Goal: Contribute content: Contribute content

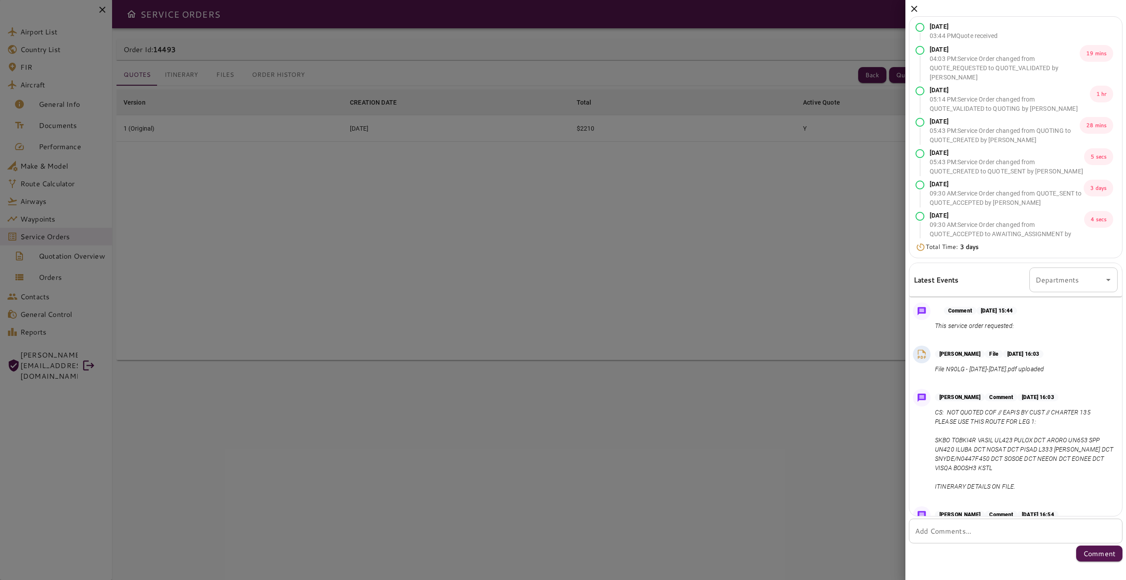
scroll to position [694, 0]
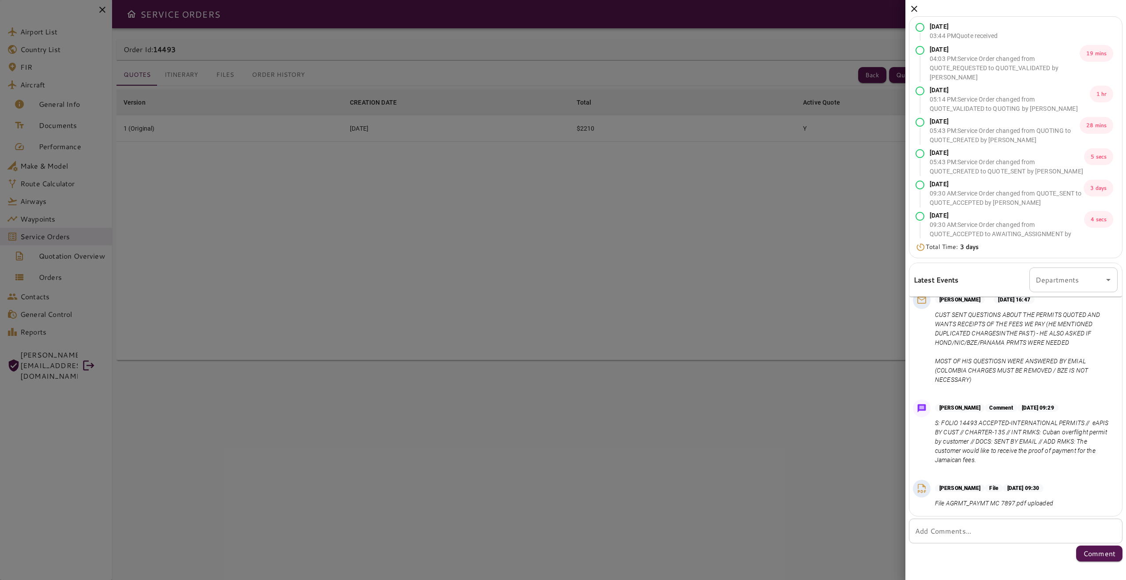
click at [917, 7] on icon at bounding box center [914, 9] width 6 height 6
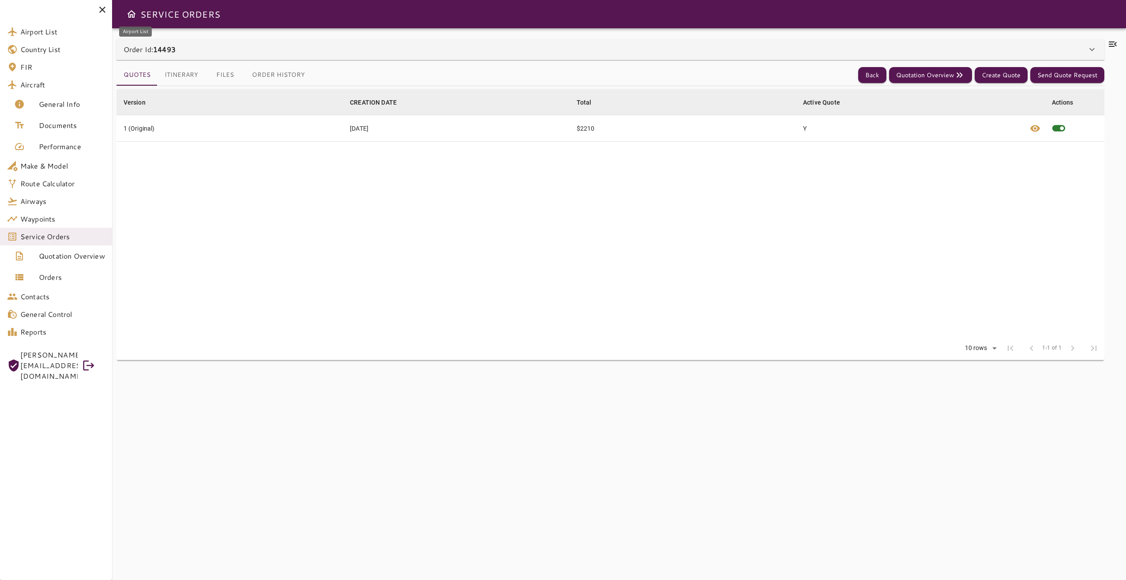
click at [68, 33] on span "Airport List" at bounding box center [62, 31] width 85 height 11
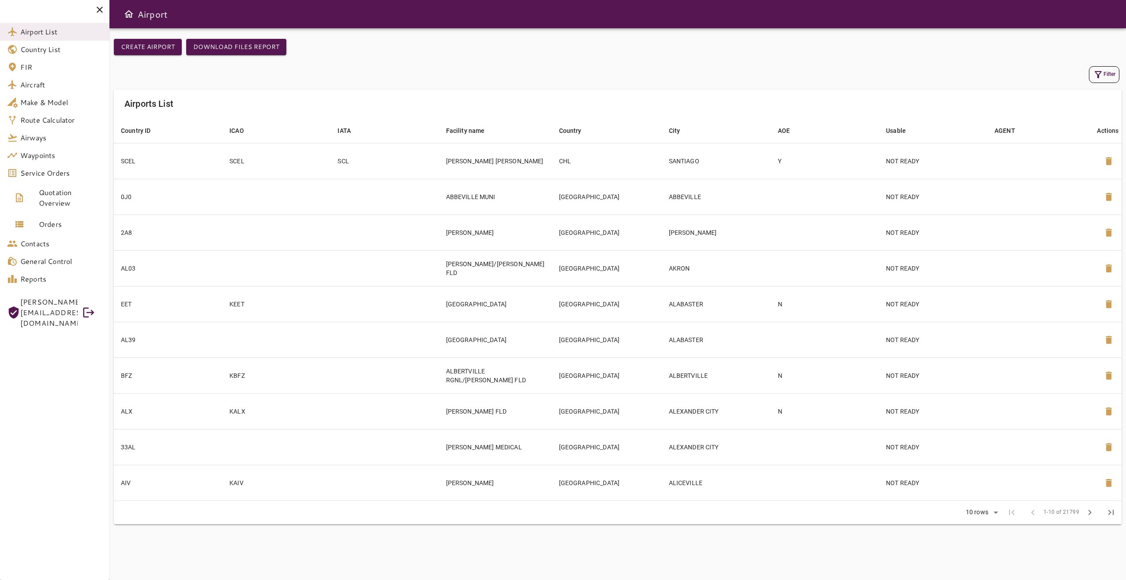
click at [1100, 73] on icon "button" at bounding box center [1098, 74] width 11 height 11
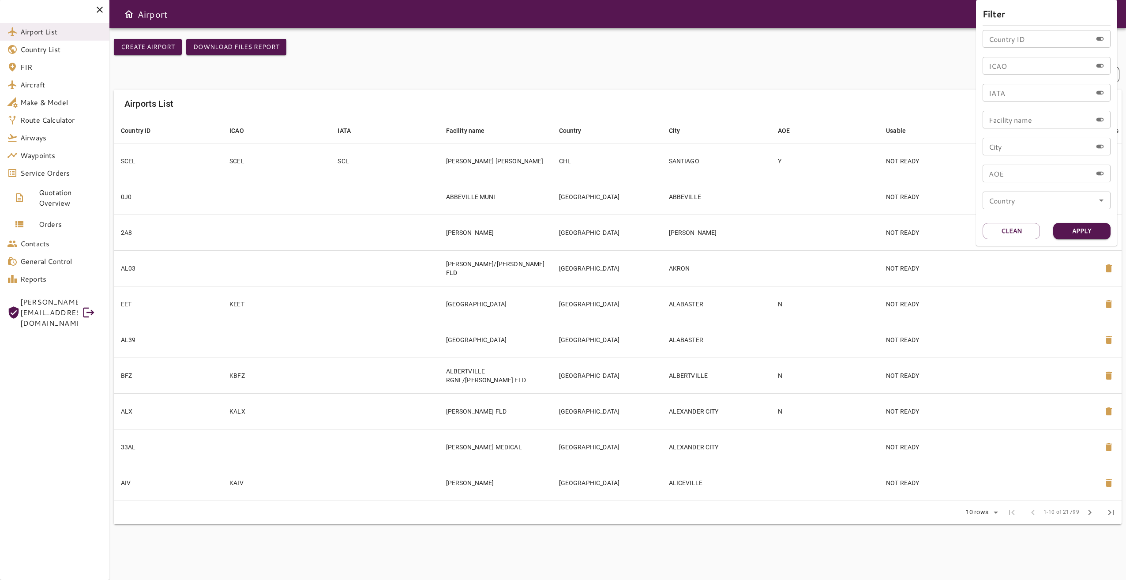
click at [1039, 43] on input "Country ID" at bounding box center [1037, 39] width 109 height 18
type input "***"
click at [1064, 233] on button "Apply" at bounding box center [1081, 231] width 57 height 16
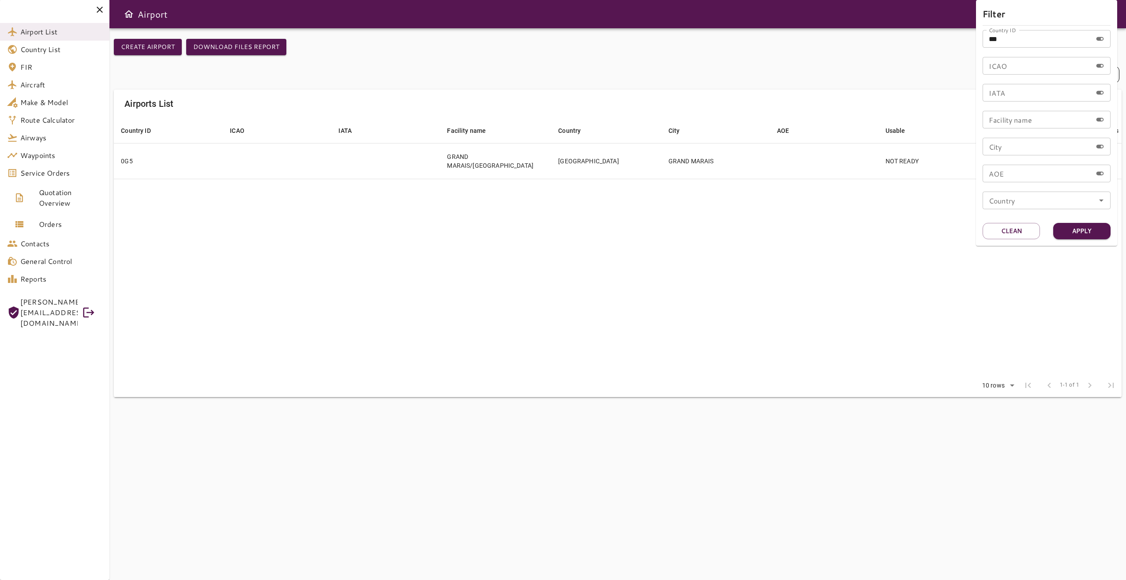
click at [451, 161] on div at bounding box center [563, 290] width 1126 height 580
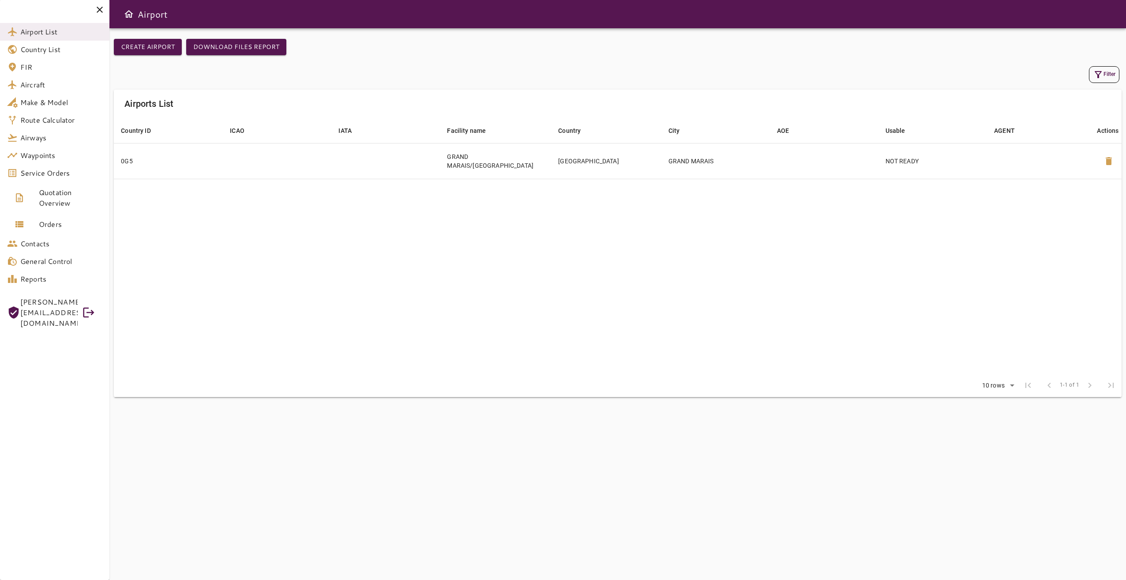
click at [451, 161] on td "GRAND MARAIS/[GEOGRAPHIC_DATA]" at bounding box center [495, 161] width 111 height 36
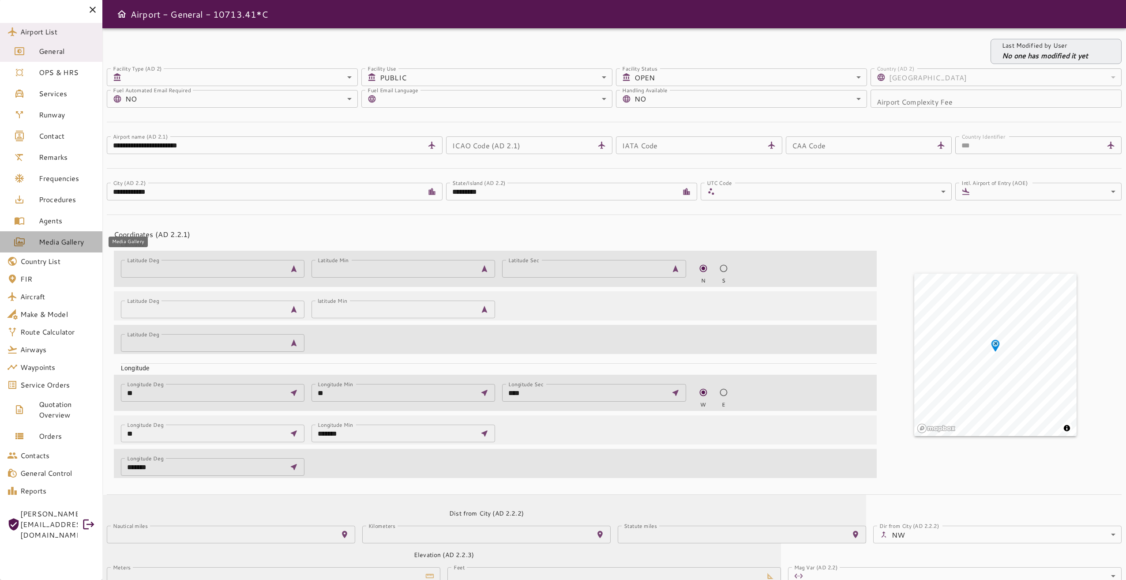
click at [79, 235] on link "Media Gallery" at bounding box center [51, 241] width 102 height 21
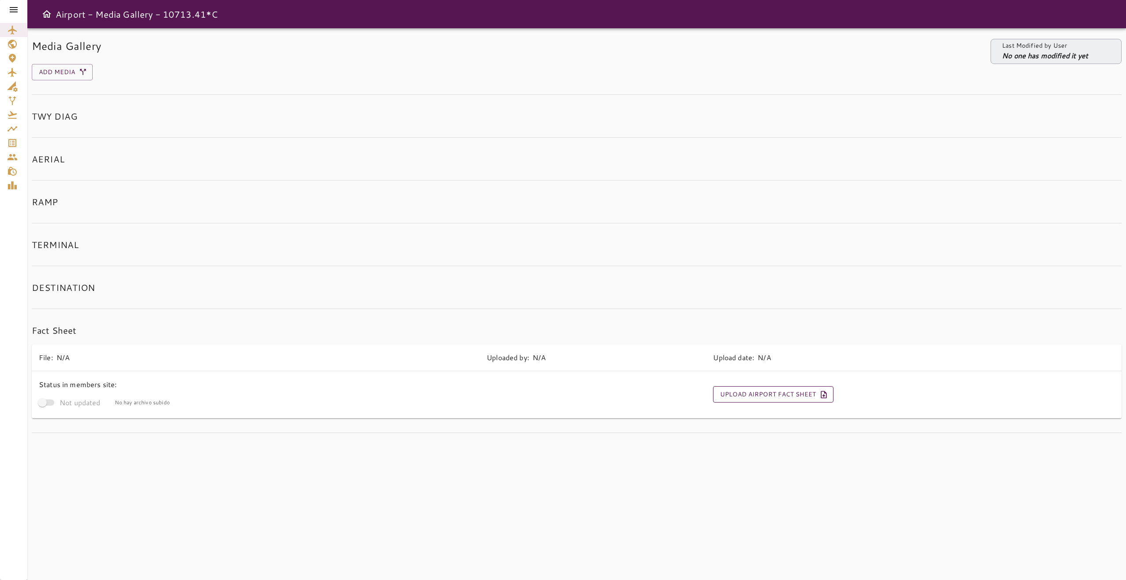
click at [761, 397] on button "Upload Airport Fact Sheet" at bounding box center [773, 394] width 120 height 16
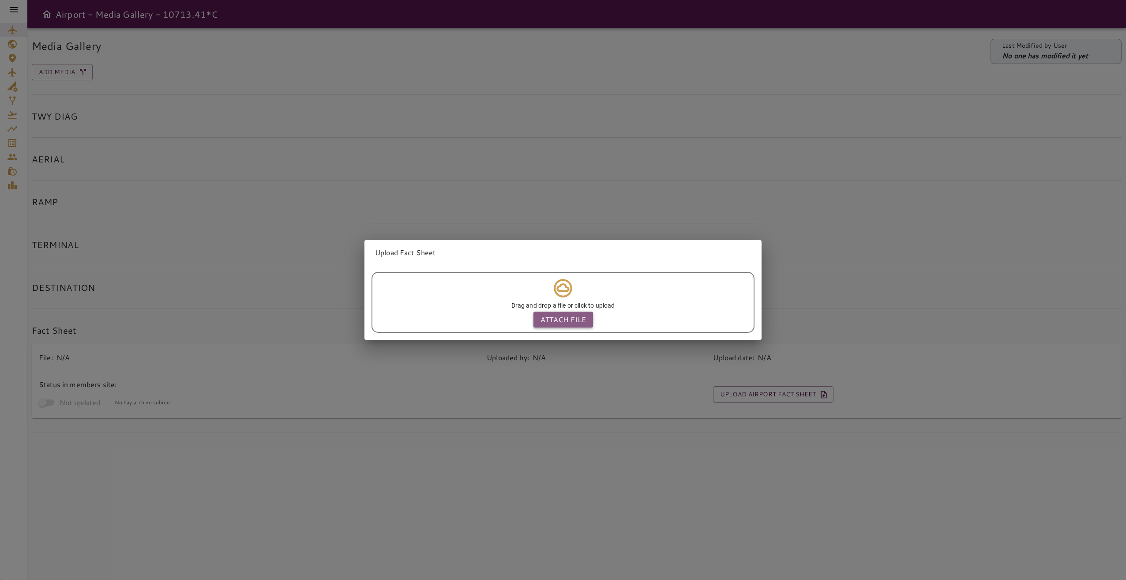
click at [567, 315] on p "Attach file" at bounding box center [562, 319] width 45 height 11
click at [0, 0] on input "Attach file" at bounding box center [0, 0] width 0 height 0
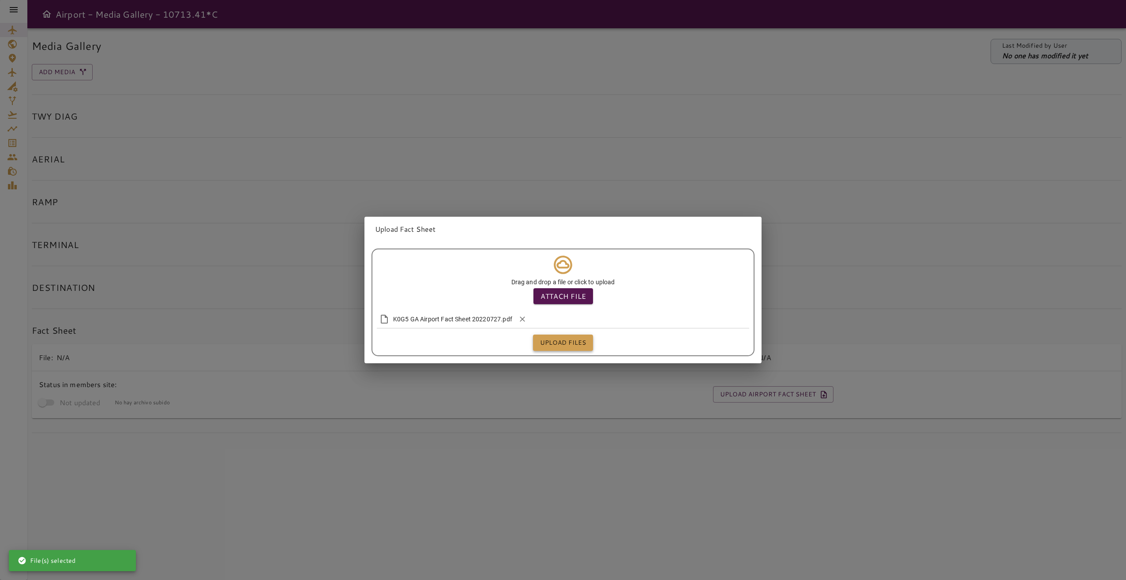
click at [570, 338] on button "Upload files" at bounding box center [563, 342] width 60 height 16
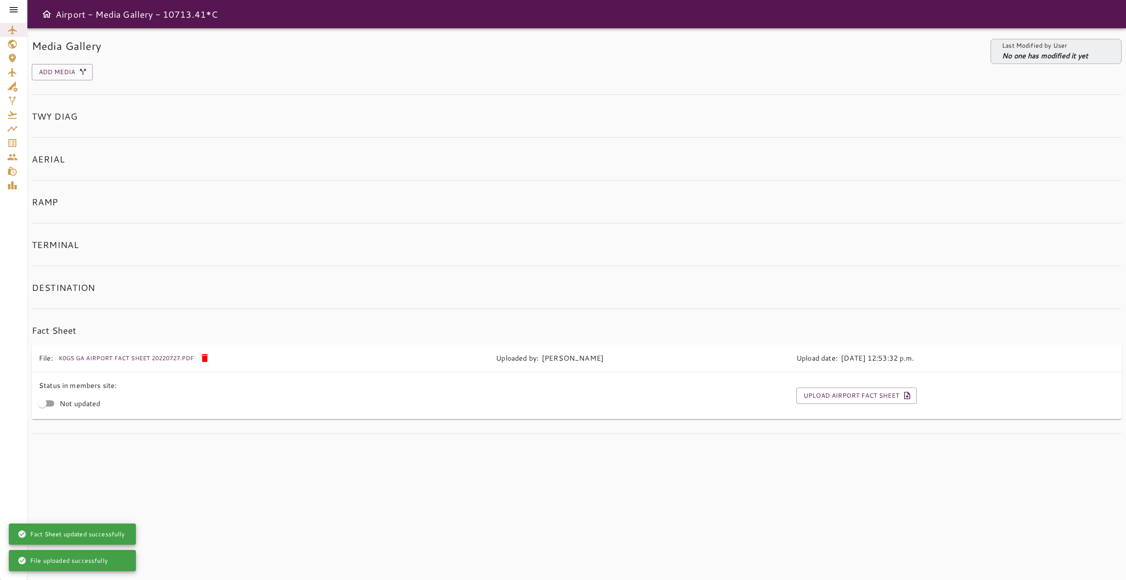
click at [11, 11] on icon at bounding box center [13, 9] width 11 height 11
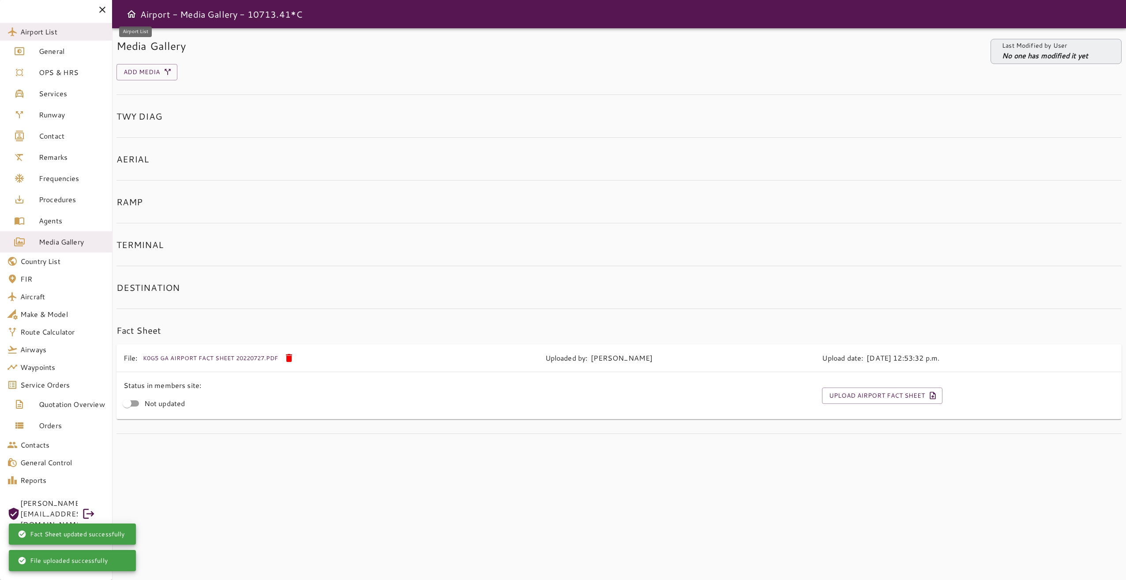
click at [60, 29] on span "Airport List" at bounding box center [62, 31] width 85 height 11
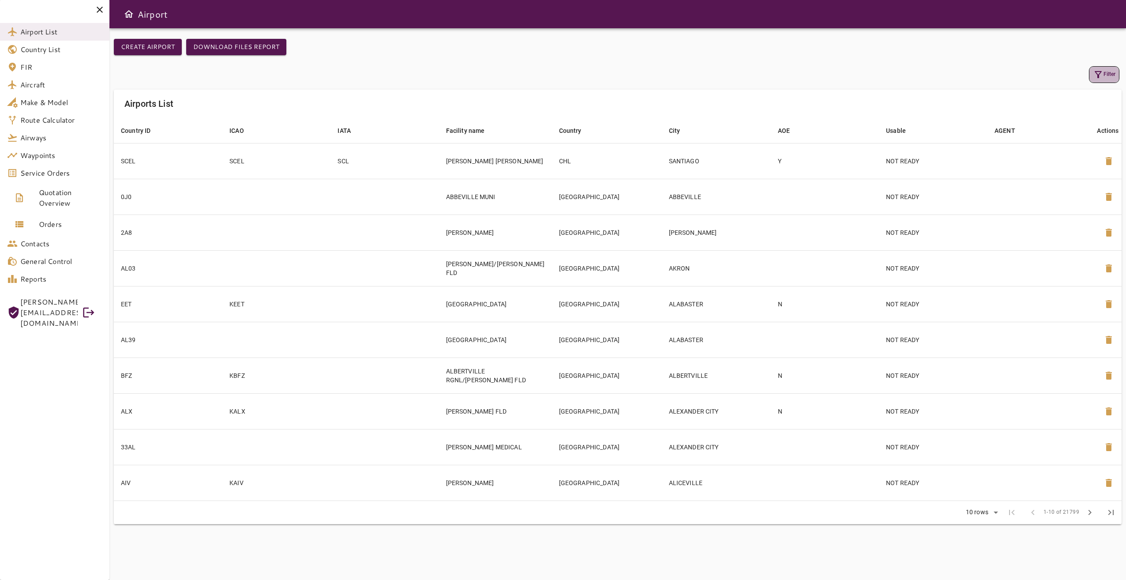
click at [1104, 72] on button "Filter" at bounding box center [1104, 74] width 30 height 17
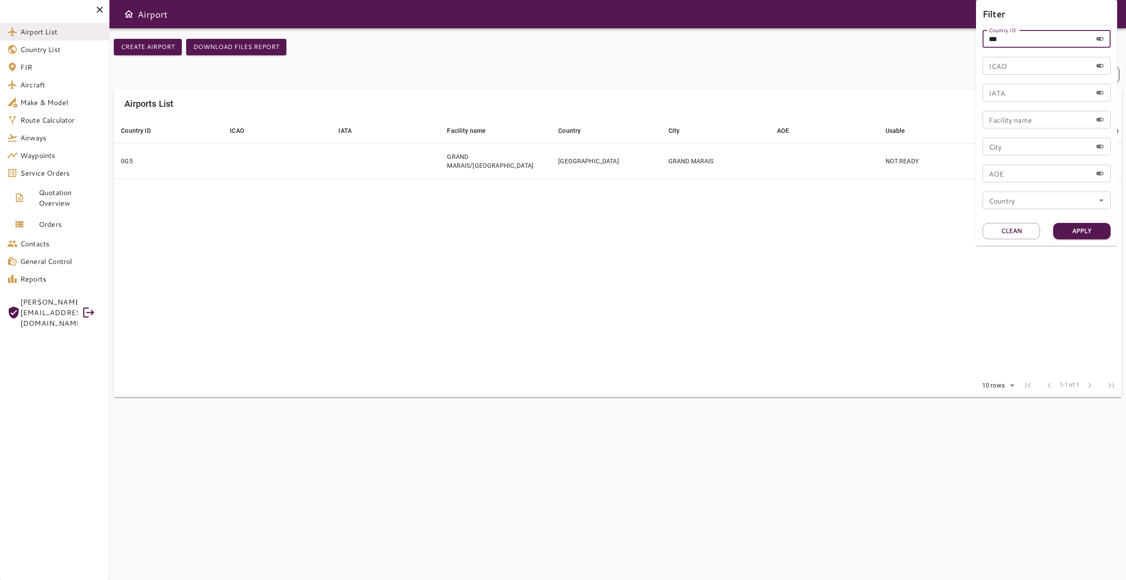
drag, startPoint x: 1003, startPoint y: 36, endPoint x: 949, endPoint y: 33, distance: 54.8
click at [949, 33] on div "Filter Country ID *** Country ID ICAO ICAO IATA IATA Facility name Facility nam…" at bounding box center [563, 290] width 1126 height 580
type input "***"
click at [1066, 233] on button "Apply" at bounding box center [1081, 231] width 57 height 16
click at [837, 249] on div at bounding box center [563, 290] width 1126 height 580
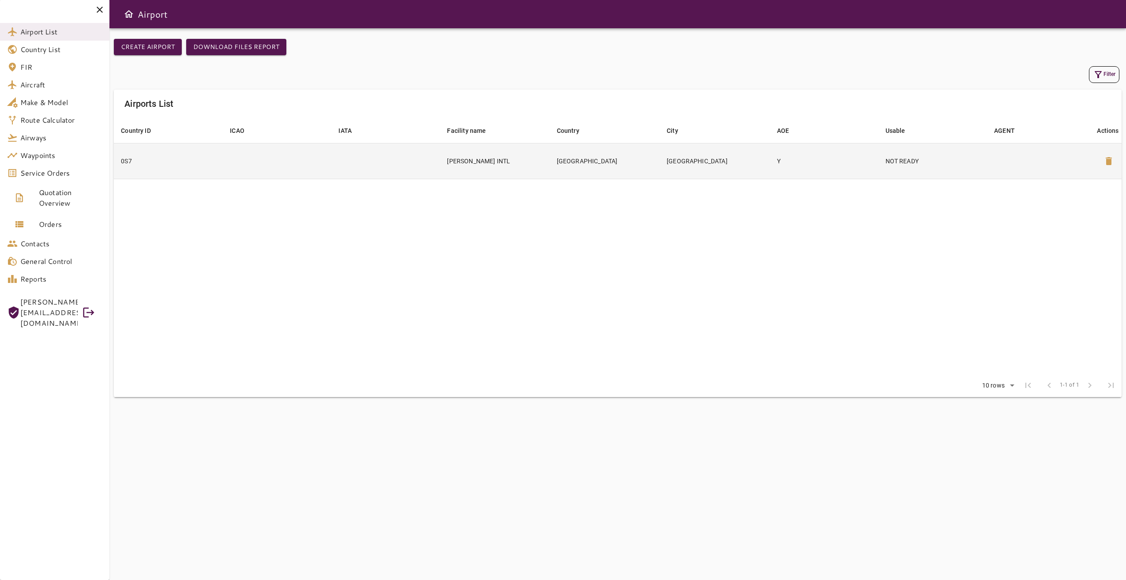
click at [708, 160] on td "[GEOGRAPHIC_DATA]" at bounding box center [715, 161] width 110 height 36
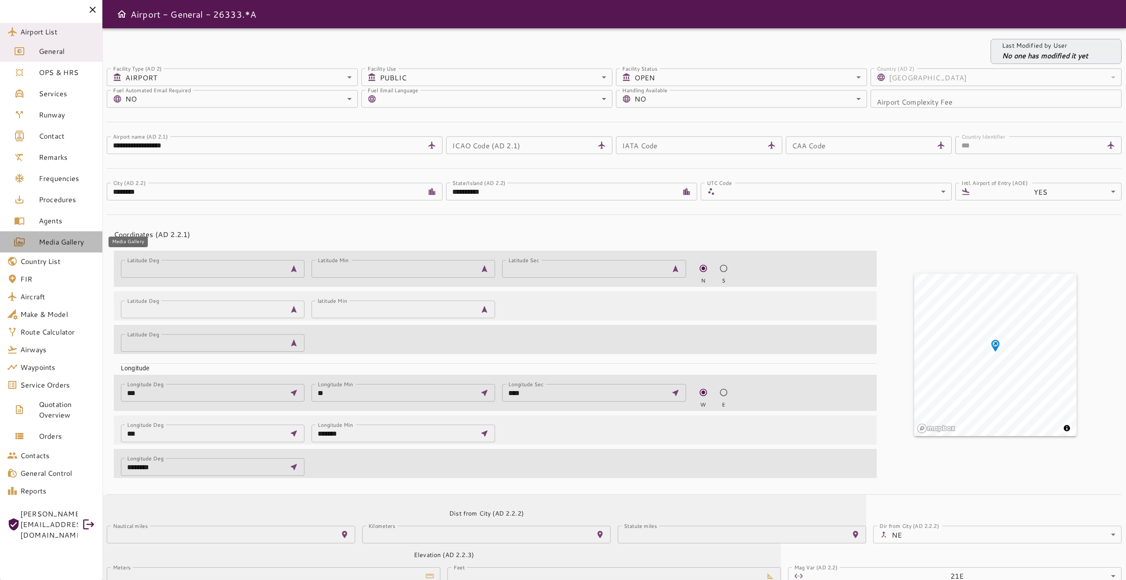
click at [61, 241] on span "Media Gallery" at bounding box center [67, 241] width 56 height 11
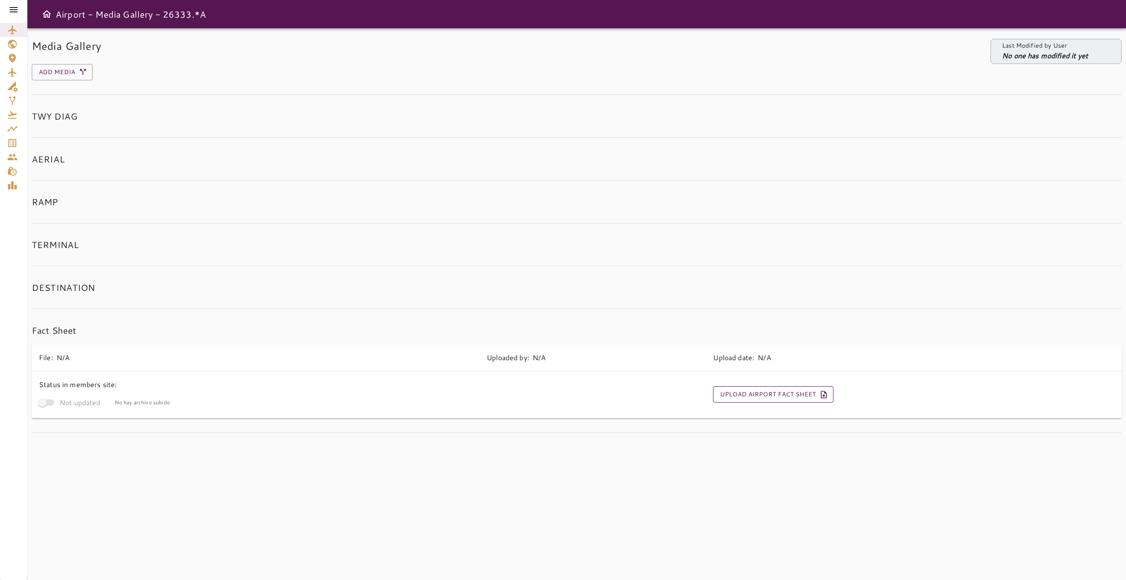
click at [765, 398] on button "Upload Airport Fact Sheet" at bounding box center [773, 394] width 120 height 16
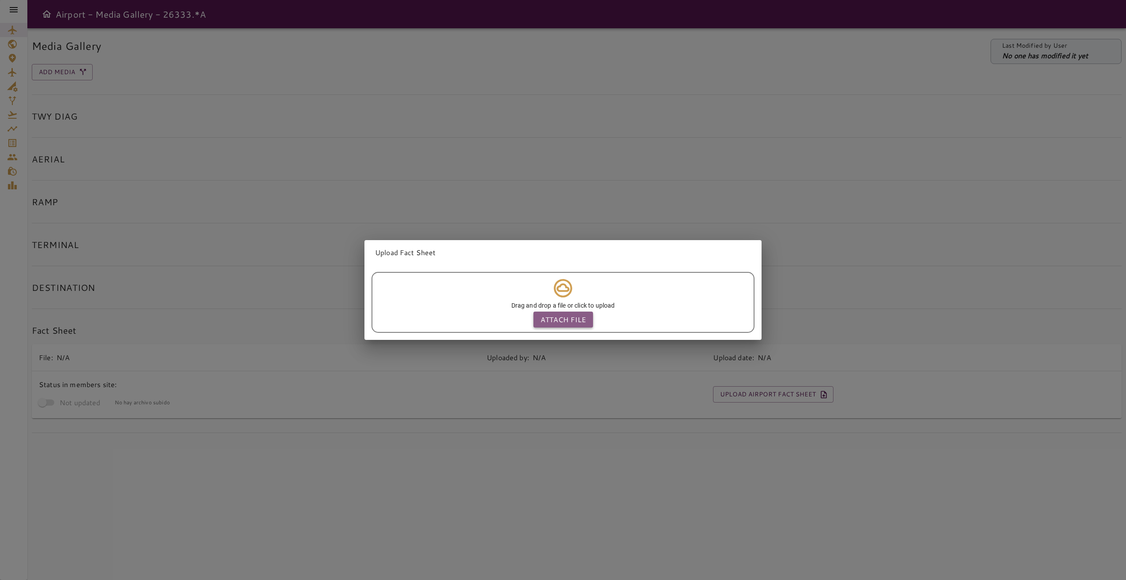
click at [571, 316] on p "Attach file" at bounding box center [562, 319] width 45 height 11
click at [0, 0] on input "Attach file" at bounding box center [0, 0] width 0 height 0
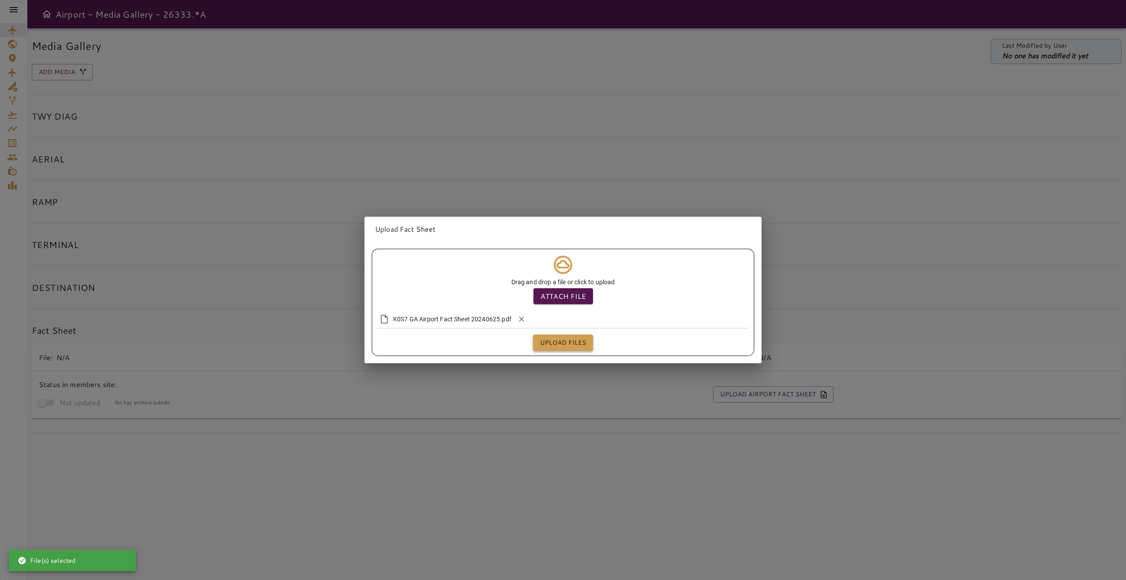
click at [563, 341] on button "Upload files" at bounding box center [563, 342] width 60 height 16
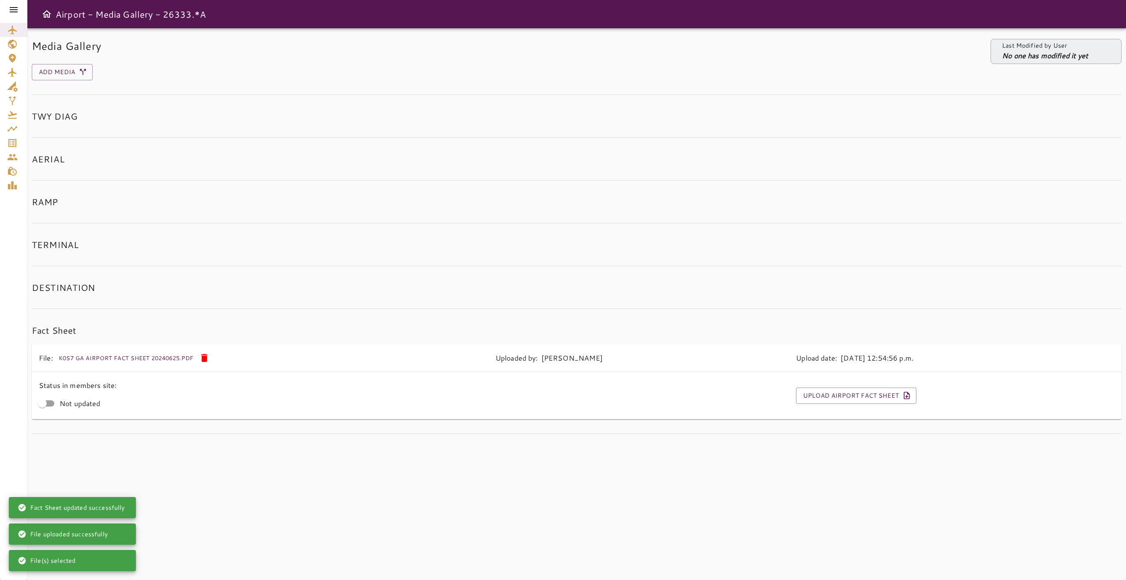
drag, startPoint x: 11, startPoint y: 15, endPoint x: 12, endPoint y: 8, distance: 7.6
click at [11, 15] on div at bounding box center [13, 9] width 27 height 19
click at [12, 8] on icon at bounding box center [14, 9] width 8 height 5
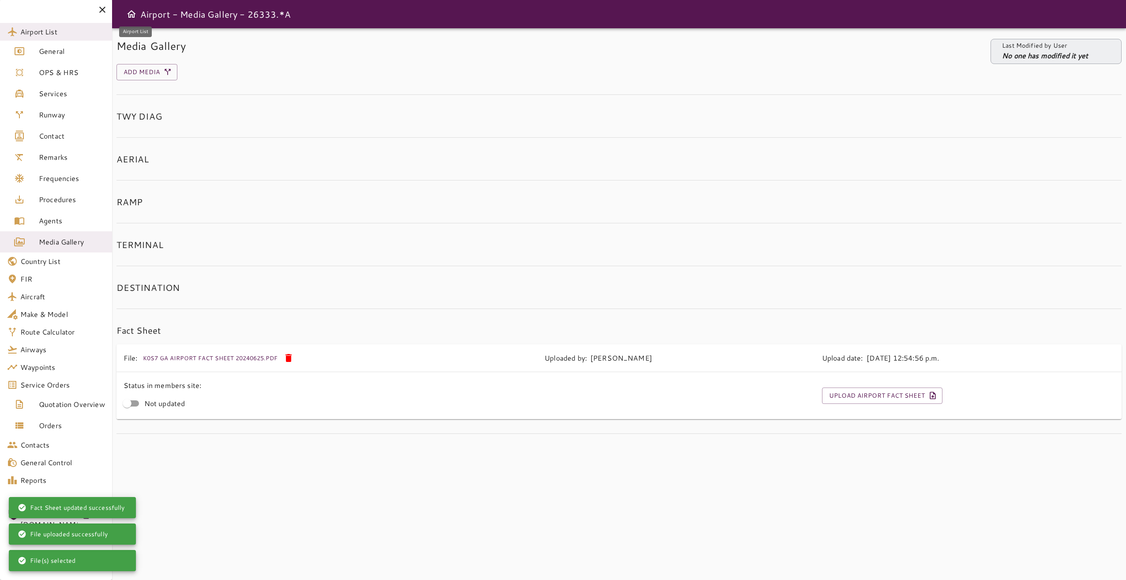
click at [77, 33] on span "Airport List" at bounding box center [62, 31] width 85 height 11
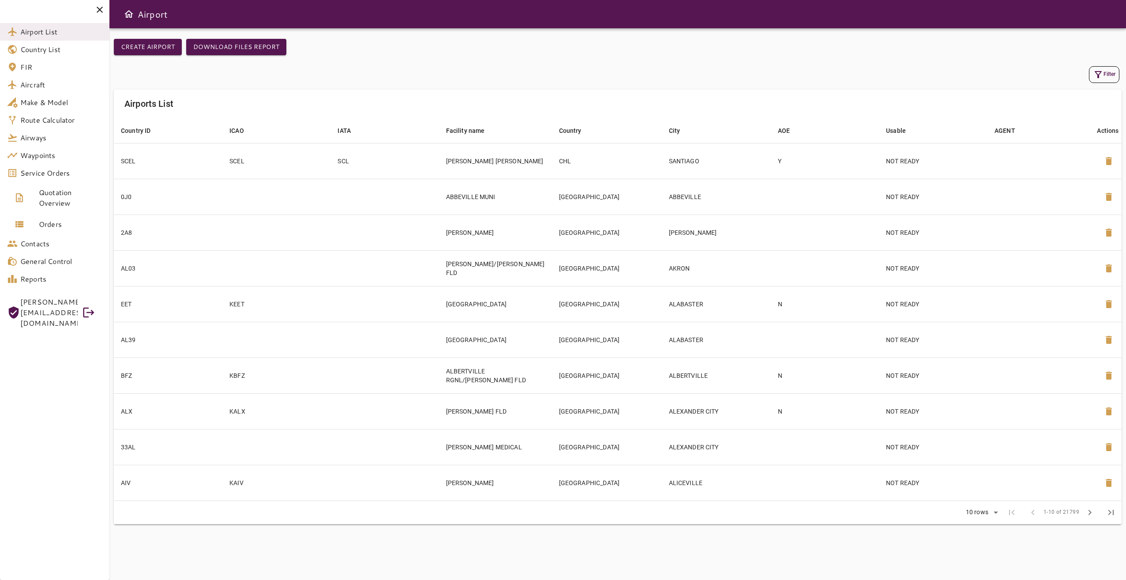
click at [1096, 77] on icon "button" at bounding box center [1098, 74] width 11 height 11
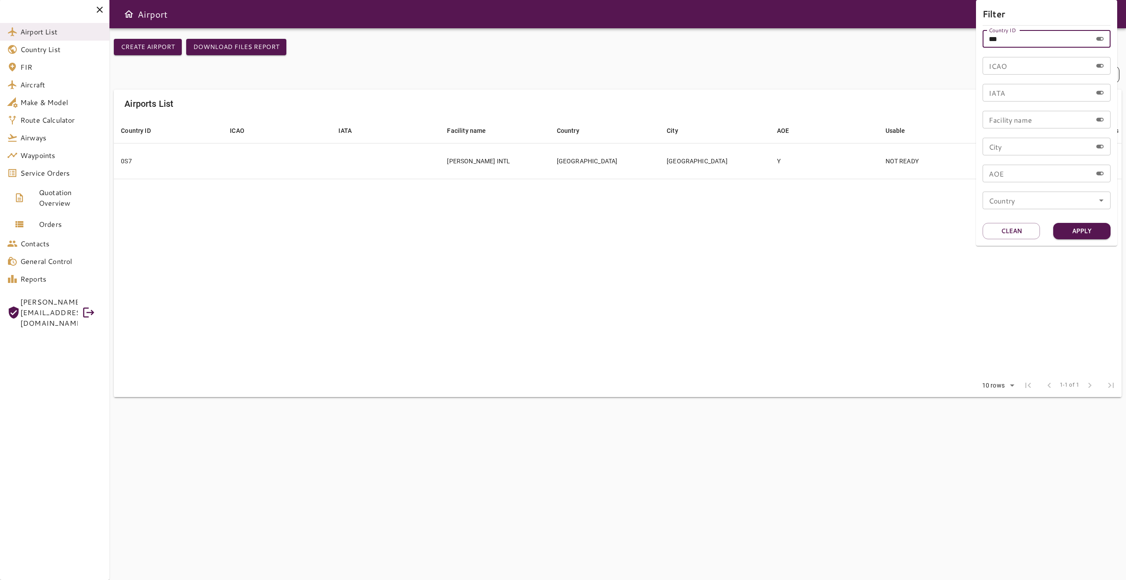
drag, startPoint x: 1006, startPoint y: 38, endPoint x: 966, endPoint y: 38, distance: 39.3
click at [966, 38] on div "Filter Country ID *** Country ID ICAO ICAO IATA IATA Facility name Facility nam…" at bounding box center [563, 290] width 1126 height 580
type input "***"
click at [1073, 231] on button "Apply" at bounding box center [1081, 231] width 57 height 16
drag, startPoint x: 492, startPoint y: 201, endPoint x: 460, endPoint y: 184, distance: 36.7
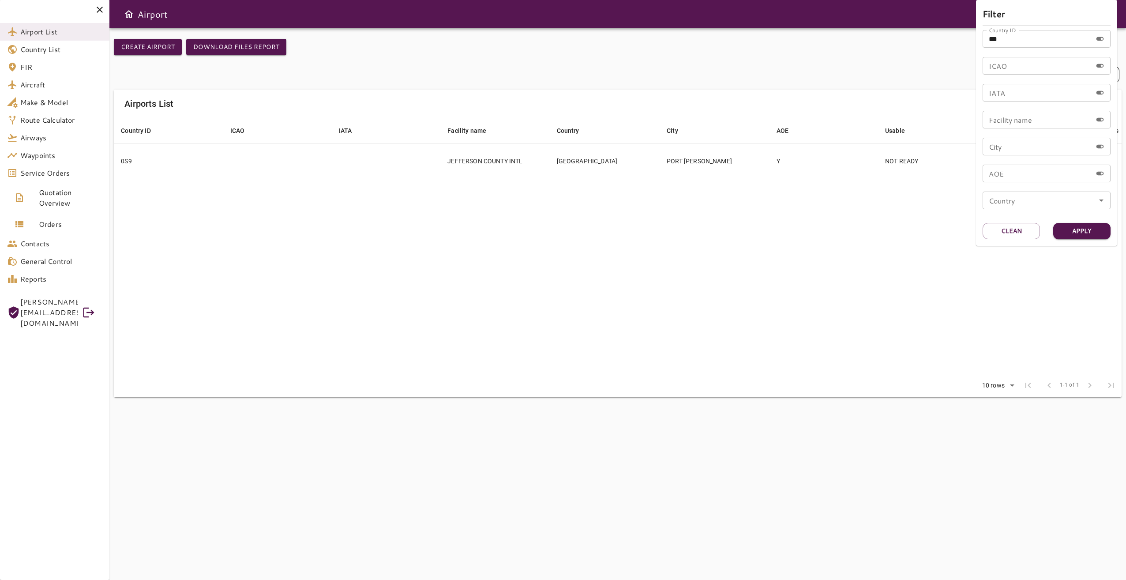
click at [491, 201] on div at bounding box center [563, 290] width 1126 height 580
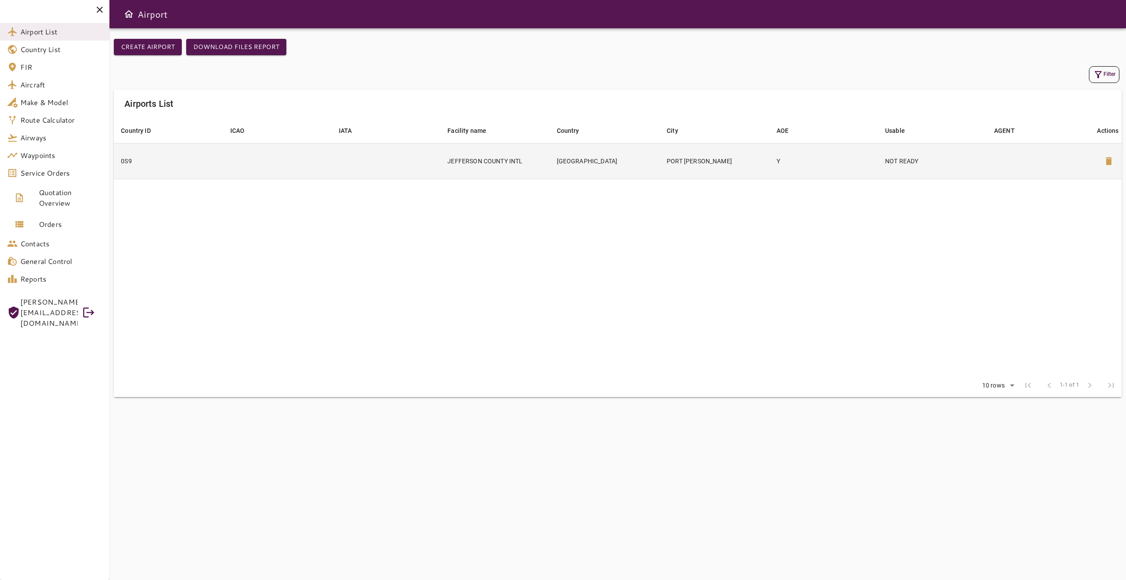
click at [450, 164] on td "JEFFERSON COUNTY INTL" at bounding box center [494, 161] width 109 height 36
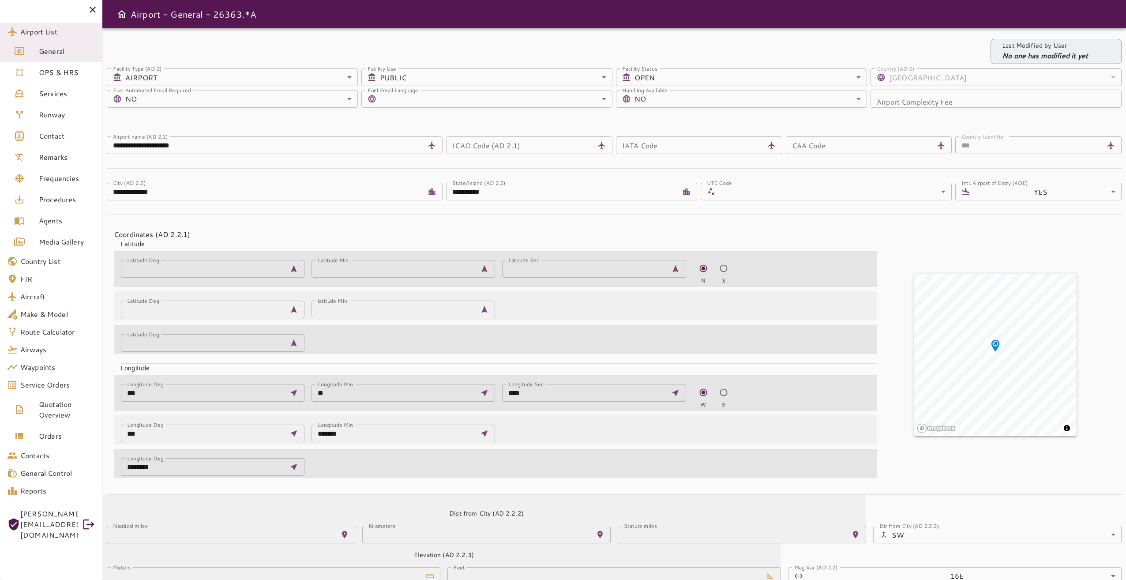
click at [71, 242] on span "Media Gallery" at bounding box center [67, 241] width 56 height 11
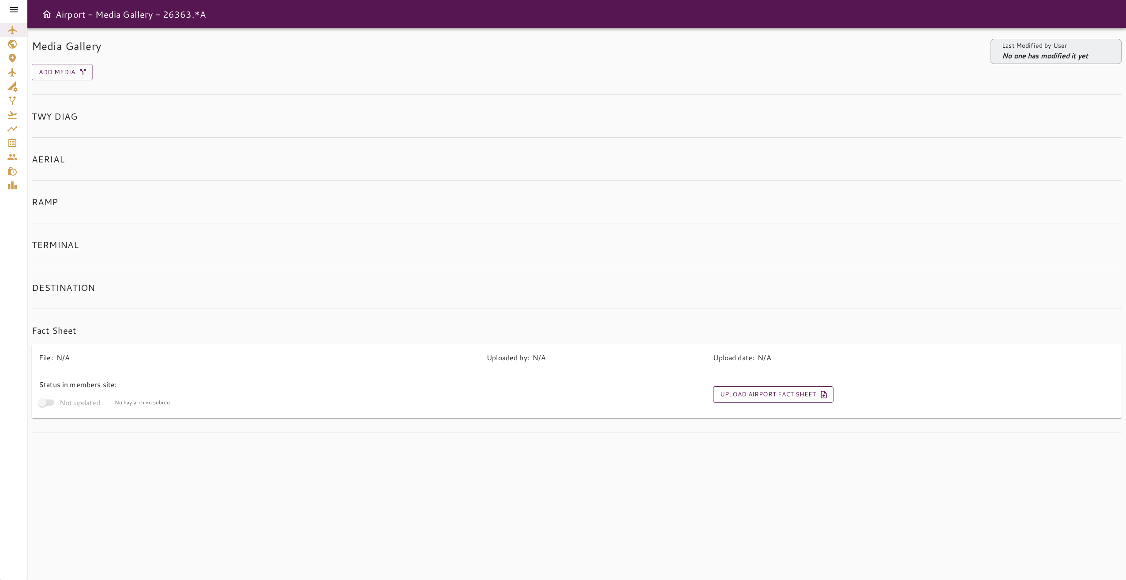
click at [760, 393] on button "Upload Airport Fact Sheet" at bounding box center [773, 394] width 120 height 16
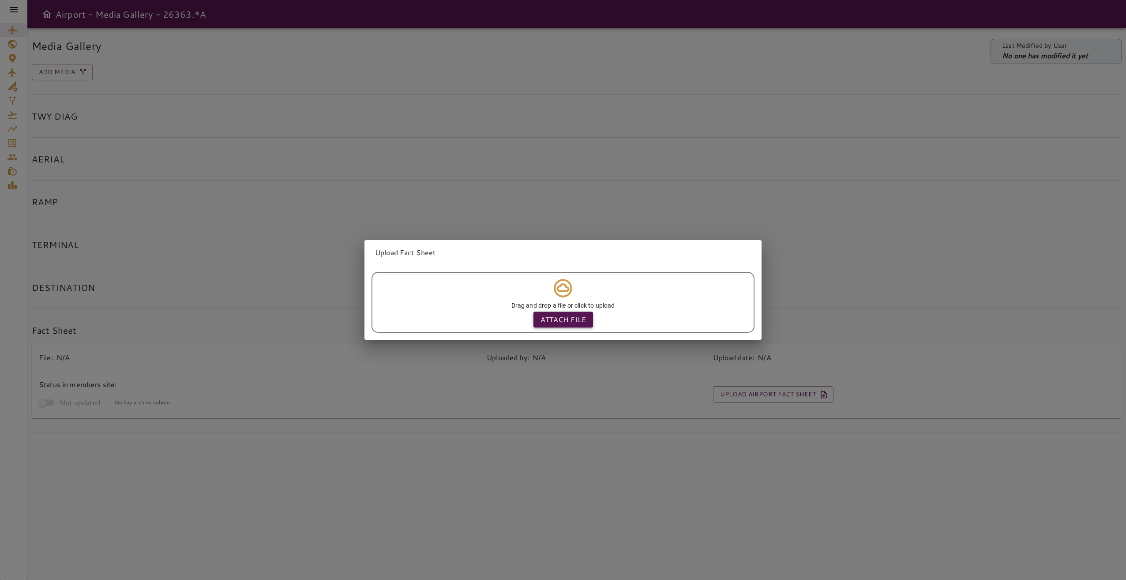
click at [567, 319] on p "Attach file" at bounding box center [562, 319] width 45 height 11
click at [0, 0] on input "Attach file" at bounding box center [0, 0] width 0 height 0
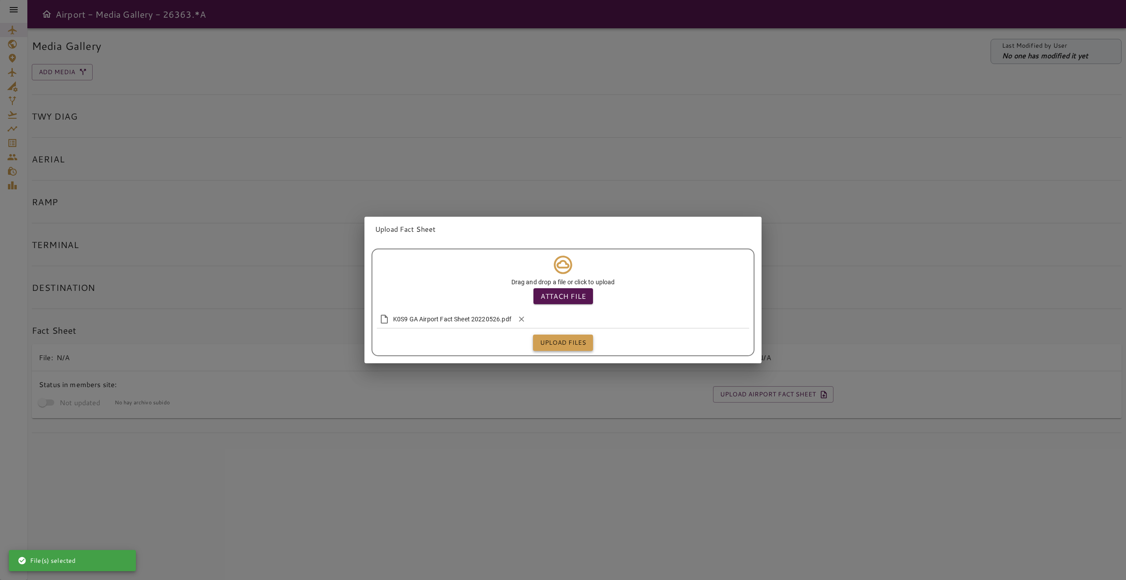
click at [569, 346] on button "Upload files" at bounding box center [563, 342] width 60 height 16
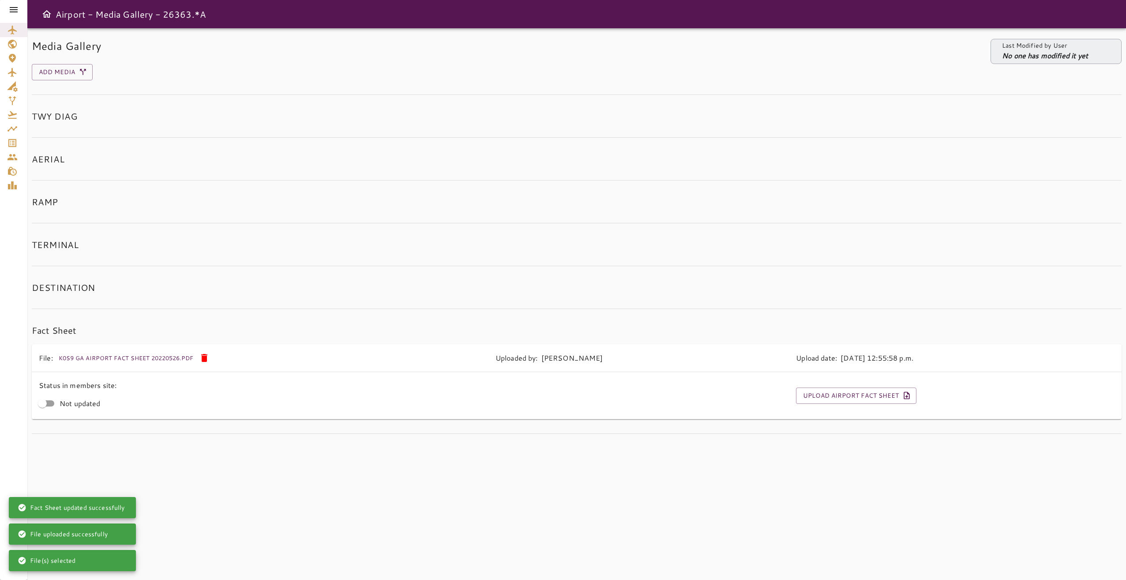
click at [13, 5] on icon at bounding box center [13, 9] width 11 height 11
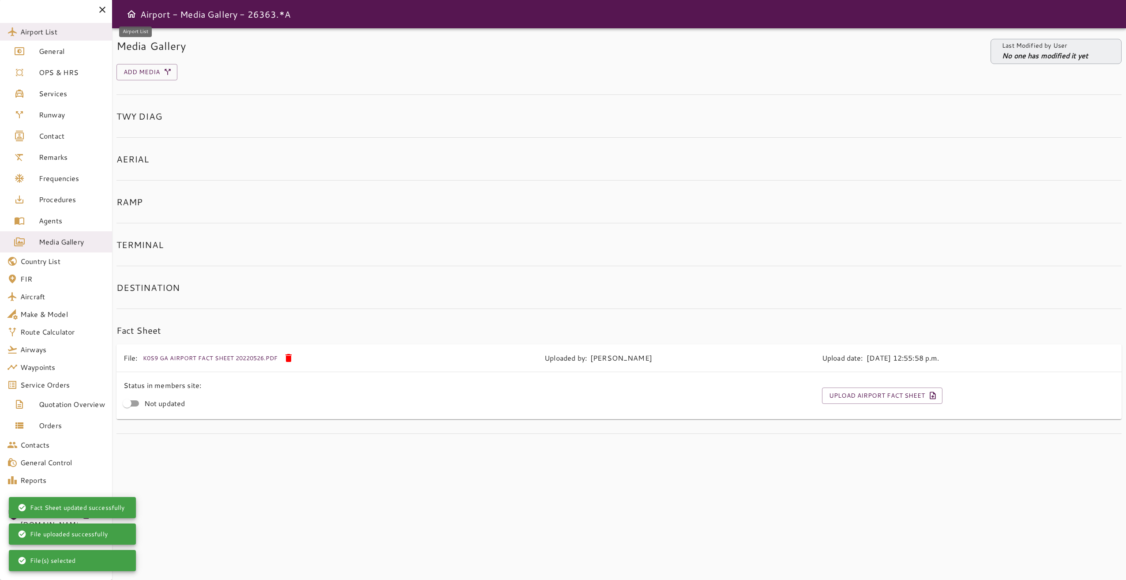
click at [45, 35] on span "Airport List" at bounding box center [62, 31] width 85 height 11
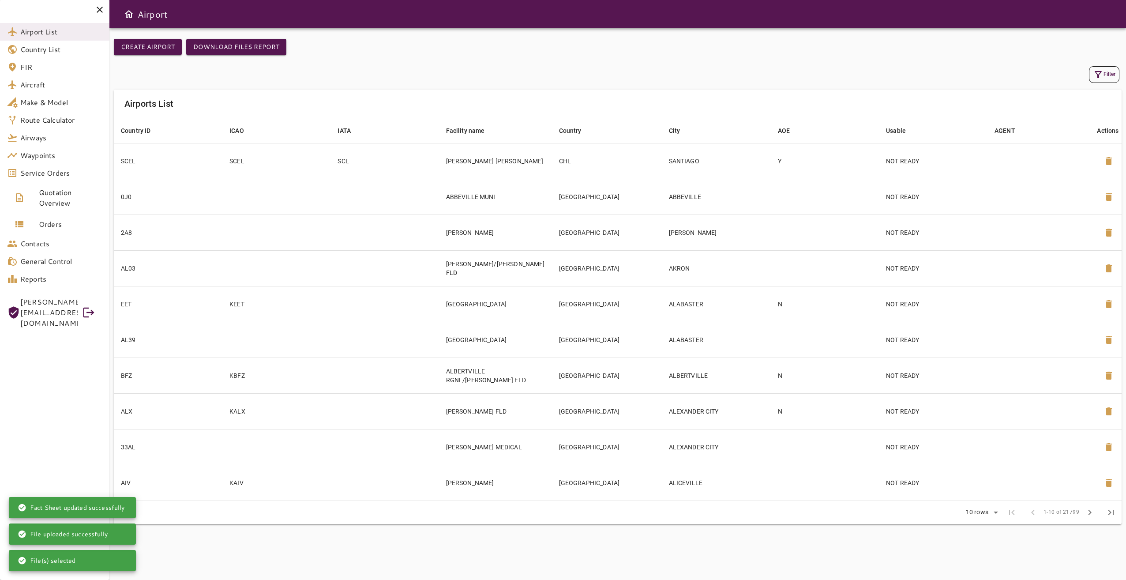
click at [1110, 70] on button "Filter" at bounding box center [1104, 74] width 30 height 17
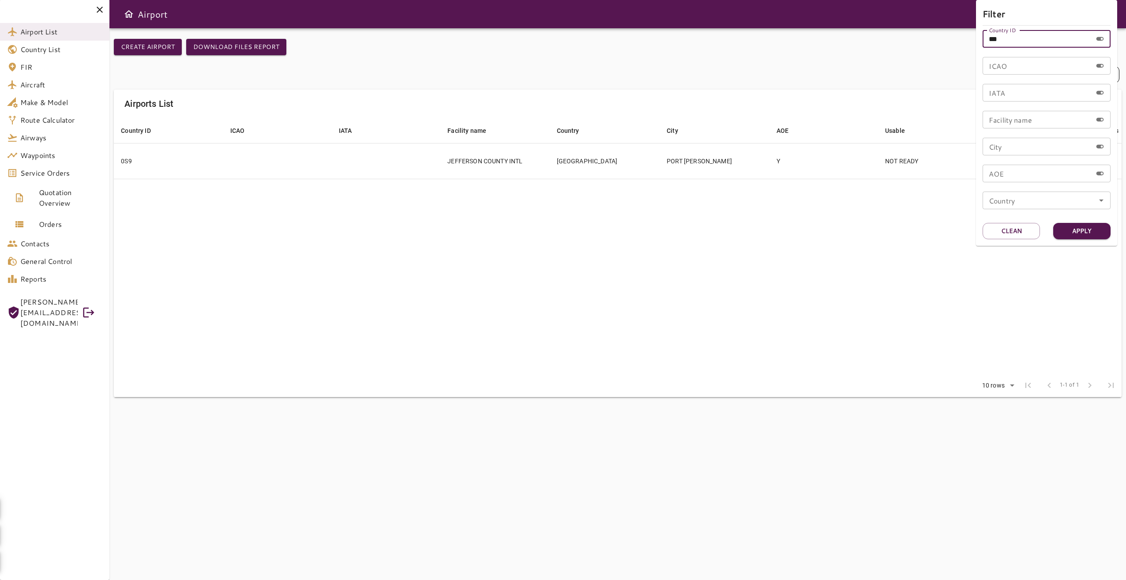
drag, startPoint x: 997, startPoint y: 38, endPoint x: 959, endPoint y: 38, distance: 37.9
click at [959, 38] on div "Filter Country ID *** Country ID ICAO ICAO IATA IATA Facility name Facility nam…" at bounding box center [563, 290] width 1126 height 580
type input "***"
click at [1080, 226] on button "Apply" at bounding box center [1081, 231] width 57 height 16
click at [790, 273] on div at bounding box center [563, 290] width 1126 height 580
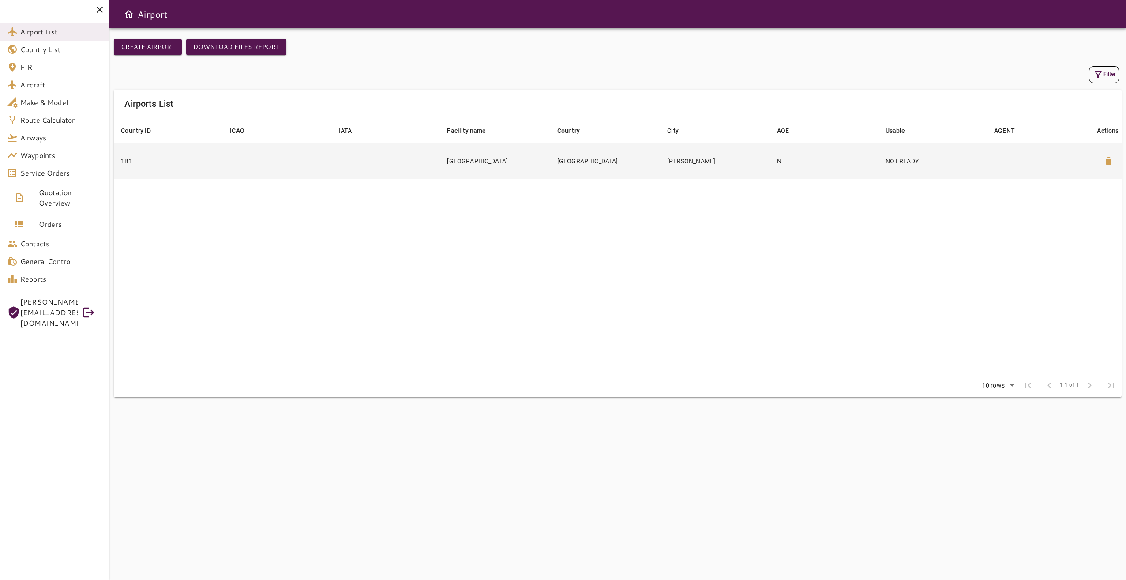
click at [584, 154] on td "[GEOGRAPHIC_DATA]" at bounding box center [605, 161] width 110 height 36
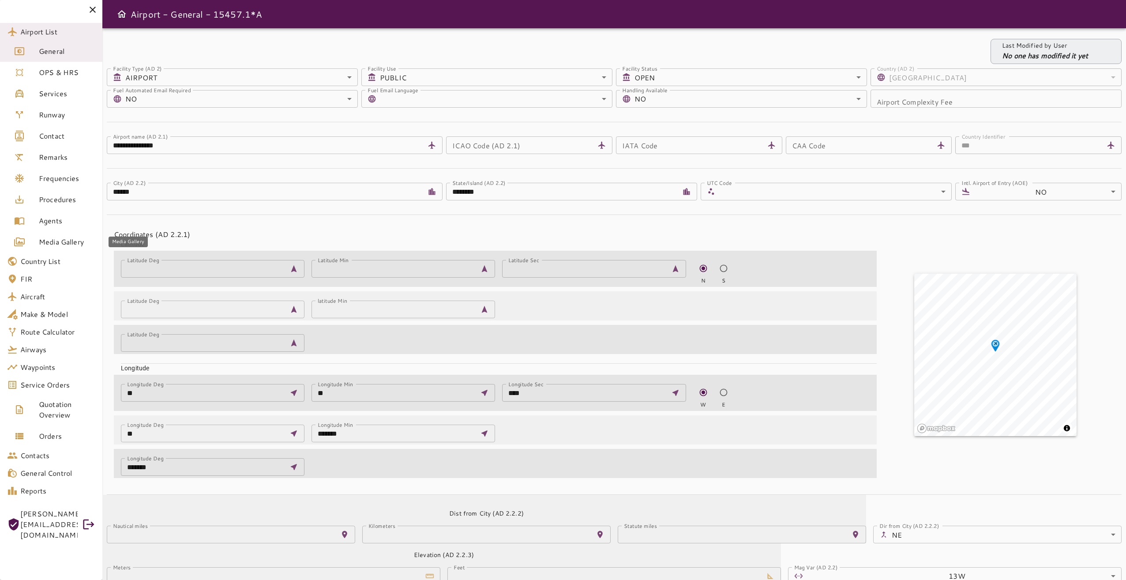
click at [51, 237] on span "Media Gallery" at bounding box center [67, 241] width 56 height 11
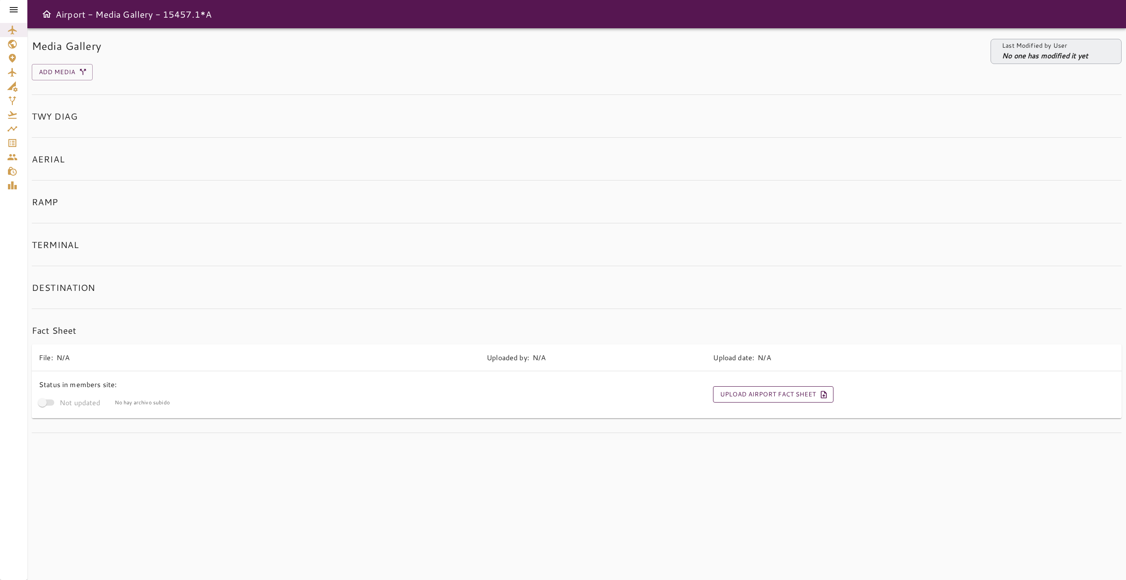
click at [742, 399] on button "Upload Airport Fact Sheet" at bounding box center [773, 394] width 120 height 16
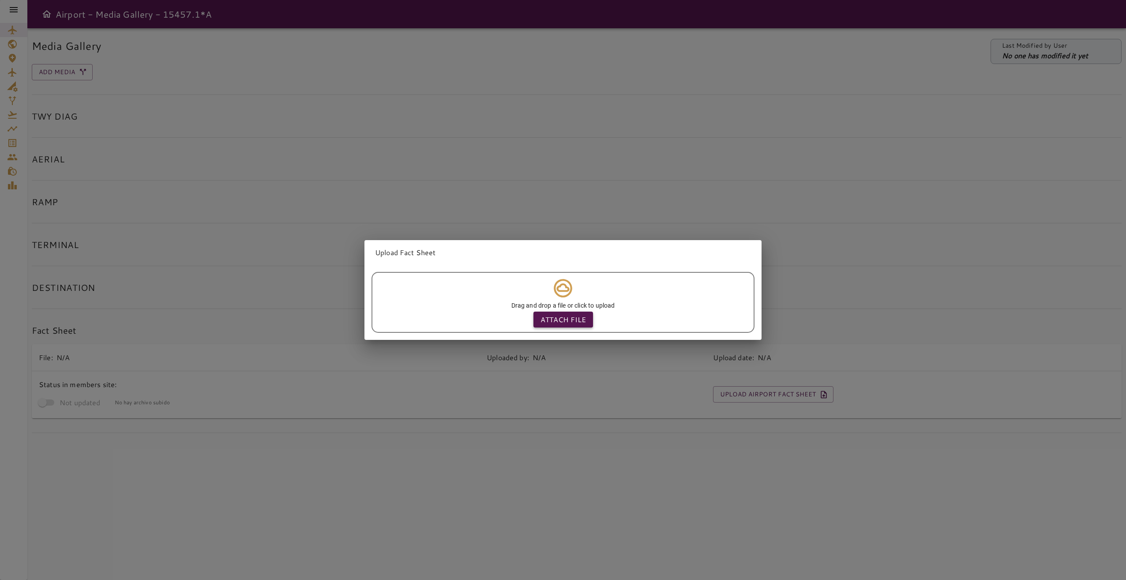
click at [552, 320] on p "Attach file" at bounding box center [562, 319] width 45 height 11
click at [0, 0] on input "Attach file" at bounding box center [0, 0] width 0 height 0
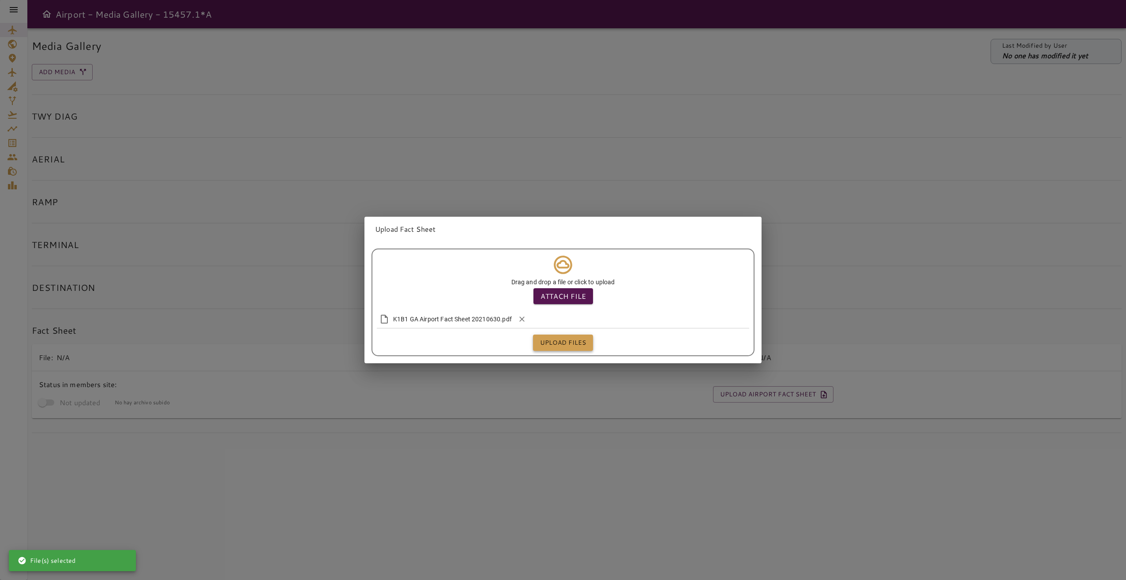
click at [574, 338] on button "Upload files" at bounding box center [563, 342] width 60 height 16
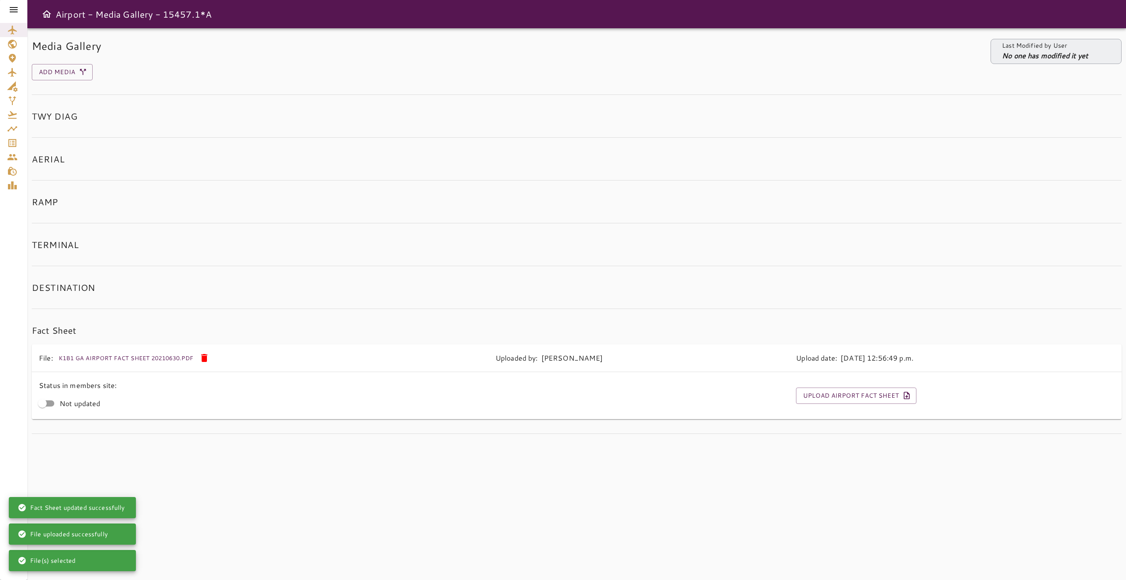
click at [15, 10] on icon at bounding box center [14, 9] width 8 height 5
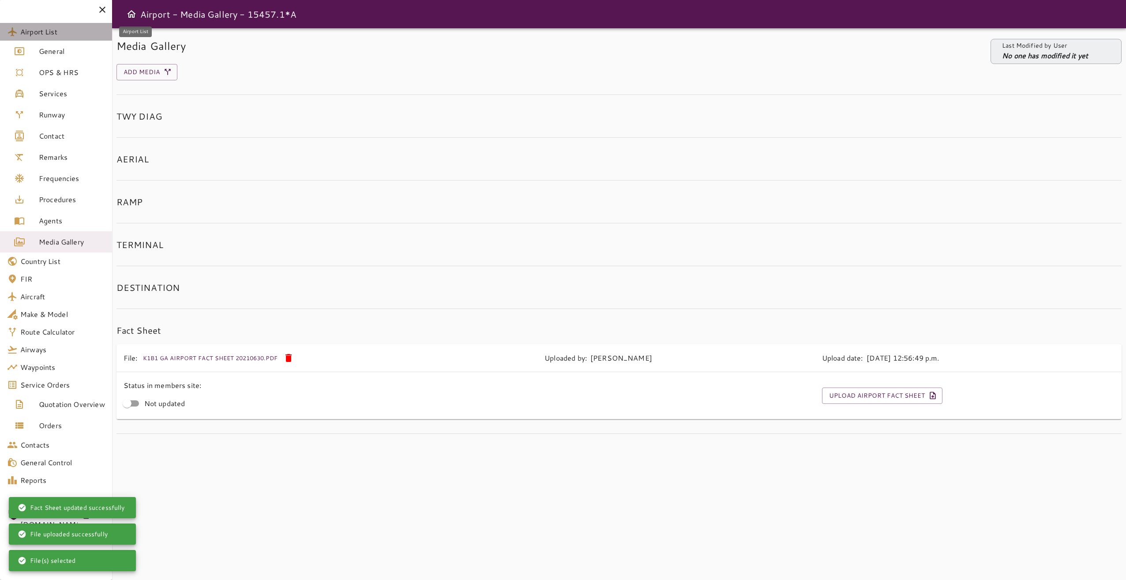
drag, startPoint x: 44, startPoint y: 30, endPoint x: 369, endPoint y: 19, distance: 325.3
click at [44, 30] on span "Airport List" at bounding box center [62, 31] width 85 height 11
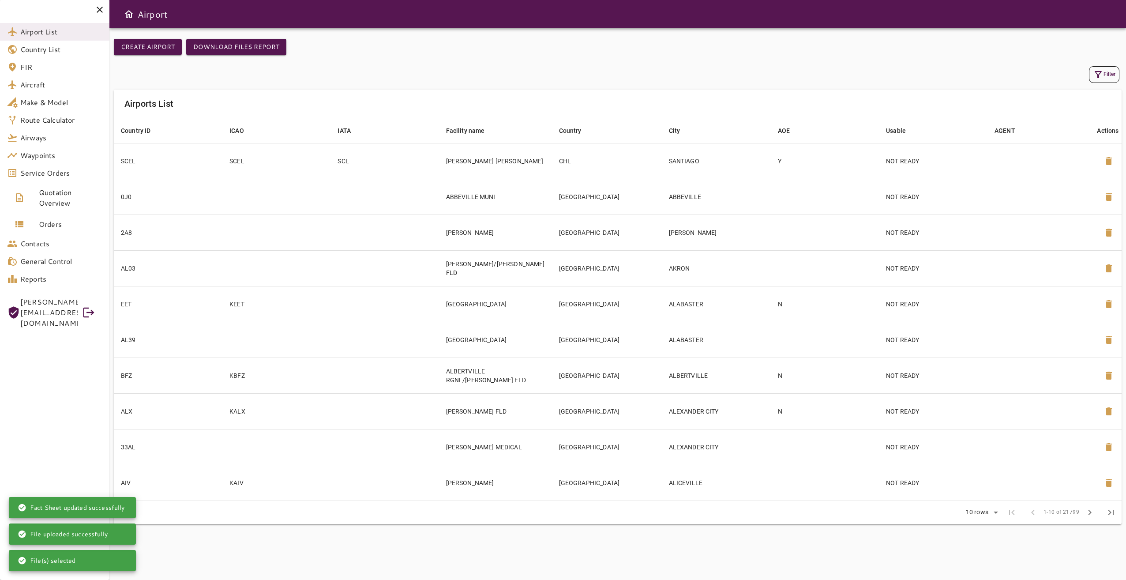
click at [1113, 74] on button "Filter" at bounding box center [1104, 74] width 30 height 17
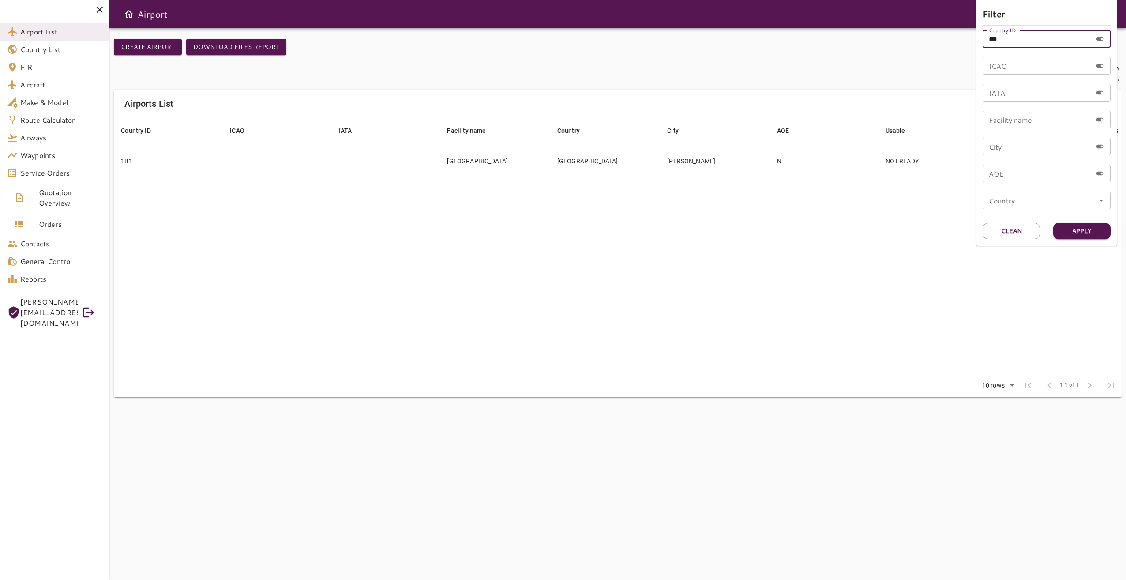
drag, startPoint x: 984, startPoint y: 39, endPoint x: 967, endPoint y: 39, distance: 17.2
click at [967, 39] on div "Filter Country ID *** Country ID ICAO ICAO IATA IATA Facility name Facility nam…" at bounding box center [563, 290] width 1126 height 580
type input "***"
click at [1098, 231] on button "Apply" at bounding box center [1081, 231] width 57 height 16
click at [692, 249] on div at bounding box center [563, 290] width 1126 height 580
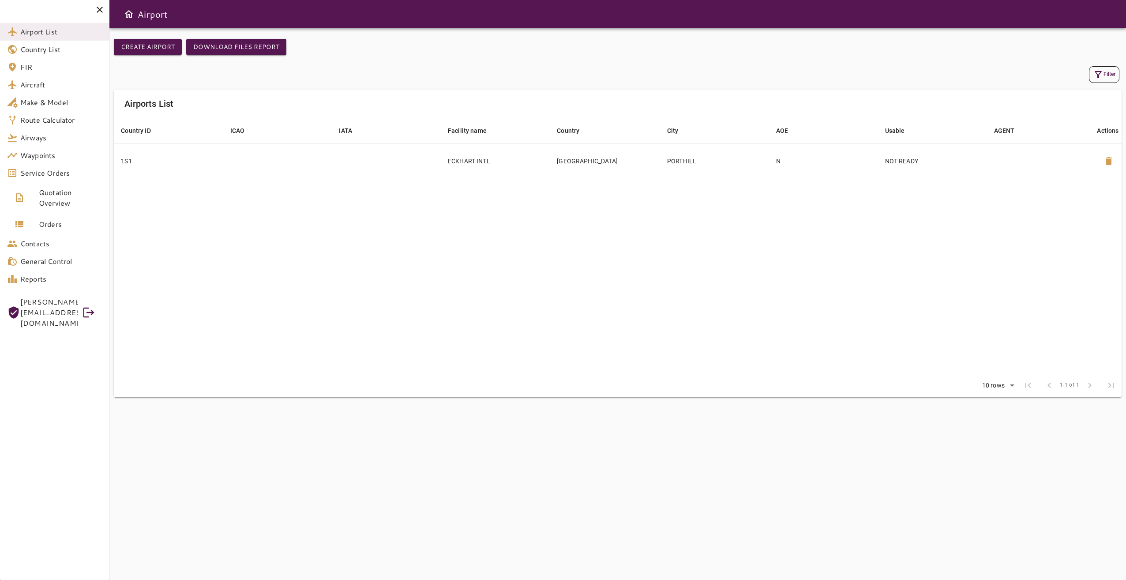
drag, startPoint x: 545, startPoint y: 168, endPoint x: 559, endPoint y: 272, distance: 105.6
click at [545, 167] on td "ECKHART INTL" at bounding box center [495, 161] width 109 height 36
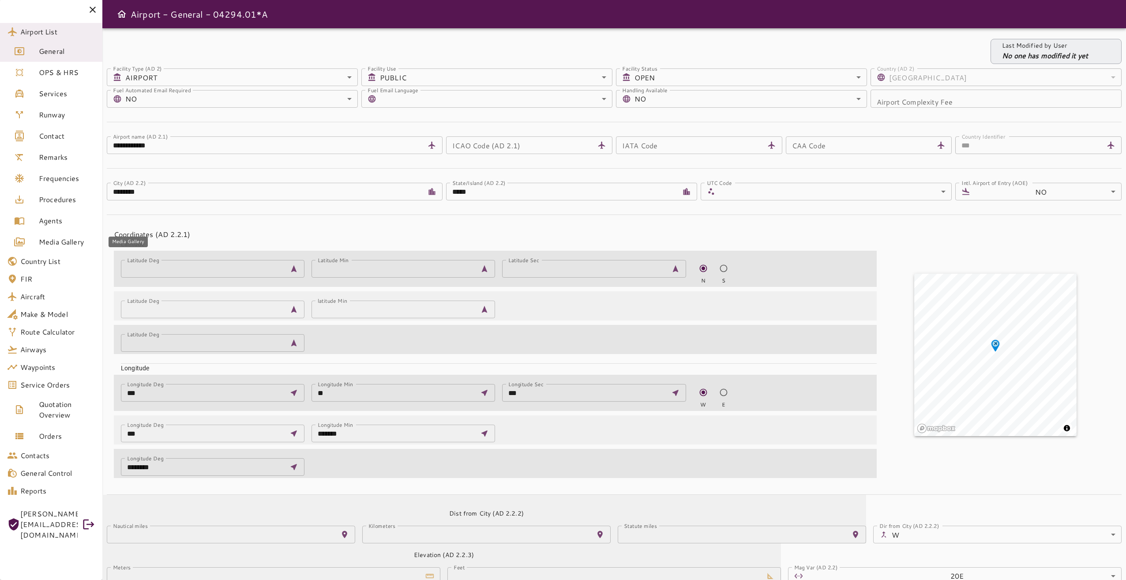
click at [60, 245] on span "Media Gallery" at bounding box center [67, 241] width 56 height 11
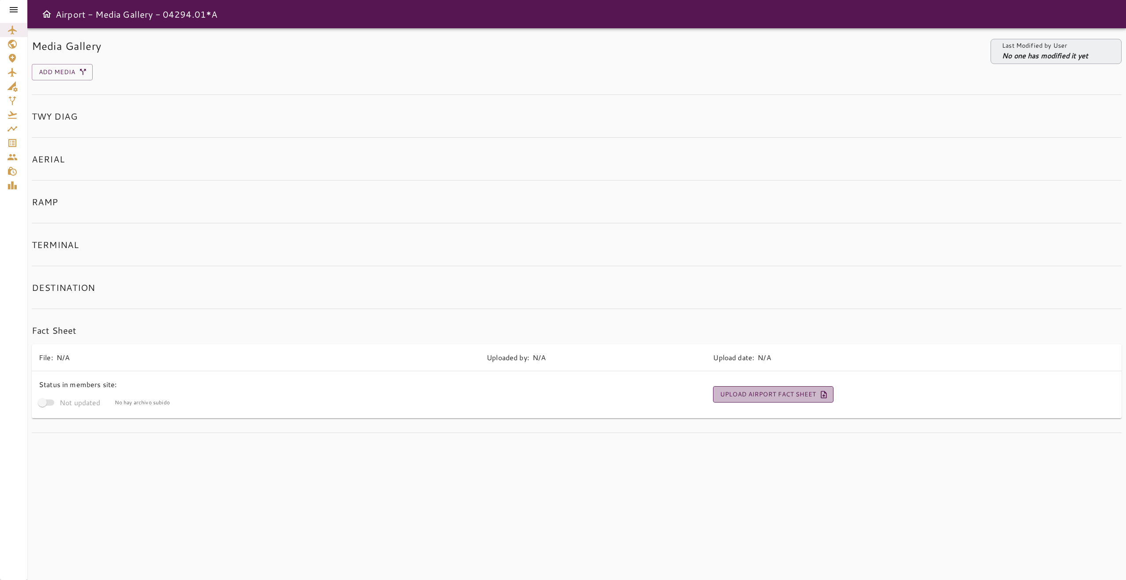
click at [825, 394] on icon "button" at bounding box center [823, 394] width 9 height 9
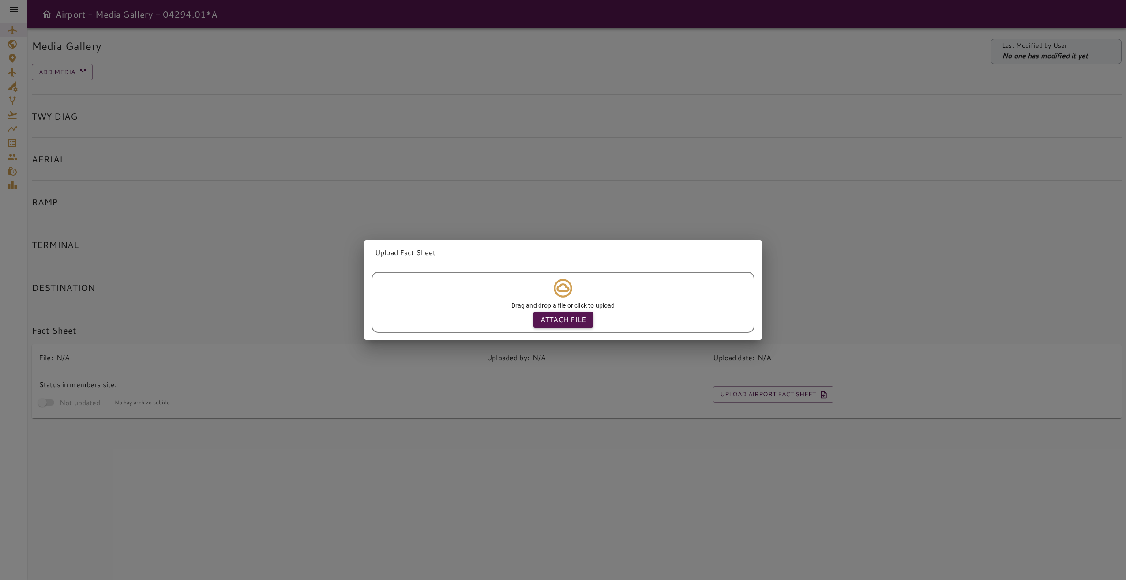
click at [578, 316] on p "Attach file" at bounding box center [562, 319] width 45 height 11
click at [0, 0] on input "Attach file" at bounding box center [0, 0] width 0 height 0
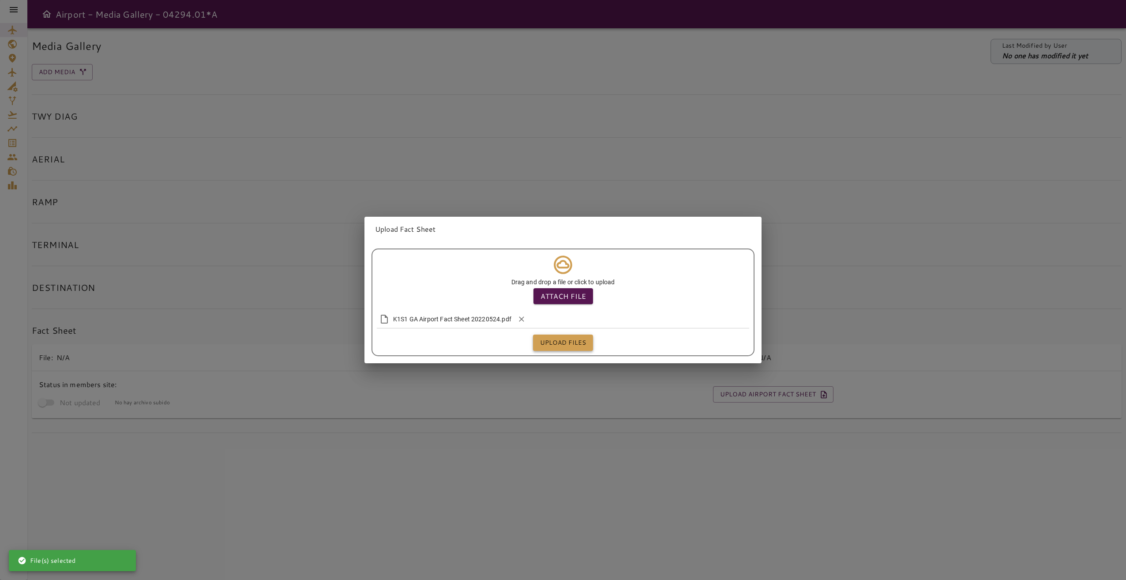
click at [574, 337] on button "Upload files" at bounding box center [563, 342] width 60 height 16
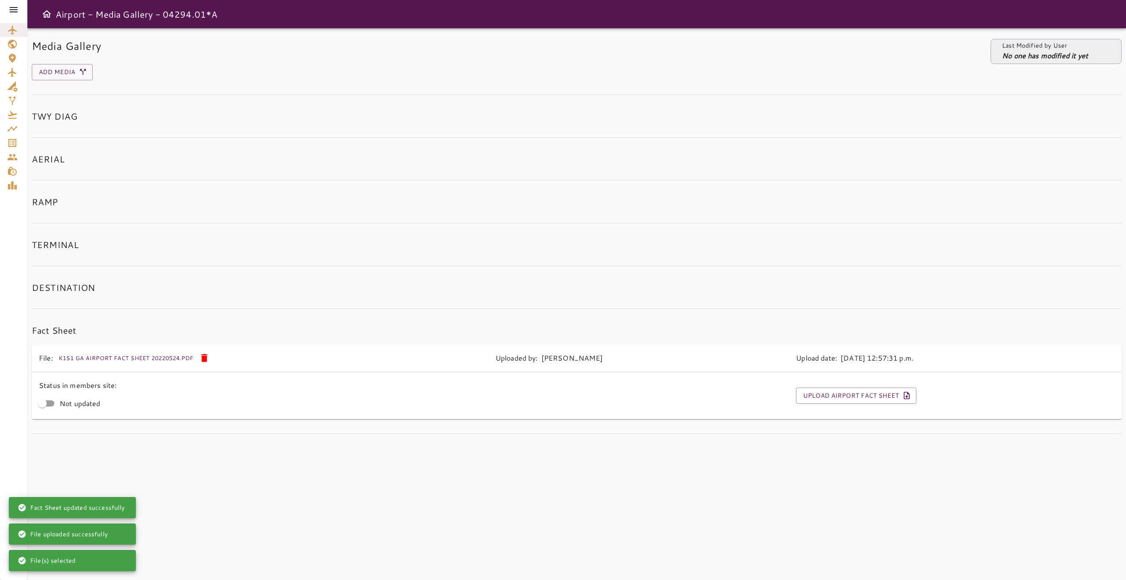
click at [3, 10] on div at bounding box center [13, 9] width 27 height 19
click at [11, 11] on icon at bounding box center [14, 9] width 8 height 5
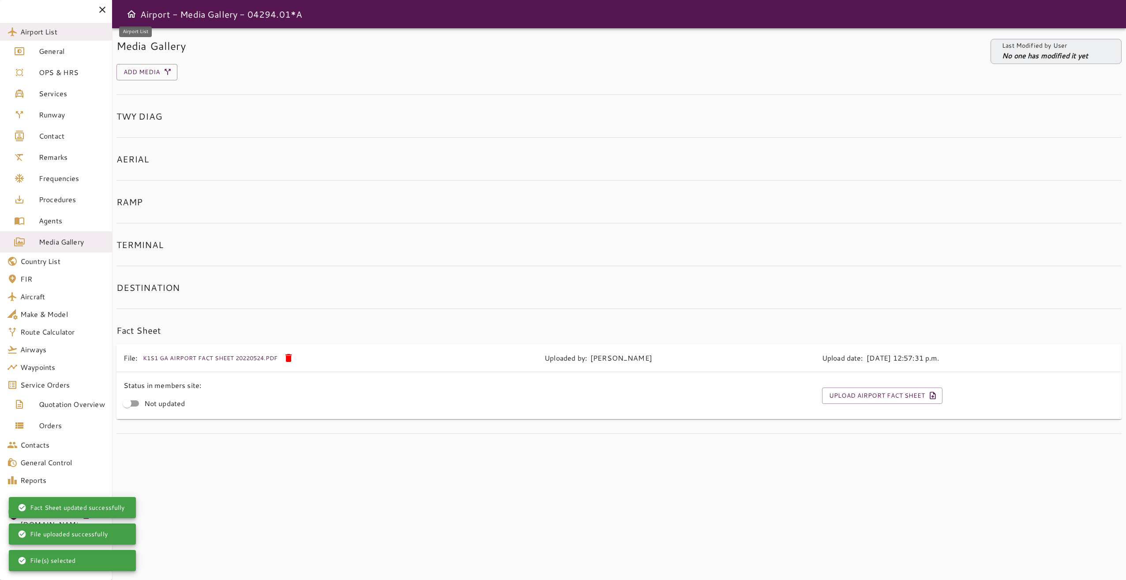
click at [70, 34] on span "Airport List" at bounding box center [62, 31] width 85 height 11
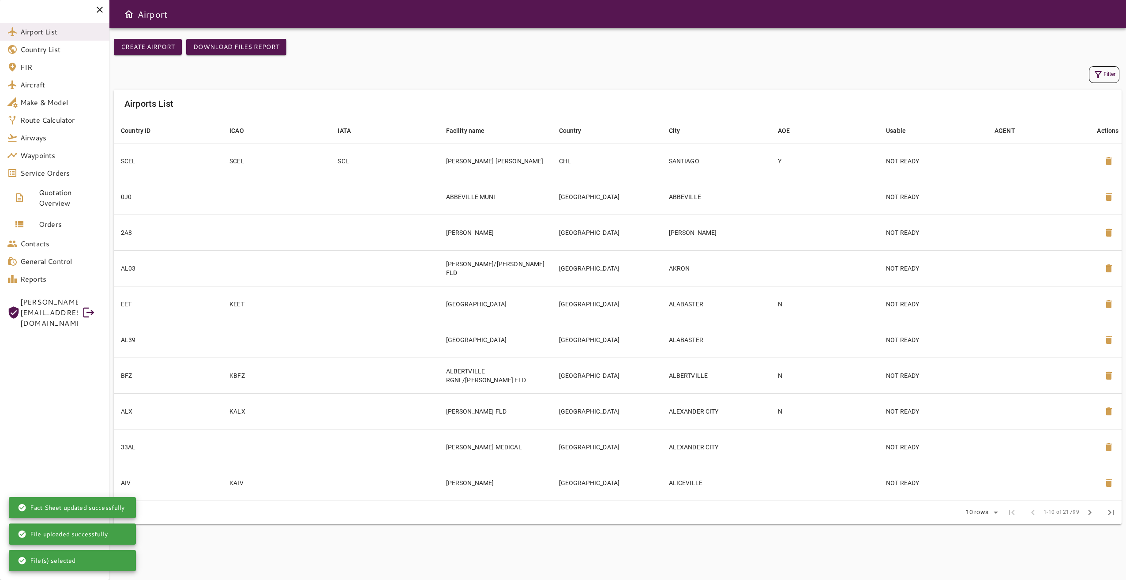
click at [1094, 74] on icon "button" at bounding box center [1098, 74] width 11 height 11
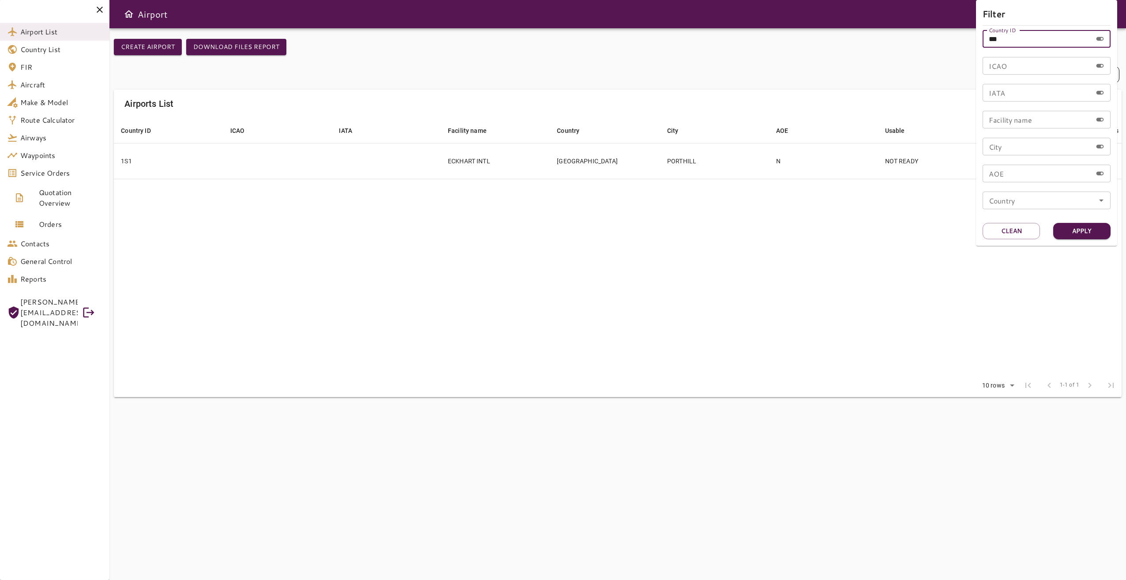
drag, startPoint x: 964, startPoint y: 33, endPoint x: 945, endPoint y: 33, distance: 19.0
click at [945, 33] on div "Filter Country ID *** Country ID ICAO ICAO IATA IATA Facility name Facility nam…" at bounding box center [563, 290] width 1126 height 580
type input "***"
click at [1085, 229] on button "Apply" at bounding box center [1081, 231] width 57 height 16
click at [811, 281] on div at bounding box center [563, 290] width 1126 height 580
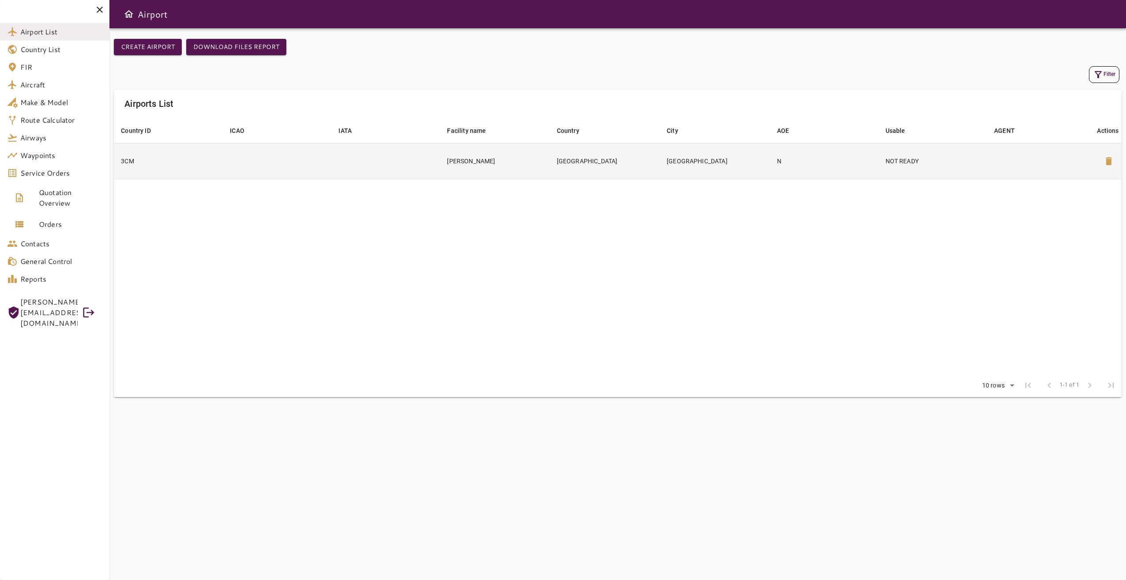
click at [582, 153] on td "[GEOGRAPHIC_DATA]" at bounding box center [605, 161] width 110 height 36
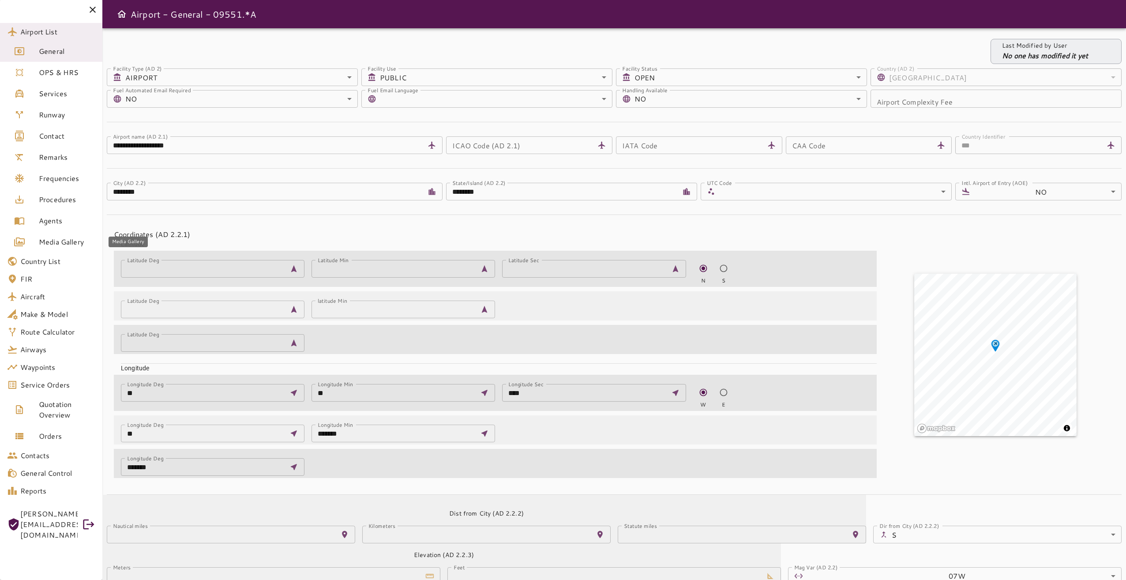
click at [79, 236] on span "Media Gallery" at bounding box center [67, 241] width 56 height 11
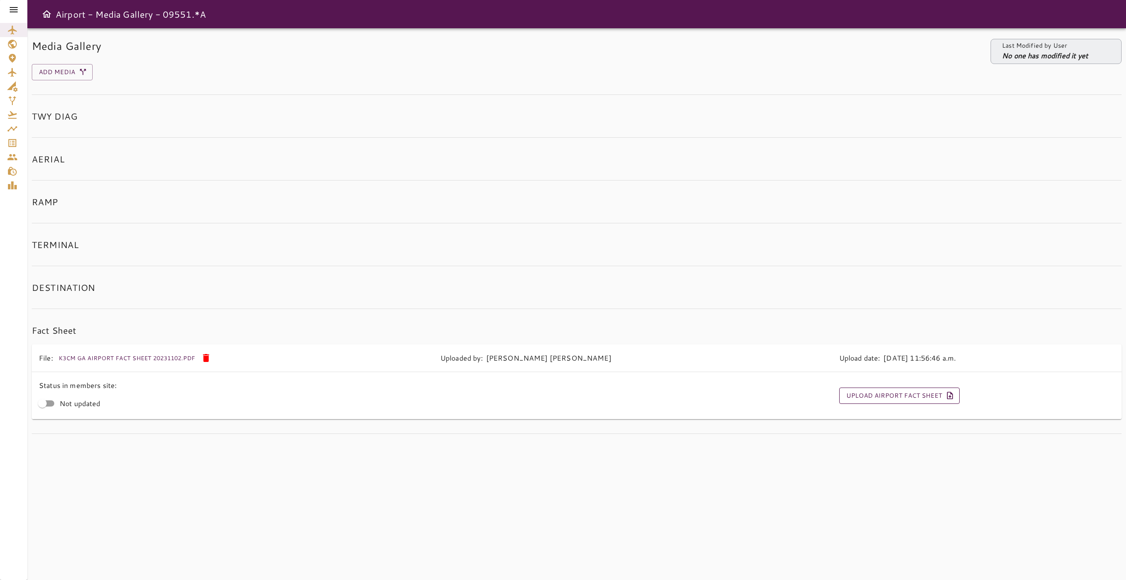
click at [874, 394] on button "Upload Airport Fact Sheet" at bounding box center [899, 395] width 120 height 16
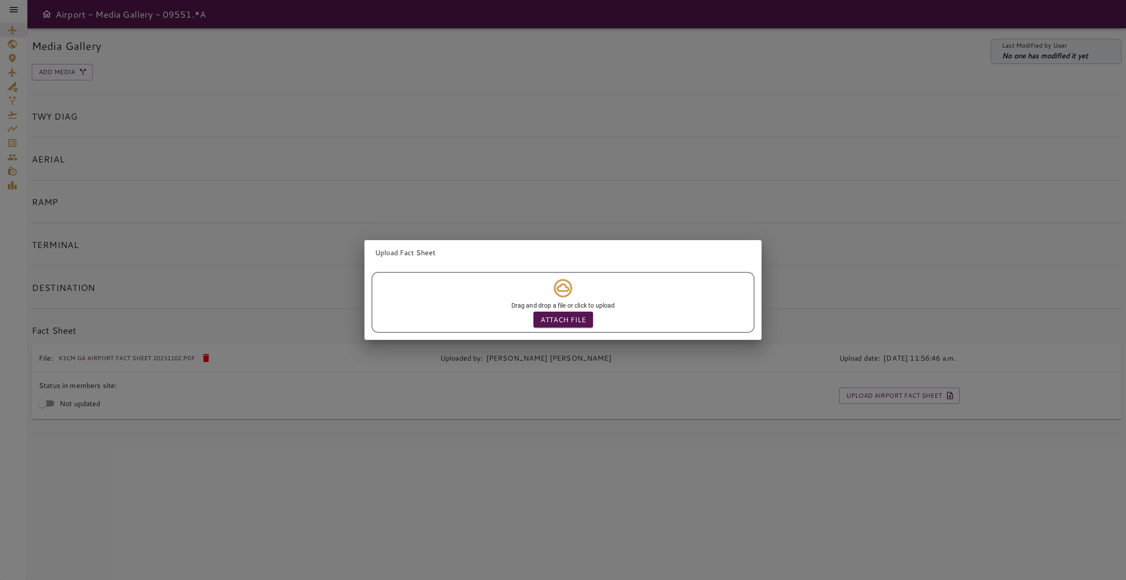
click at [742, 202] on div "Upload Fact Sheet Drag and drop a file or click to upload Attach file" at bounding box center [563, 290] width 1126 height 580
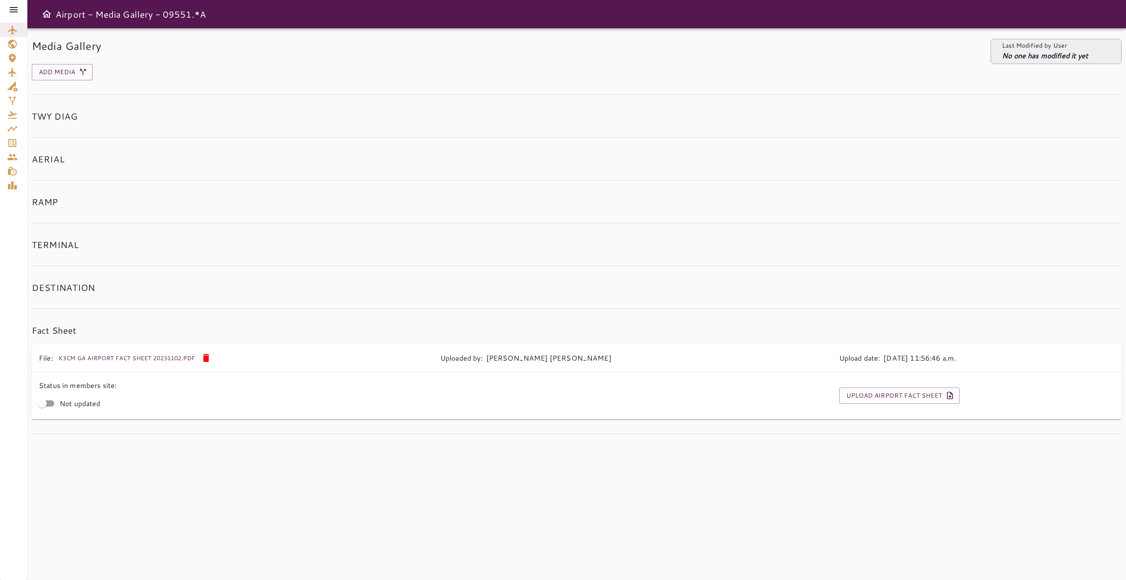
click at [15, 9] on icon at bounding box center [14, 9] width 8 height 5
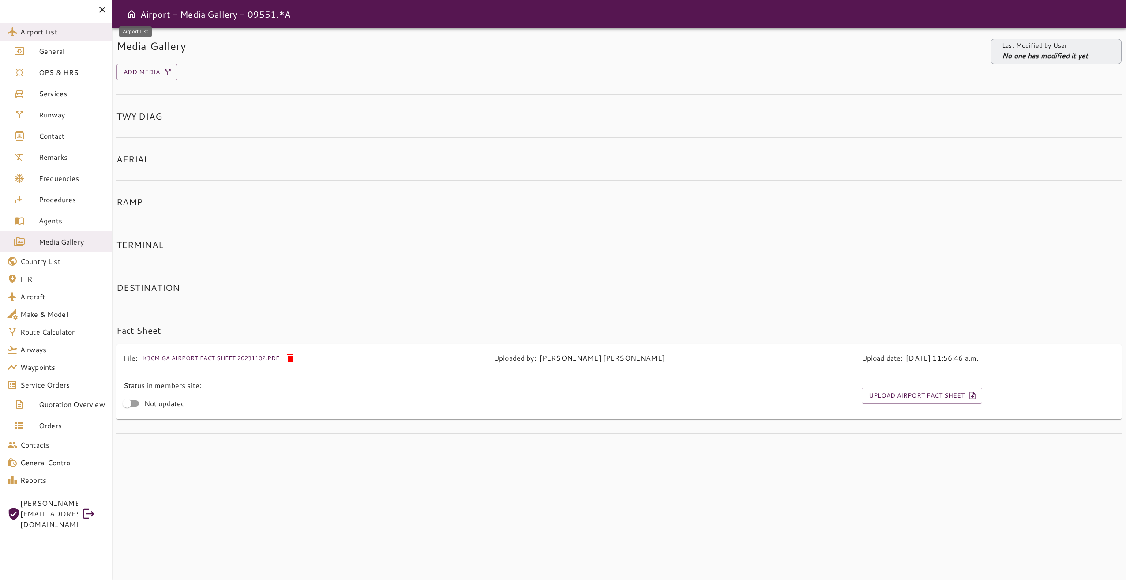
click at [40, 32] on span "Airport List" at bounding box center [62, 31] width 85 height 11
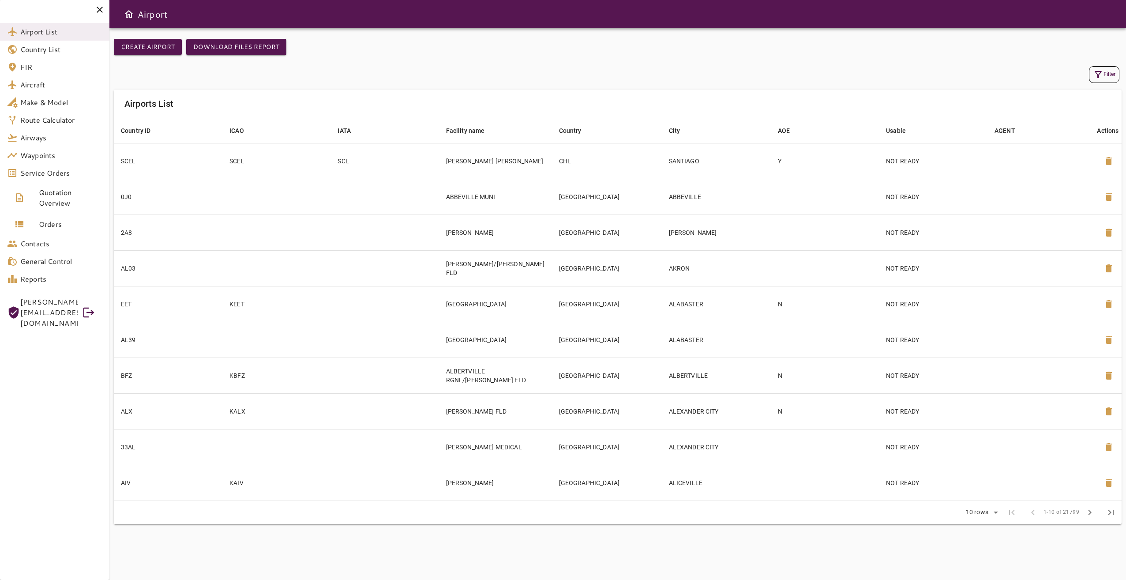
click at [1094, 79] on icon "button" at bounding box center [1098, 74] width 11 height 11
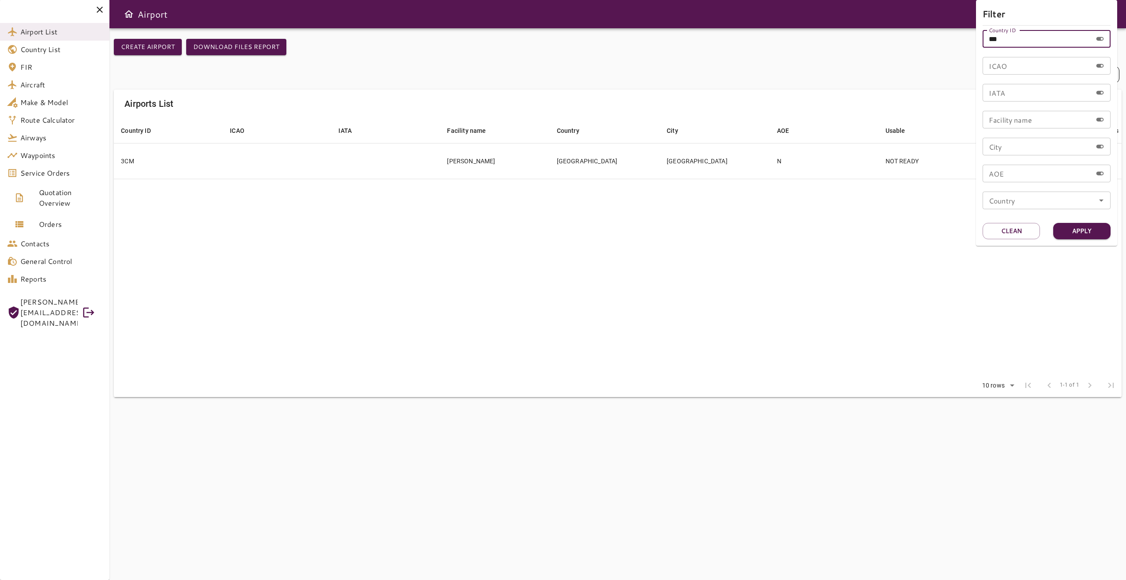
drag, startPoint x: 1000, startPoint y: 38, endPoint x: 949, endPoint y: 38, distance: 51.6
click at [949, 38] on div "Filter Country ID *** Country ID ICAO ICAO IATA IATA Facility name Facility nam…" at bounding box center [563, 290] width 1126 height 580
type input "***"
click at [1079, 232] on button "Apply" at bounding box center [1081, 231] width 57 height 16
click at [732, 324] on div at bounding box center [563, 290] width 1126 height 580
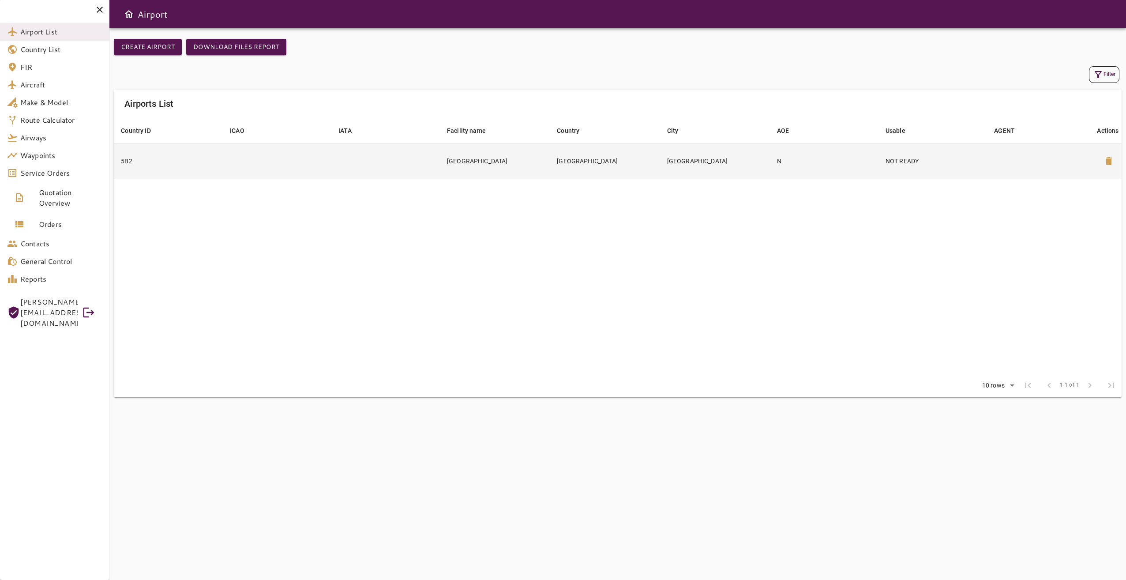
click at [614, 167] on td "[GEOGRAPHIC_DATA]" at bounding box center [605, 161] width 110 height 36
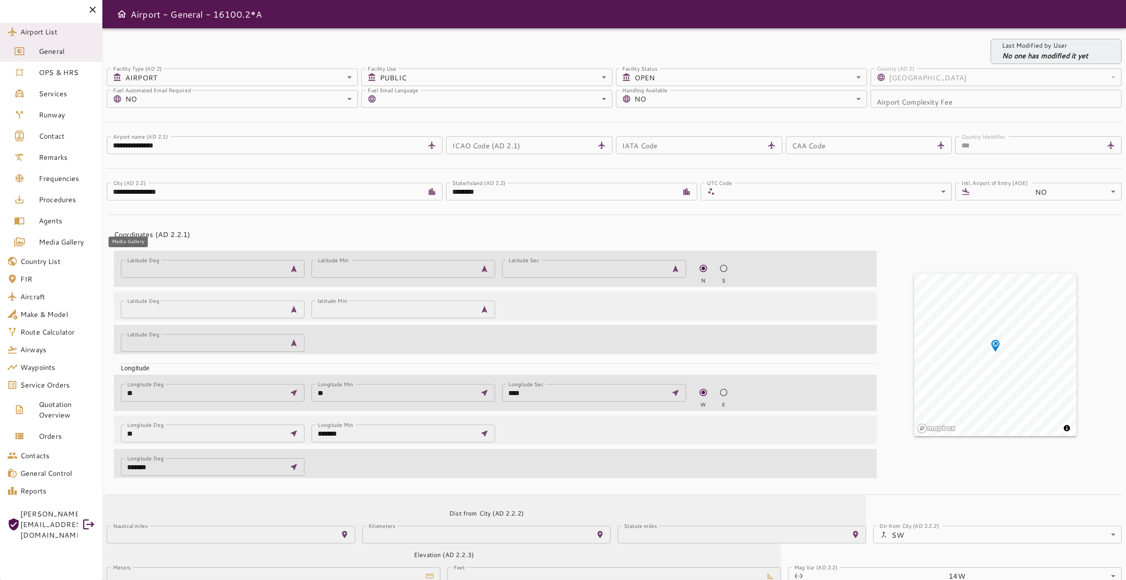
click at [54, 241] on span "Media Gallery" at bounding box center [67, 241] width 56 height 11
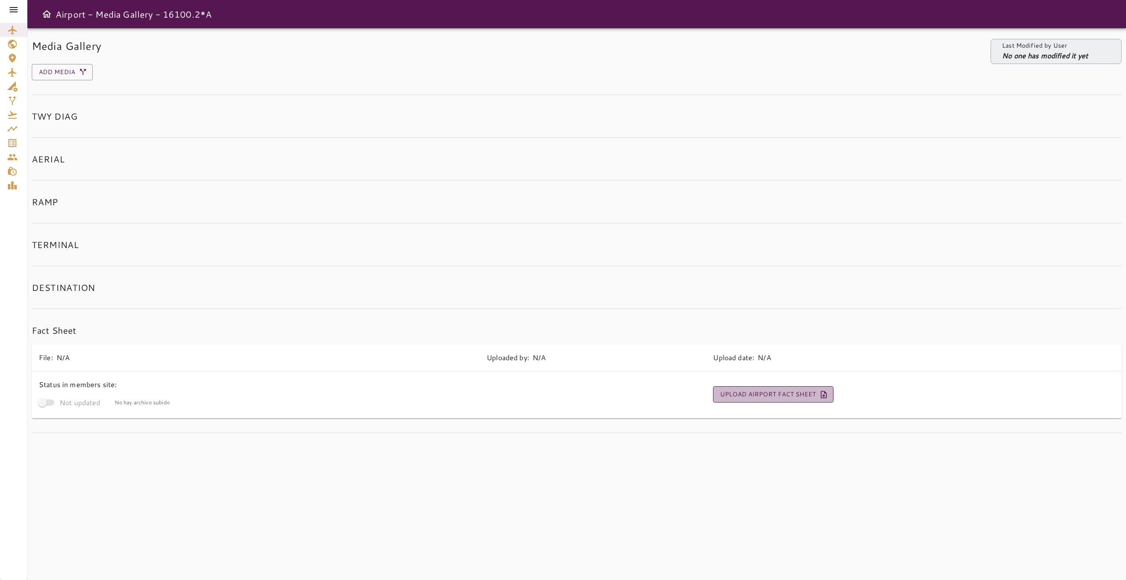
click at [794, 390] on button "Upload Airport Fact Sheet" at bounding box center [773, 394] width 120 height 16
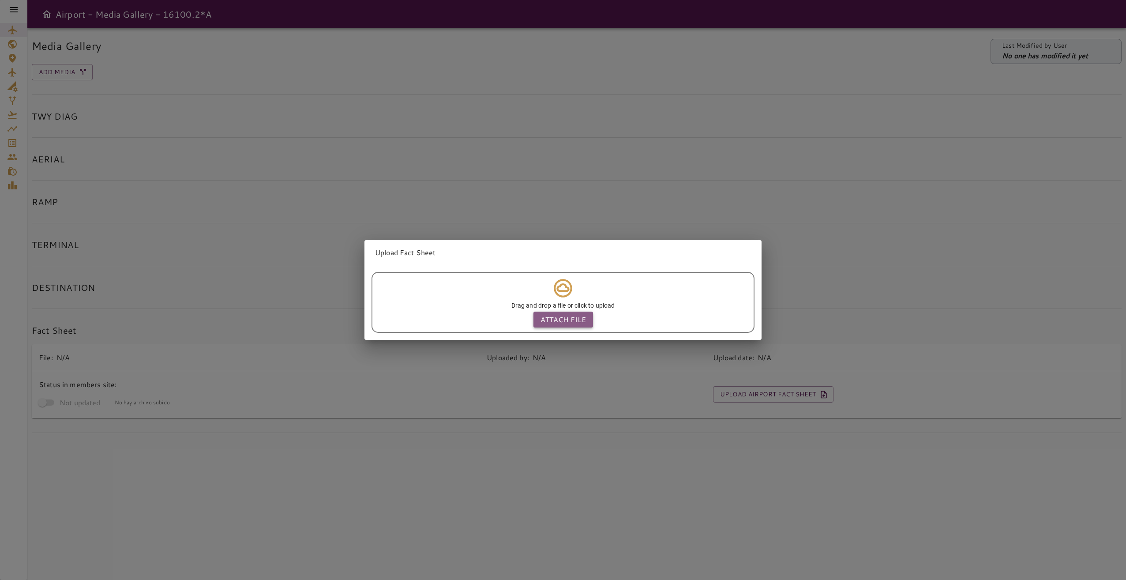
click at [572, 318] on p "Attach file" at bounding box center [562, 319] width 45 height 11
click at [0, 0] on input "Attach file" at bounding box center [0, 0] width 0 height 0
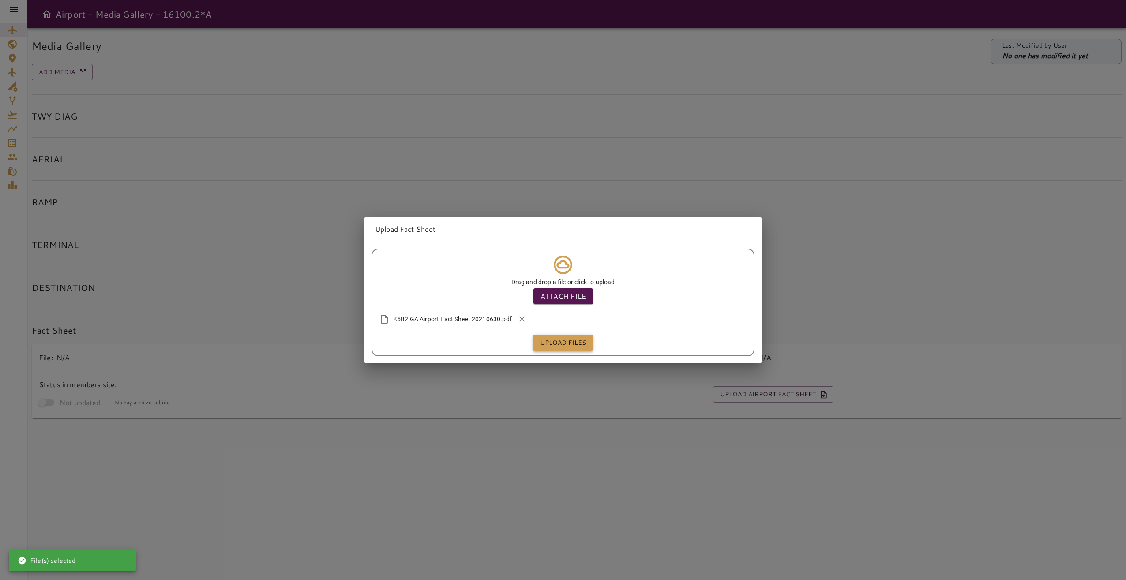
click at [547, 340] on button "Upload files" at bounding box center [563, 342] width 60 height 16
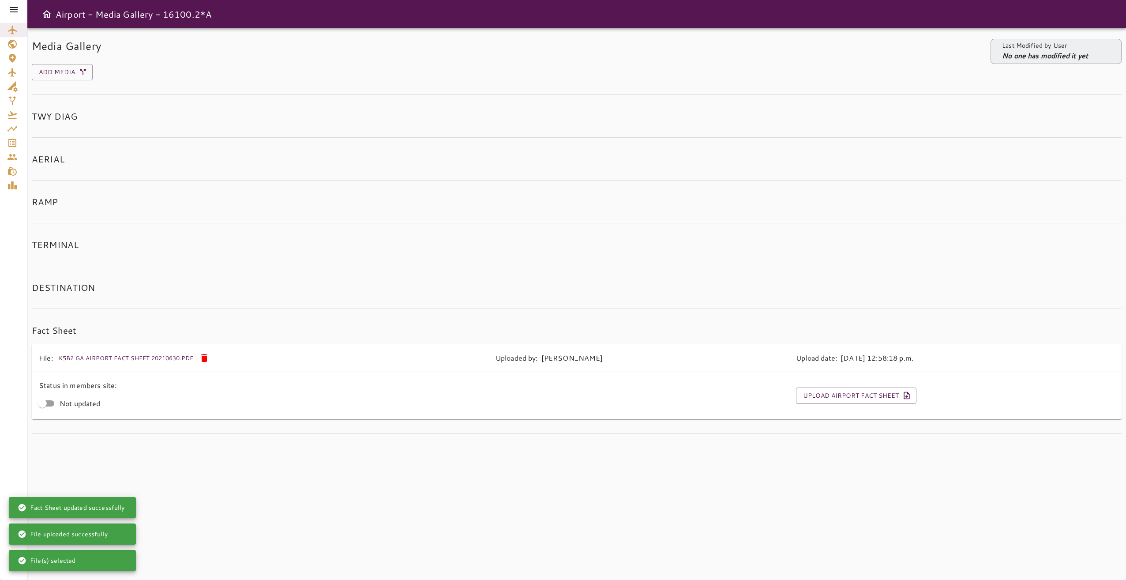
click at [7, 9] on div at bounding box center [13, 9] width 27 height 19
click at [12, 9] on icon at bounding box center [14, 9] width 8 height 5
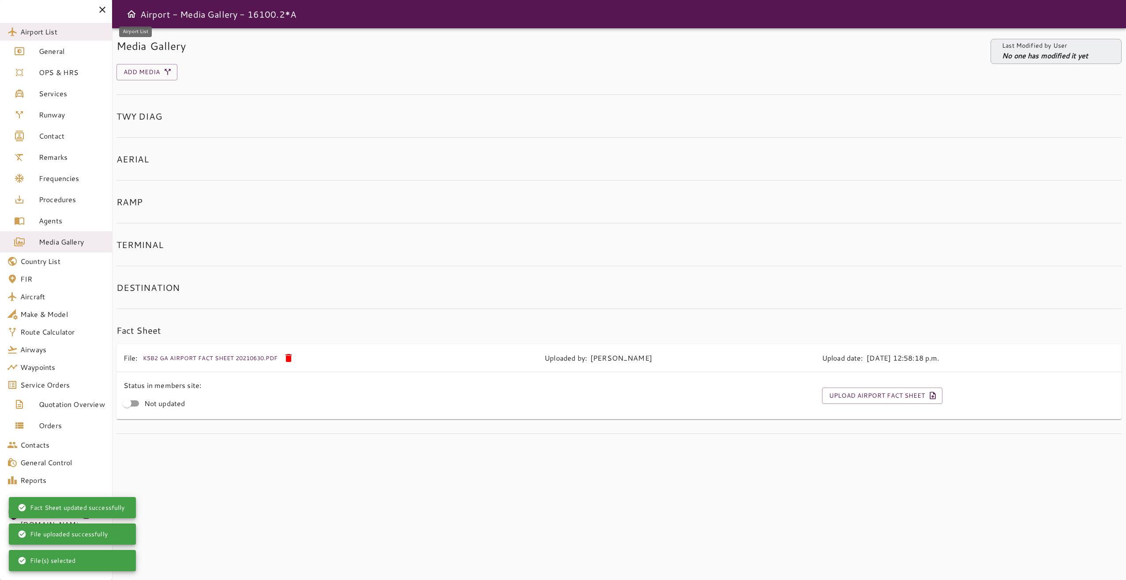
click at [55, 36] on span "Airport List" at bounding box center [62, 31] width 85 height 11
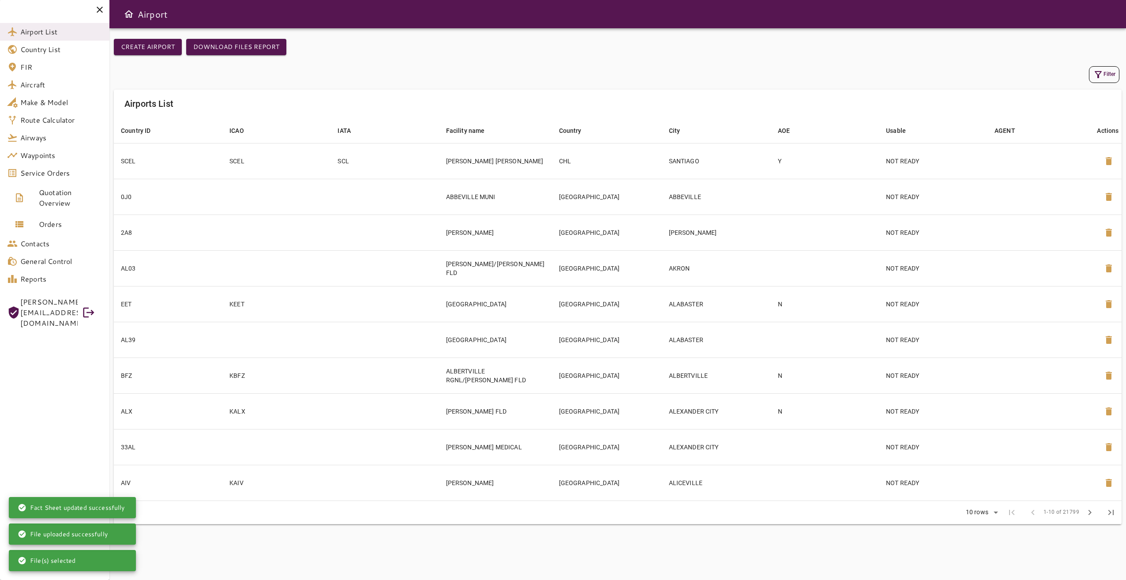
click at [1103, 73] on button "Filter" at bounding box center [1104, 74] width 30 height 17
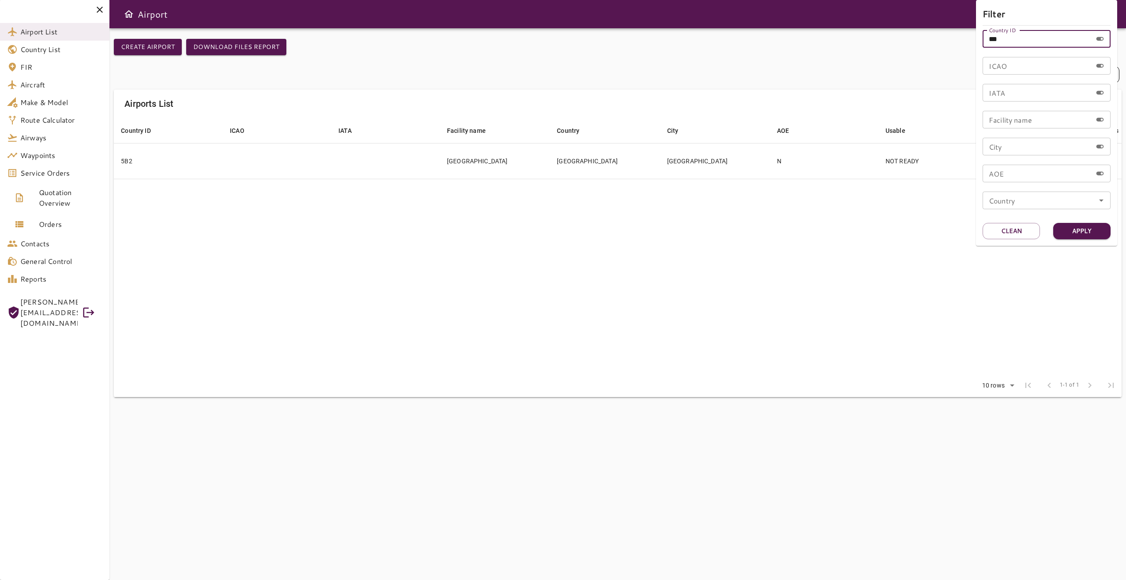
drag, startPoint x: 1009, startPoint y: 41, endPoint x: 938, endPoint y: 40, distance: 71.0
click at [938, 40] on div "Filter Country ID *** Country ID ICAO ICAO IATA IATA Facility name Facility nam…" at bounding box center [563, 290] width 1126 height 580
type input "***"
click at [1077, 228] on button "Apply" at bounding box center [1081, 231] width 57 height 16
click at [720, 265] on div at bounding box center [563, 290] width 1126 height 580
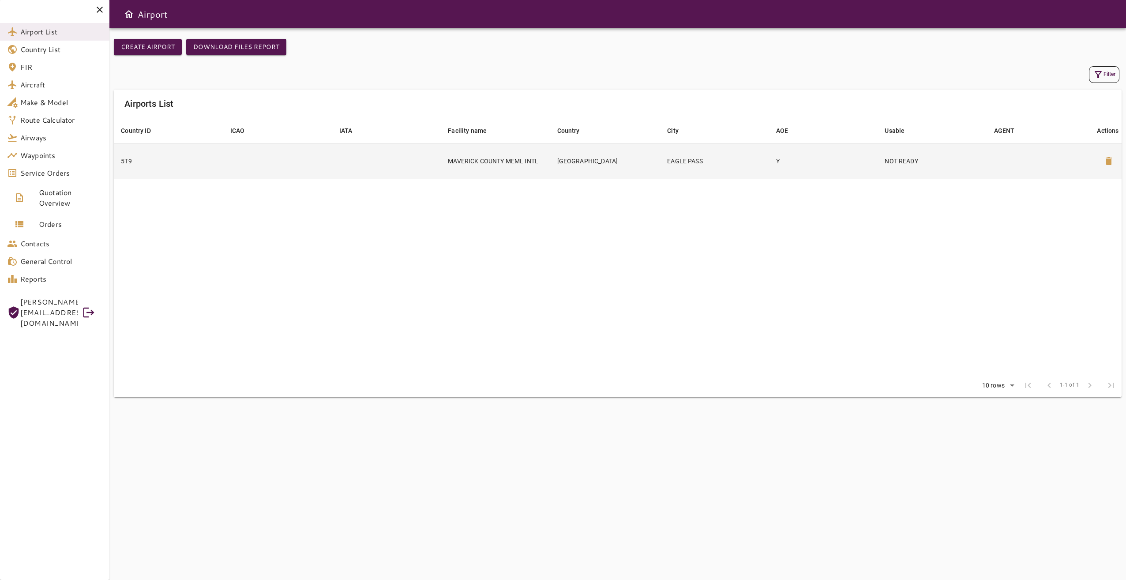
click at [615, 168] on td "[GEOGRAPHIC_DATA]" at bounding box center [605, 161] width 110 height 36
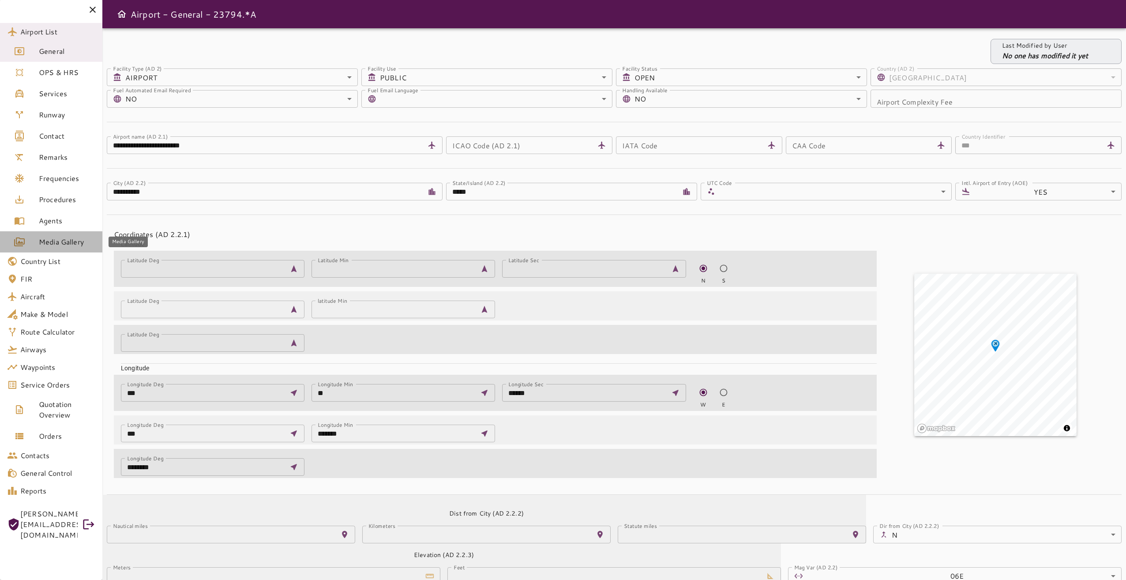
click at [58, 237] on span "Media Gallery" at bounding box center [67, 241] width 56 height 11
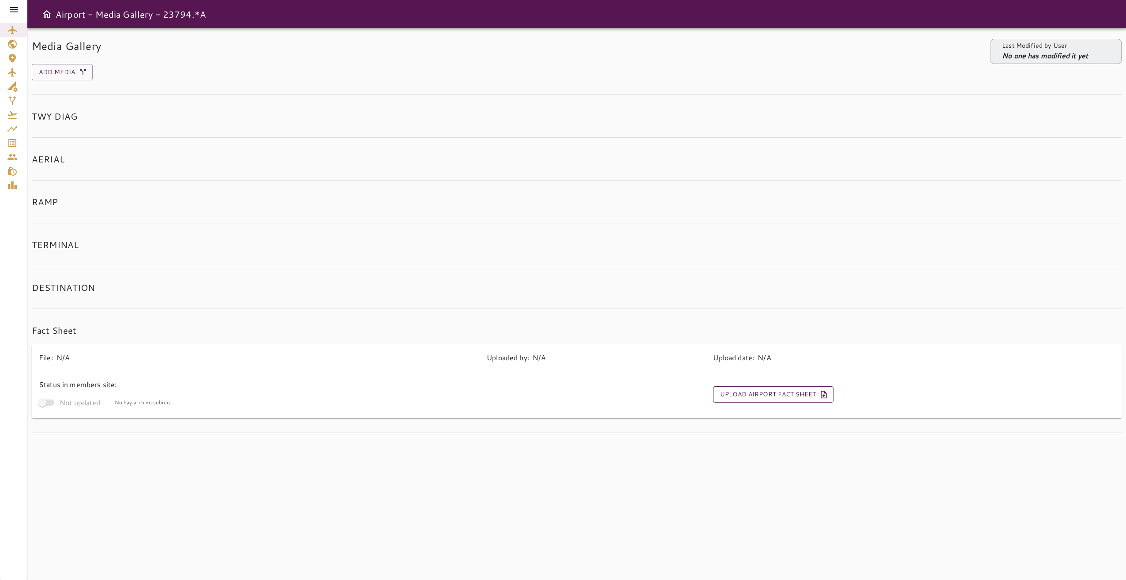
click at [769, 398] on button "Upload Airport Fact Sheet" at bounding box center [773, 394] width 120 height 16
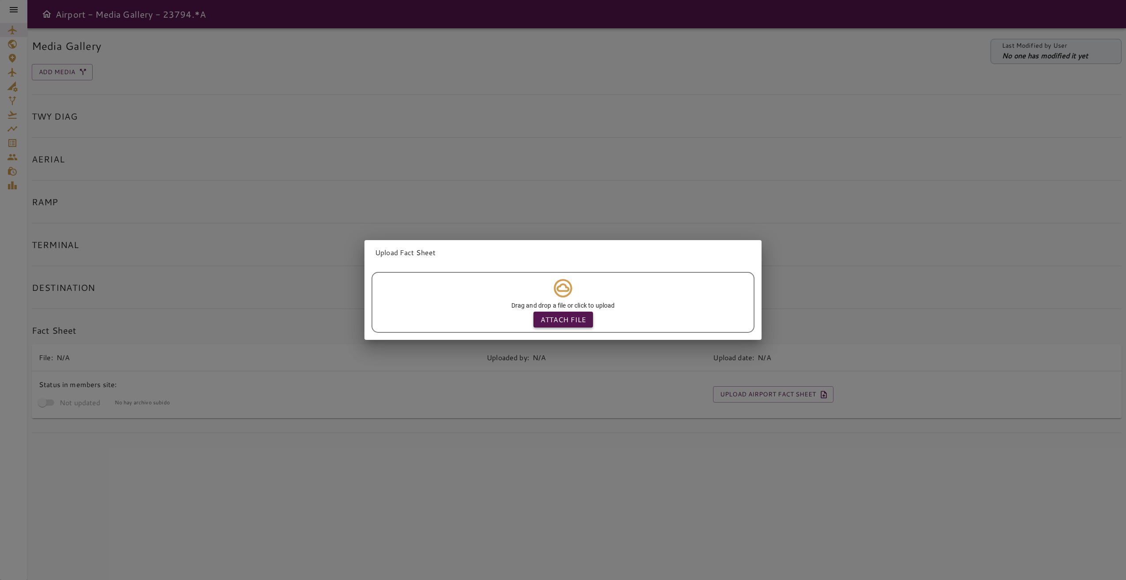
click at [555, 316] on p "Attach file" at bounding box center [562, 319] width 45 height 11
click at [0, 0] on input "Attach file" at bounding box center [0, 0] width 0 height 0
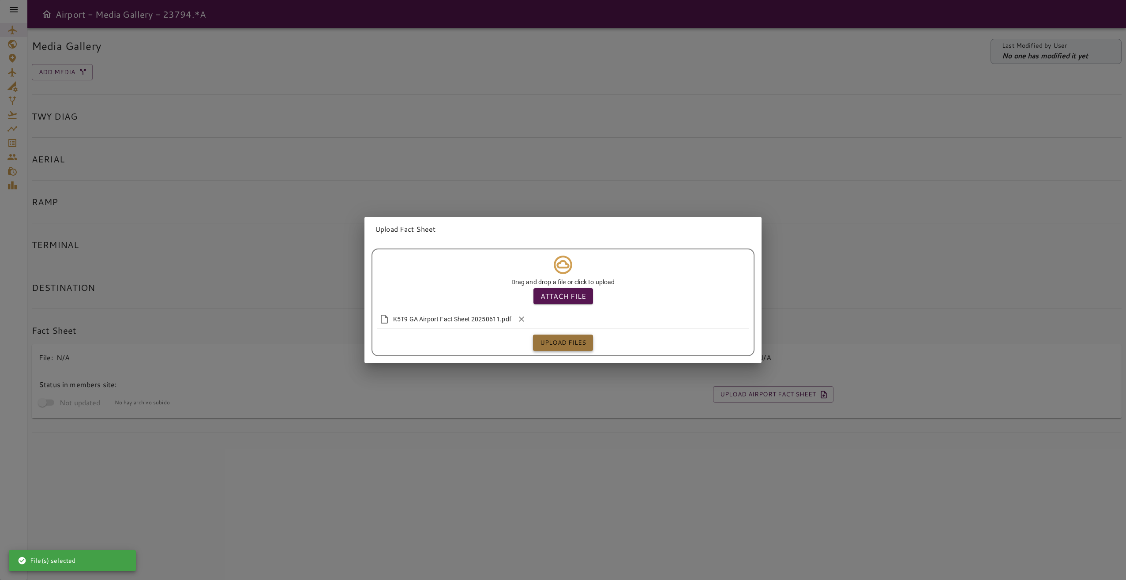
click at [564, 339] on button "Upload files" at bounding box center [563, 342] width 60 height 16
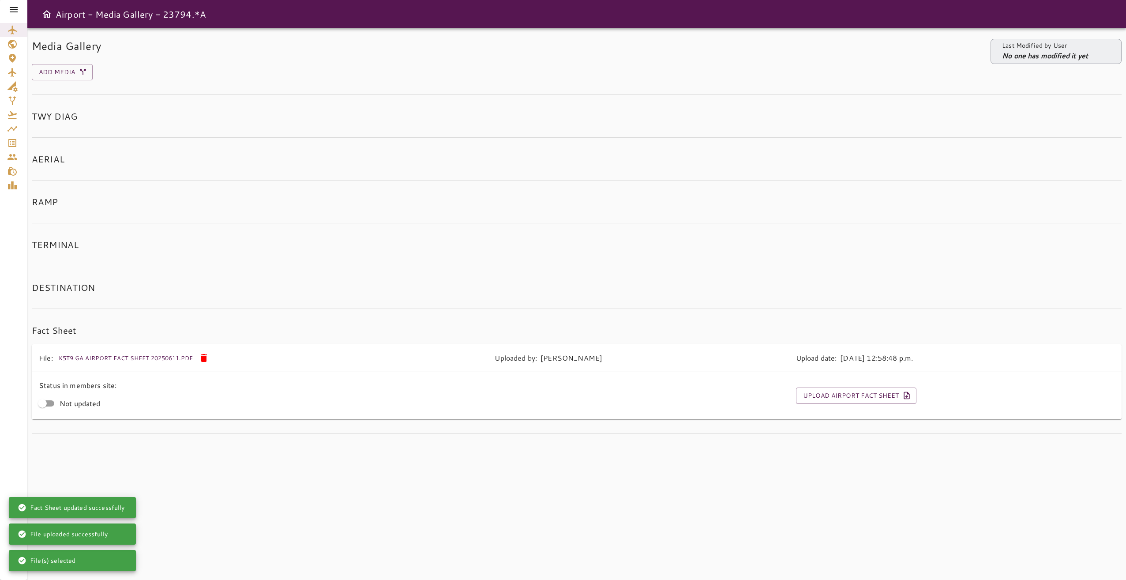
click at [8, 2] on div at bounding box center [13, 9] width 27 height 19
click at [8, 6] on icon at bounding box center [13, 9] width 11 height 11
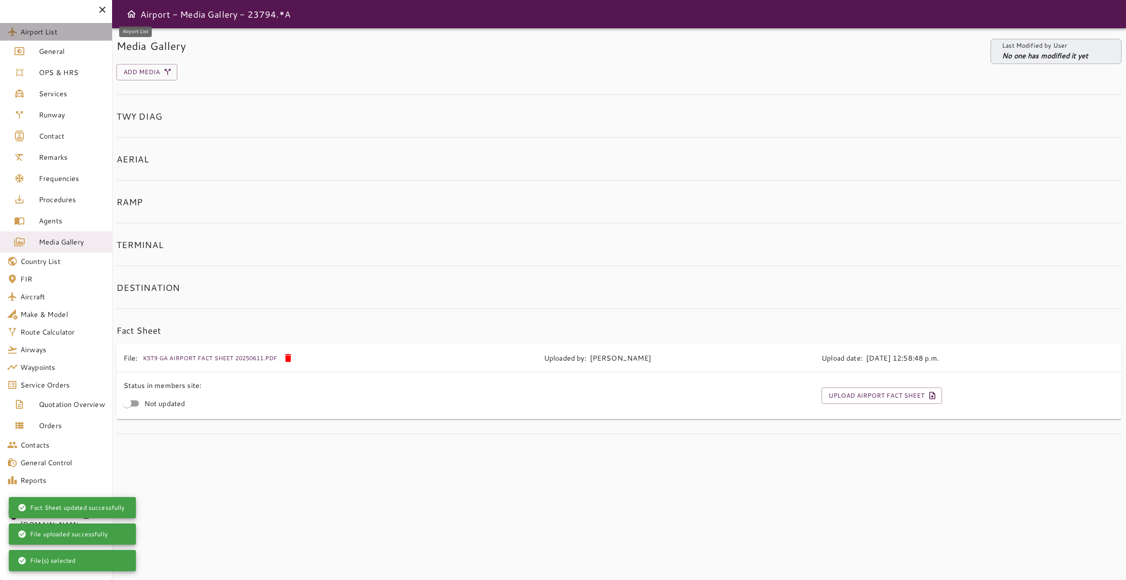
drag, startPoint x: 79, startPoint y: 34, endPoint x: 150, endPoint y: 41, distance: 70.6
click at [79, 34] on span "Airport List" at bounding box center [62, 31] width 85 height 11
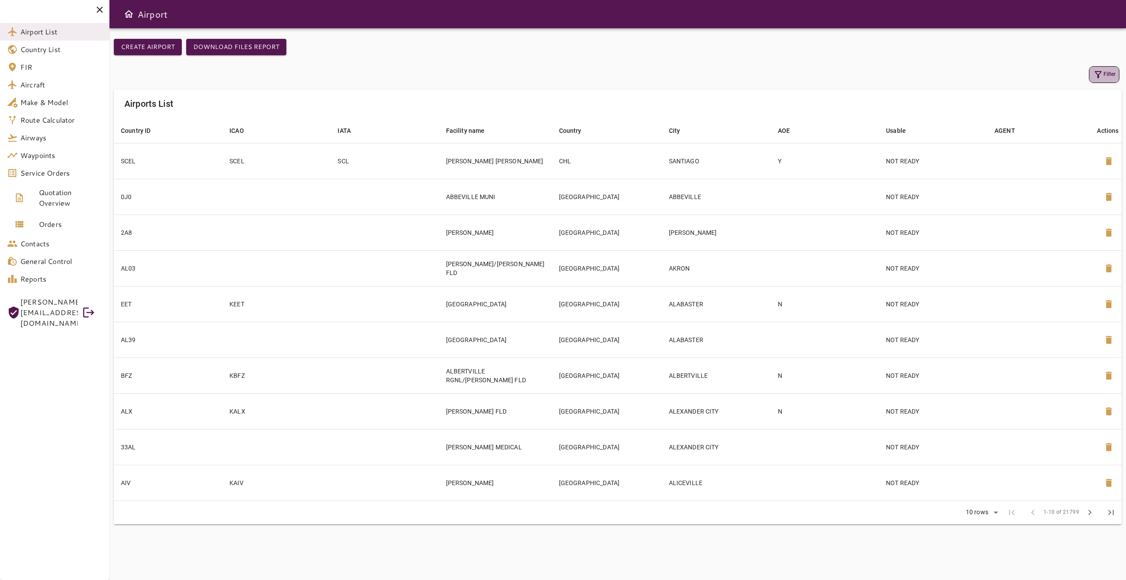
click at [1104, 76] on button "Filter" at bounding box center [1104, 74] width 30 height 17
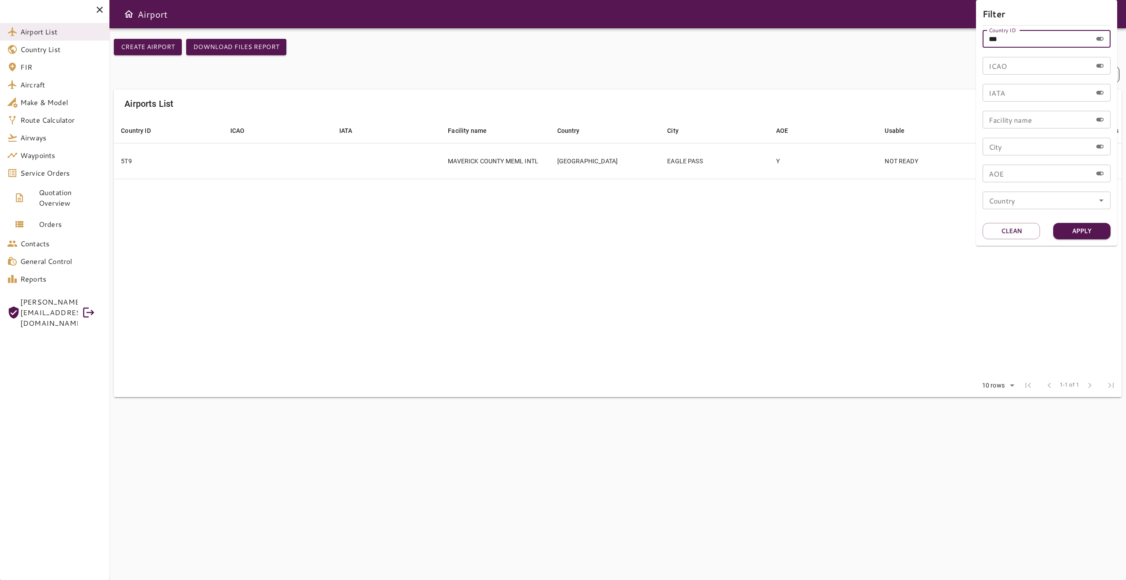
drag, startPoint x: 1003, startPoint y: 41, endPoint x: 958, endPoint y: 37, distance: 45.2
click at [958, 37] on div "Filter Country ID *** Country ID ICAO ICAO IATA IATA Facility name Facility nam…" at bounding box center [563, 290] width 1126 height 580
type input "***"
click at [1086, 236] on button "Apply" at bounding box center [1081, 231] width 57 height 16
click at [668, 302] on div at bounding box center [563, 290] width 1126 height 580
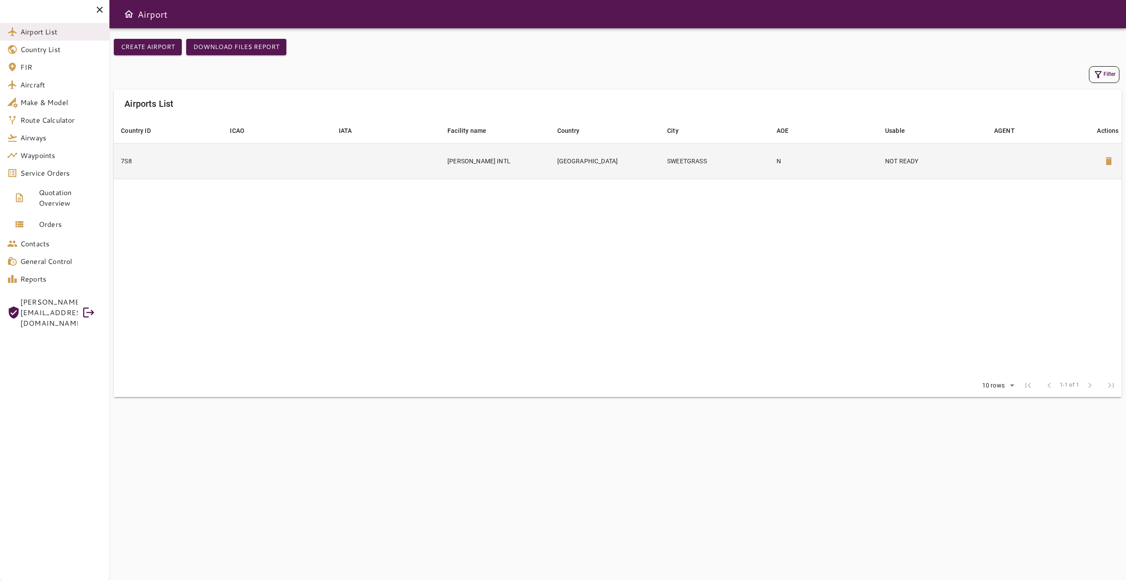
click at [558, 160] on td "[GEOGRAPHIC_DATA]" at bounding box center [605, 161] width 110 height 36
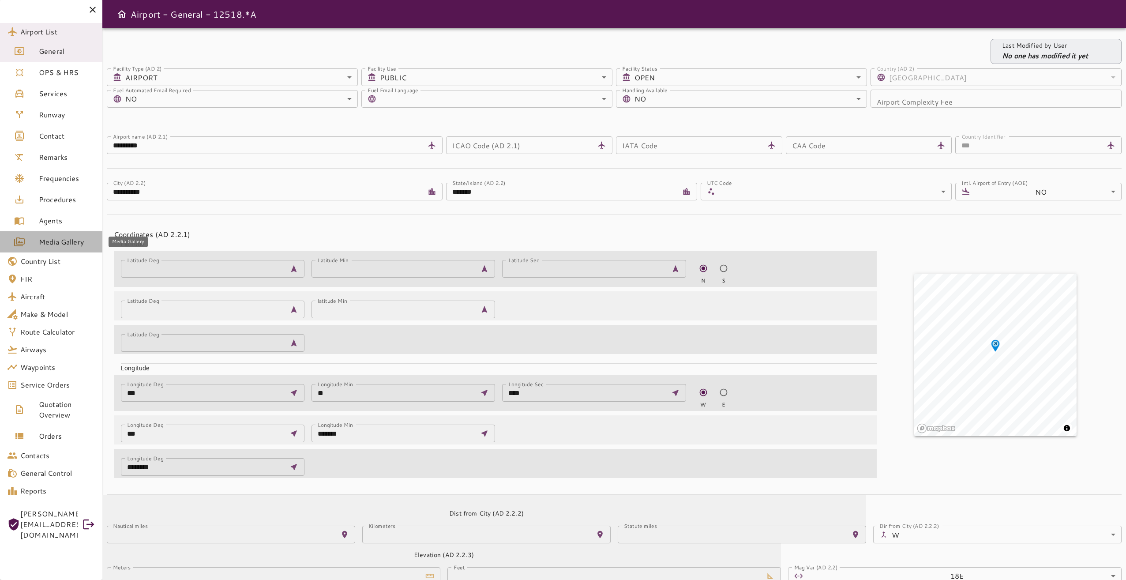
click at [57, 244] on span "Media Gallery" at bounding box center [67, 241] width 56 height 11
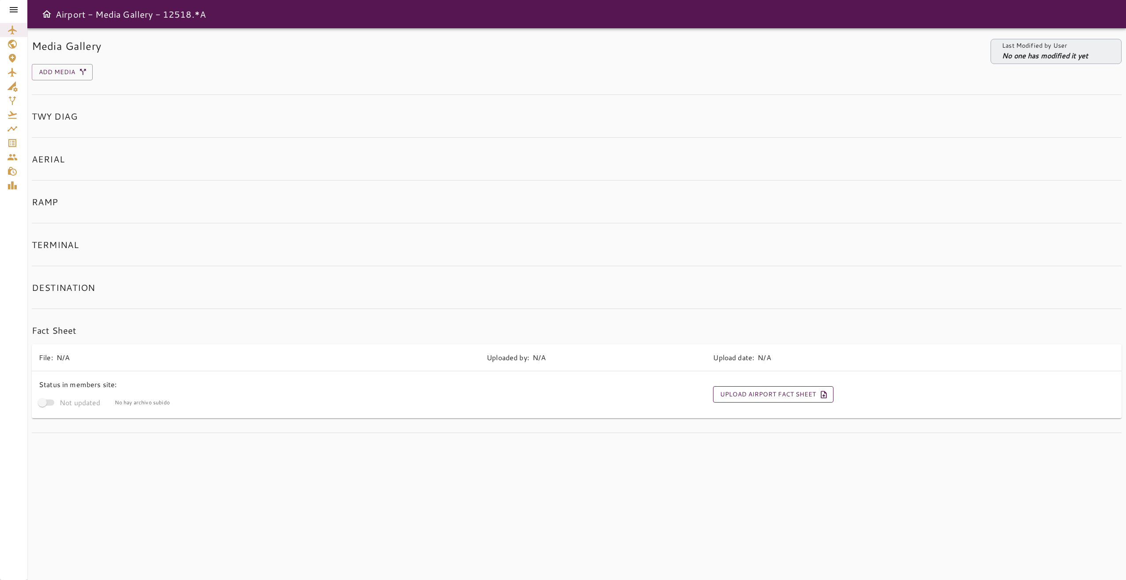
click at [747, 391] on button "Upload Airport Fact Sheet" at bounding box center [773, 394] width 120 height 16
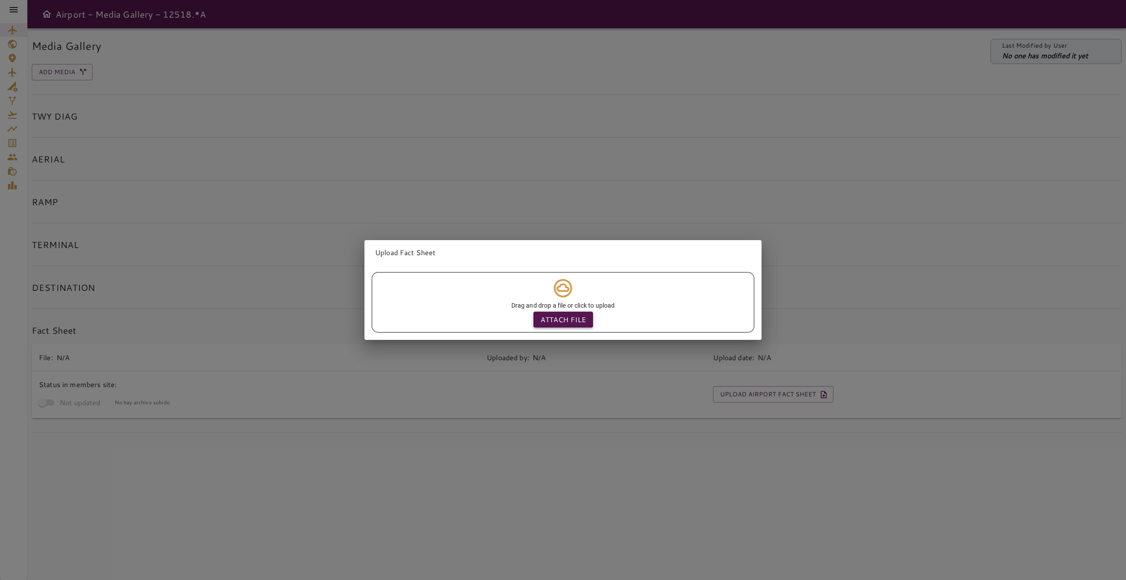
click at [575, 320] on p "Attach file" at bounding box center [562, 319] width 45 height 11
click at [0, 0] on input "Attach file" at bounding box center [0, 0] width 0 height 0
click at [577, 188] on div "Upload Fact Sheet Drag and drop a file or click to upload Attach file" at bounding box center [563, 290] width 1126 height 580
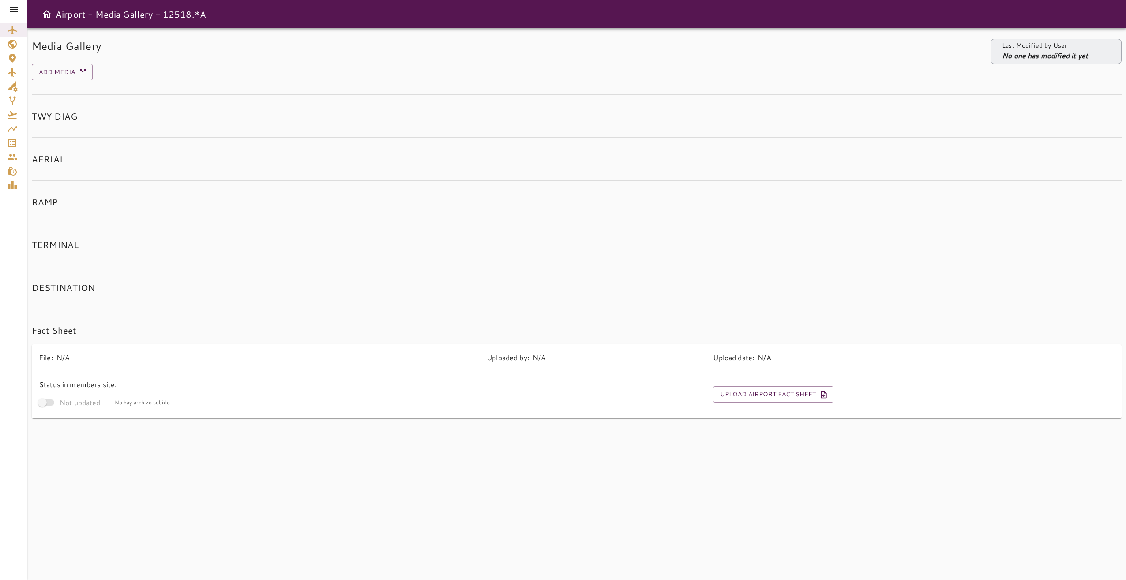
click at [11, 12] on icon at bounding box center [14, 9] width 8 height 5
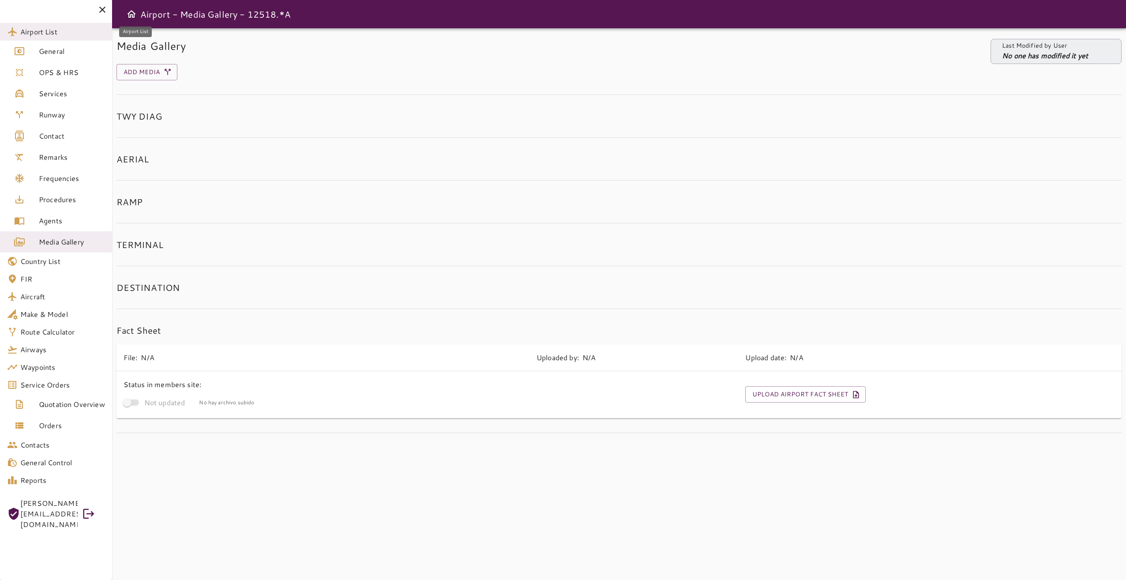
click at [45, 34] on span "Airport List" at bounding box center [62, 31] width 85 height 11
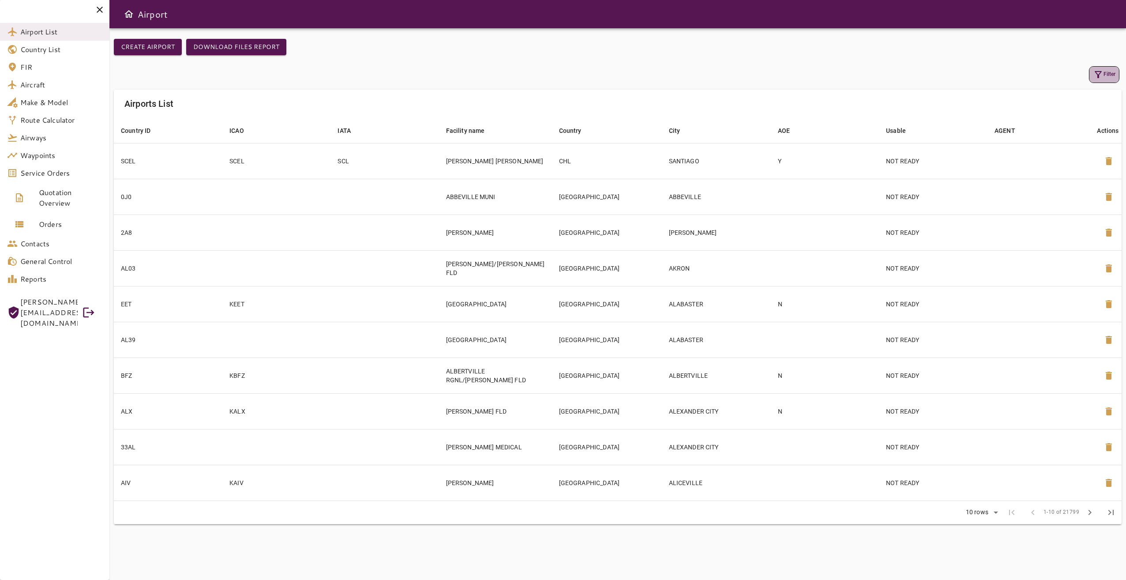
click at [1098, 73] on icon "button" at bounding box center [1098, 74] width 11 height 11
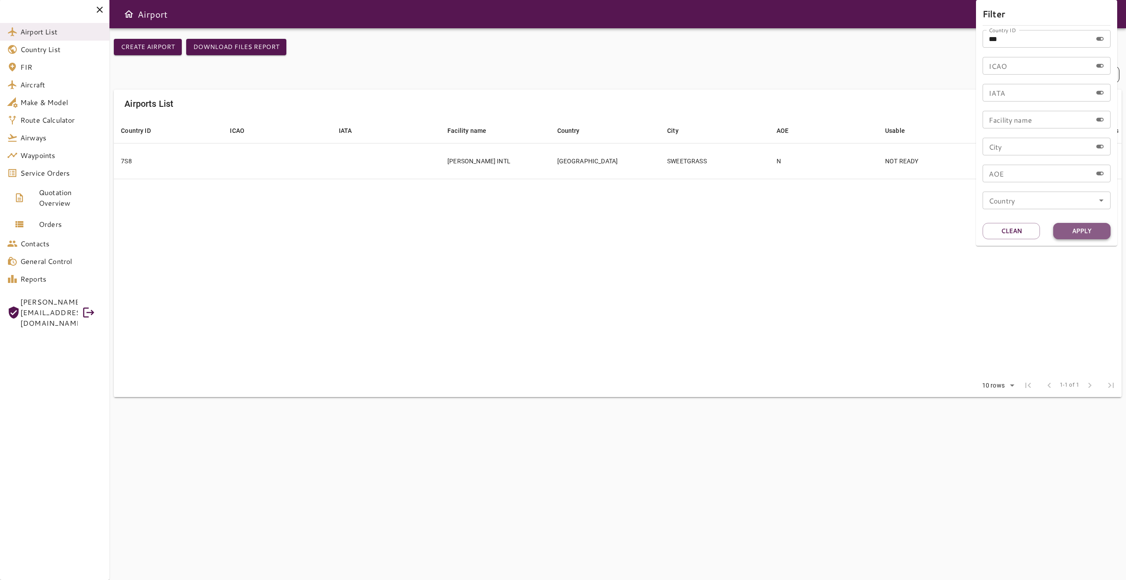
click at [1073, 230] on button "Apply" at bounding box center [1081, 231] width 57 height 16
click at [788, 321] on div at bounding box center [563, 290] width 1126 height 580
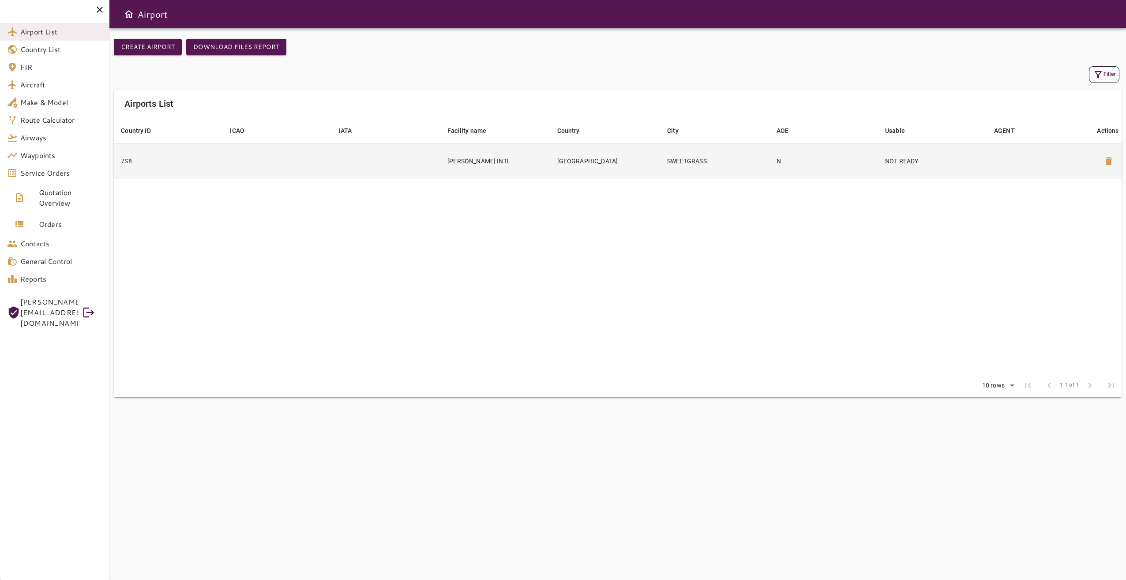
click at [721, 158] on td "SWEETGRASS" at bounding box center [714, 161] width 109 height 36
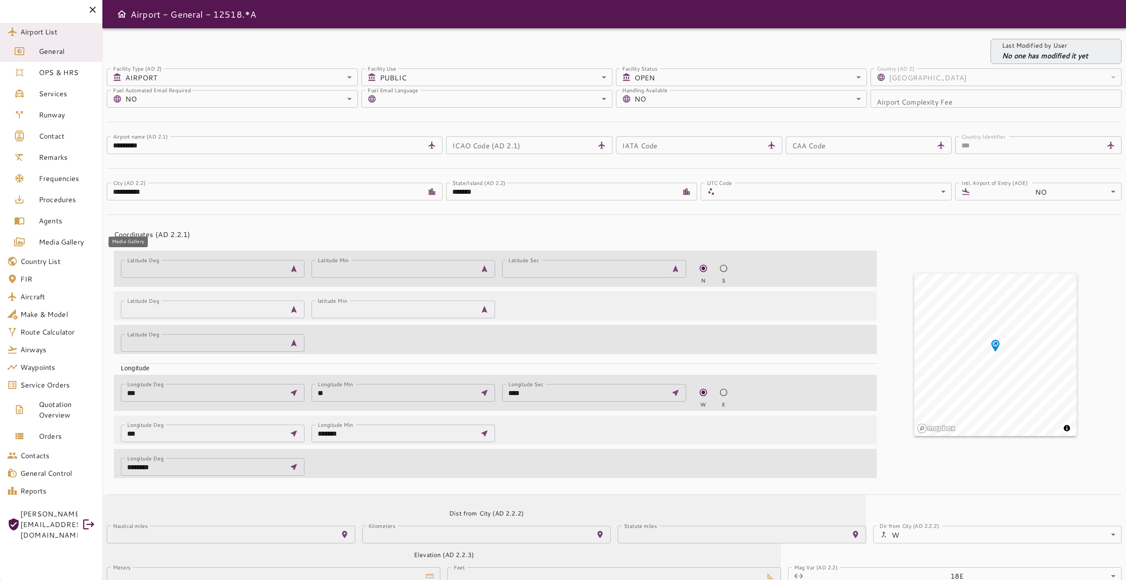
click at [60, 240] on span "Media Gallery" at bounding box center [67, 241] width 56 height 11
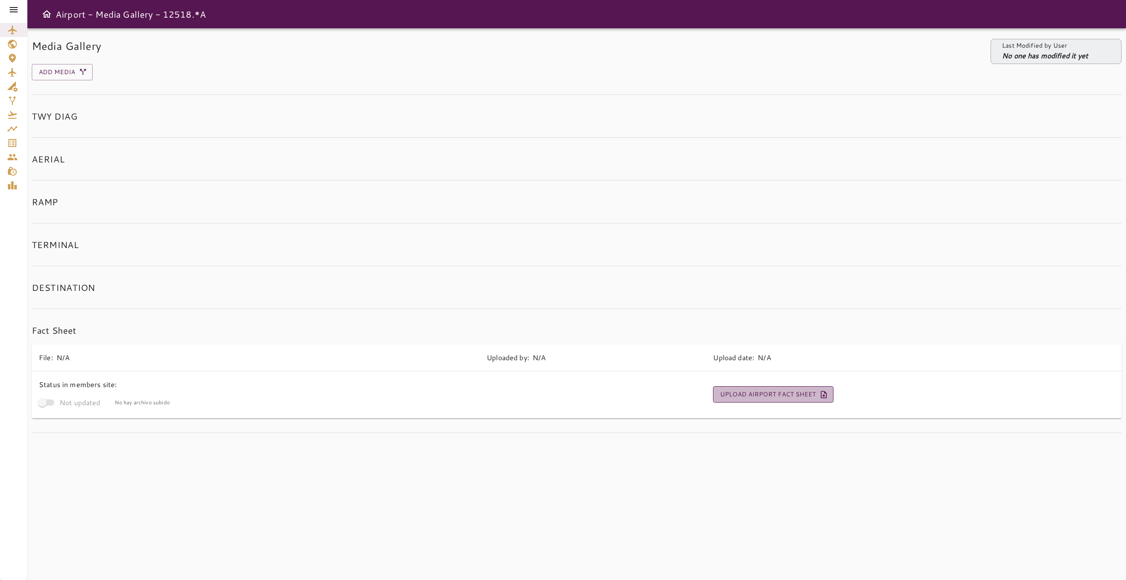
click at [784, 394] on button "Upload Airport Fact Sheet" at bounding box center [773, 394] width 120 height 16
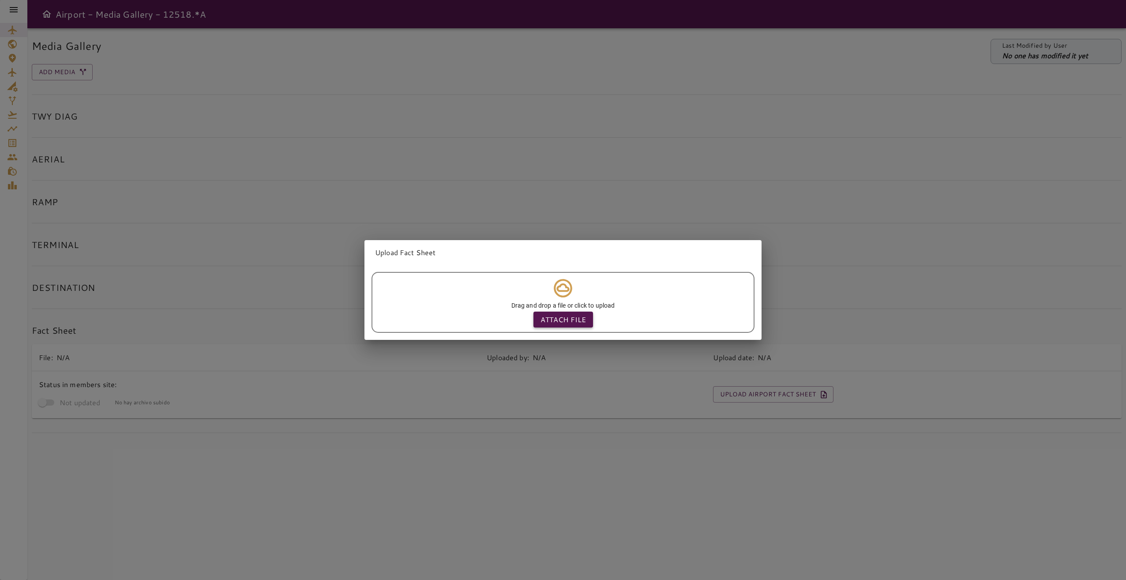
click at [550, 315] on p "Attach file" at bounding box center [562, 319] width 45 height 11
click at [0, 0] on input "Attach file" at bounding box center [0, 0] width 0 height 0
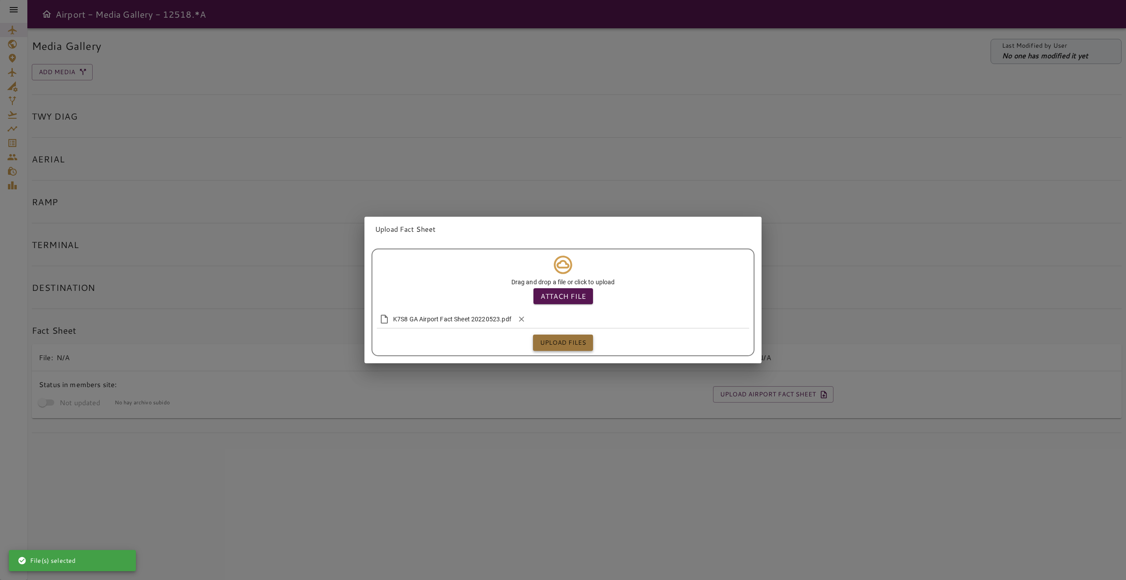
click at [555, 337] on button "Upload files" at bounding box center [563, 342] width 60 height 16
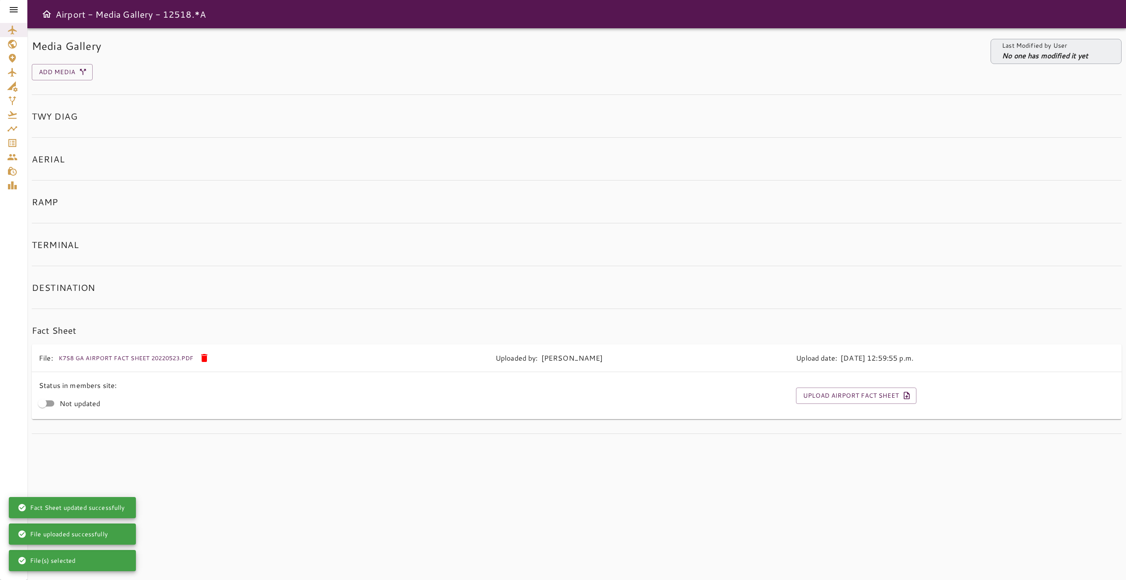
drag, startPoint x: 10, startPoint y: 8, endPoint x: 20, endPoint y: 9, distance: 9.7
click at [10, 8] on icon at bounding box center [13, 9] width 11 height 11
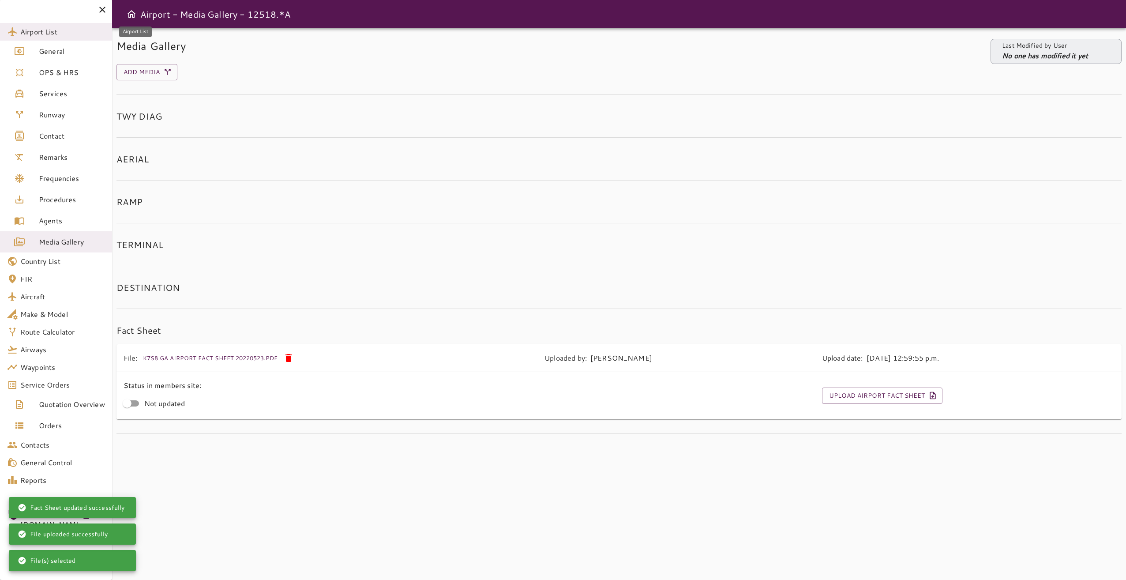
click at [79, 36] on span "Airport List" at bounding box center [62, 31] width 85 height 11
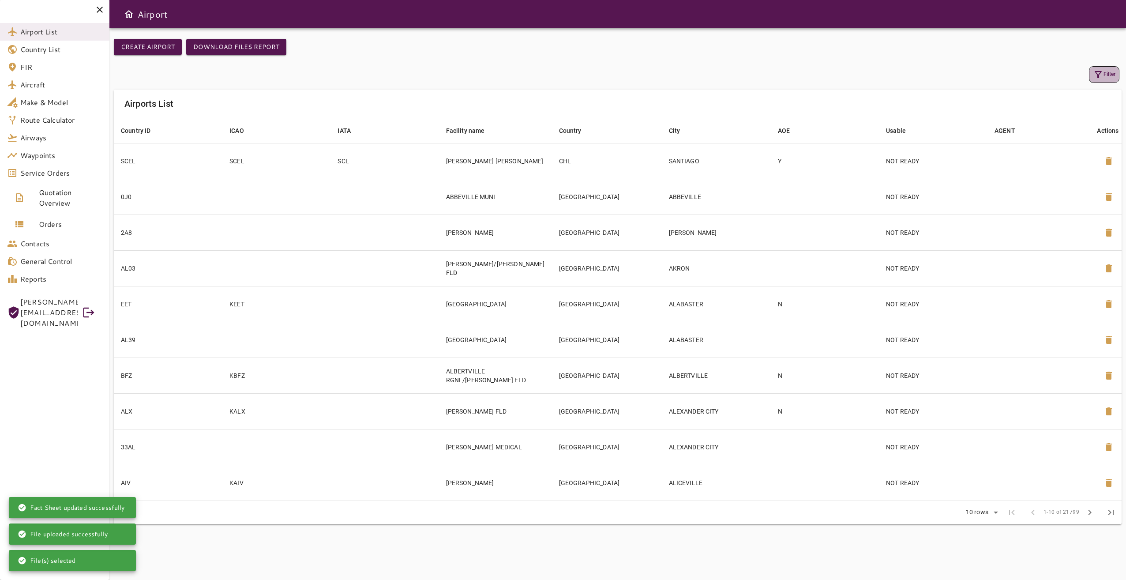
click at [1099, 73] on icon "button" at bounding box center [1098, 74] width 11 height 11
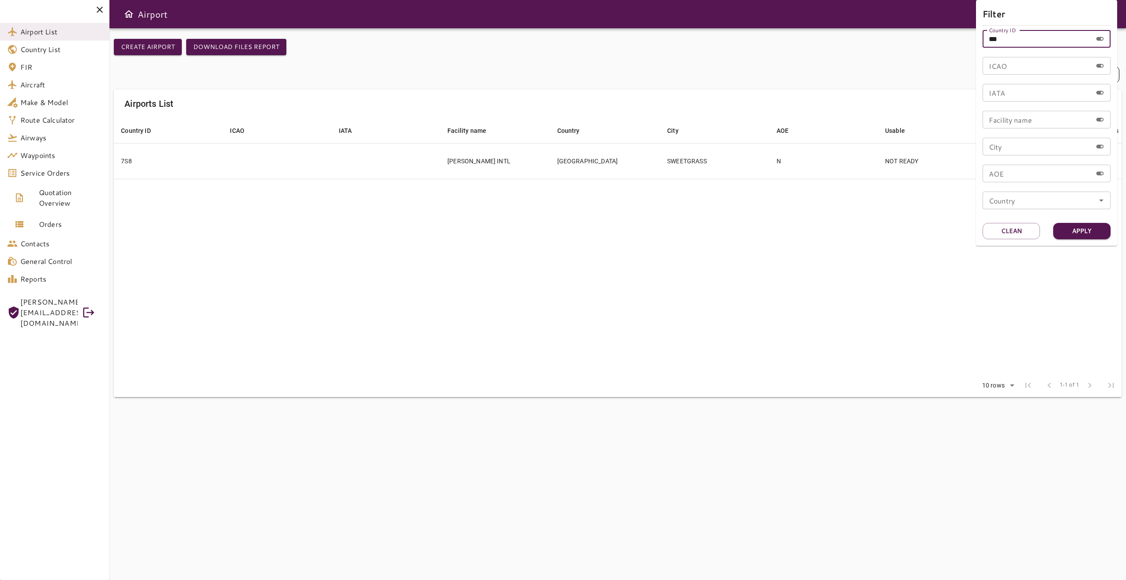
drag, startPoint x: 1005, startPoint y: 40, endPoint x: 960, endPoint y: 36, distance: 45.2
click at [960, 36] on div "Filter Country ID *** Country ID ICAO ICAO IATA IATA Facility name Facility nam…" at bounding box center [563, 290] width 1126 height 580
type input "***"
click at [1073, 224] on button "Apply" at bounding box center [1081, 231] width 57 height 16
click at [785, 250] on div at bounding box center [563, 290] width 1126 height 580
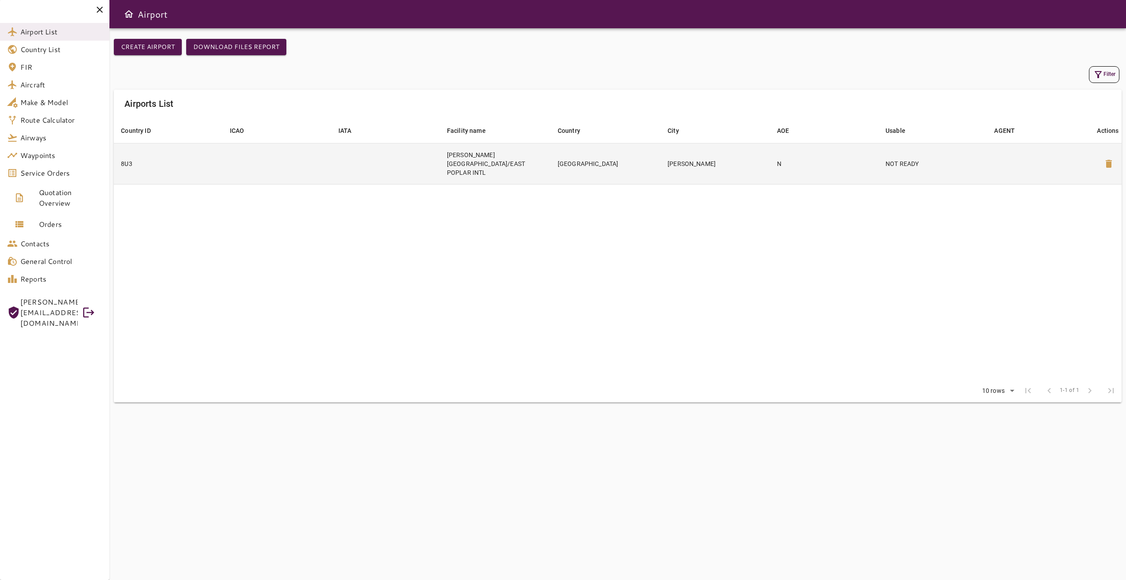
click at [707, 165] on td "[PERSON_NAME]" at bounding box center [715, 163] width 109 height 41
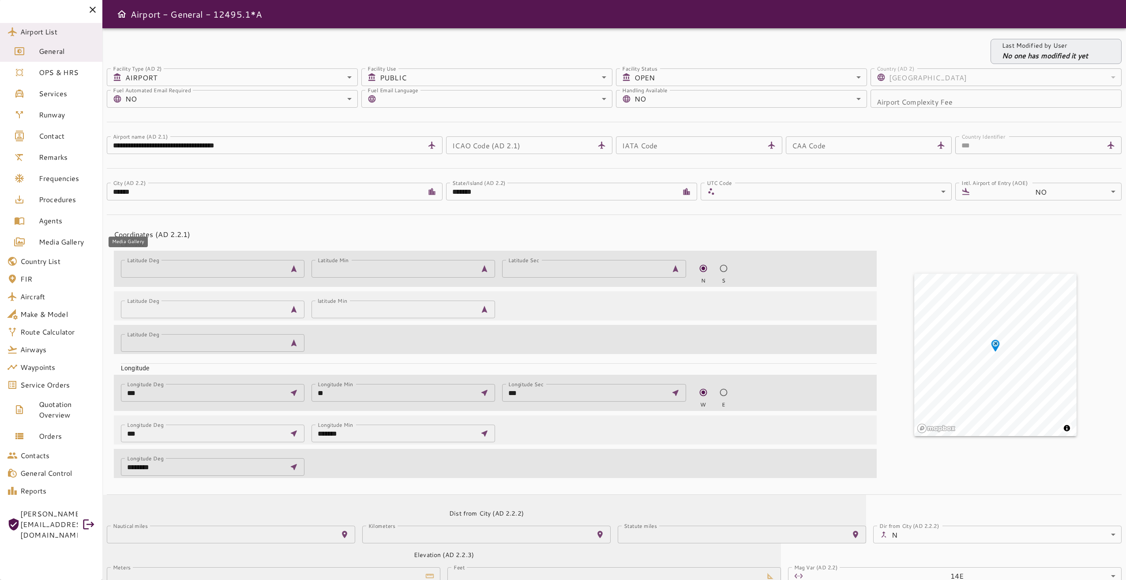
click at [86, 242] on span "Media Gallery" at bounding box center [67, 241] width 56 height 11
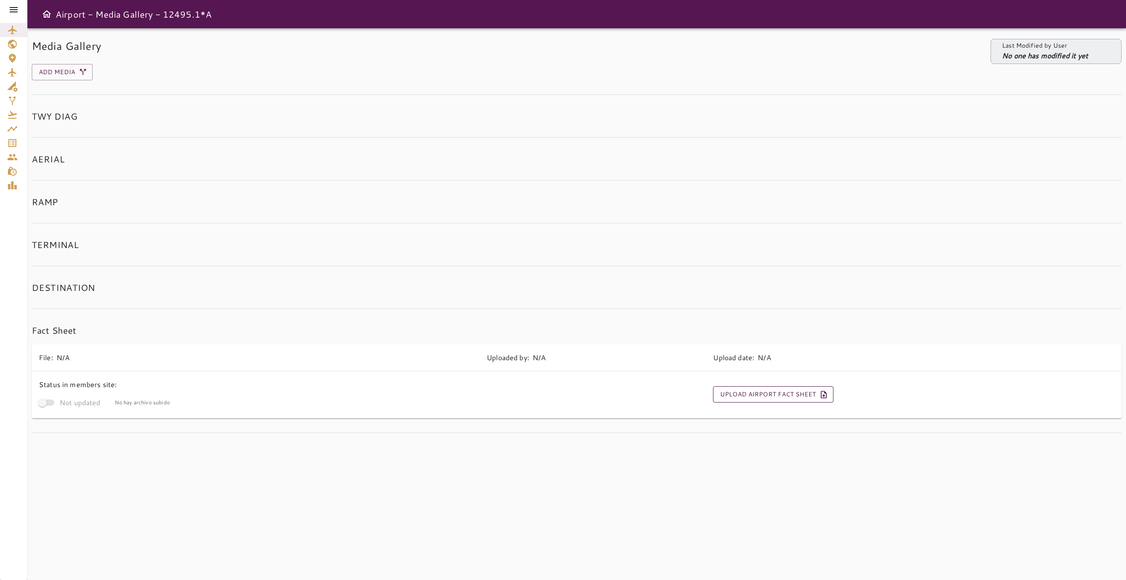
click at [810, 398] on button "Upload Airport Fact Sheet" at bounding box center [773, 394] width 120 height 16
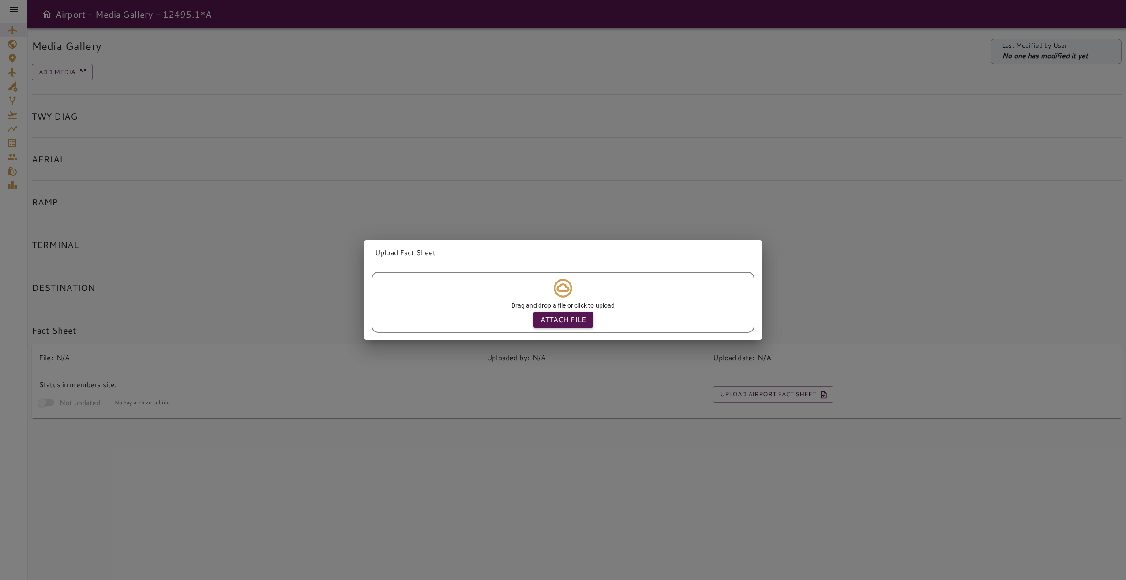
click at [547, 314] on p "Attach file" at bounding box center [562, 319] width 45 height 11
click at [0, 0] on input "Attach file" at bounding box center [0, 0] width 0 height 0
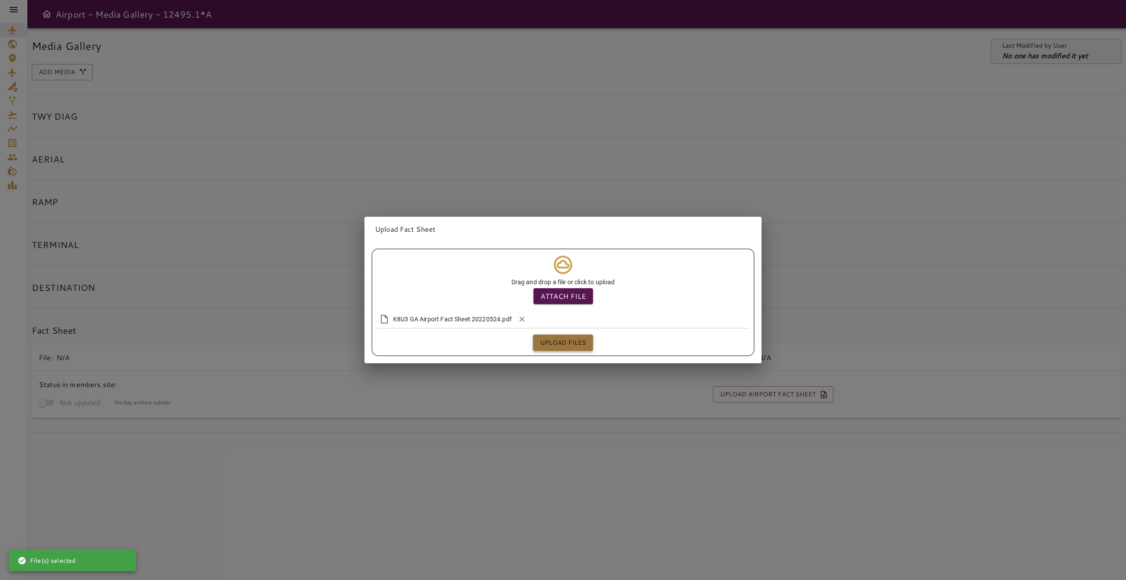
click at [570, 336] on button "Upload files" at bounding box center [563, 342] width 60 height 16
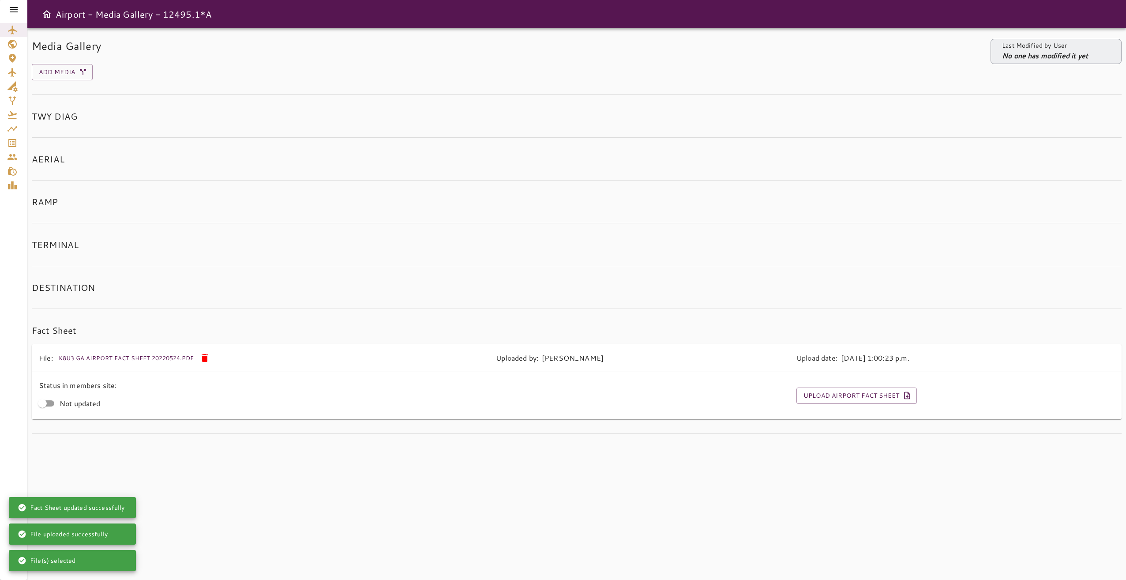
drag, startPoint x: 16, startPoint y: 9, endPoint x: 20, endPoint y: 10, distance: 4.6
click at [16, 9] on icon at bounding box center [13, 9] width 11 height 11
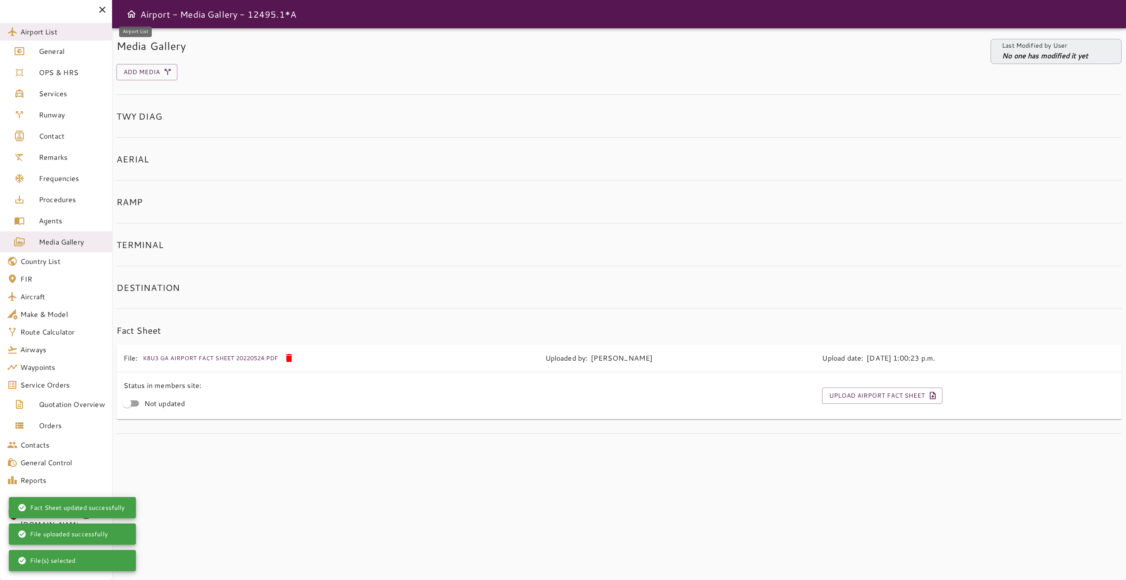
click at [56, 30] on span "Airport List" at bounding box center [62, 31] width 85 height 11
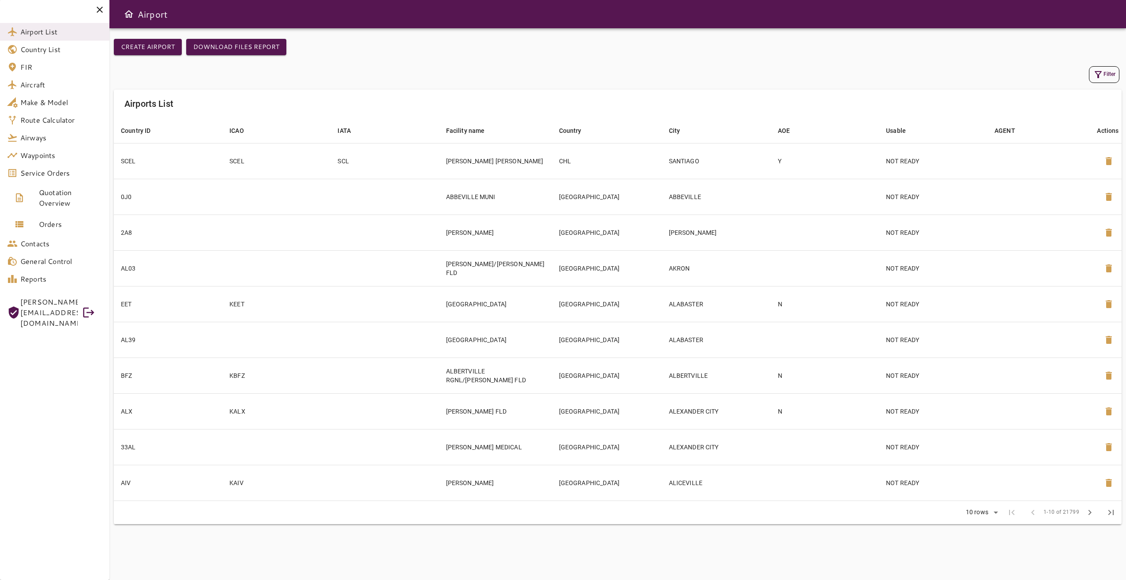
click at [1106, 69] on button "Filter" at bounding box center [1104, 74] width 30 height 17
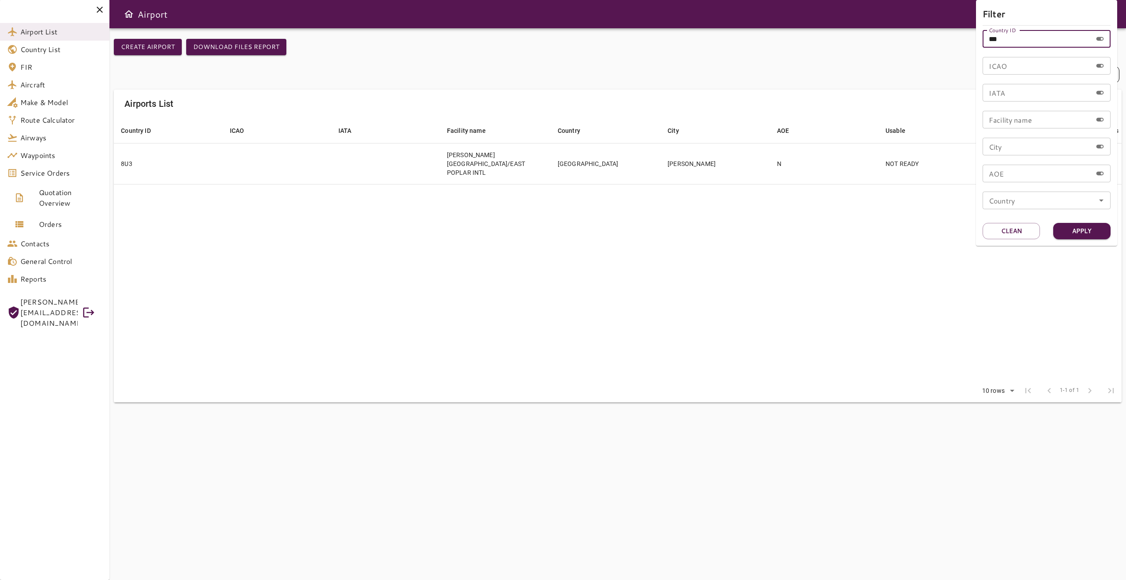
drag, startPoint x: 1002, startPoint y: 41, endPoint x: 943, endPoint y: 38, distance: 58.3
click at [943, 38] on div "Filter Country ID *** Country ID ICAO ICAO IATA IATA Facility name Facility nam…" at bounding box center [563, 290] width 1126 height 580
type input "***"
click at [1096, 233] on button "Apply" at bounding box center [1081, 231] width 57 height 16
click at [698, 301] on div at bounding box center [563, 290] width 1126 height 580
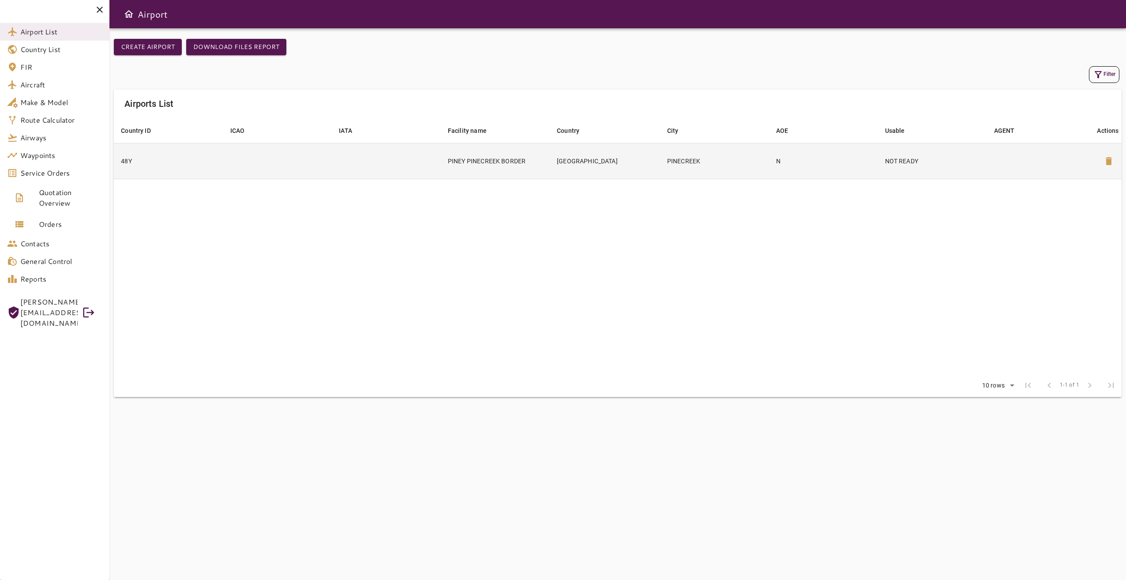
click at [593, 163] on td "[GEOGRAPHIC_DATA]" at bounding box center [605, 161] width 110 height 36
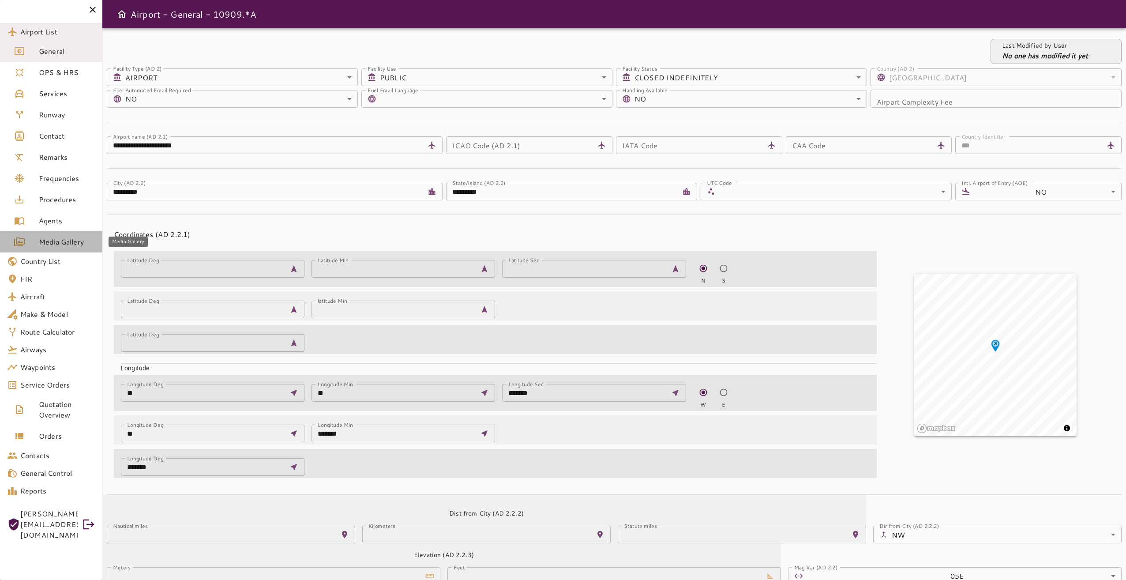
click at [39, 247] on span "Media Gallery" at bounding box center [67, 241] width 56 height 11
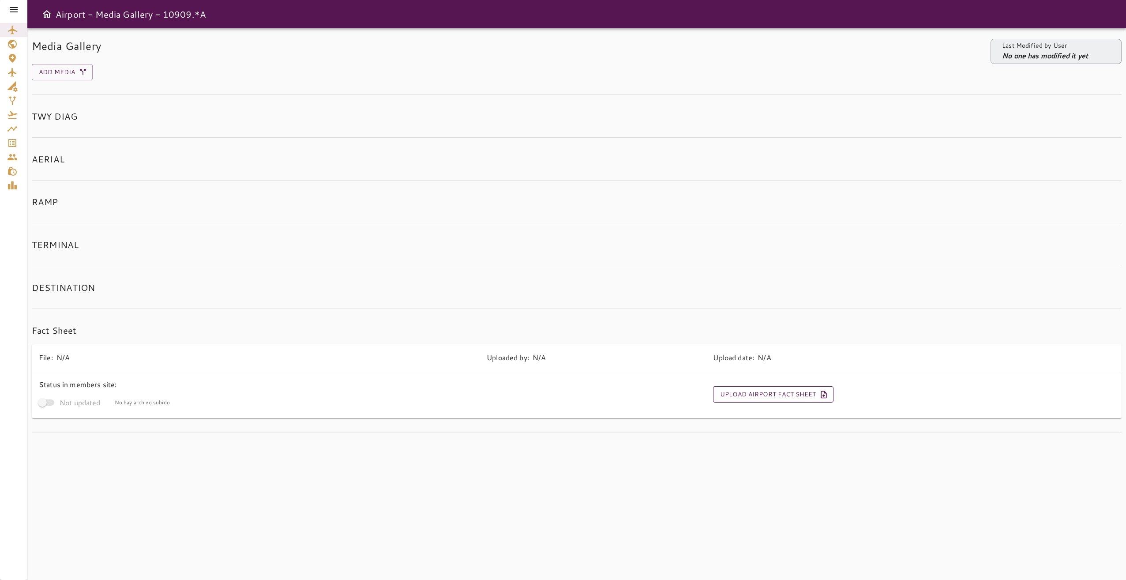
click at [772, 397] on button "Upload Airport Fact Sheet" at bounding box center [773, 394] width 120 height 16
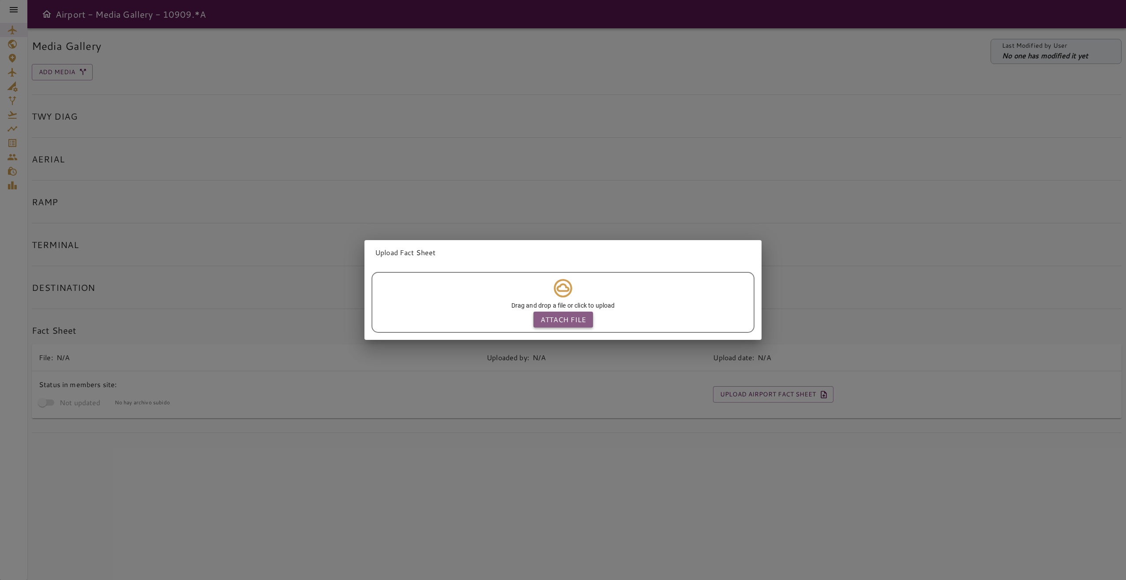
click at [566, 314] on p "Attach file" at bounding box center [562, 319] width 45 height 11
click at [0, 0] on input "Attach file" at bounding box center [0, 0] width 0 height 0
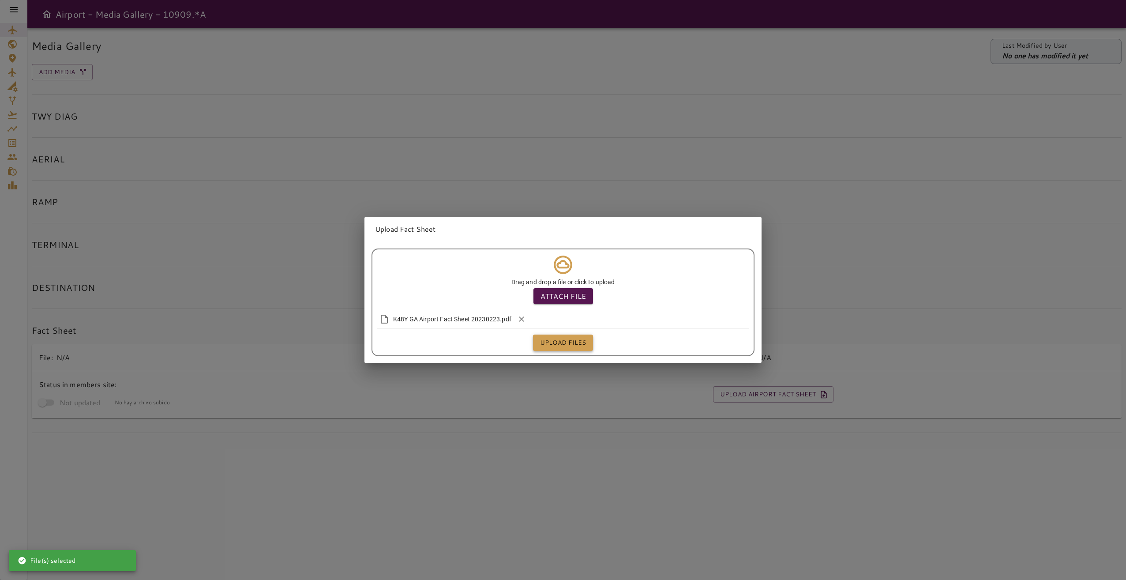
click at [567, 337] on button "Upload files" at bounding box center [563, 342] width 60 height 16
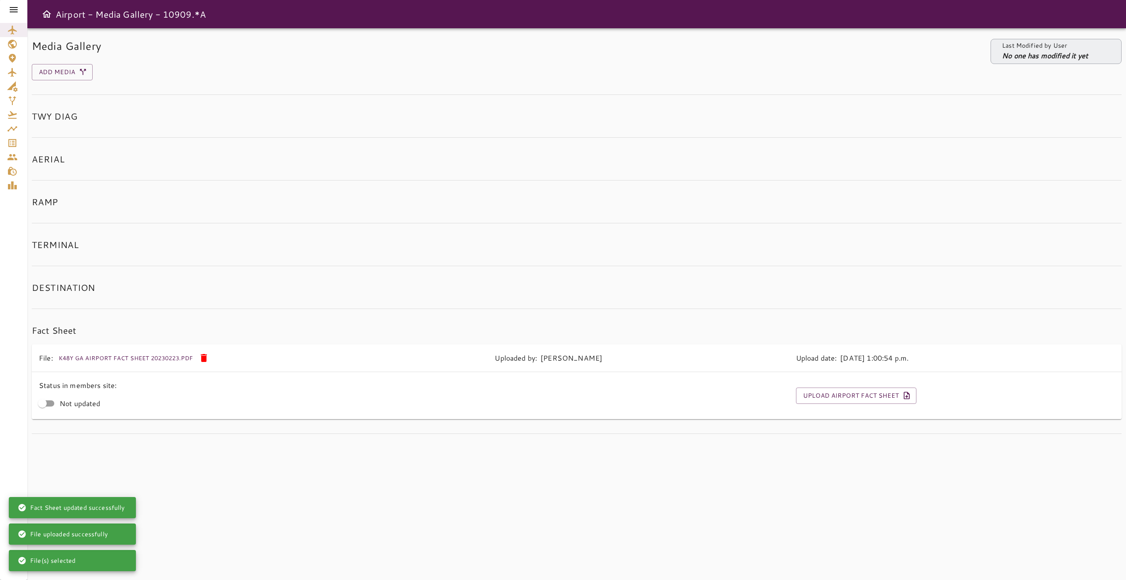
click at [15, 9] on icon at bounding box center [13, 9] width 11 height 11
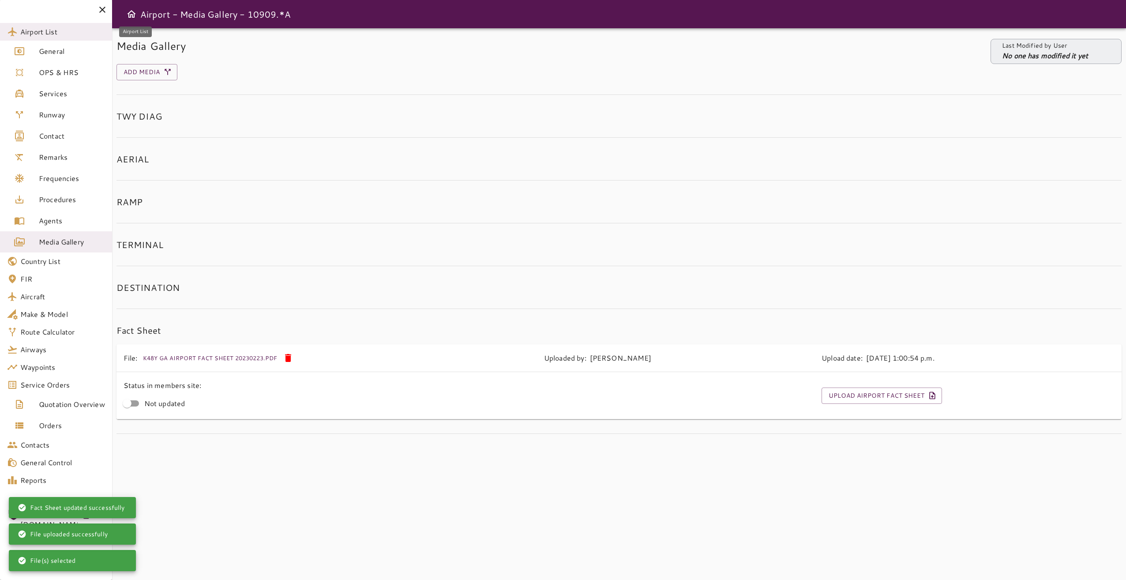
click at [74, 34] on span "Airport List" at bounding box center [62, 31] width 85 height 11
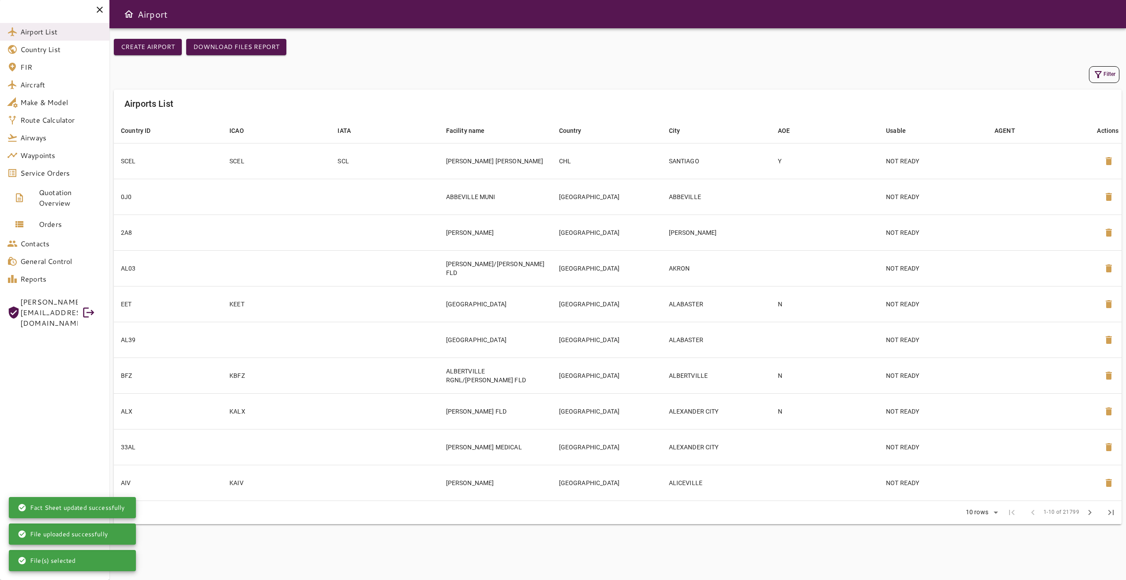
click at [1107, 73] on button "Filter" at bounding box center [1104, 74] width 30 height 17
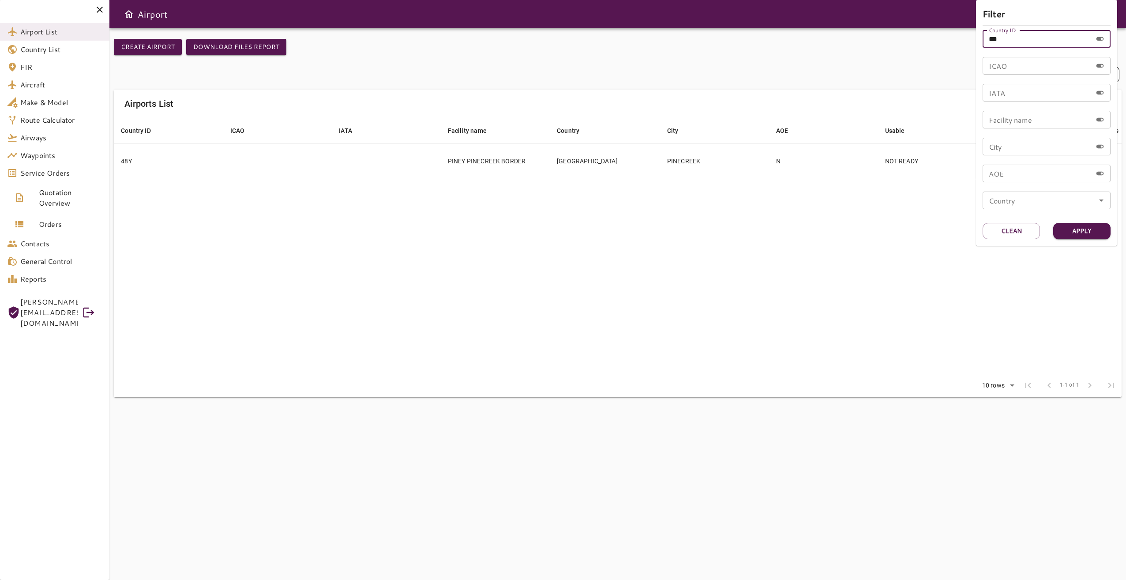
drag, startPoint x: 969, startPoint y: 35, endPoint x: 952, endPoint y: 34, distance: 17.2
click at [952, 34] on div "Filter Country ID *** Country ID ICAO ICAO IATA IATA Facility name Facility nam…" at bounding box center [563, 290] width 1126 height 580
type input "***"
click at [1076, 232] on button "Apply" at bounding box center [1081, 231] width 57 height 16
click at [860, 369] on div at bounding box center [563, 290] width 1126 height 580
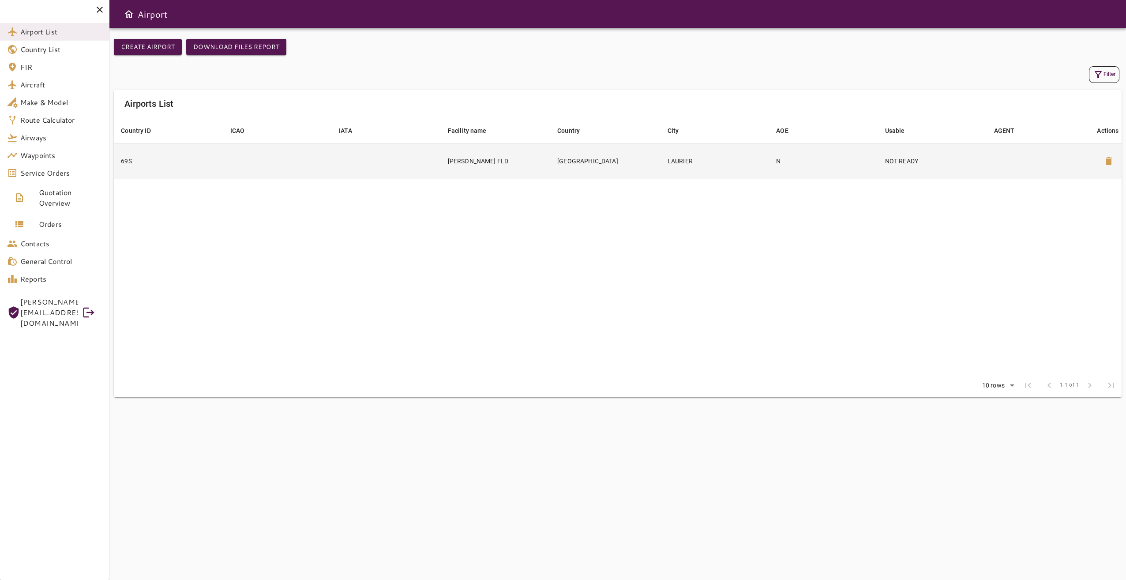
click at [356, 167] on td at bounding box center [386, 161] width 109 height 36
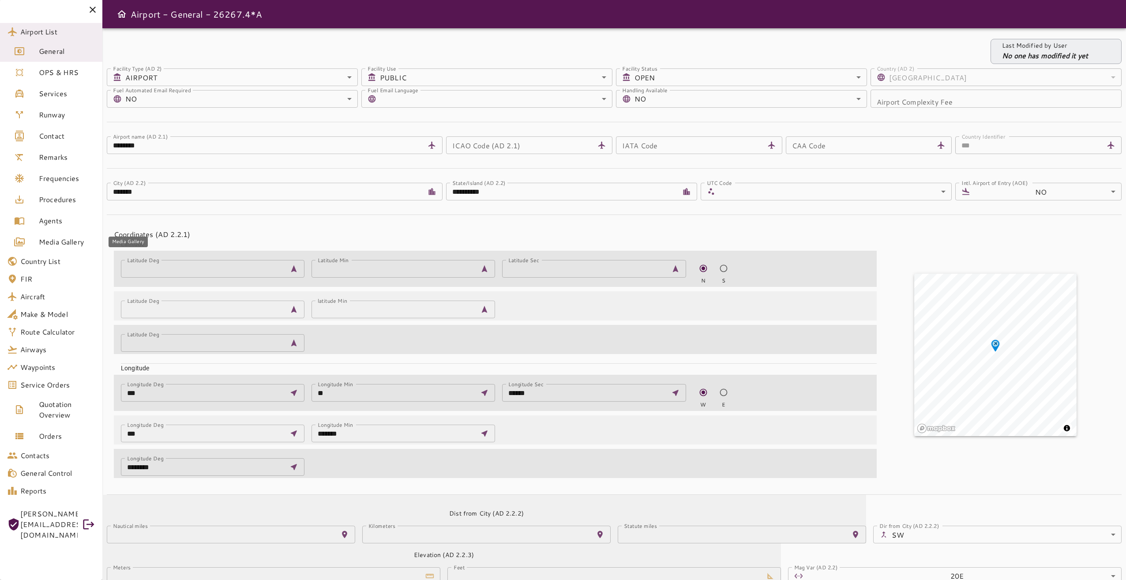
click at [62, 239] on span "Media Gallery" at bounding box center [67, 241] width 56 height 11
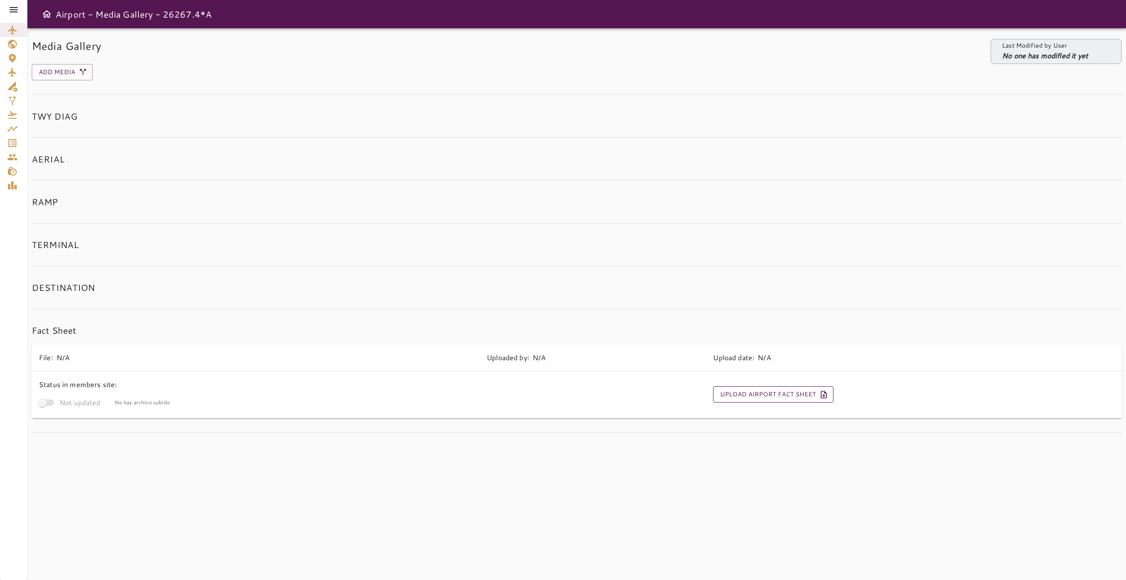
click at [754, 397] on button "Upload Airport Fact Sheet" at bounding box center [773, 394] width 120 height 16
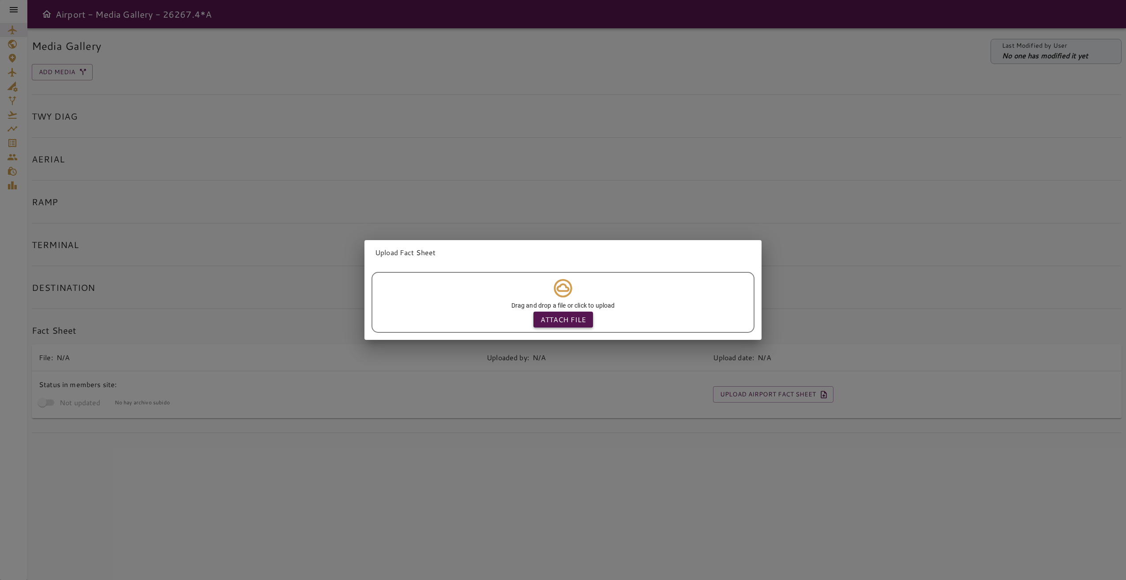
click at [572, 319] on p "Attach file" at bounding box center [562, 319] width 45 height 11
click at [0, 0] on input "Attach file" at bounding box center [0, 0] width 0 height 0
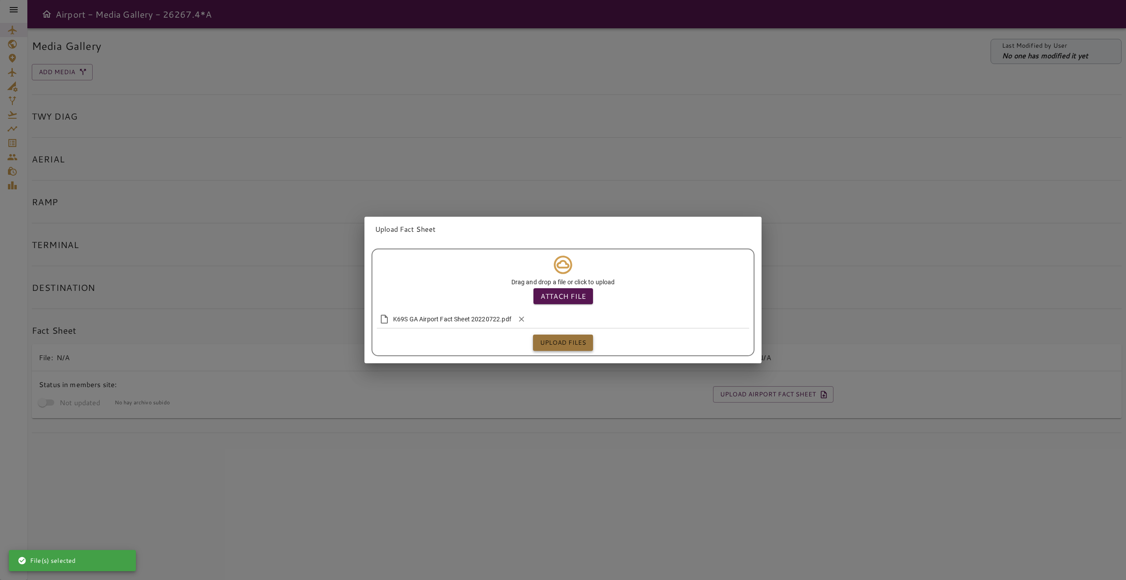
click at [571, 340] on button "Upload files" at bounding box center [563, 342] width 60 height 16
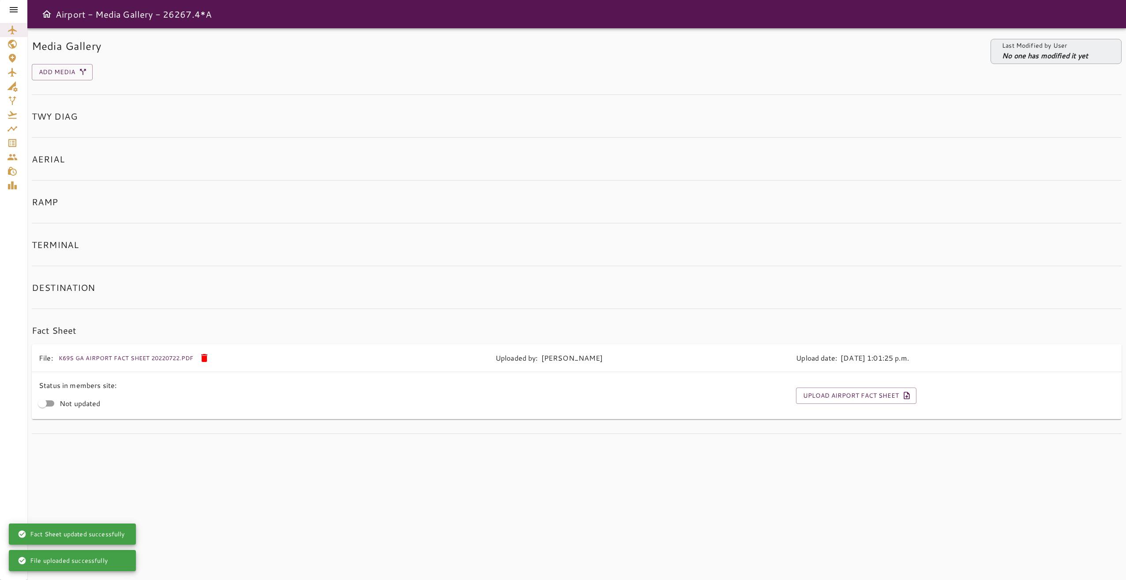
drag, startPoint x: 13, startPoint y: 8, endPoint x: 19, endPoint y: 19, distance: 13.2
click at [13, 8] on icon at bounding box center [14, 9] width 8 height 5
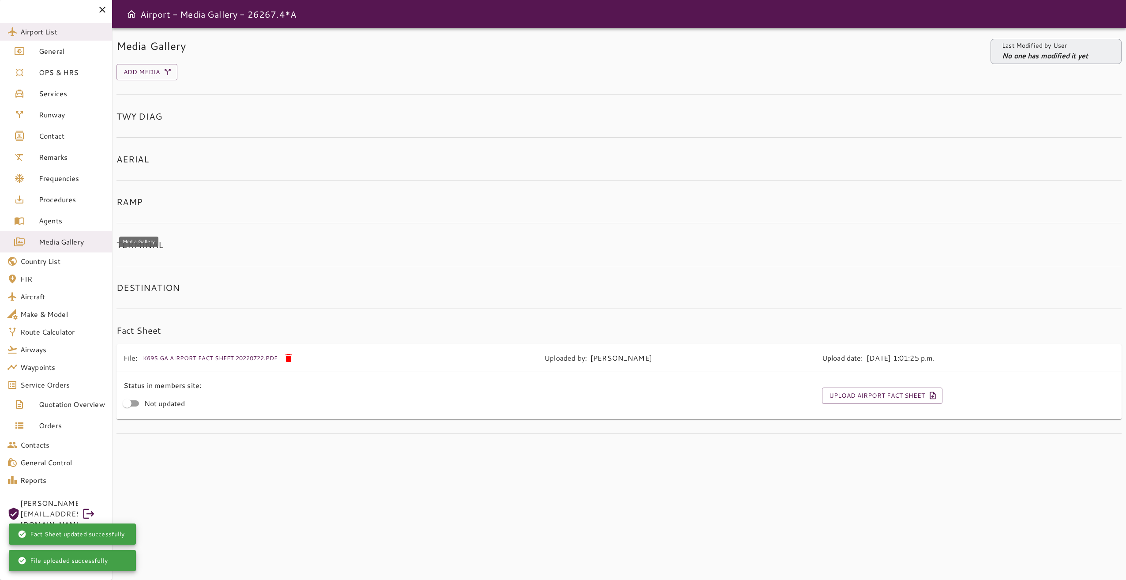
click at [71, 241] on span "Media Gallery" at bounding box center [72, 241] width 66 height 11
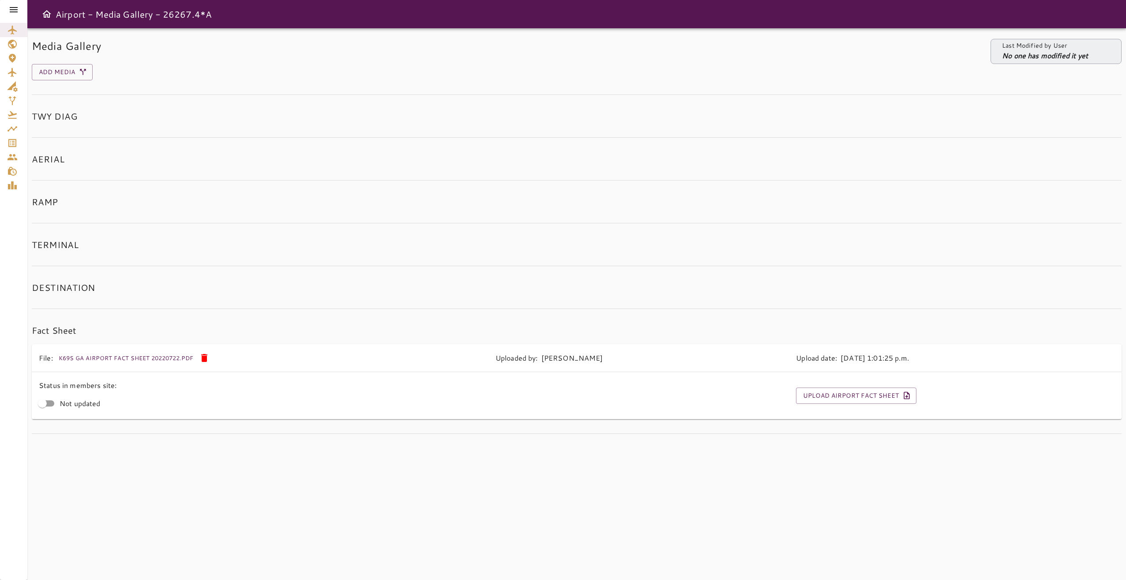
click at [24, 10] on div at bounding box center [13, 9] width 27 height 19
click at [21, 9] on div at bounding box center [13, 9] width 27 height 19
click at [19, 6] on icon at bounding box center [13, 9] width 11 height 11
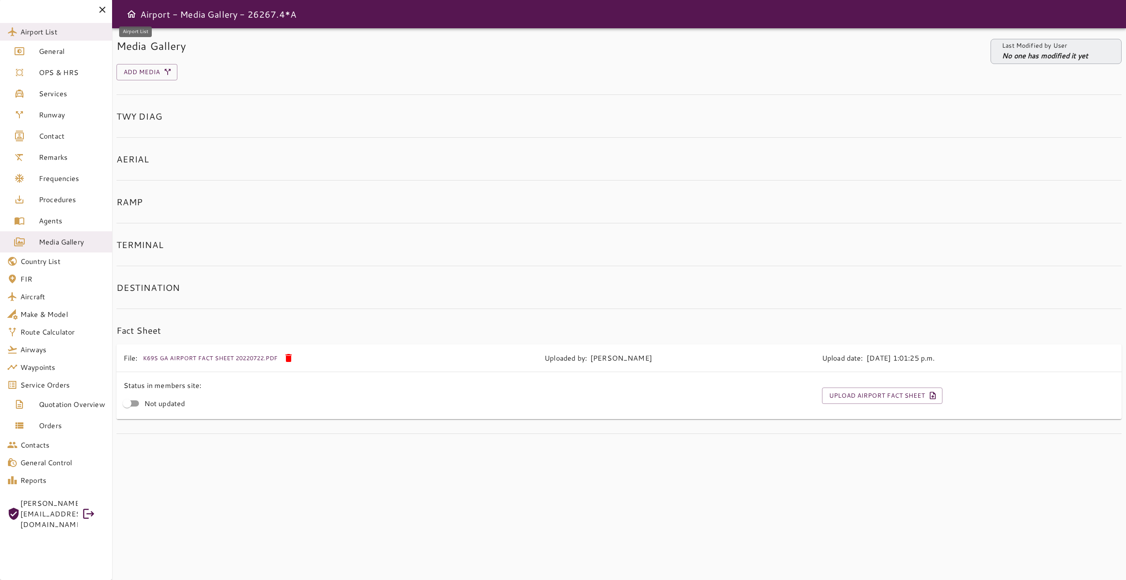
click at [56, 29] on span "Airport List" at bounding box center [62, 31] width 85 height 11
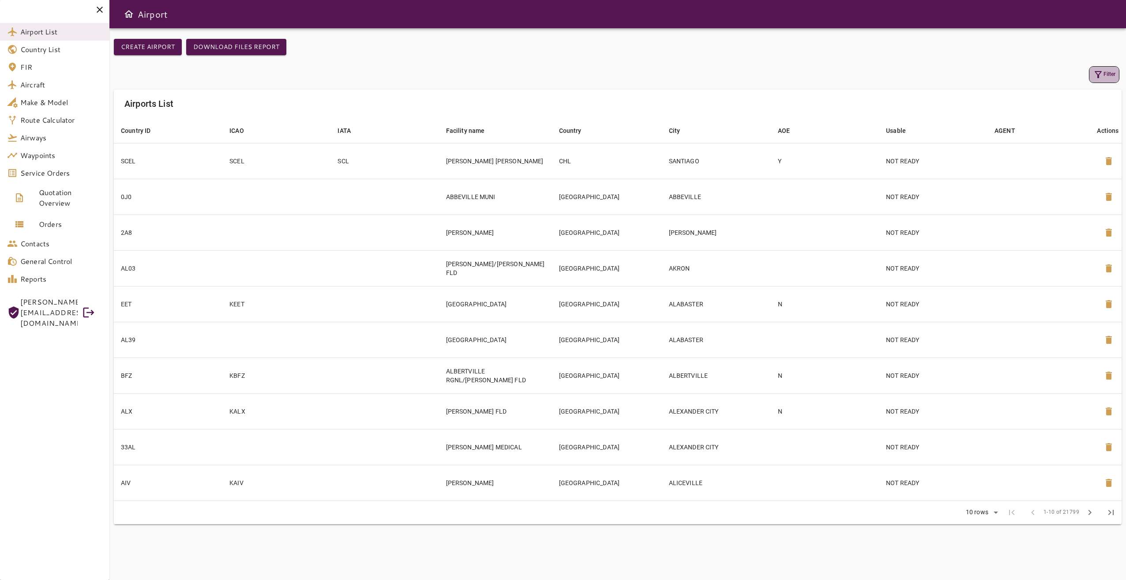
click at [1104, 72] on button "Filter" at bounding box center [1104, 74] width 30 height 17
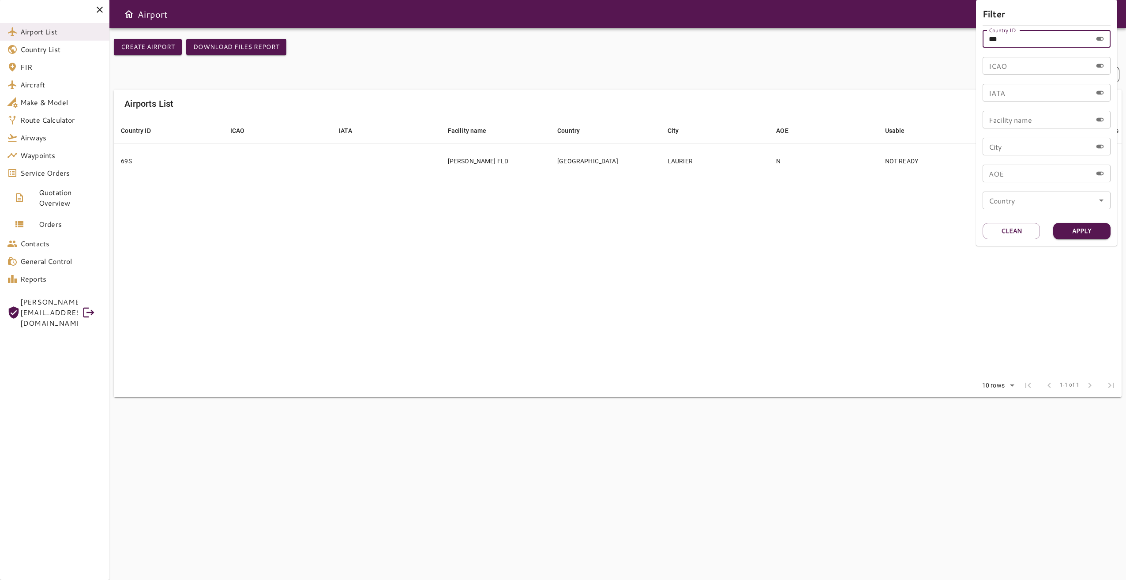
drag, startPoint x: 1006, startPoint y: 38, endPoint x: 962, endPoint y: 34, distance: 44.3
click at [962, 34] on div "Filter Country ID *** Country ID ICAO ICAO IATA IATA Facility name Facility nam…" at bounding box center [563, 290] width 1126 height 580
type input "***"
click at [1077, 235] on button "Apply" at bounding box center [1081, 231] width 57 height 16
click at [725, 293] on div at bounding box center [563, 290] width 1126 height 580
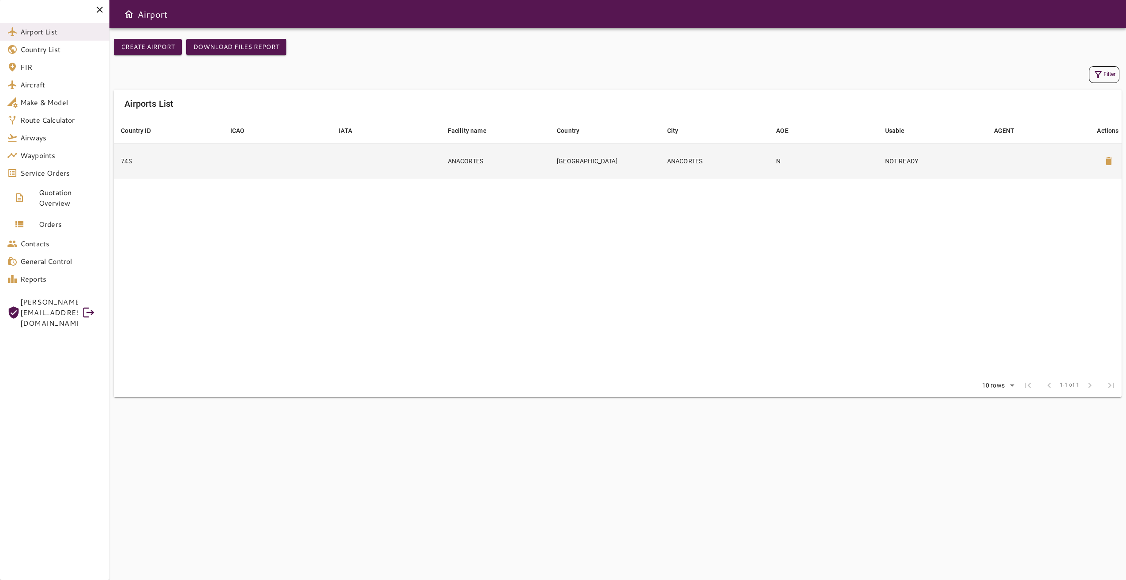
click at [510, 162] on td "ANACORTES" at bounding box center [495, 161] width 109 height 36
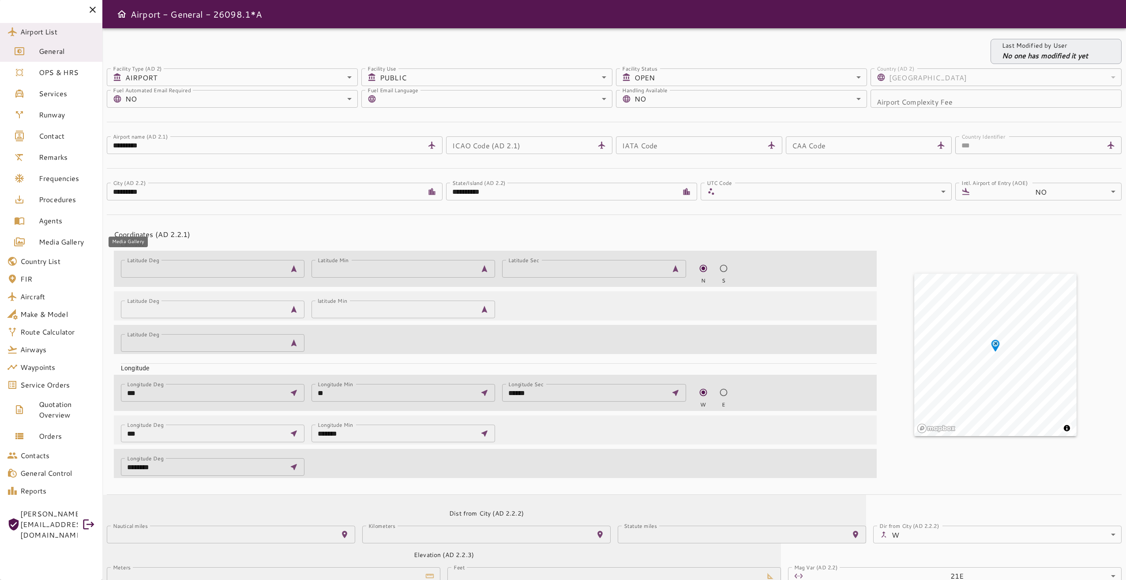
click at [60, 242] on span "Media Gallery" at bounding box center [67, 241] width 56 height 11
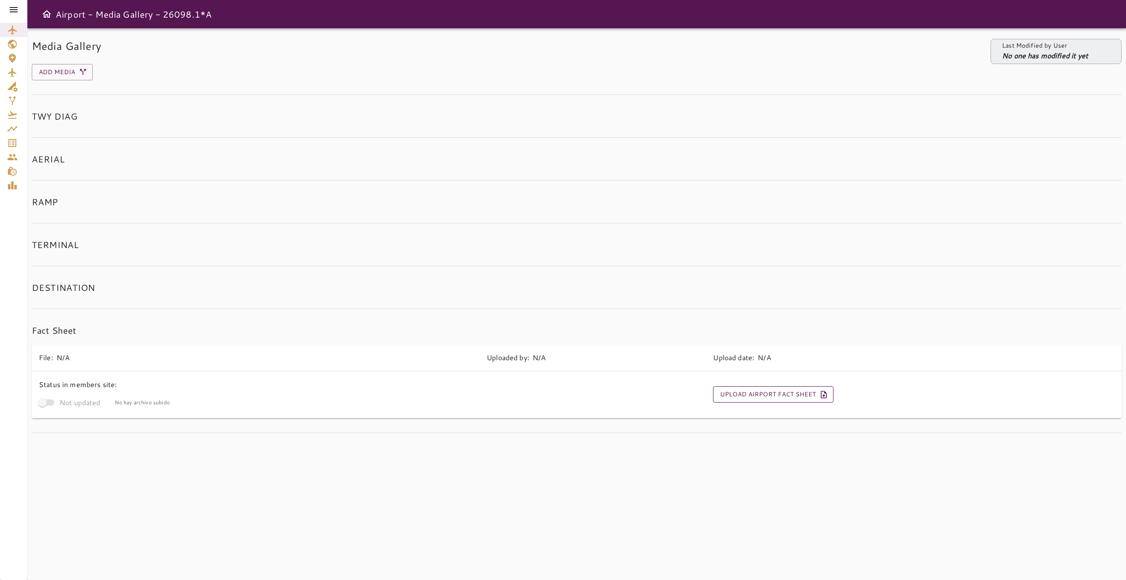
click at [784, 395] on button "Upload Airport Fact Sheet" at bounding box center [773, 394] width 120 height 16
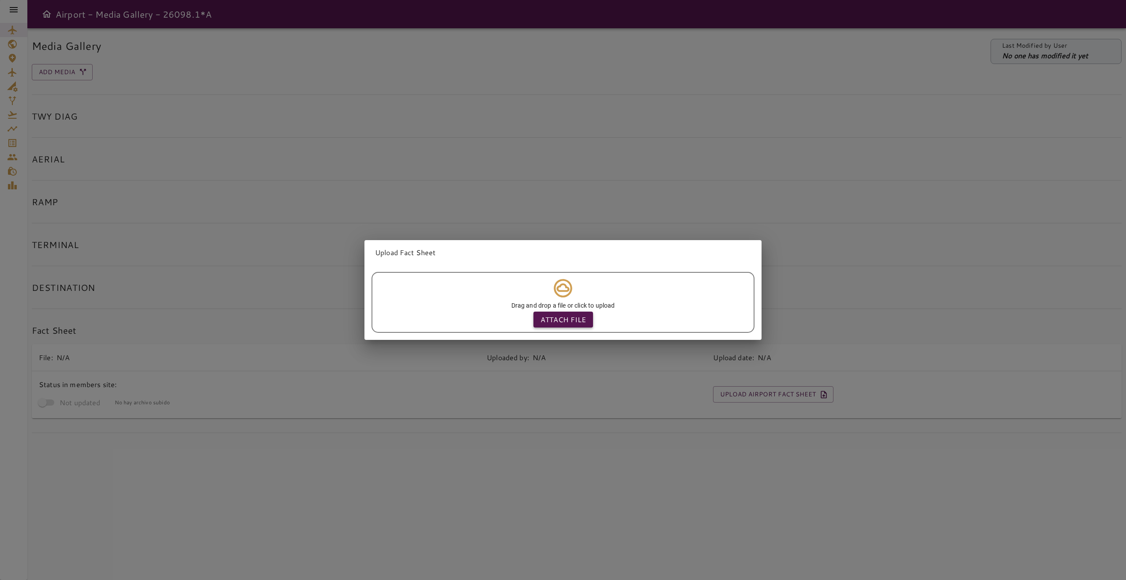
click at [561, 319] on p "Attach file" at bounding box center [562, 319] width 45 height 11
click at [0, 0] on input "Attach file" at bounding box center [0, 0] width 0 height 0
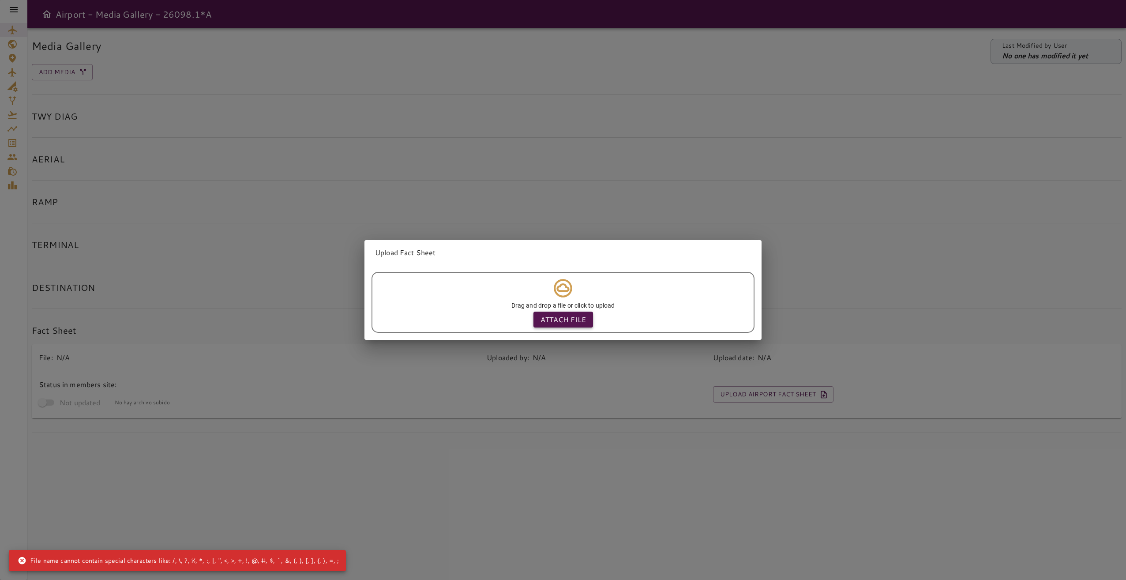
click at [561, 317] on p "Attach file" at bounding box center [562, 319] width 45 height 11
click at [0, 0] on input "Attach file" at bounding box center [0, 0] width 0 height 0
click at [565, 321] on p "Attach file" at bounding box center [562, 319] width 45 height 11
click at [0, 0] on input "Attach file" at bounding box center [0, 0] width 0 height 0
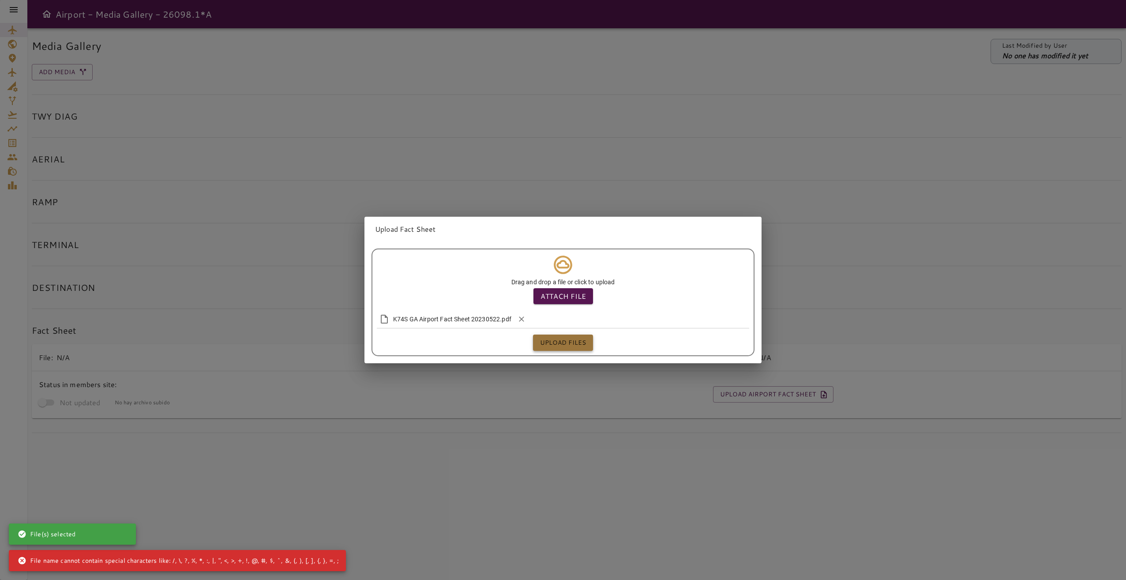
click at [565, 342] on button "Upload files" at bounding box center [563, 342] width 60 height 16
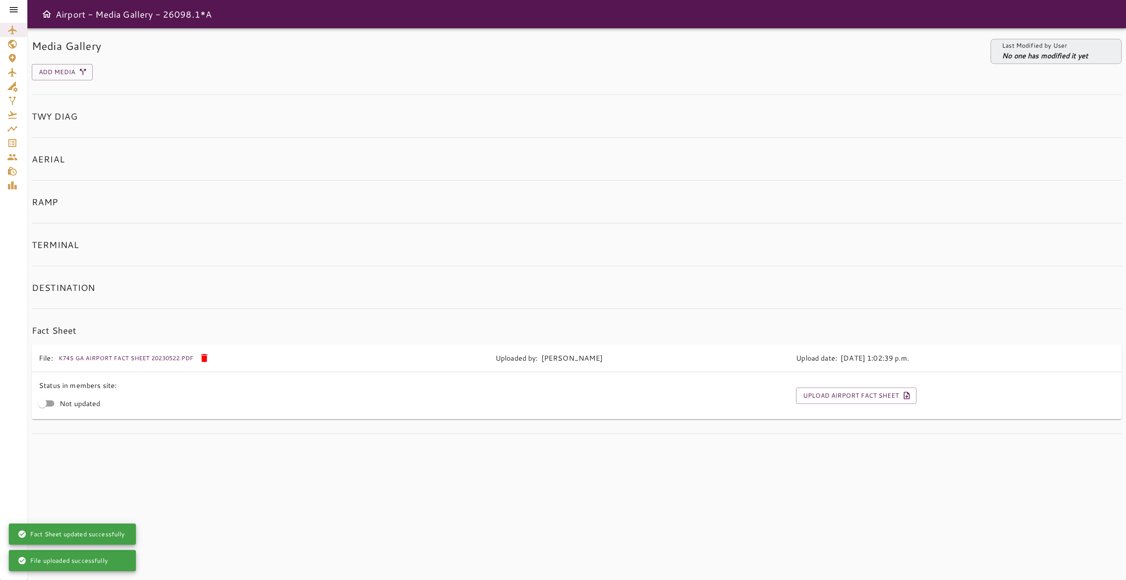
click at [11, 8] on icon at bounding box center [14, 9] width 8 height 5
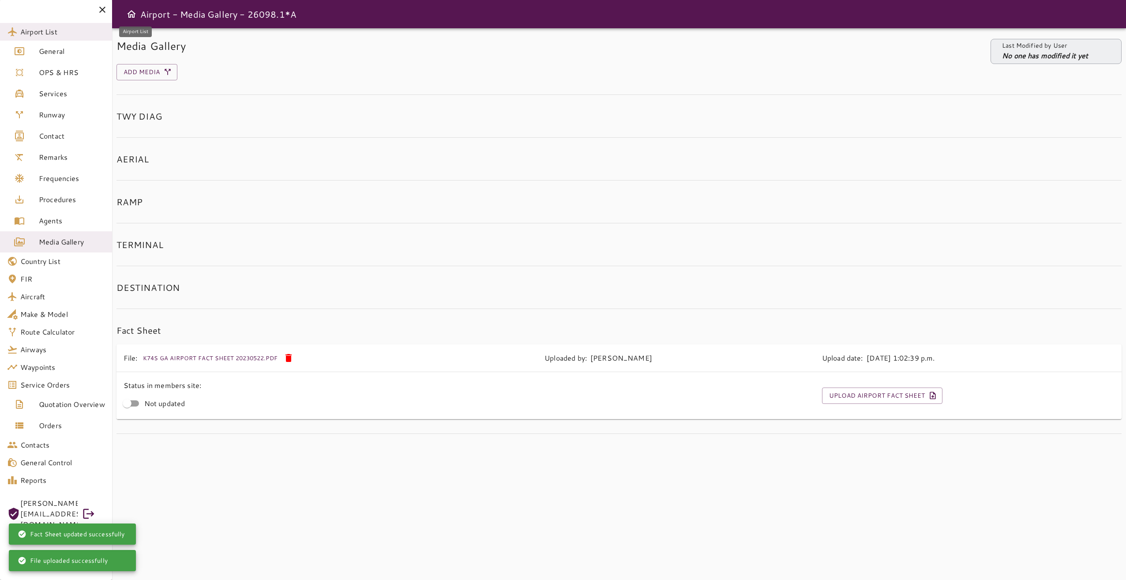
click at [70, 34] on span "Airport List" at bounding box center [62, 31] width 85 height 11
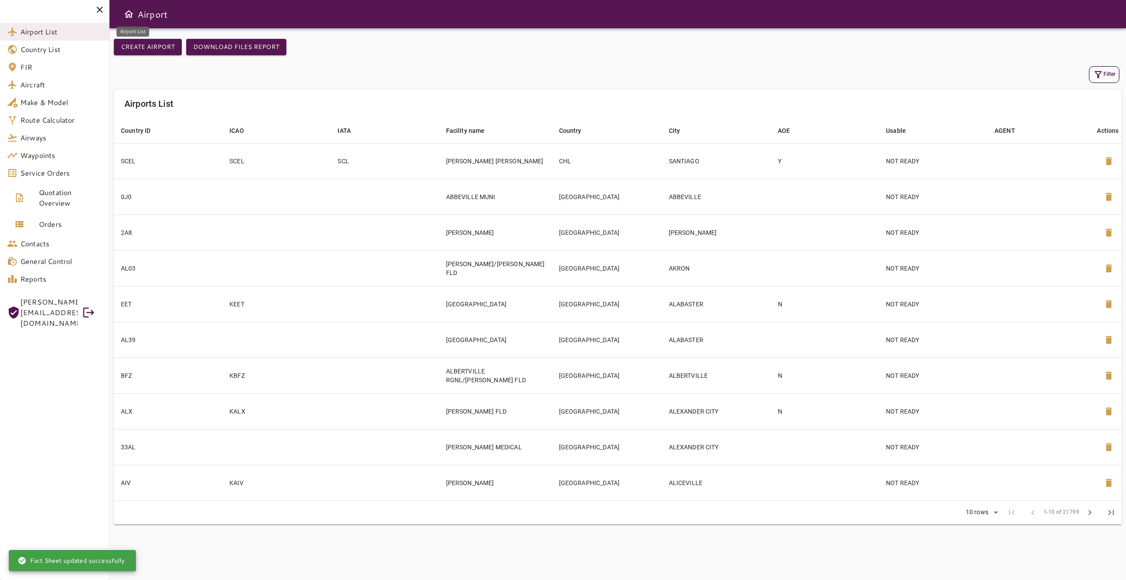
click at [61, 33] on span "Airport List" at bounding box center [61, 31] width 82 height 11
click at [1102, 72] on icon "button" at bounding box center [1098, 74] width 11 height 11
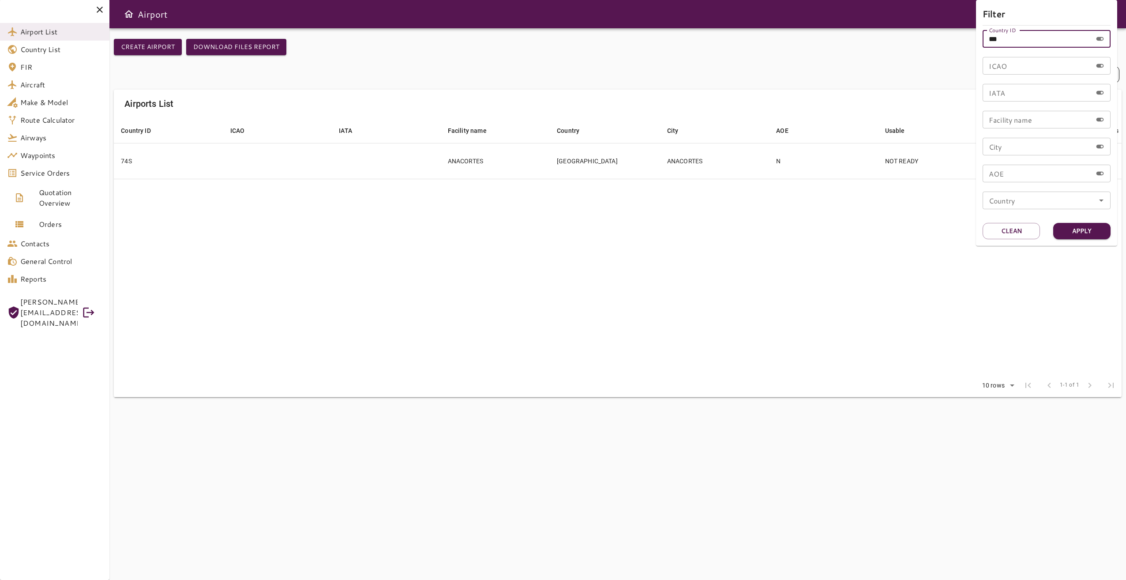
drag, startPoint x: 1000, startPoint y: 38, endPoint x: 963, endPoint y: 38, distance: 37.1
click at [963, 38] on div "Filter Country ID *** Country ID ICAO ICAO IATA IATA Facility name Facility nam…" at bounding box center [563, 290] width 1126 height 580
type input "***"
click at [1074, 235] on button "Apply" at bounding box center [1081, 231] width 57 height 16
drag, startPoint x: 1006, startPoint y: 40, endPoint x: 974, endPoint y: 39, distance: 31.8
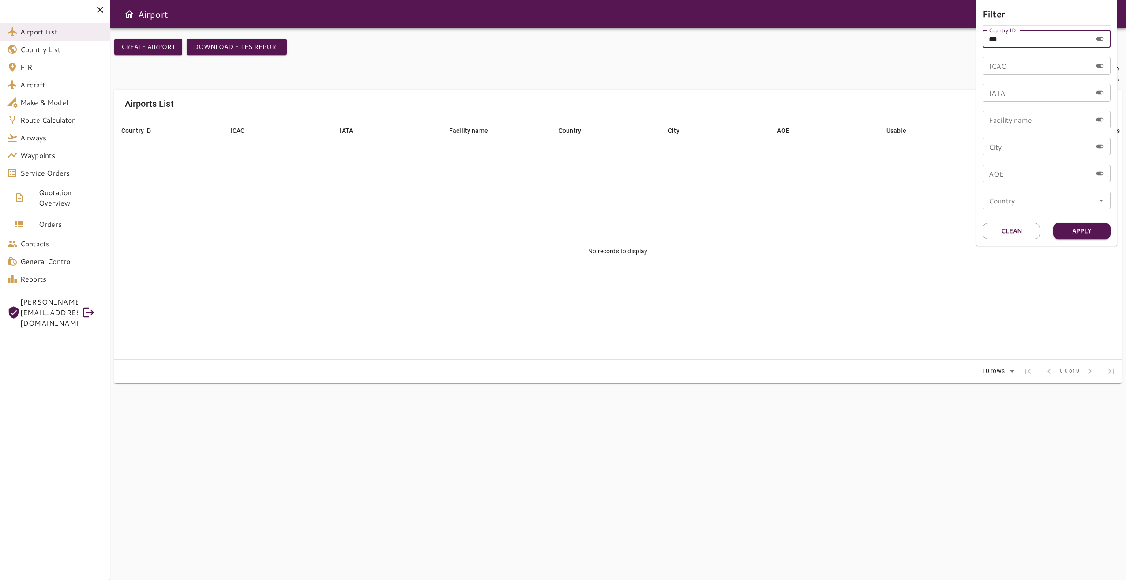
click at [974, 39] on div "Filter Country ID *** Country ID ICAO ICAO IATA IATA Facility name Facility nam…" at bounding box center [563, 290] width 1126 height 580
click at [1001, 68] on input "ICAO" at bounding box center [1037, 66] width 109 height 18
type input "****"
click at [1077, 229] on button "Apply" at bounding box center [1081, 231] width 57 height 16
drag, startPoint x: 1007, startPoint y: 65, endPoint x: 959, endPoint y: 64, distance: 48.1
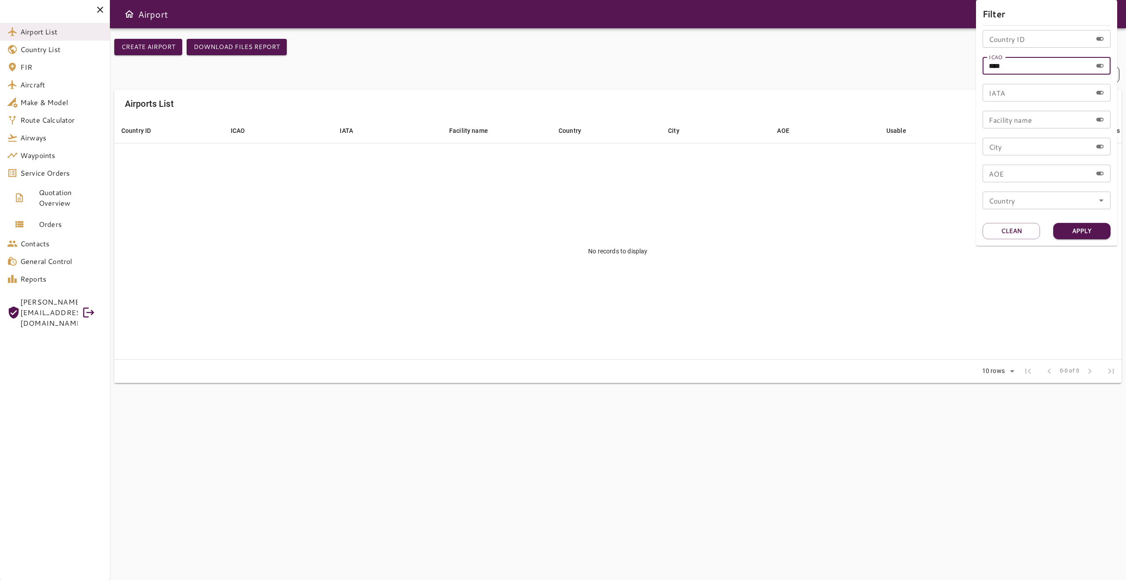
click at [959, 64] on div "Filter Country ID Country ID ICAO **** ICAO IATA IATA Facility name Facility na…" at bounding box center [563, 290] width 1126 height 580
type input "***"
click at [1080, 233] on button "Apply" at bounding box center [1081, 231] width 57 height 16
click at [1001, 63] on input "***" at bounding box center [1037, 66] width 109 height 18
click at [996, 62] on input "***" at bounding box center [1037, 66] width 109 height 18
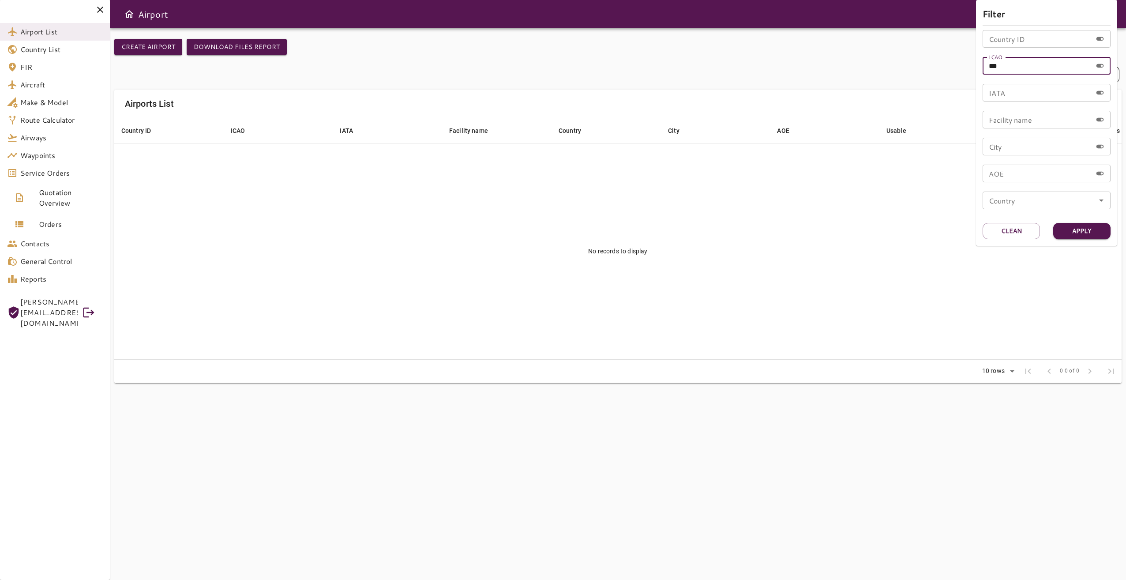
click at [1028, 68] on input "***" at bounding box center [1037, 66] width 109 height 18
drag, startPoint x: 1017, startPoint y: 68, endPoint x: 976, endPoint y: 64, distance: 40.7
click at [976, 64] on div "Filter Country ID Country ID ICAO *** ICAO IATA IATA Facility name Facility nam…" at bounding box center [1046, 123] width 141 height 246
click at [1014, 42] on input "Country ID" at bounding box center [1037, 39] width 109 height 18
type input "***"
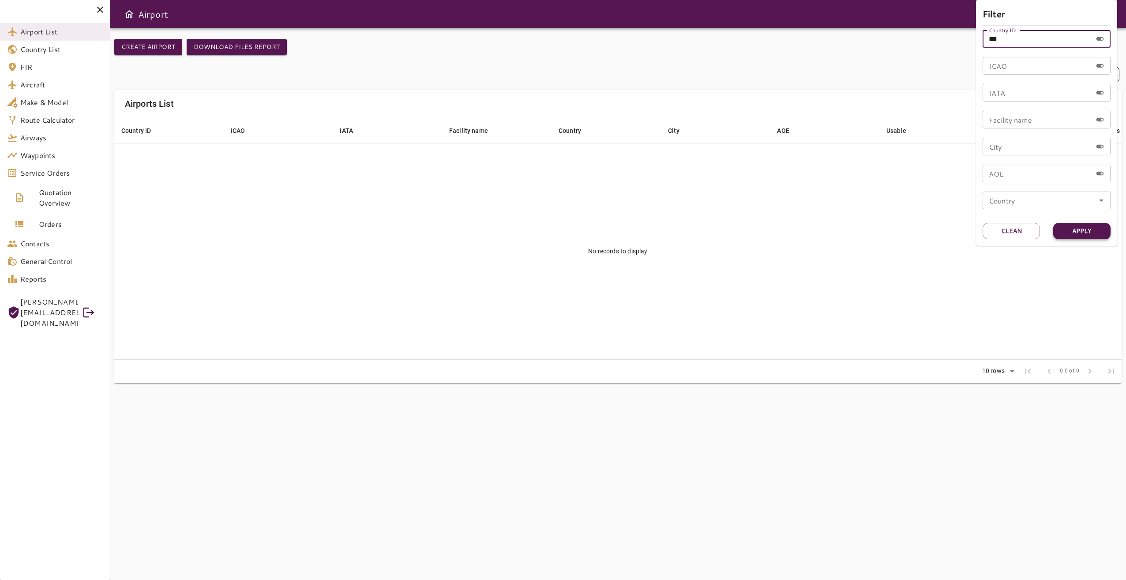
click at [1081, 227] on button "Apply" at bounding box center [1081, 231] width 57 height 16
click at [1021, 230] on button "Clean" at bounding box center [1011, 231] width 57 height 16
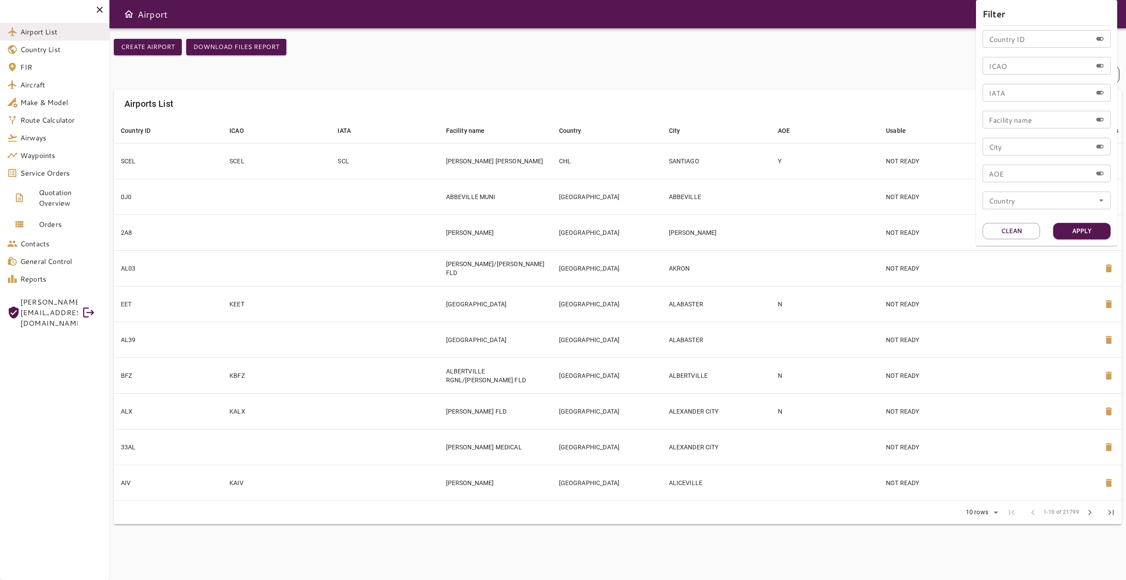
click at [1020, 38] on div "Country ID Country ID" at bounding box center [1047, 39] width 128 height 18
type input "***"
click at [1067, 226] on button "Apply" at bounding box center [1081, 231] width 57 height 16
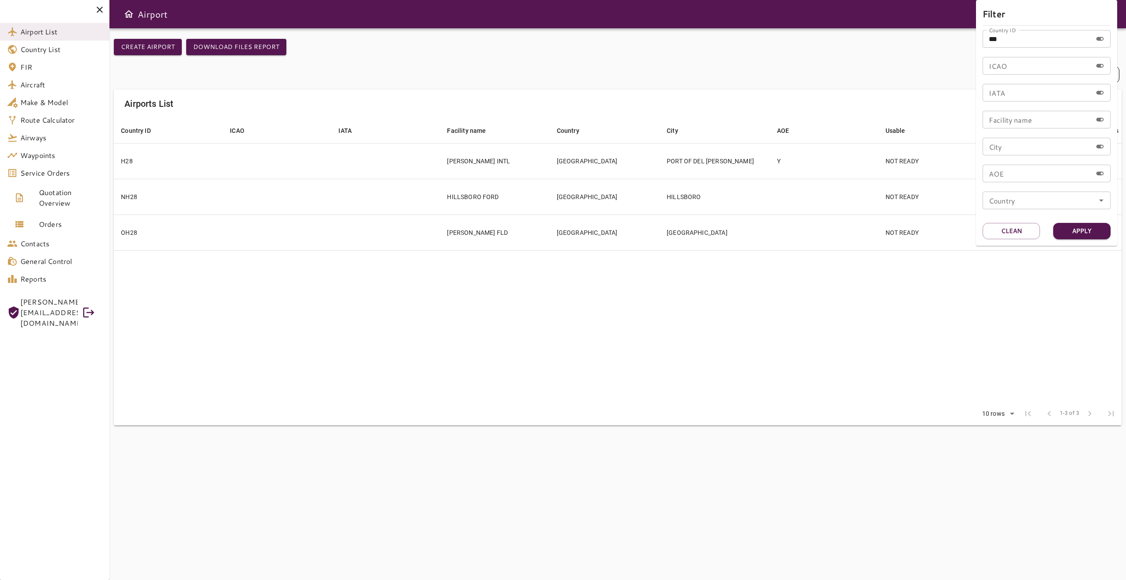
click at [613, 295] on div at bounding box center [563, 290] width 1126 height 580
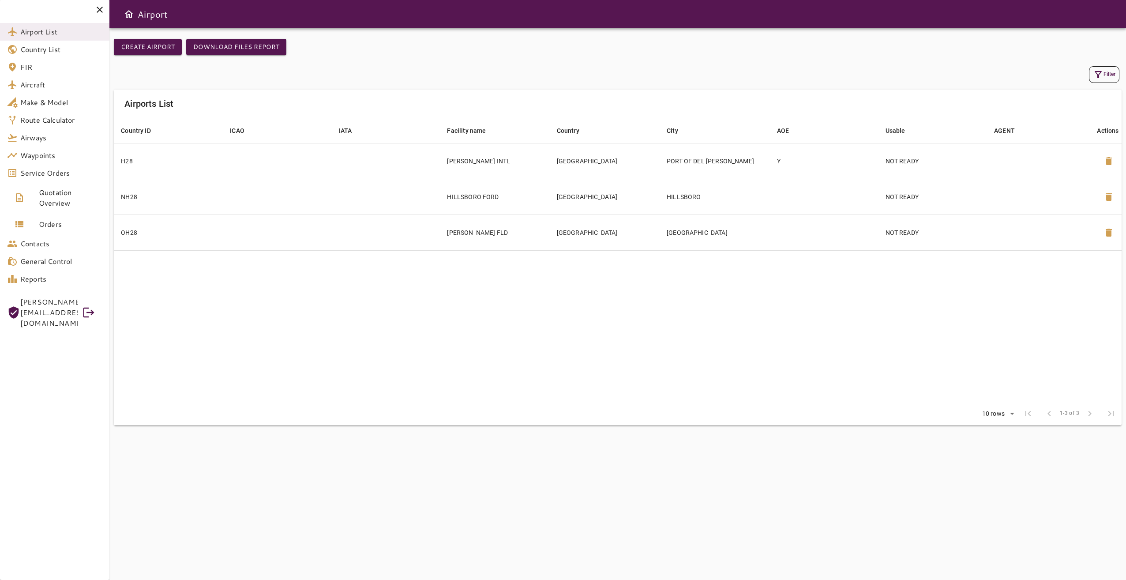
click at [338, 300] on table "Country ID arrow_downward ICAO arrow_downward IATA arrow_downward Facility name…" at bounding box center [618, 260] width 1008 height 285
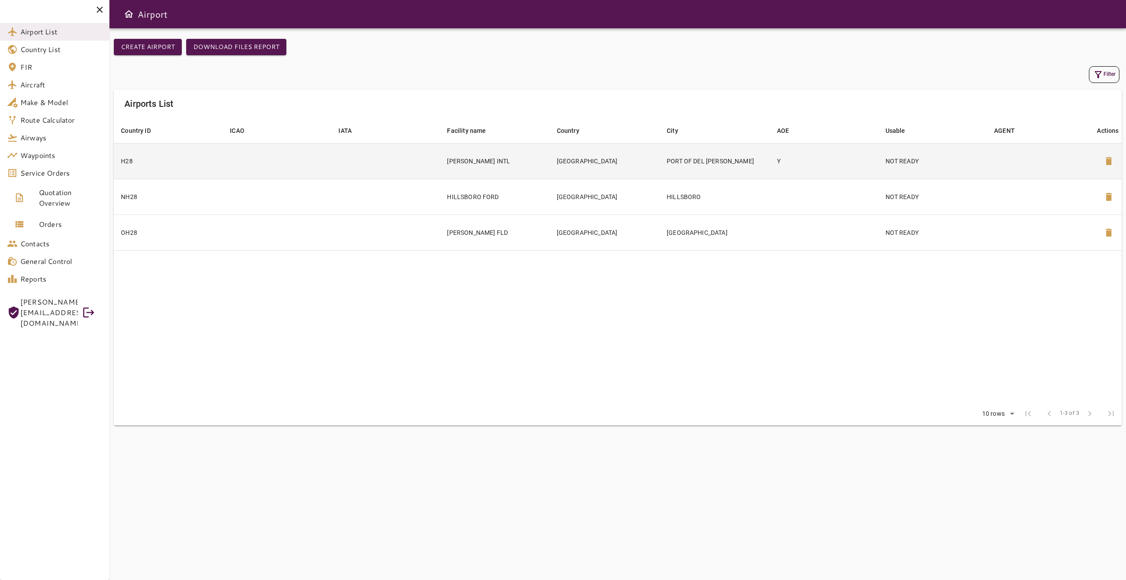
click at [515, 161] on td "[PERSON_NAME] INTL" at bounding box center [494, 161] width 109 height 36
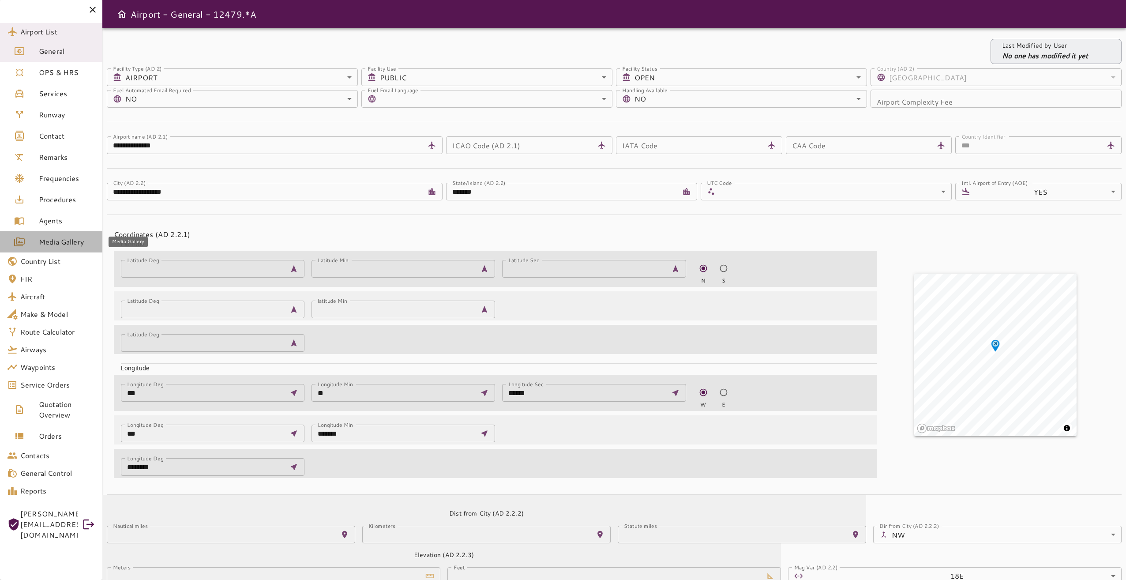
click at [72, 241] on span "Media Gallery" at bounding box center [67, 241] width 56 height 11
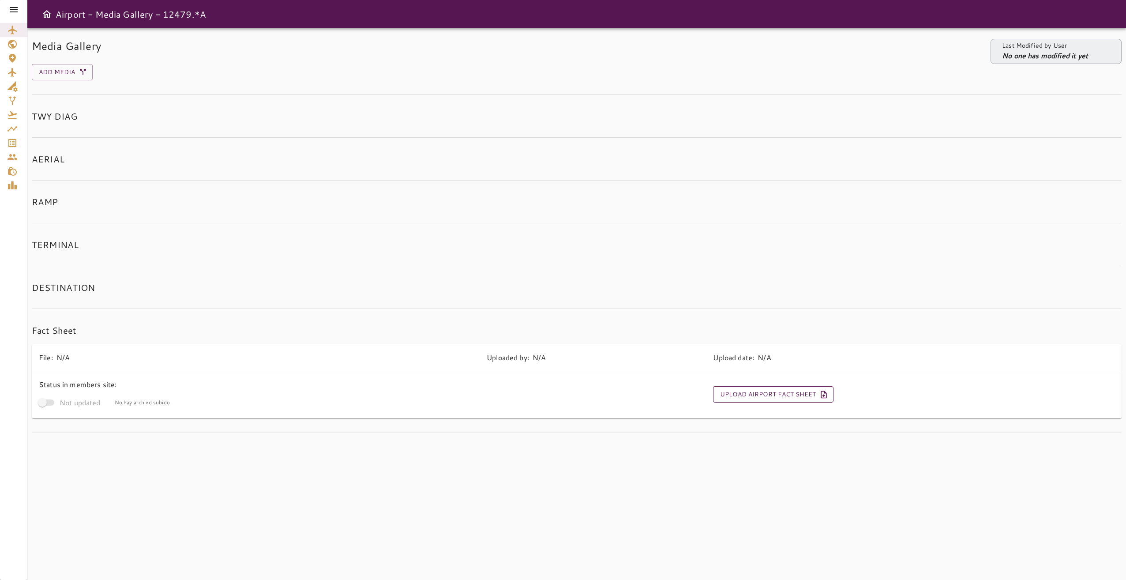
click at [781, 396] on button "Upload Airport Fact Sheet" at bounding box center [773, 394] width 120 height 16
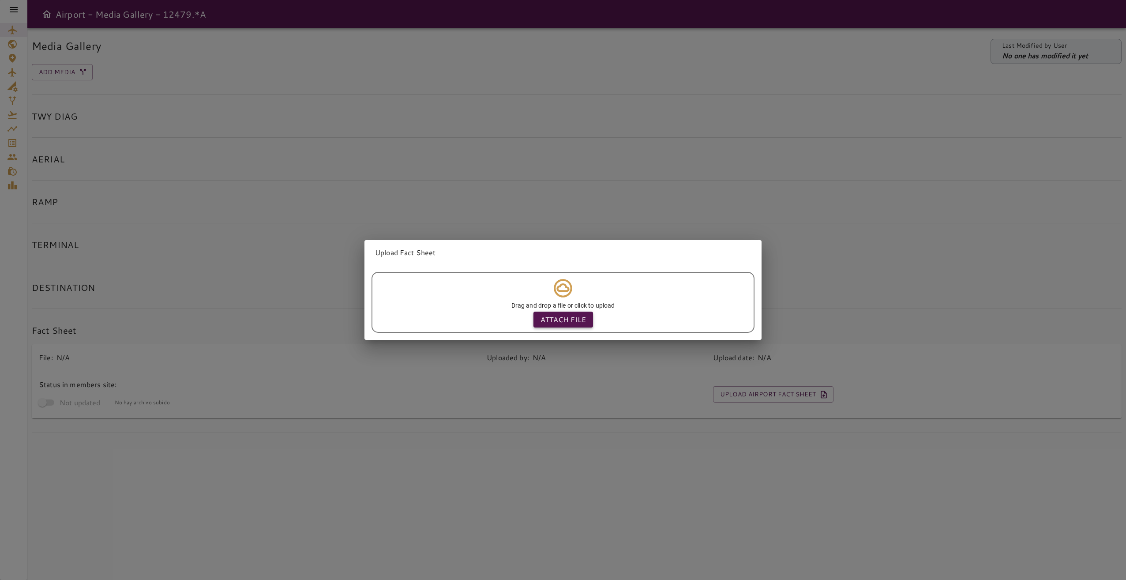
click at [578, 314] on p "Attach file" at bounding box center [562, 319] width 45 height 11
click at [0, 0] on input "Attach file" at bounding box center [0, 0] width 0 height 0
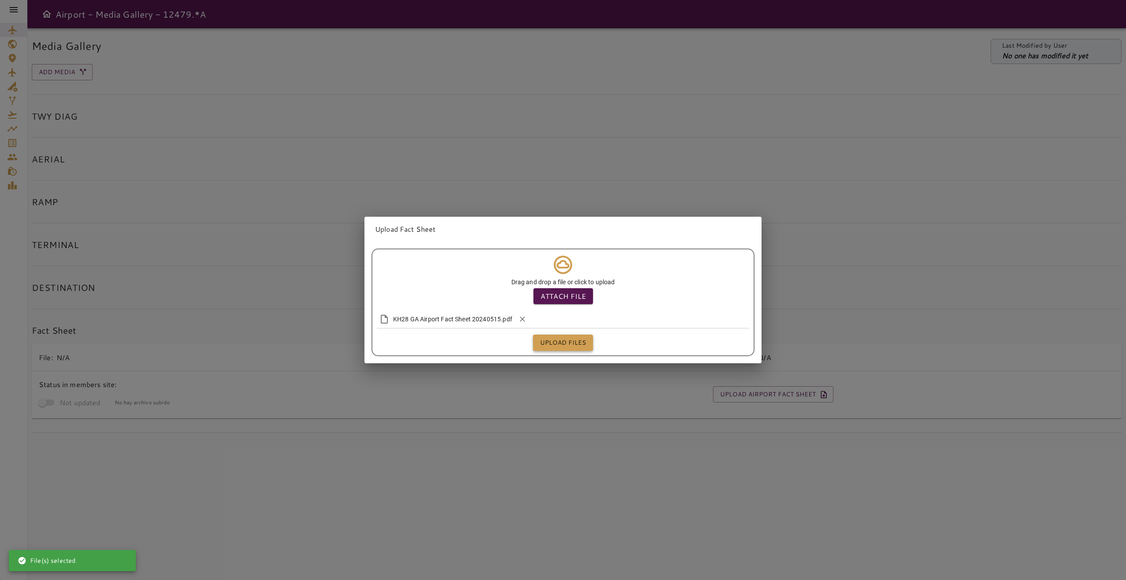
click at [567, 341] on button "Upload files" at bounding box center [563, 342] width 60 height 16
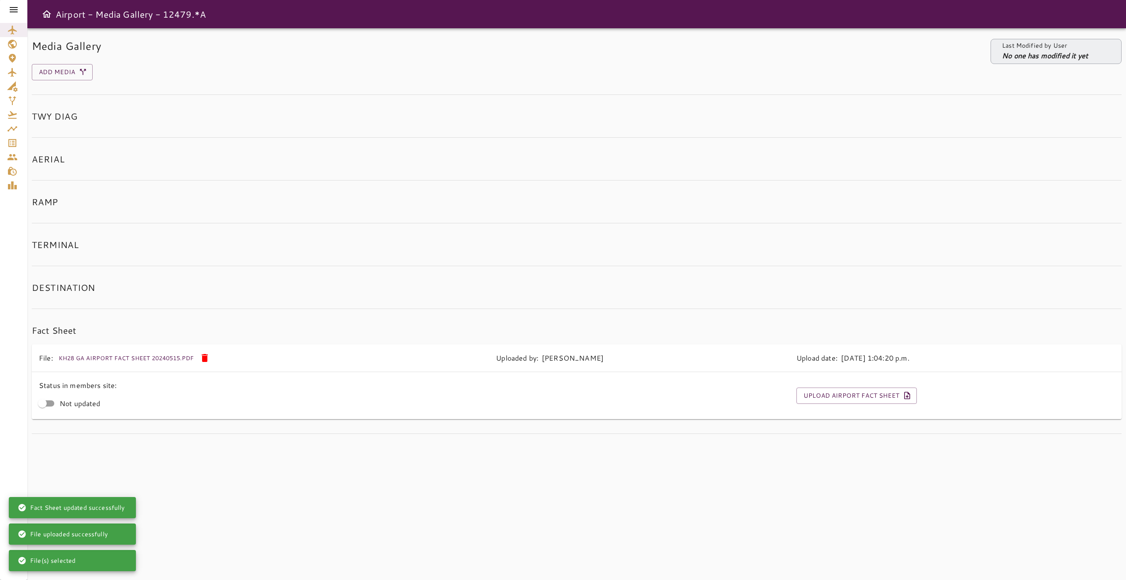
click at [15, 9] on icon at bounding box center [14, 9] width 8 height 5
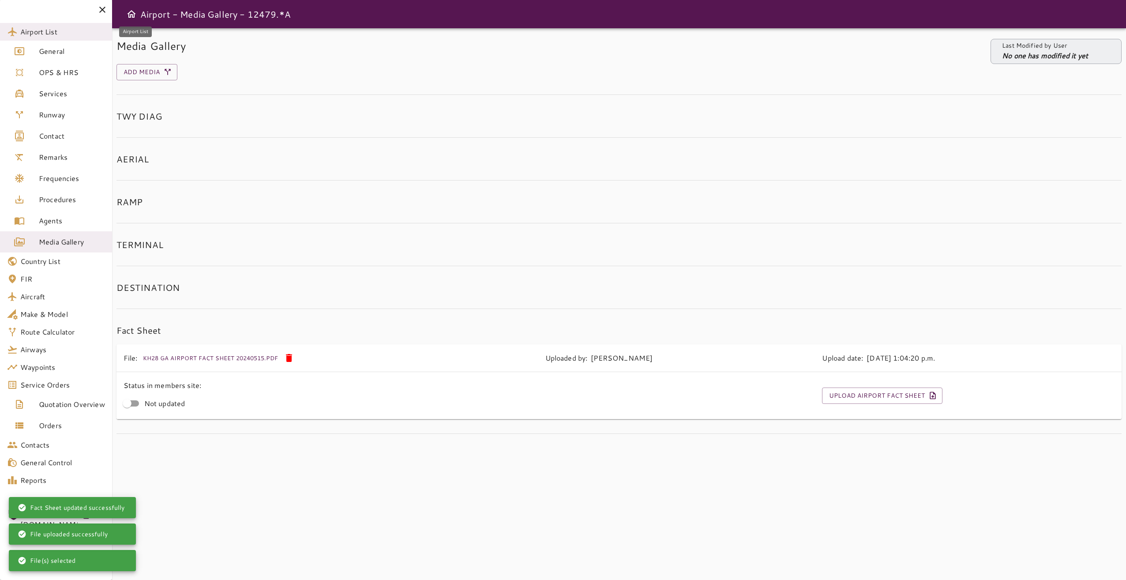
click at [67, 37] on span "Airport List" at bounding box center [62, 31] width 85 height 11
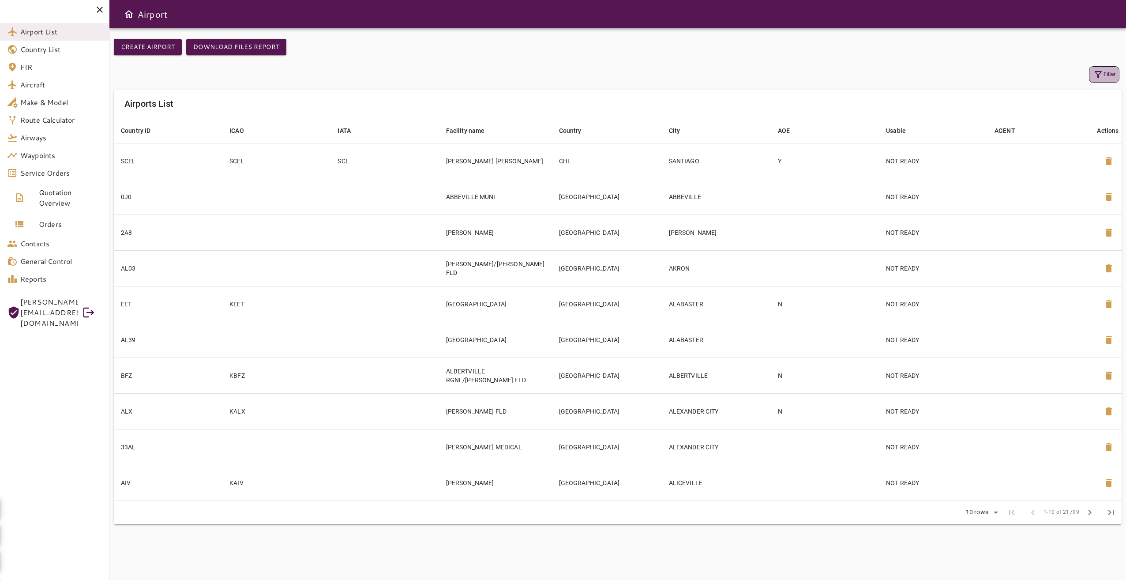
click at [1112, 75] on button "Filter" at bounding box center [1104, 74] width 30 height 17
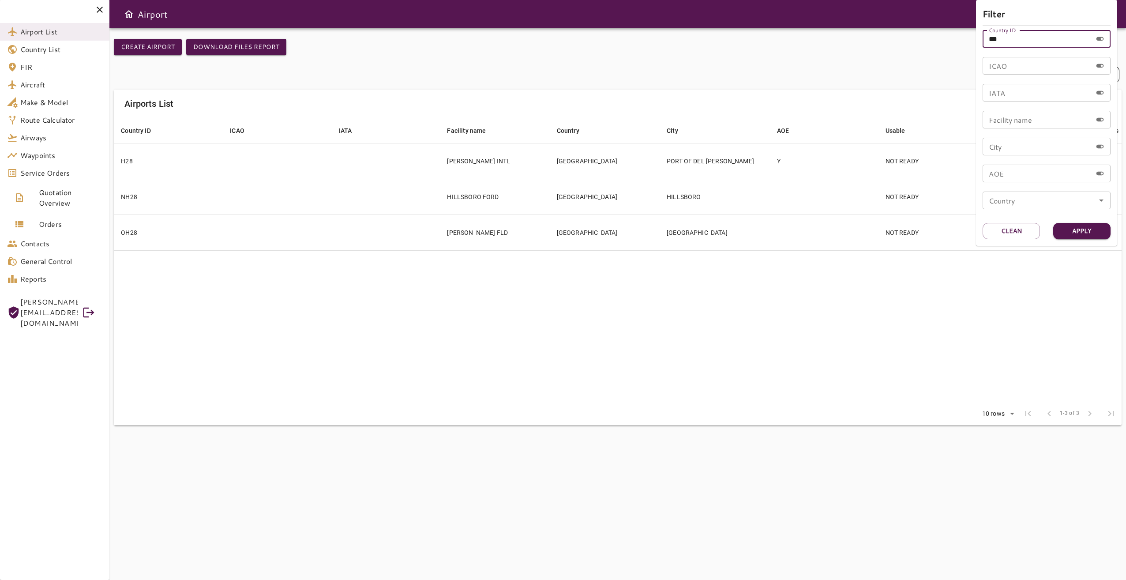
drag, startPoint x: 1002, startPoint y: 39, endPoint x: 971, endPoint y: 39, distance: 31.3
click at [971, 39] on div "Filter Country ID *** Country ID ICAO ICAO IATA IATA Facility name Facility nam…" at bounding box center [563, 290] width 1126 height 580
type input "****"
click at [1083, 224] on button "Apply" at bounding box center [1081, 231] width 57 height 16
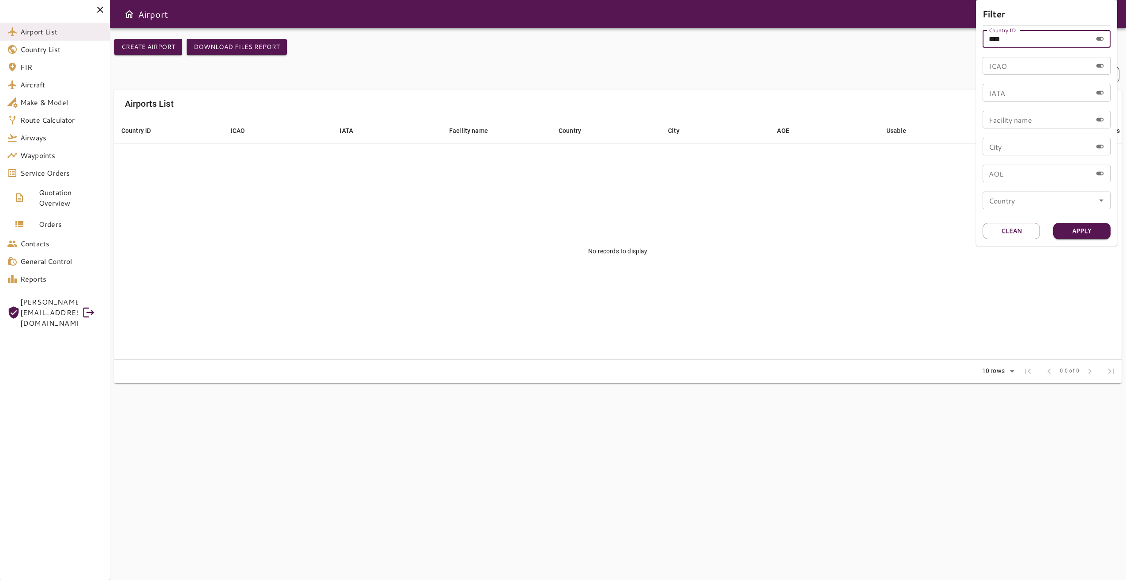
drag, startPoint x: 1005, startPoint y: 41, endPoint x: 974, endPoint y: 40, distance: 31.3
click at [974, 40] on div "Filter Country ID **** Country ID ICAO ICAO IATA IATA Facility name Facility na…" at bounding box center [563, 290] width 1126 height 580
click at [1006, 64] on input "ICAO" at bounding box center [1037, 66] width 109 height 18
type input "****"
click at [1084, 230] on button "Apply" at bounding box center [1081, 231] width 57 height 16
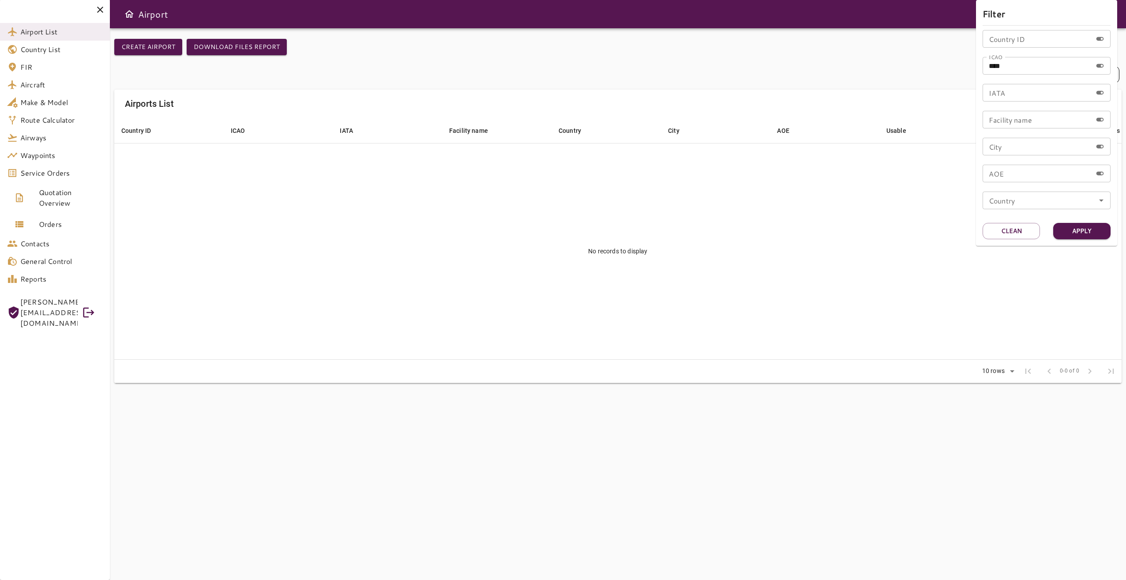
click at [824, 236] on div at bounding box center [563, 290] width 1126 height 580
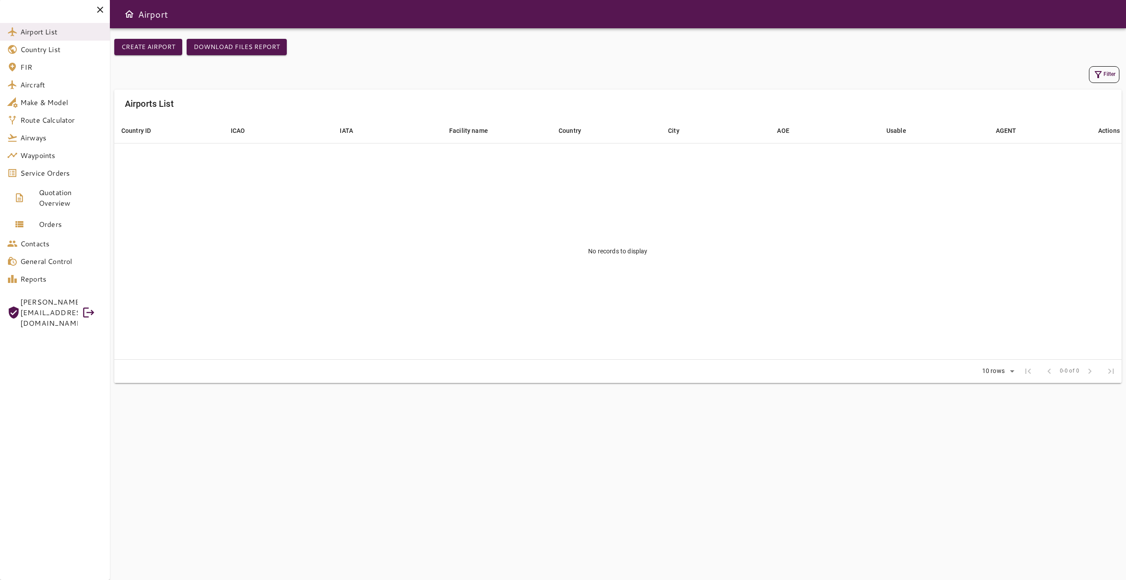
click at [1107, 74] on button "Filter" at bounding box center [1104, 74] width 30 height 17
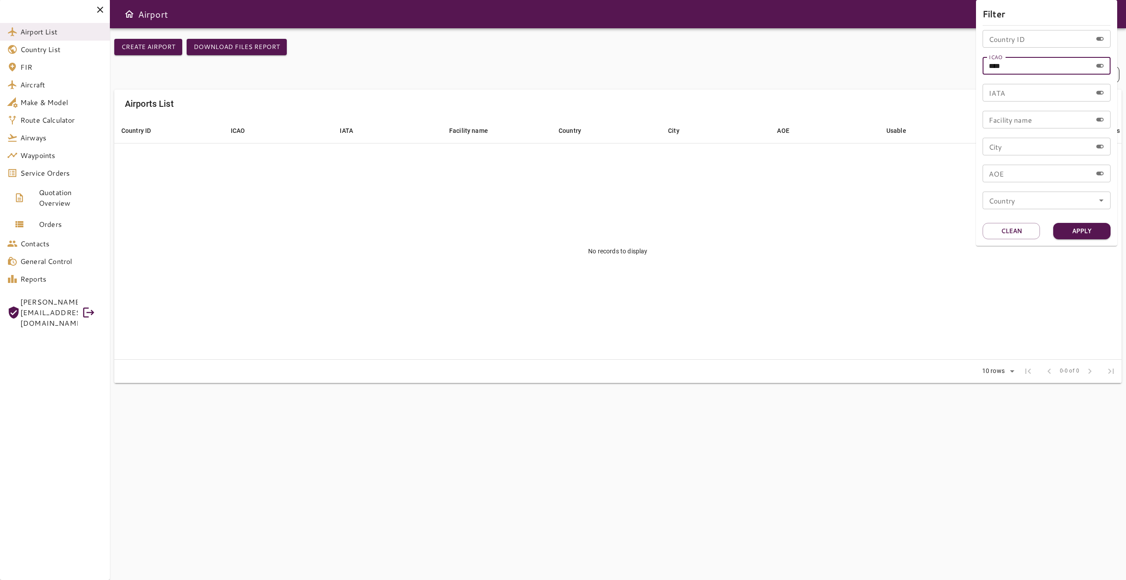
drag, startPoint x: 991, startPoint y: 65, endPoint x: 956, endPoint y: 66, distance: 34.9
click at [956, 66] on div "Filter Country ID Country ID ICAO **** ICAO IATA IATA Facility name Facility na…" at bounding box center [563, 290] width 1126 height 580
click at [1017, 41] on input "Country ID" at bounding box center [1037, 39] width 109 height 18
type input "***"
click at [1078, 229] on button "Apply" at bounding box center [1081, 231] width 57 height 16
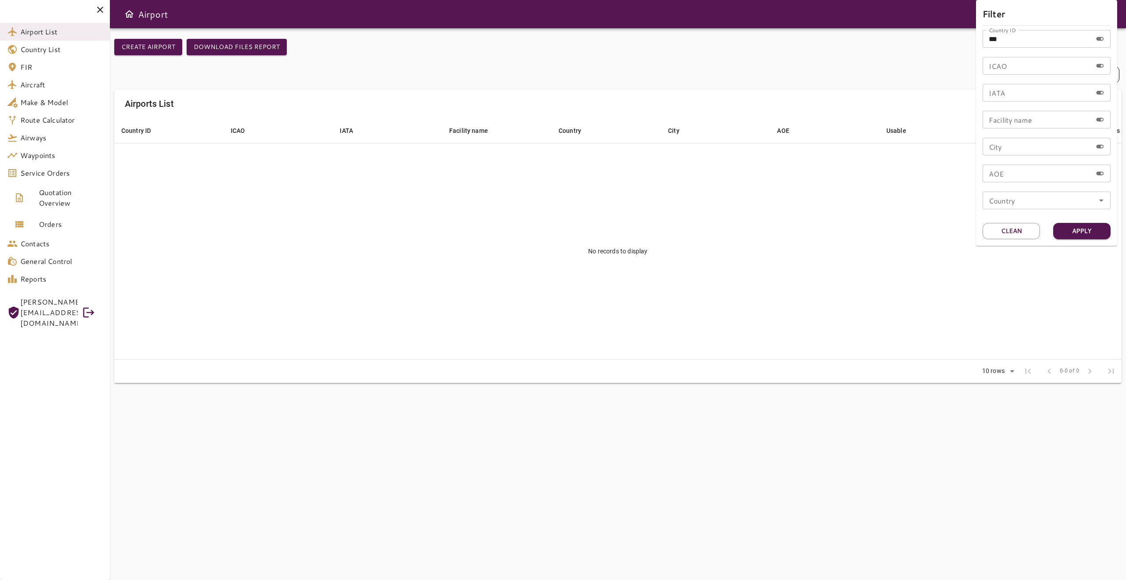
click at [845, 248] on div at bounding box center [563, 290] width 1126 height 580
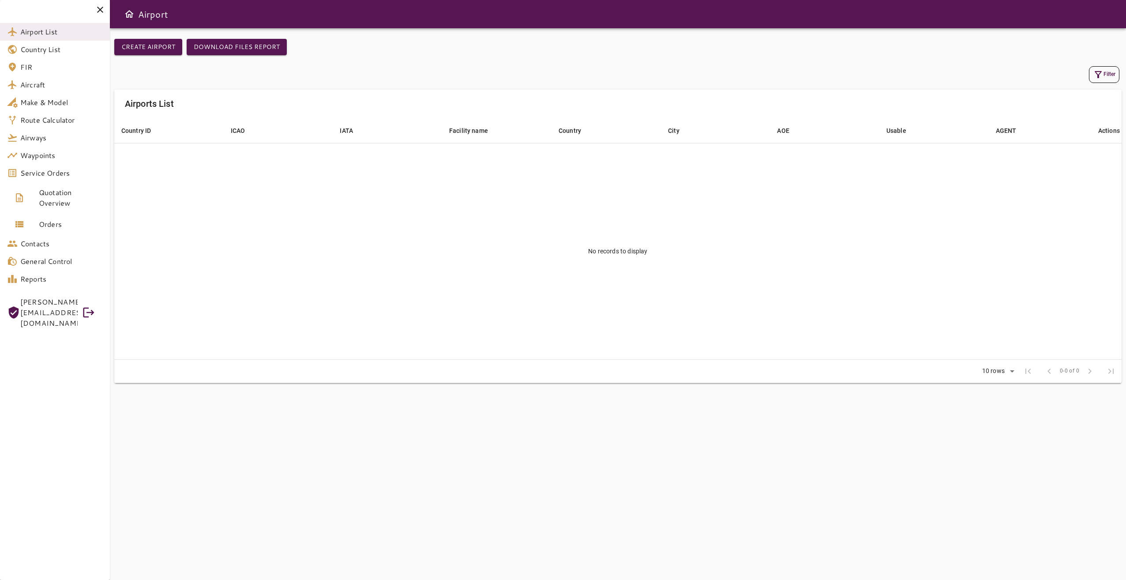
click at [1100, 78] on icon "button" at bounding box center [1098, 74] width 11 height 11
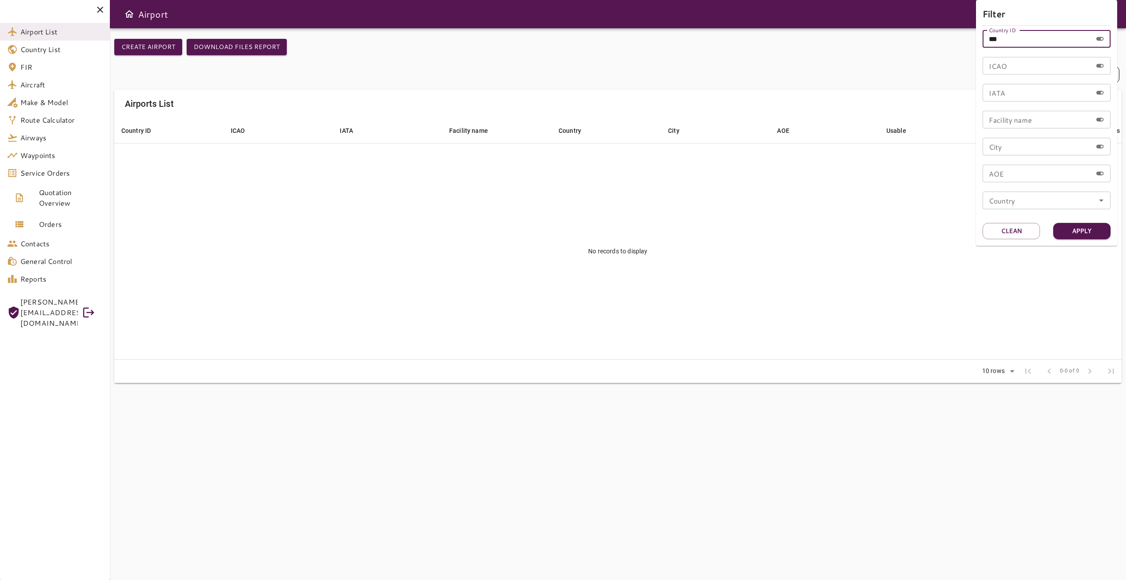
drag, startPoint x: 994, startPoint y: 42, endPoint x: 955, endPoint y: 43, distance: 38.4
click at [955, 43] on div "Filter Country ID *** Country ID ICAO ICAO IATA IATA Facility name Facility nam…" at bounding box center [563, 290] width 1126 height 580
type input "***"
click at [1067, 225] on button "Apply" at bounding box center [1081, 231] width 57 height 16
click at [828, 213] on div at bounding box center [563, 290] width 1126 height 580
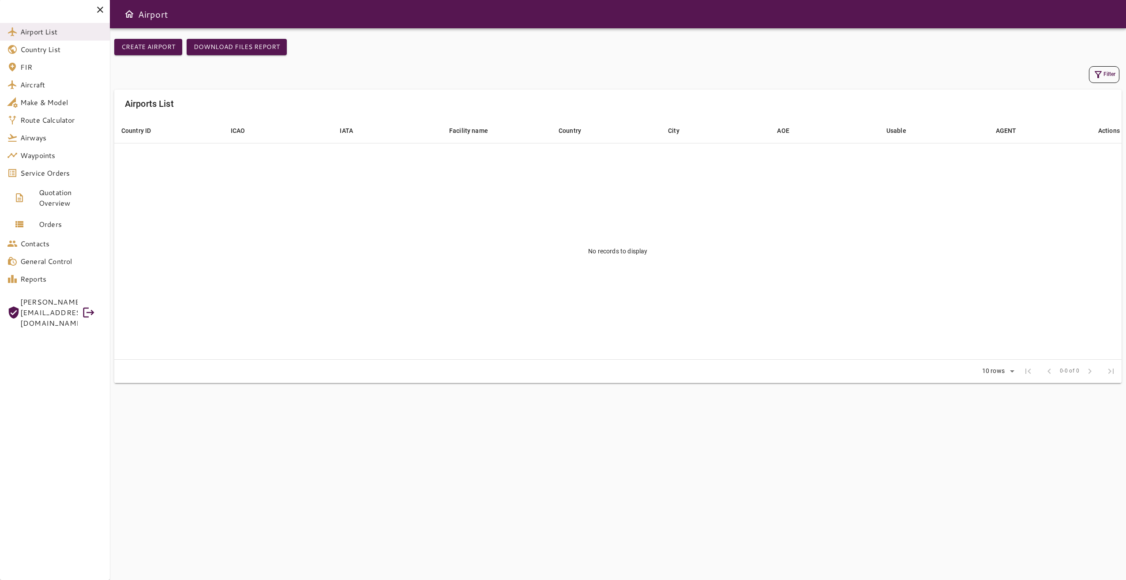
click at [1101, 77] on icon "button" at bounding box center [1098, 74] width 11 height 11
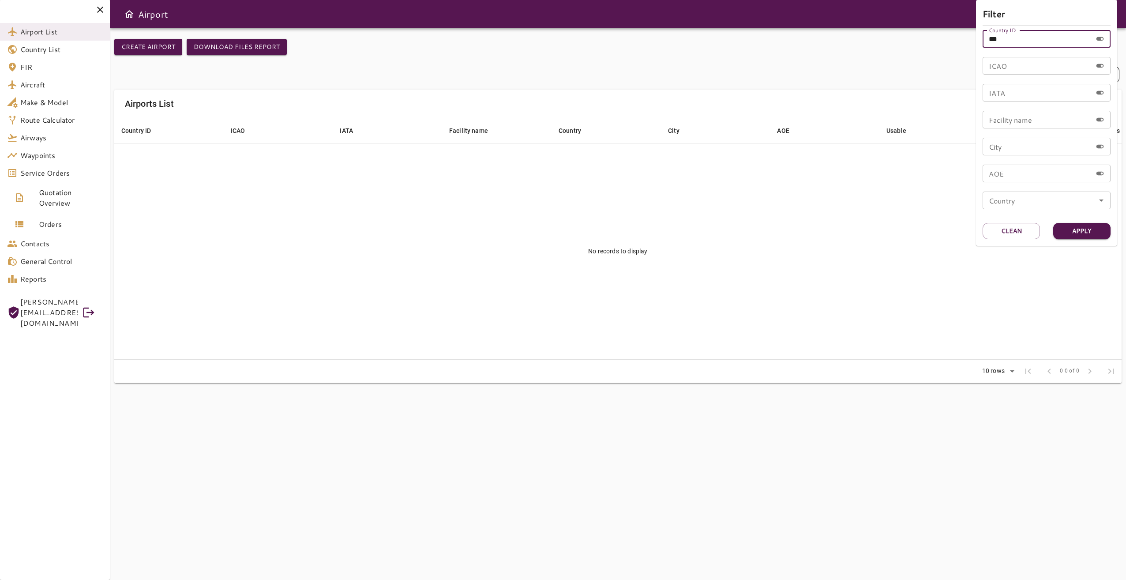
drag, startPoint x: 973, startPoint y: 34, endPoint x: 955, endPoint y: 34, distance: 17.6
click at [955, 34] on div "Filter Country ID *** Country ID ICAO ICAO IATA IATA Facility name Facility nam…" at bounding box center [563, 290] width 1126 height 580
click at [1010, 68] on input "ICAO" at bounding box center [1037, 66] width 109 height 18
type input "****"
click at [1080, 234] on button "Apply" at bounding box center [1081, 231] width 57 height 16
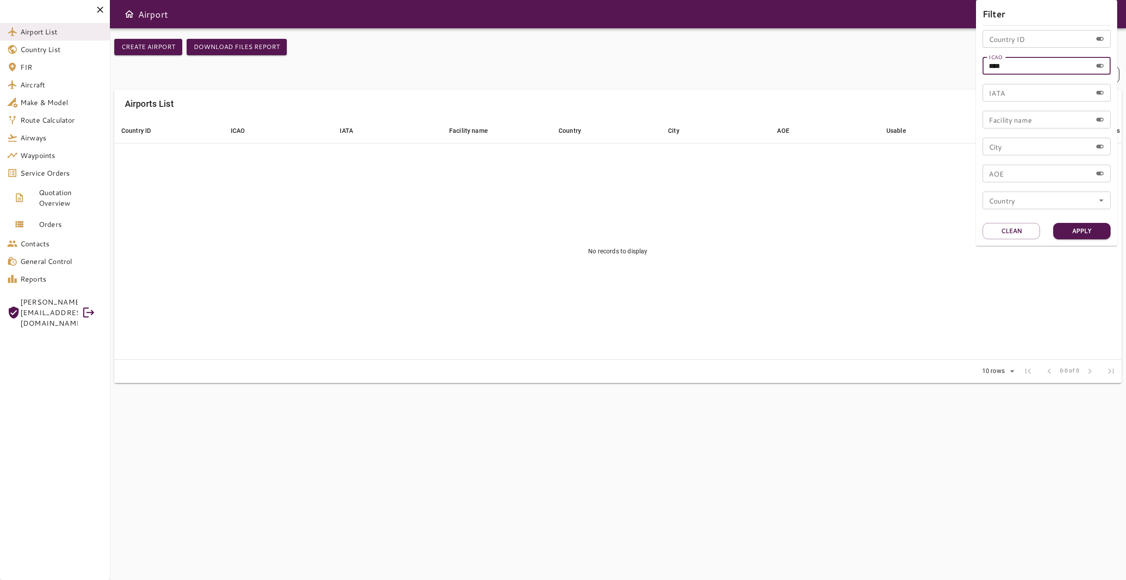
drag, startPoint x: 1008, startPoint y: 68, endPoint x: 968, endPoint y: 66, distance: 39.8
click at [968, 66] on div "Filter Country ID Country ID ICAO **** ICAO IATA IATA Facility name Facility na…" at bounding box center [563, 290] width 1126 height 580
click at [1005, 87] on input "IATA" at bounding box center [1037, 93] width 109 height 18
type input "***"
click at [1066, 234] on button "Apply" at bounding box center [1081, 231] width 57 height 16
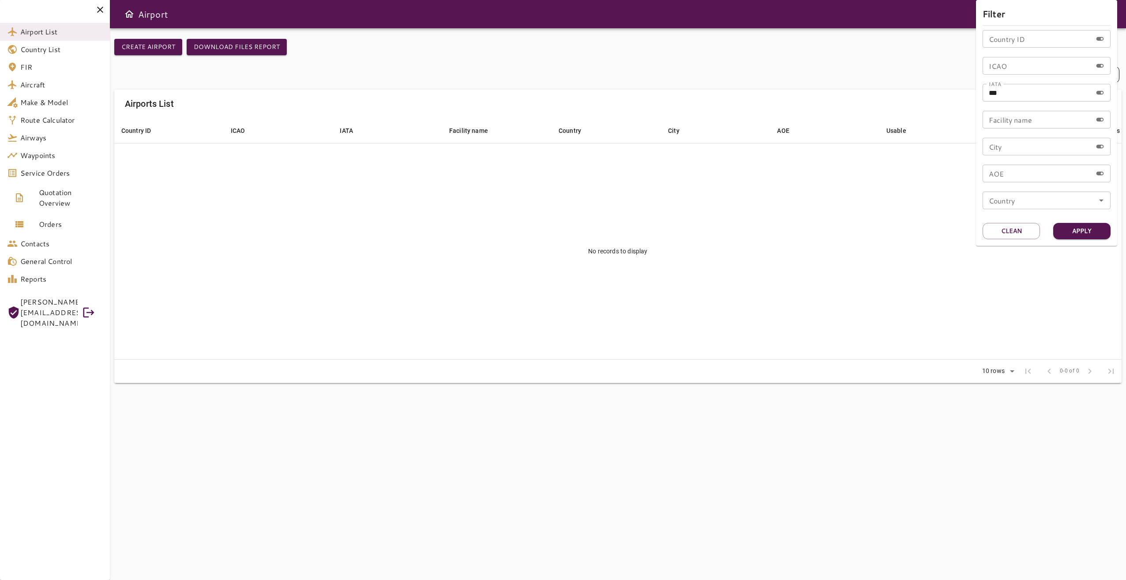
click at [775, 270] on div at bounding box center [563, 290] width 1126 height 580
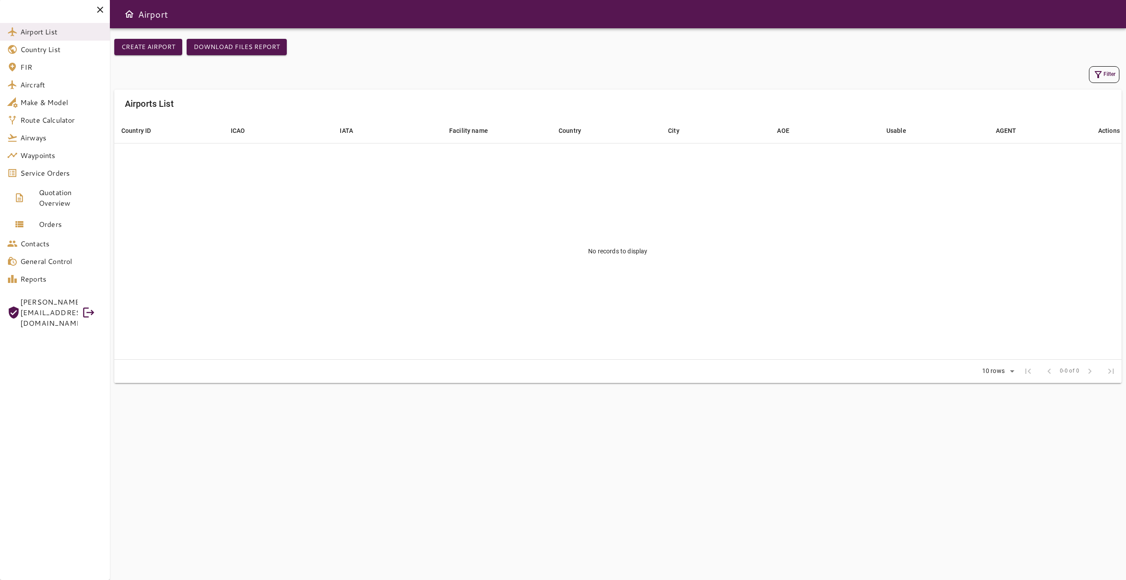
click at [1097, 70] on icon "button" at bounding box center [1098, 74] width 11 height 11
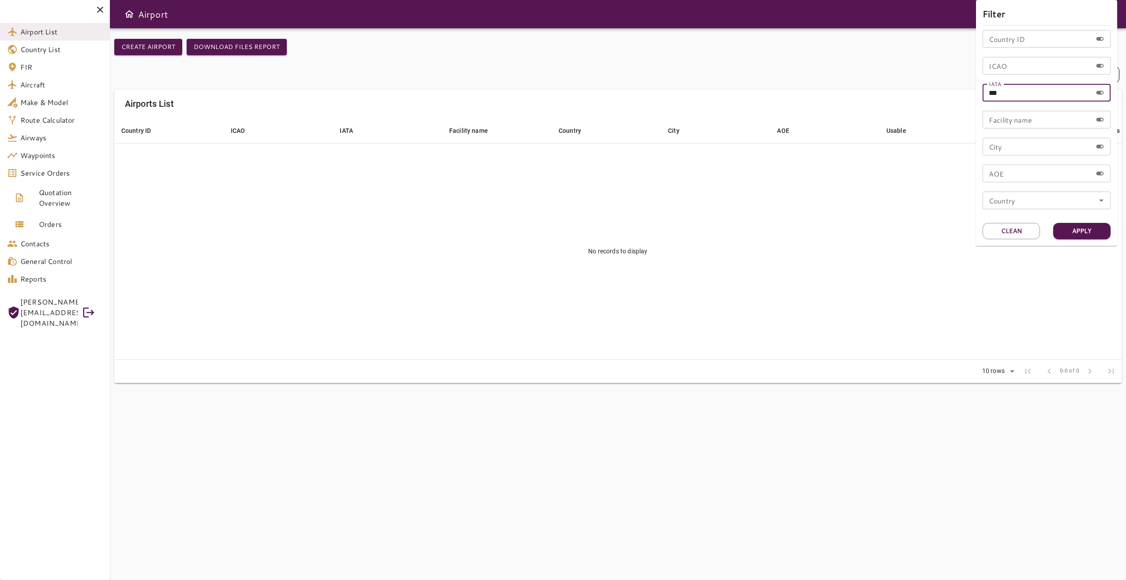
drag, startPoint x: 993, startPoint y: 90, endPoint x: 966, endPoint y: 90, distance: 27.4
click at [966, 90] on div "Filter Country ID Country ID ICAO ICAO IATA *** IATA Facility name Facility nam…" at bounding box center [563, 290] width 1126 height 580
click at [1023, 41] on input "Country ID" at bounding box center [1037, 39] width 109 height 18
type input "****"
click at [1102, 235] on button "Apply" at bounding box center [1081, 231] width 57 height 16
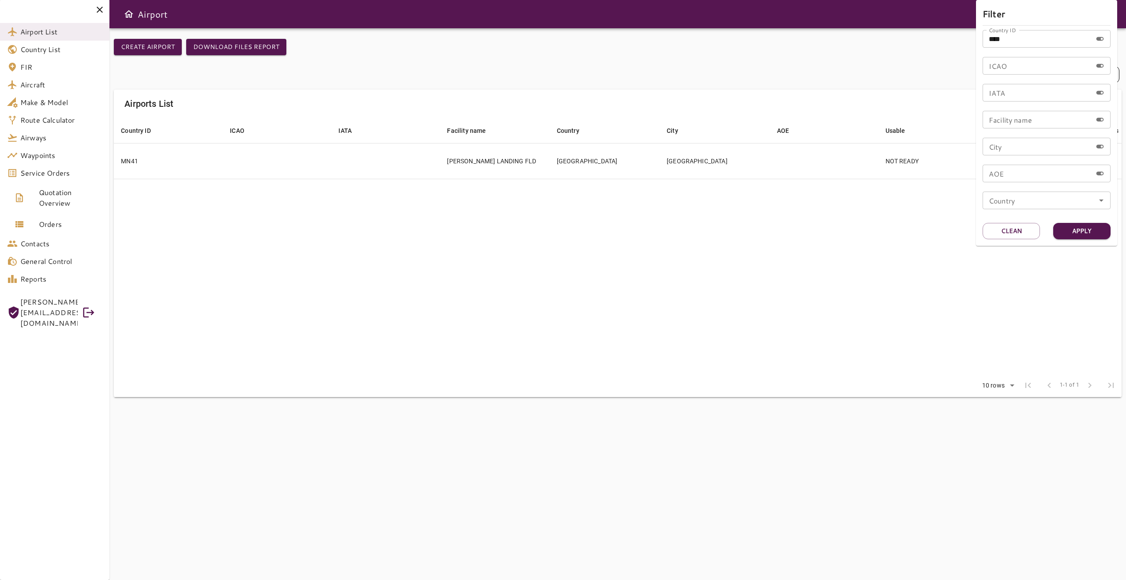
click at [895, 227] on div at bounding box center [563, 290] width 1126 height 580
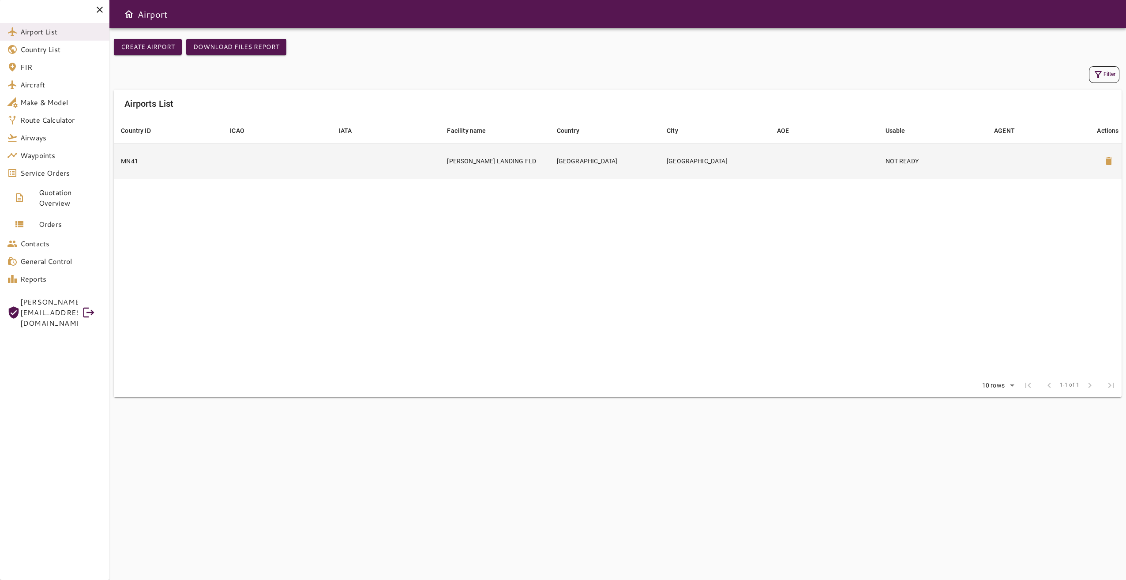
click at [738, 158] on td "[GEOGRAPHIC_DATA]" at bounding box center [715, 161] width 110 height 36
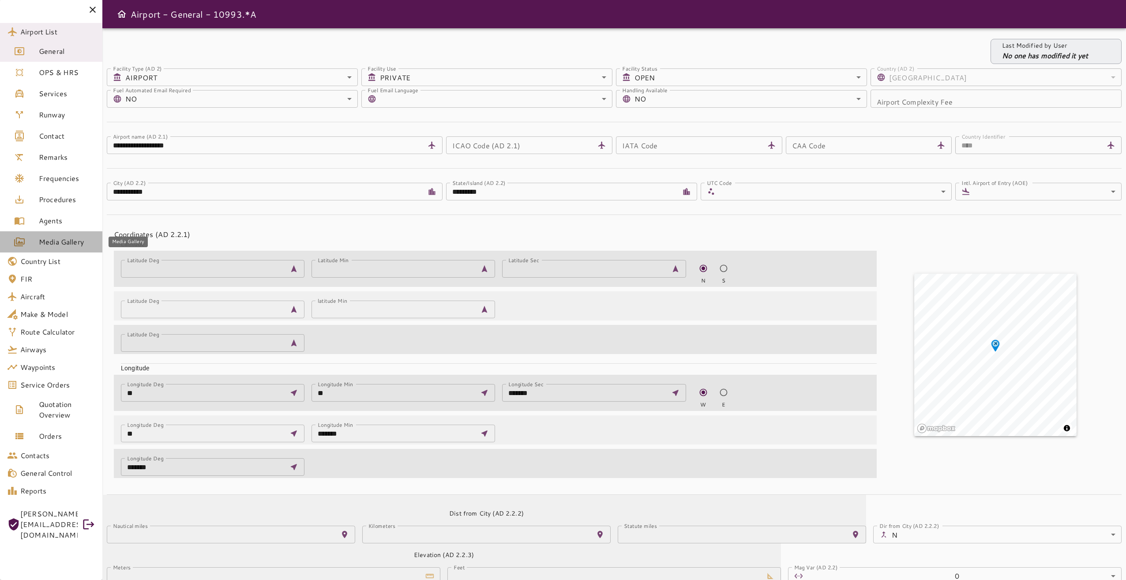
click at [58, 242] on span "Media Gallery" at bounding box center [67, 241] width 56 height 11
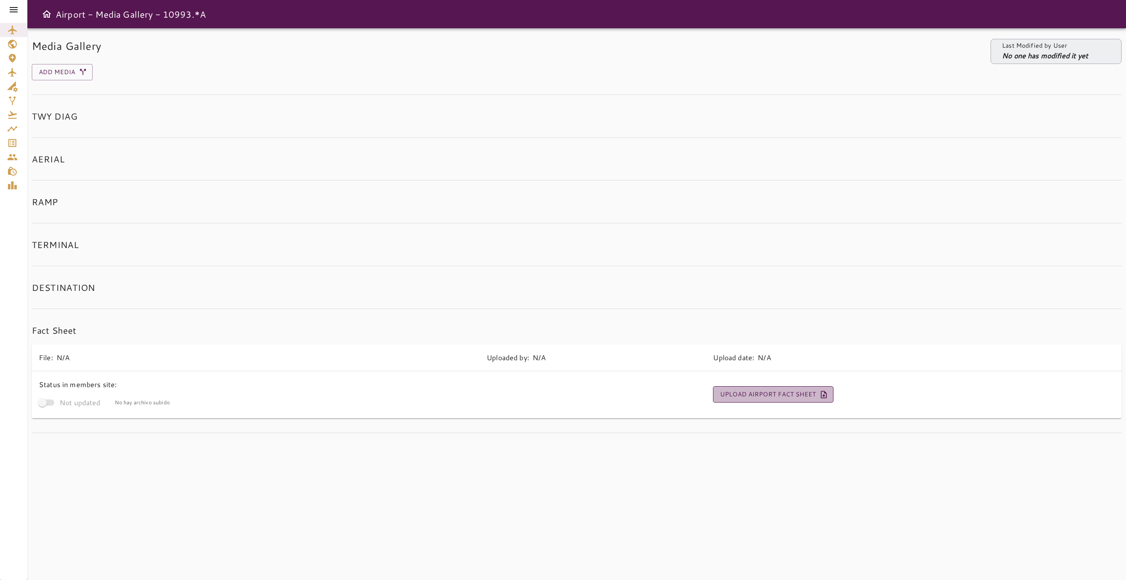
click at [738, 395] on button "Upload Airport Fact Sheet" at bounding box center [773, 394] width 120 height 16
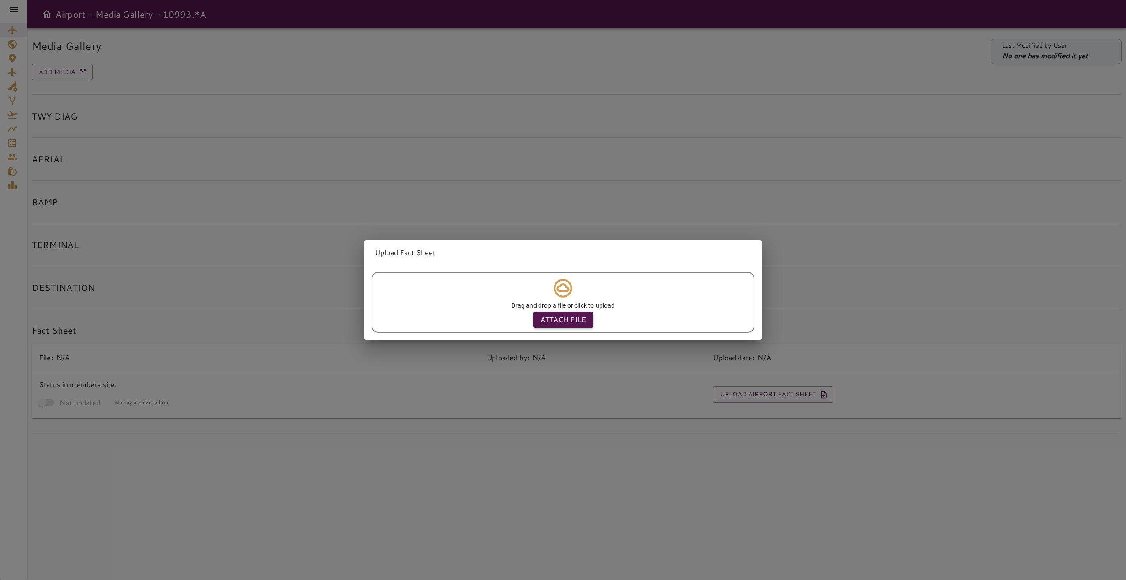
click at [558, 321] on p "Attach file" at bounding box center [562, 319] width 45 height 11
click at [0, 0] on input "Attach file" at bounding box center [0, 0] width 0 height 0
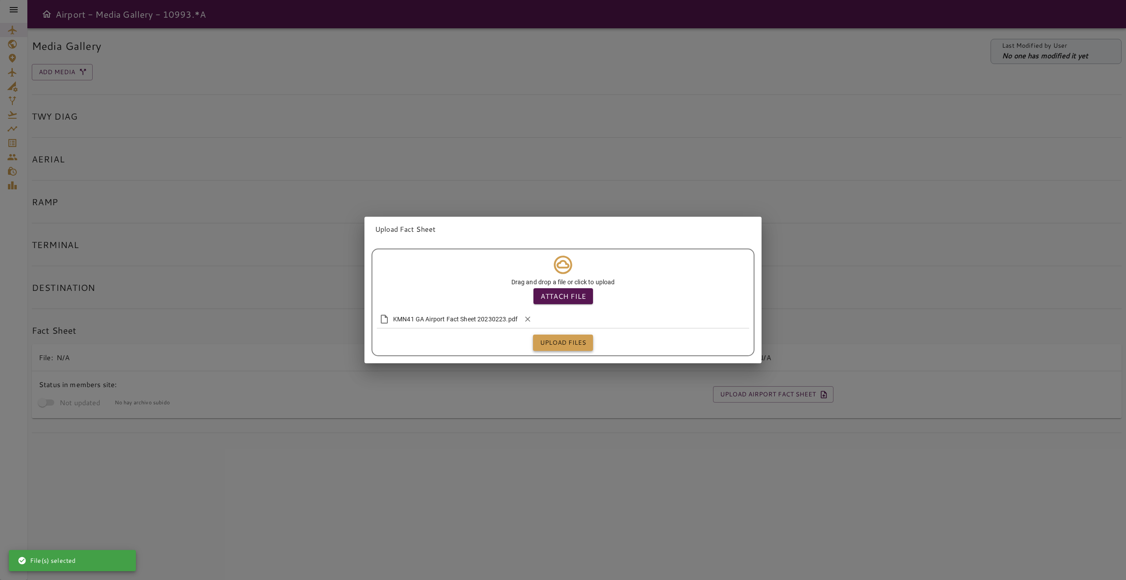
click at [574, 343] on button "Upload files" at bounding box center [563, 342] width 60 height 16
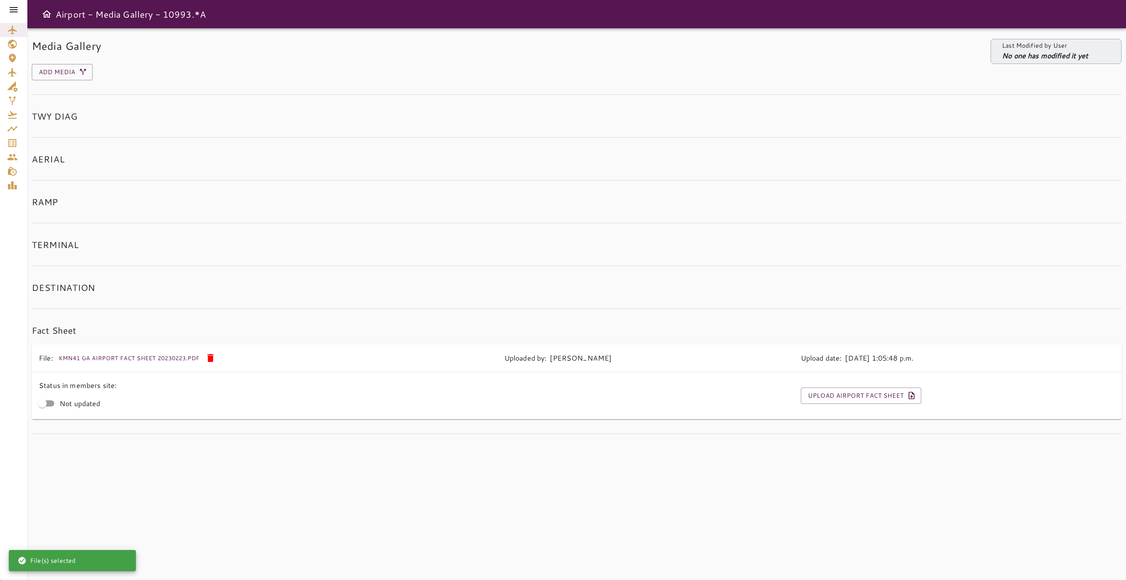
click at [16, 7] on icon at bounding box center [13, 9] width 11 height 11
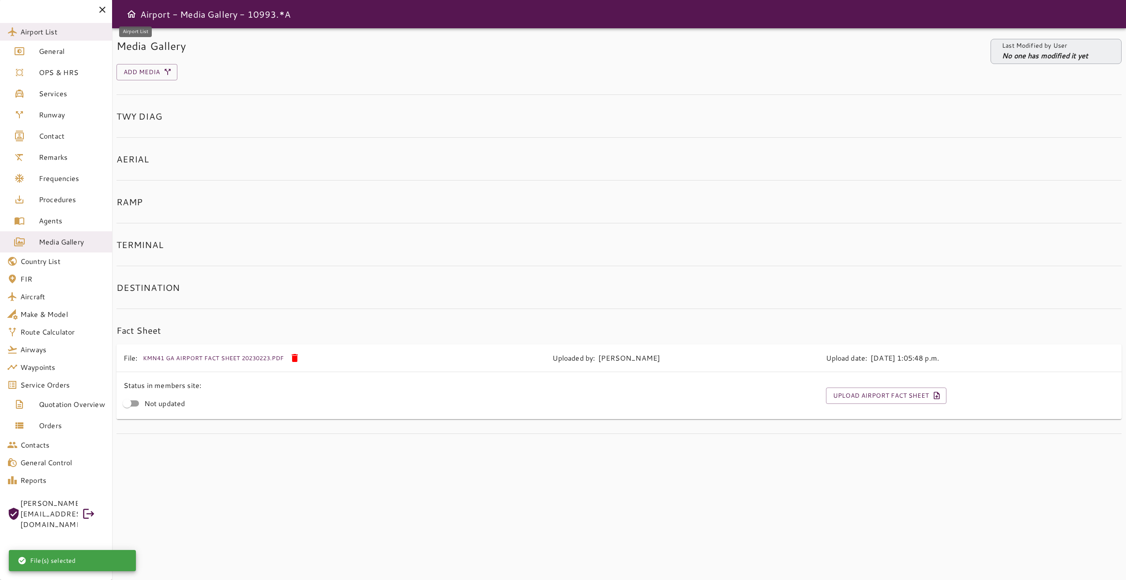
click at [48, 31] on span "Airport List" at bounding box center [62, 31] width 85 height 11
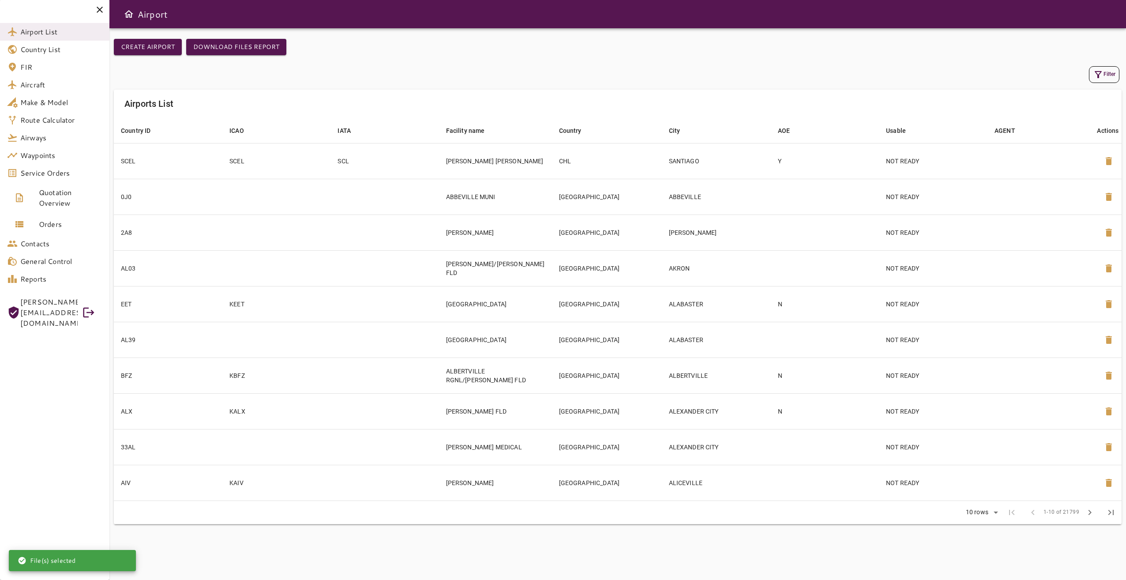
click at [1103, 77] on icon "button" at bounding box center [1098, 74] width 11 height 11
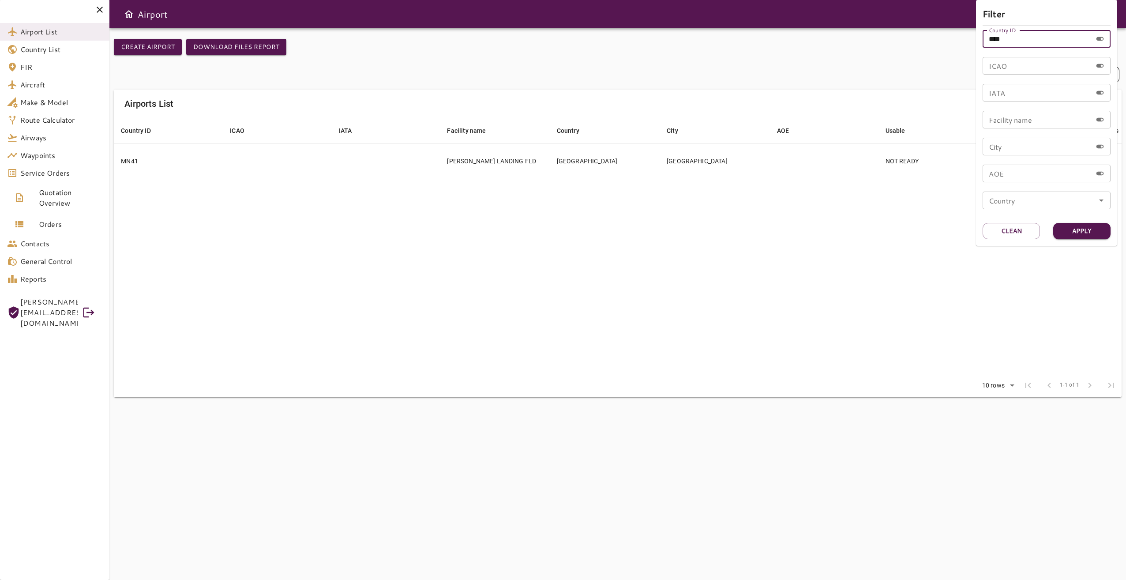
drag, startPoint x: 1018, startPoint y: 38, endPoint x: 969, endPoint y: 39, distance: 49.0
click at [969, 39] on div "Filter Country ID **** Country ID ICAO ICAO IATA IATA Facility name Facility na…" at bounding box center [563, 290] width 1126 height 580
type input "***"
click at [1066, 223] on button "Apply" at bounding box center [1081, 231] width 57 height 16
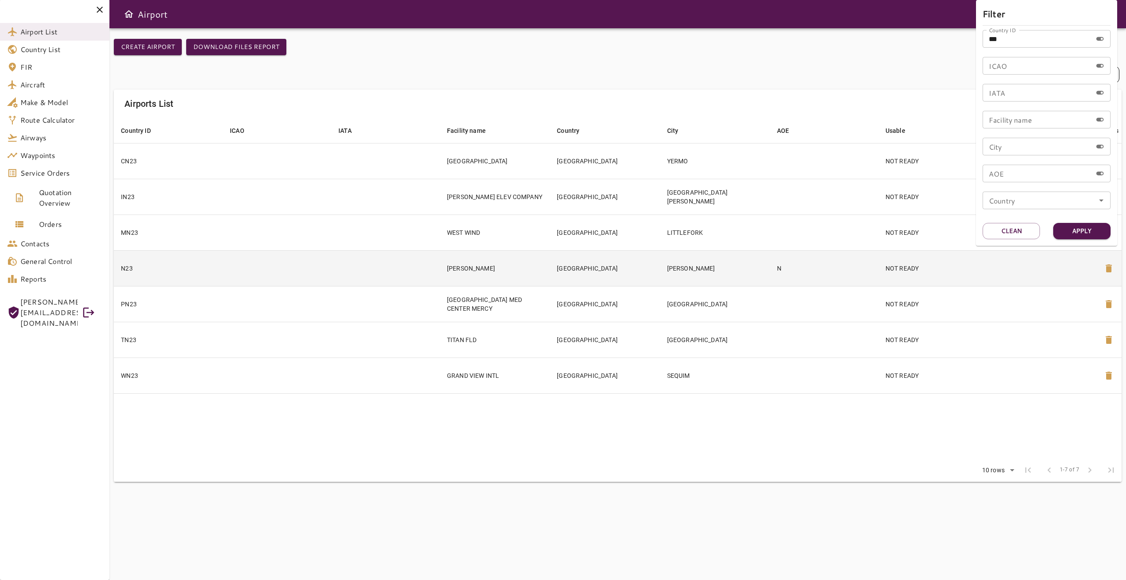
click at [684, 274] on div at bounding box center [563, 290] width 1126 height 580
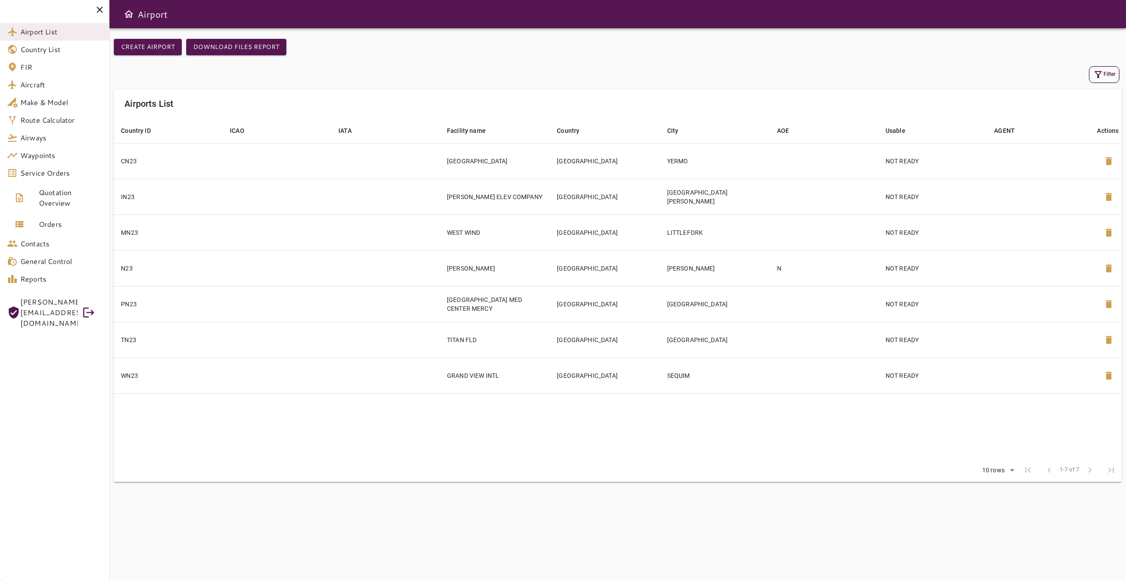
drag, startPoint x: 915, startPoint y: 41, endPoint x: 735, endPoint y: 138, distance: 204.5
click at [915, 41] on div "Create airport Download Files Report" at bounding box center [618, 51] width 1008 height 25
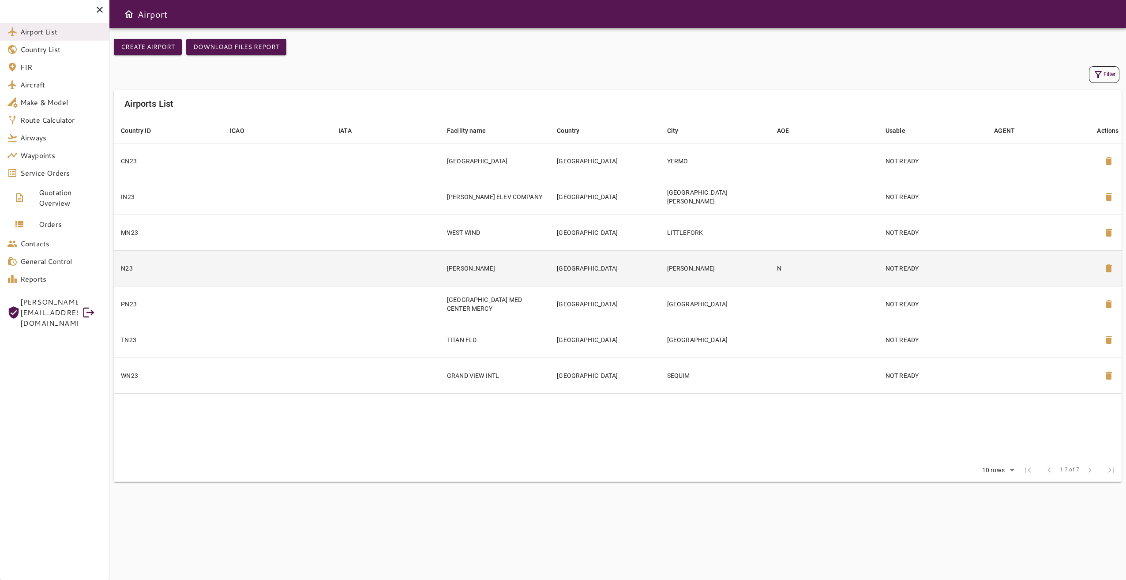
click at [503, 272] on td "[PERSON_NAME]" at bounding box center [495, 268] width 110 height 36
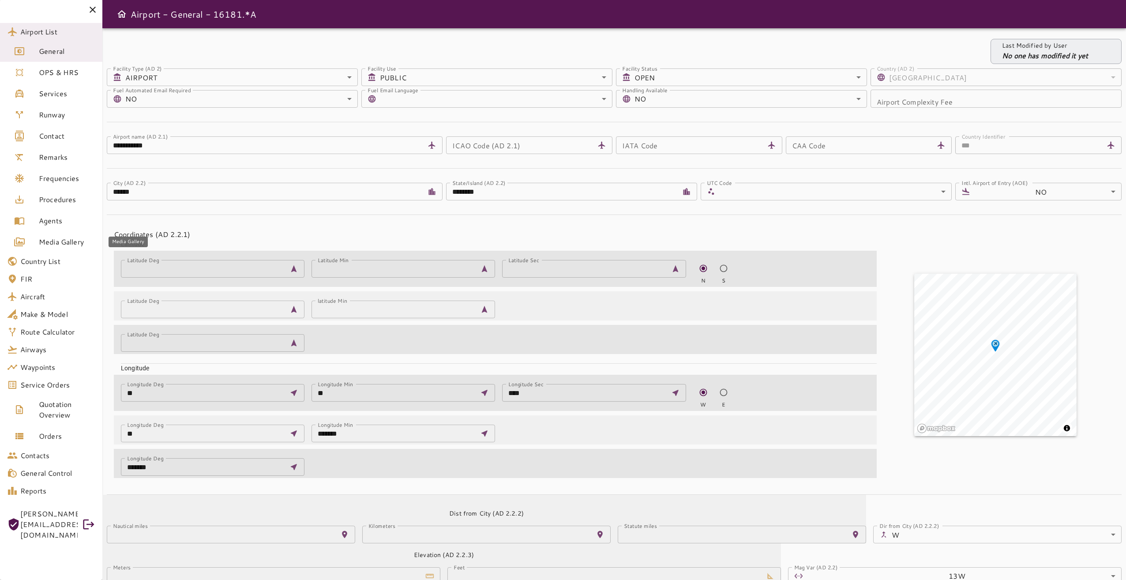
click at [49, 244] on span "Media Gallery" at bounding box center [67, 241] width 56 height 11
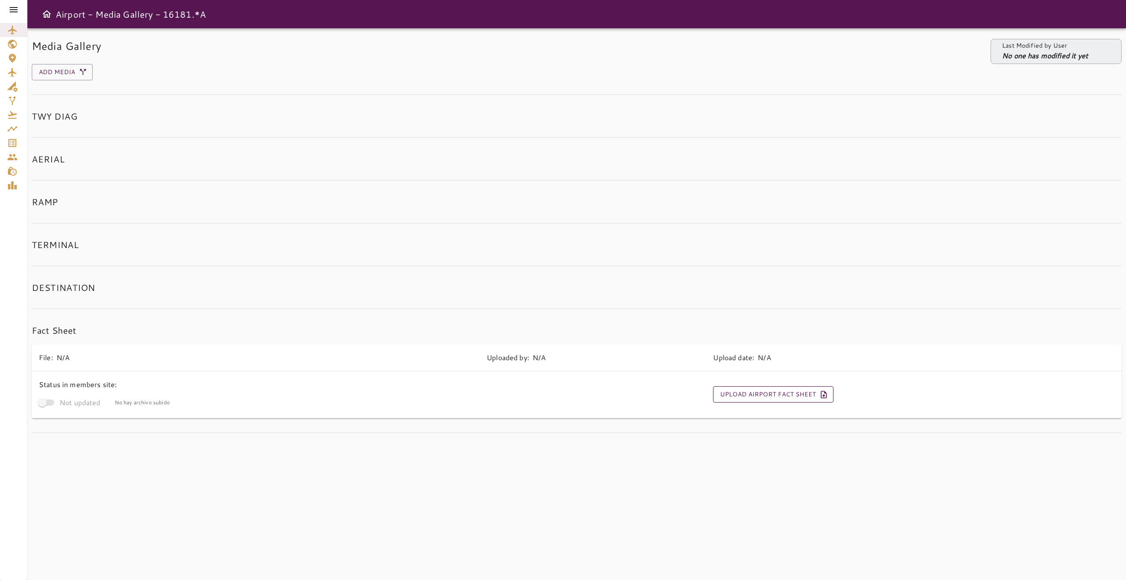
click at [752, 397] on button "Upload Airport Fact Sheet" at bounding box center [773, 394] width 120 height 16
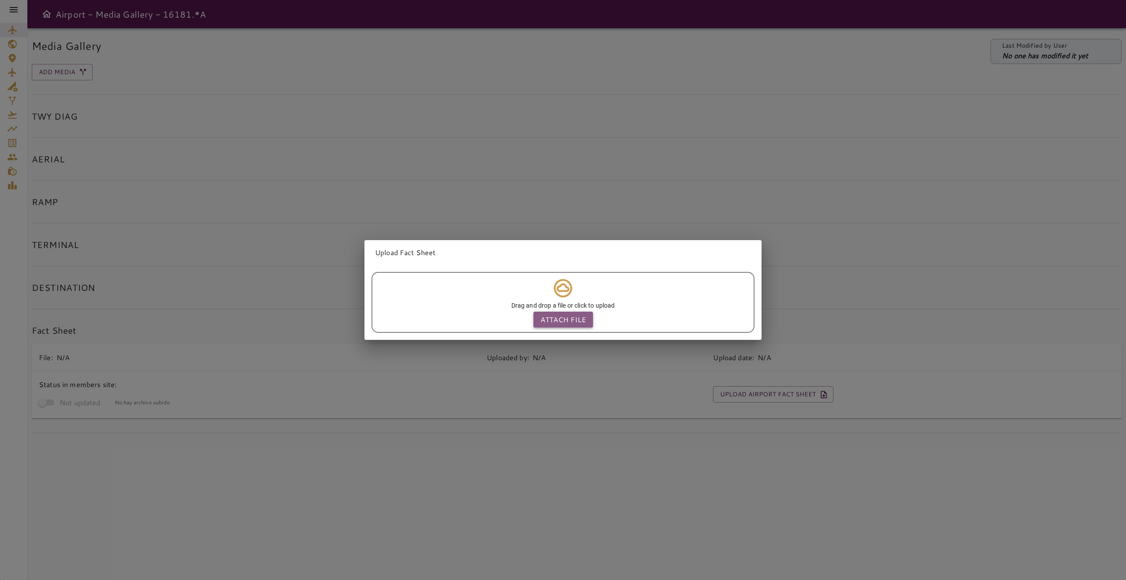
click at [552, 318] on p "Attach file" at bounding box center [562, 319] width 45 height 11
click at [0, 0] on input "Attach file" at bounding box center [0, 0] width 0 height 0
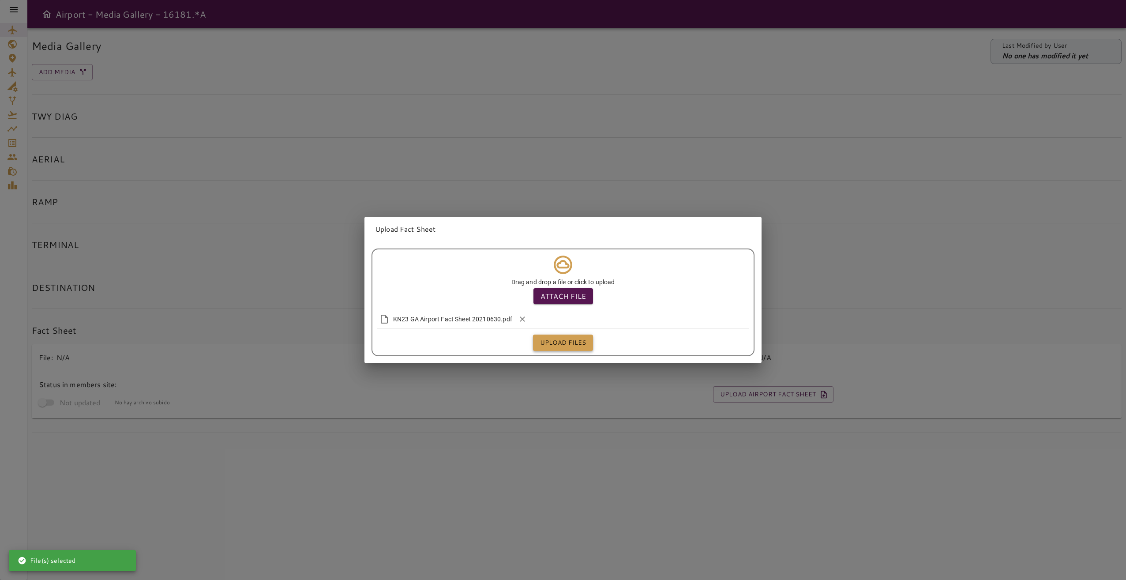
click at [572, 342] on button "Upload files" at bounding box center [563, 342] width 60 height 16
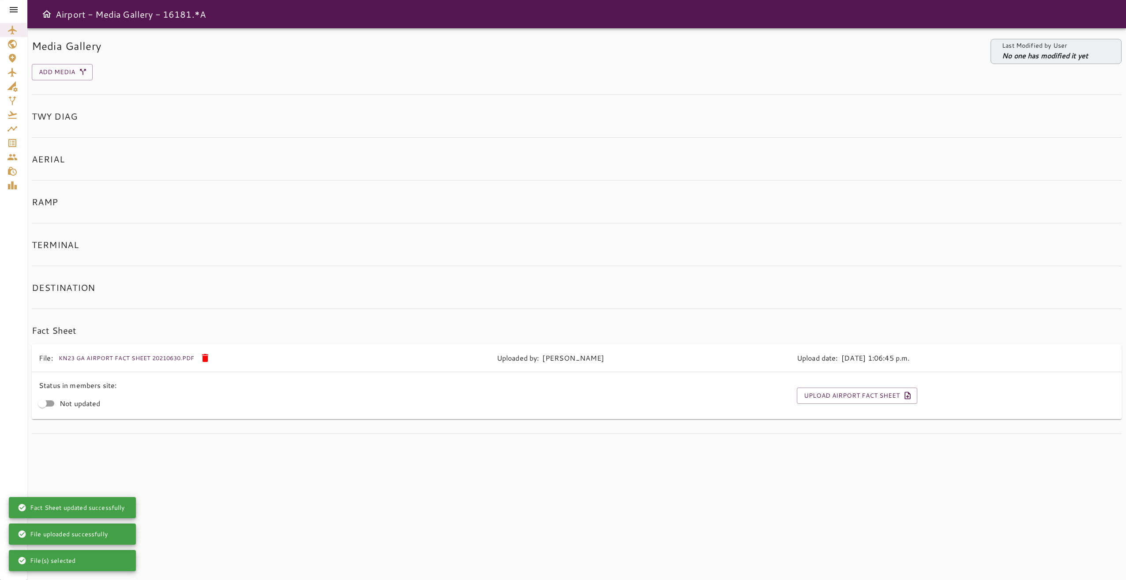
click at [14, 8] on icon at bounding box center [14, 9] width 8 height 5
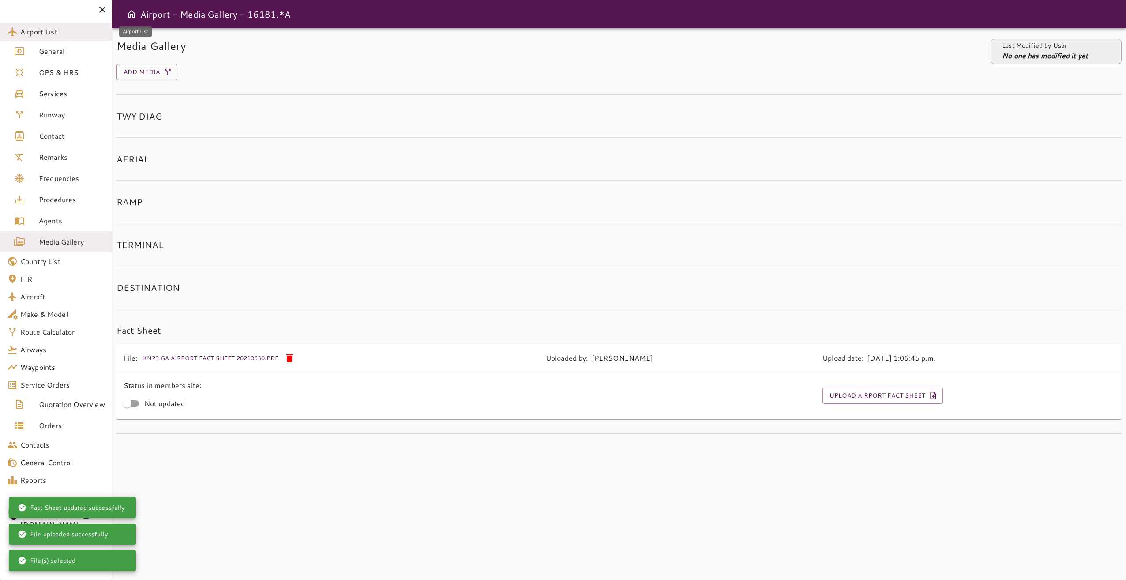
click at [74, 30] on span "Airport List" at bounding box center [62, 31] width 85 height 11
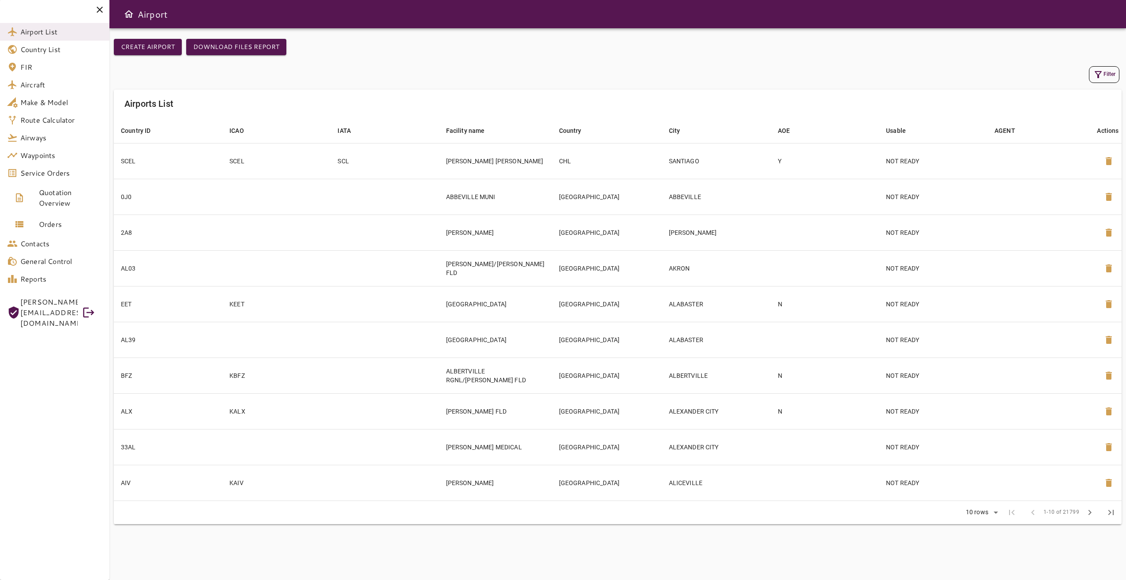
click at [1097, 74] on icon "button" at bounding box center [1098, 74] width 11 height 11
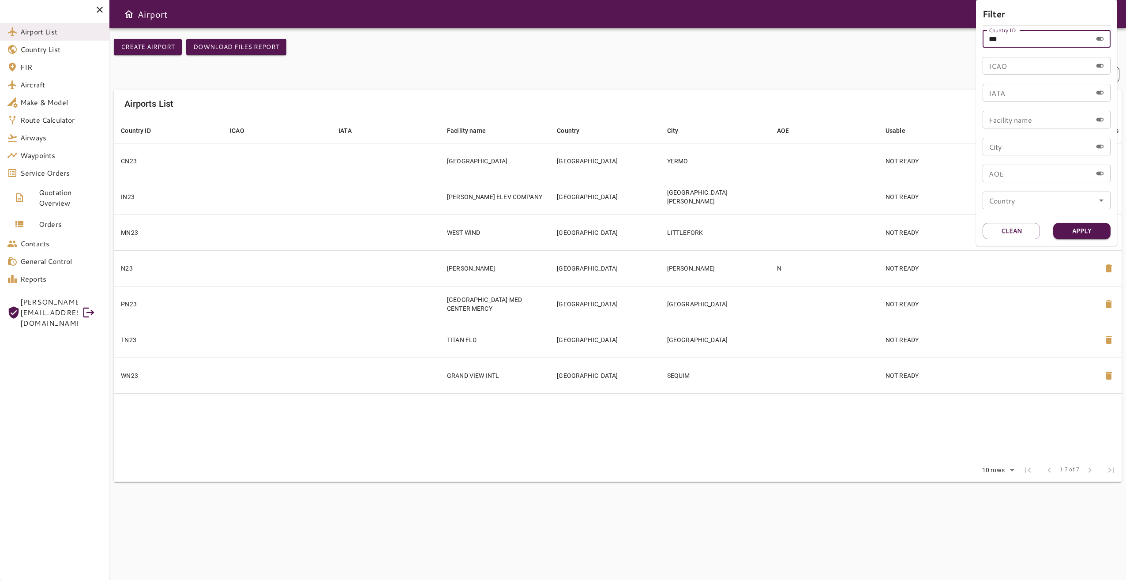
drag, startPoint x: 1010, startPoint y: 40, endPoint x: 969, endPoint y: 39, distance: 41.5
click at [969, 39] on div "Filter Country ID *** Country ID ICAO ICAO IATA IATA Facility name Facility nam…" at bounding box center [563, 290] width 1126 height 580
type input "***"
click at [1070, 227] on button "Apply" at bounding box center [1081, 231] width 57 height 16
click at [502, 105] on div at bounding box center [563, 290] width 1126 height 580
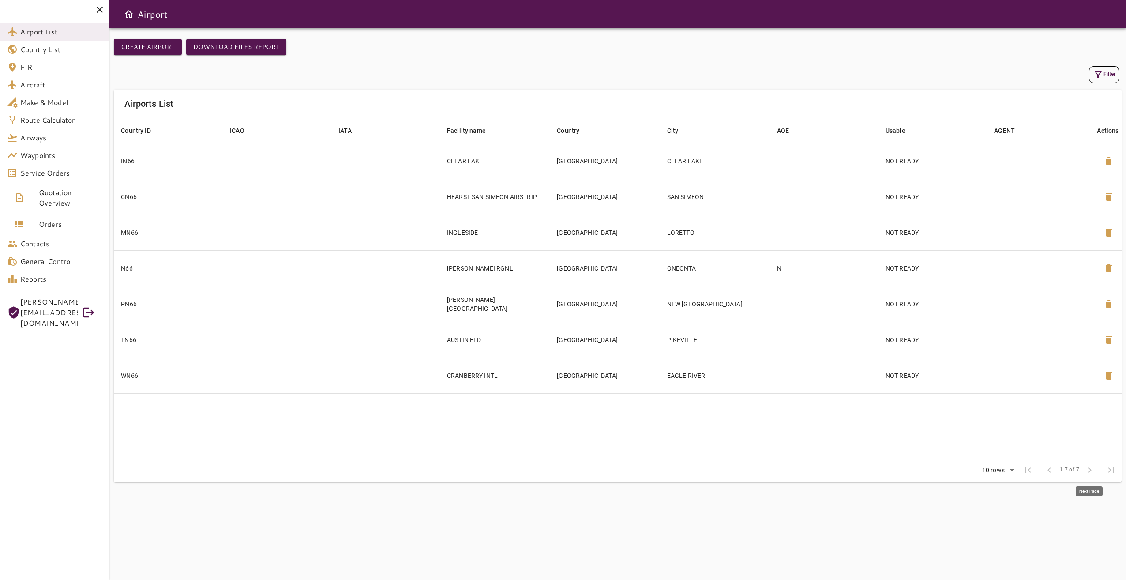
click at [1088, 469] on span "chevron_right" at bounding box center [1089, 469] width 21 height 21
click at [1013, 470] on body "Airport List Country List FIR Aircraft Make & Model Route Calculator Airways Wa…" at bounding box center [563, 290] width 1126 height 580
click at [1004, 484] on li "15" at bounding box center [997, 485] width 41 height 16
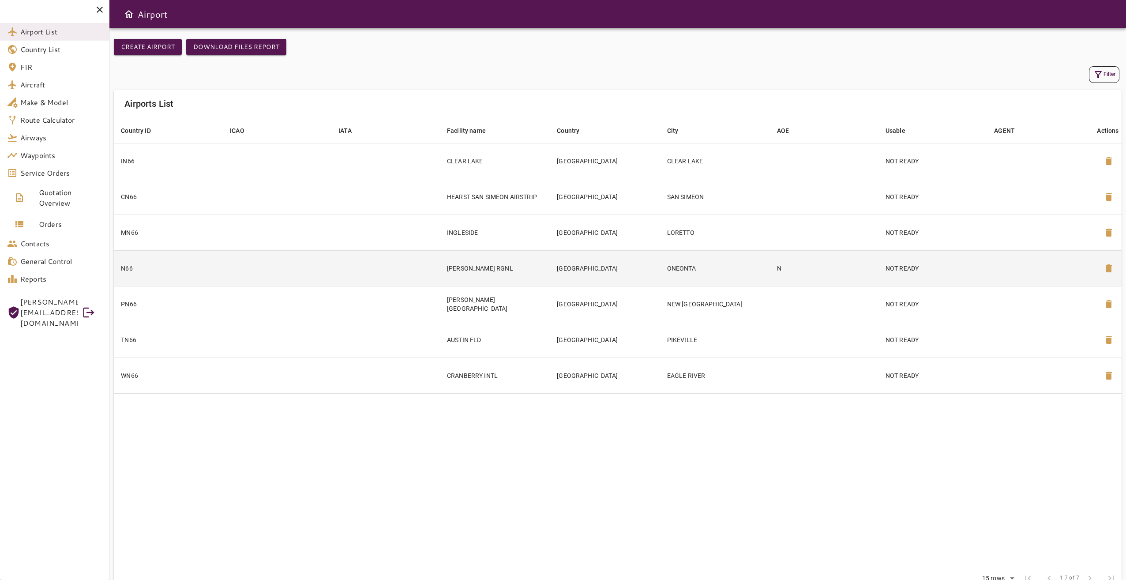
click at [745, 264] on td "ONEONTA" at bounding box center [715, 268] width 110 height 36
type input "**"
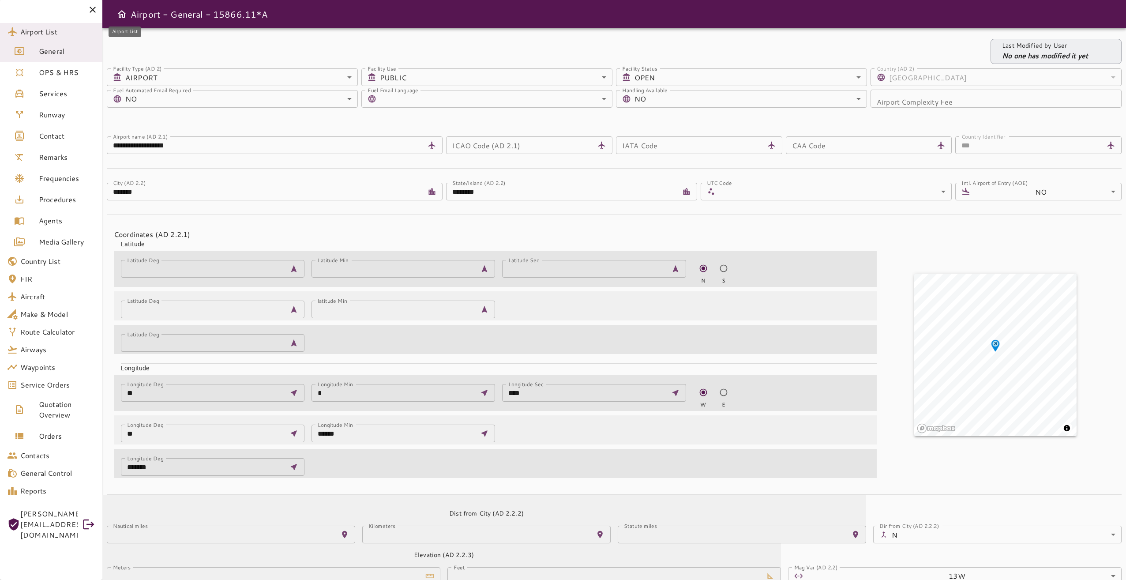
drag, startPoint x: 58, startPoint y: 34, endPoint x: 150, endPoint y: 38, distance: 91.8
click at [58, 34] on span "Airport List" at bounding box center [57, 31] width 75 height 11
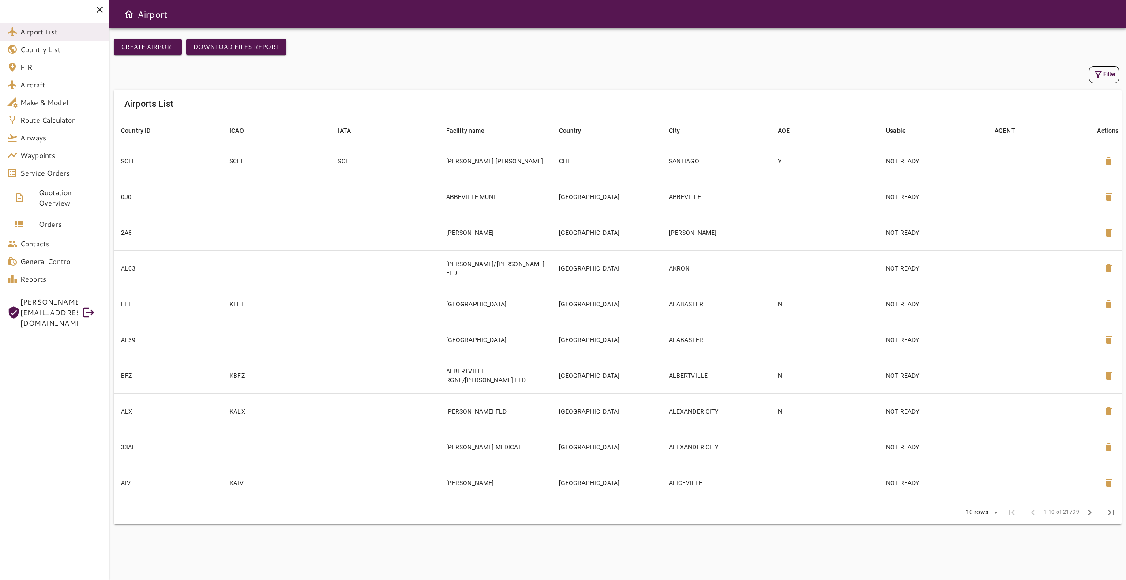
click at [1092, 78] on button "Filter" at bounding box center [1104, 74] width 30 height 17
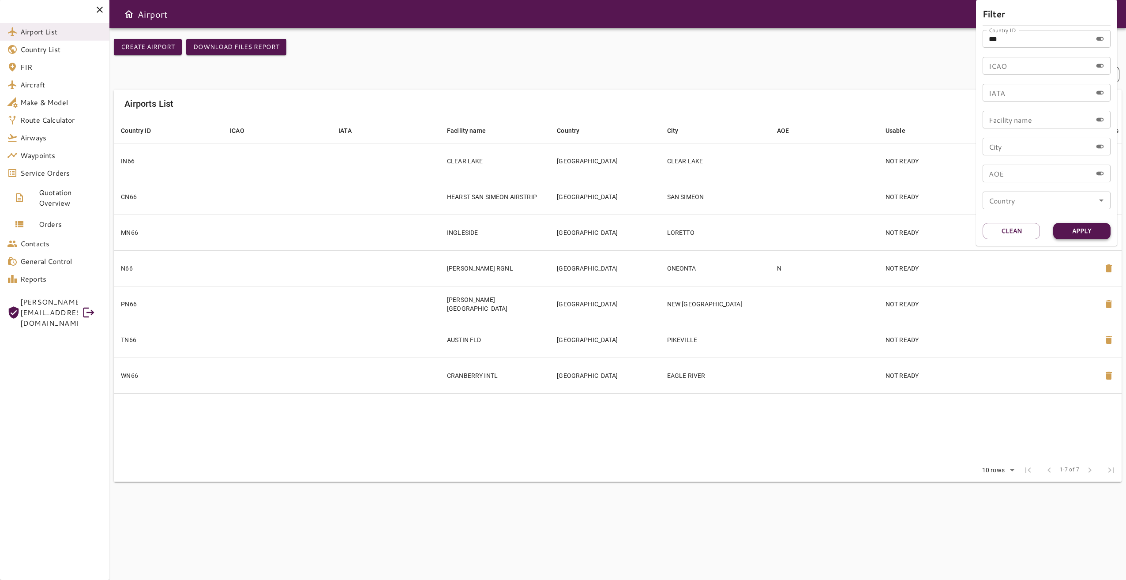
click at [1078, 231] on button "Apply" at bounding box center [1081, 231] width 57 height 16
click at [473, 431] on div at bounding box center [563, 290] width 1126 height 580
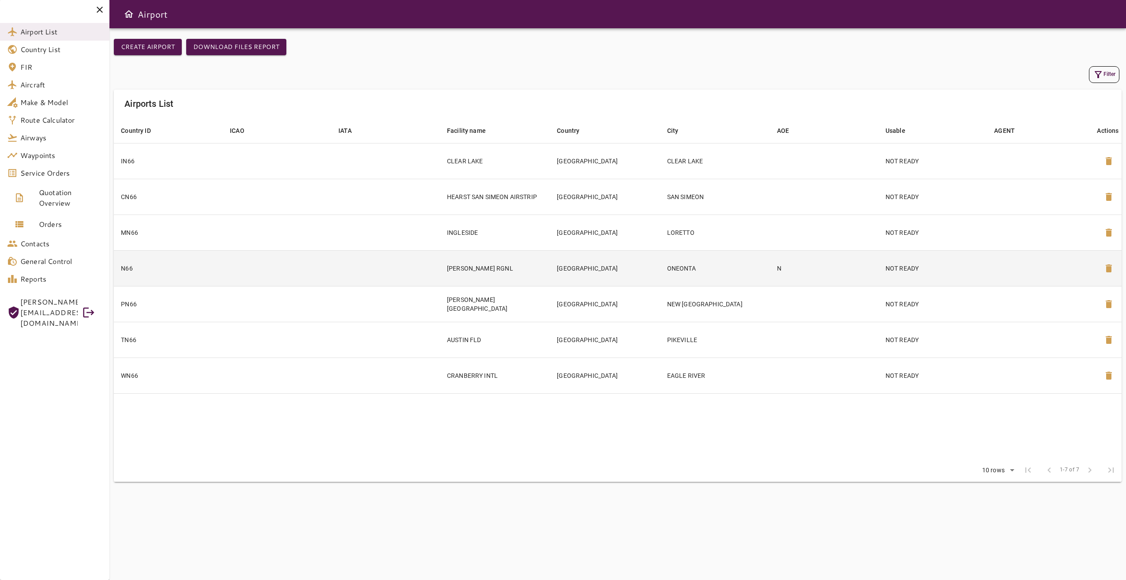
click at [695, 264] on td "ONEONTA" at bounding box center [715, 268] width 110 height 36
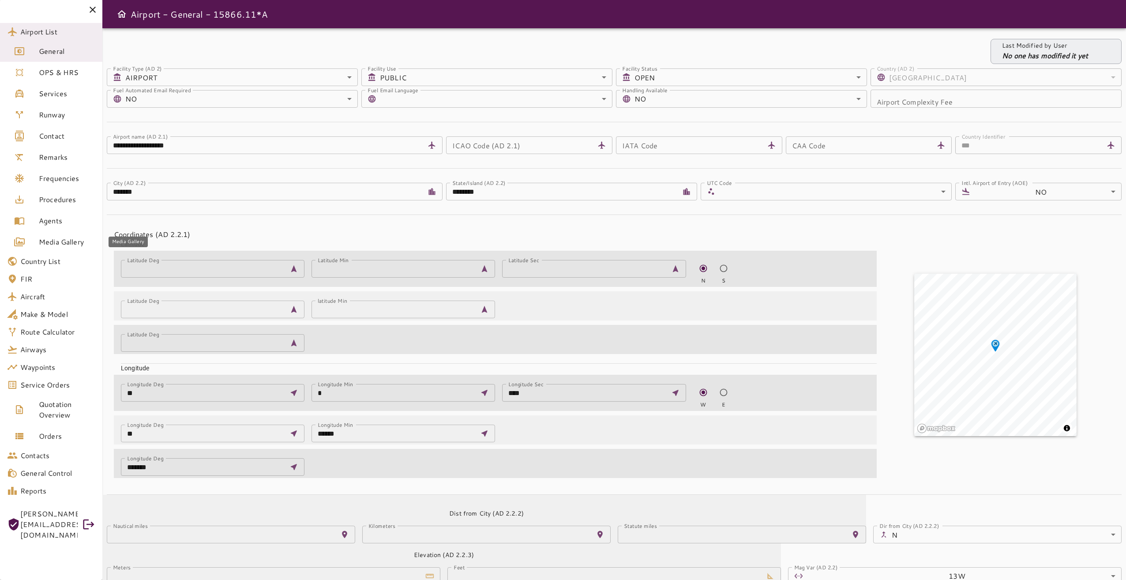
click at [63, 246] on span "Media Gallery" at bounding box center [67, 241] width 56 height 11
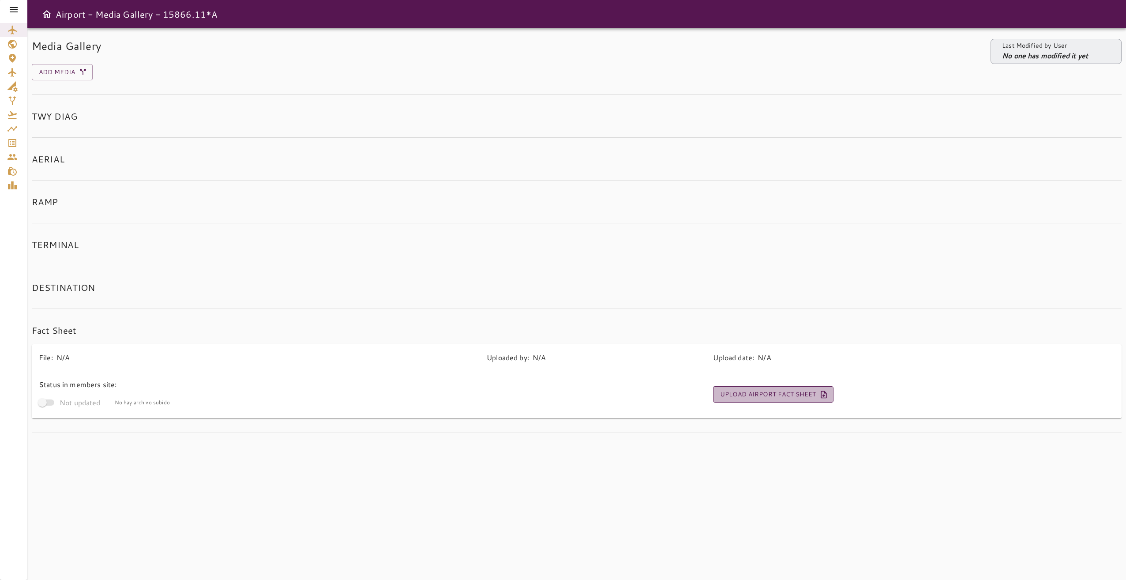
click at [773, 398] on button "Upload Airport Fact Sheet" at bounding box center [773, 394] width 120 height 16
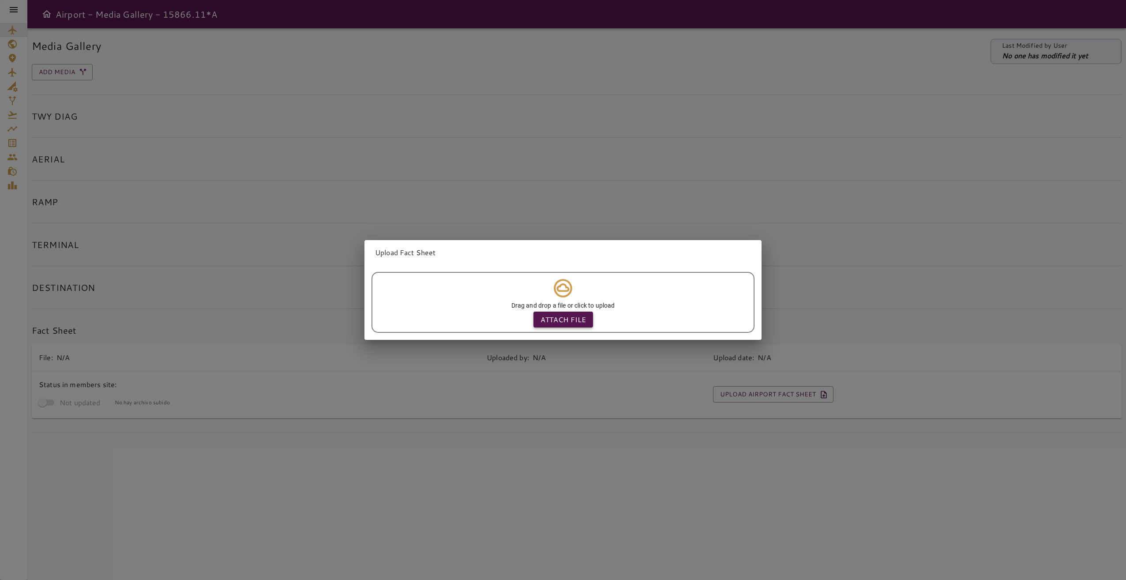
click at [568, 317] on p "Attach file" at bounding box center [562, 319] width 45 height 11
click at [0, 0] on input "Attach file" at bounding box center [0, 0] width 0 height 0
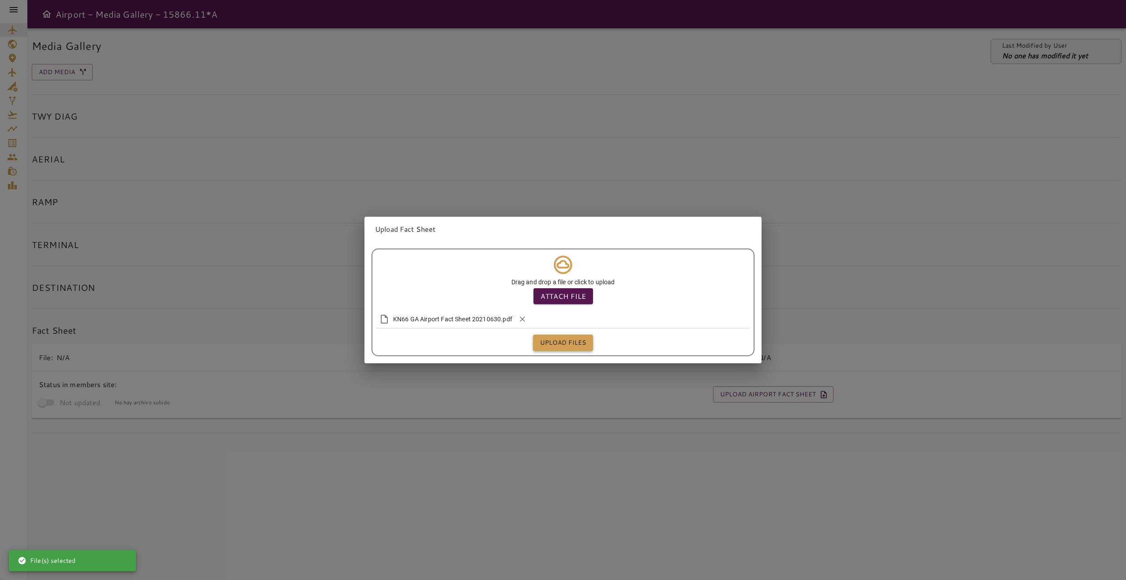
click at [563, 342] on button "Upload files" at bounding box center [563, 342] width 60 height 16
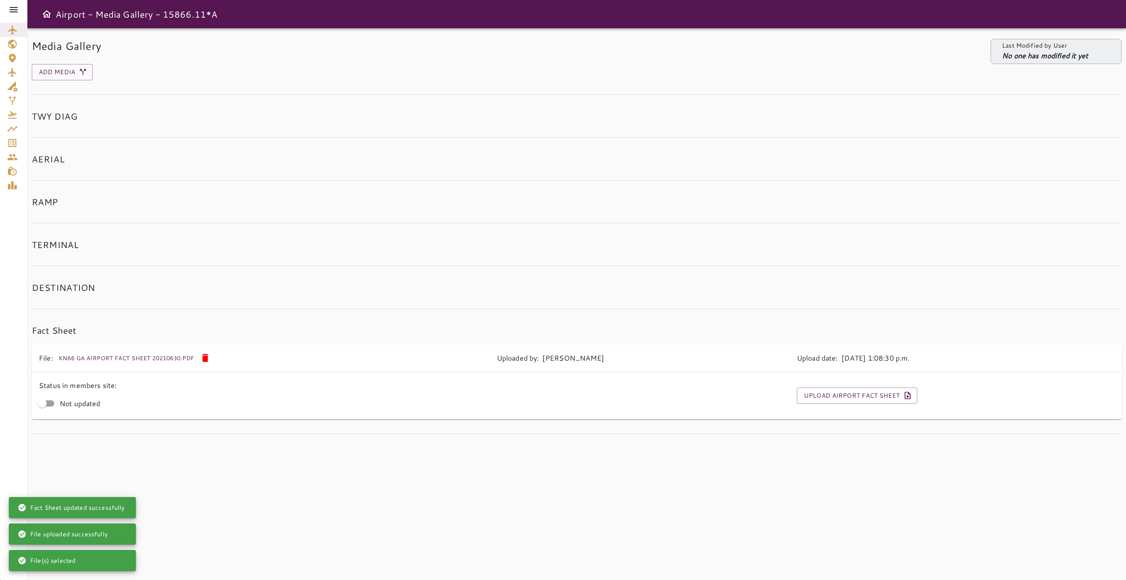
drag, startPoint x: 11, startPoint y: 6, endPoint x: 47, endPoint y: 19, distance: 38.5
click at [11, 6] on icon at bounding box center [13, 9] width 11 height 11
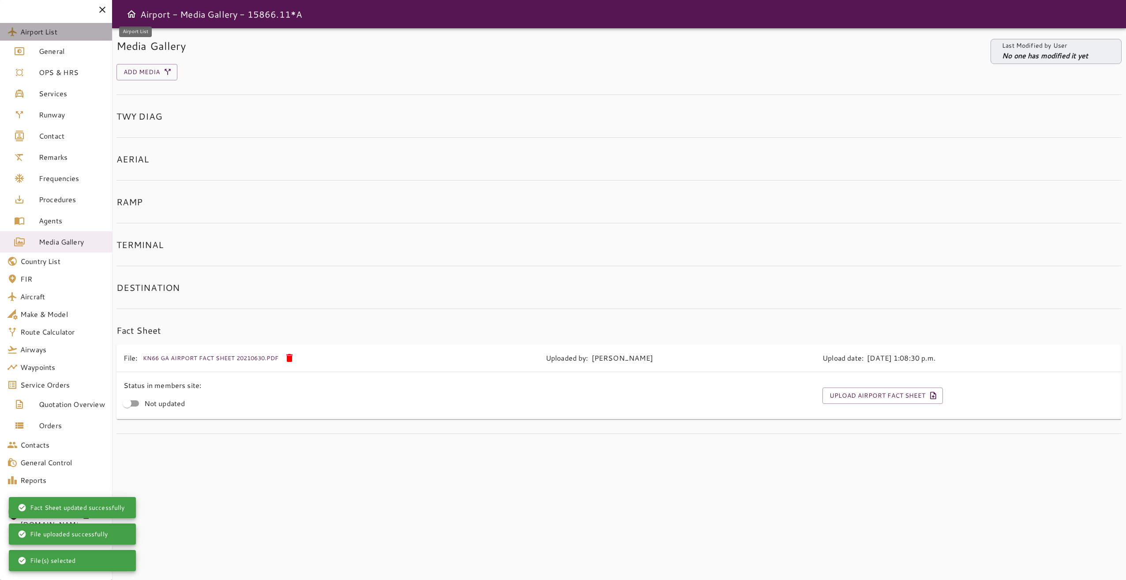
click at [64, 36] on span "Airport List" at bounding box center [62, 31] width 85 height 11
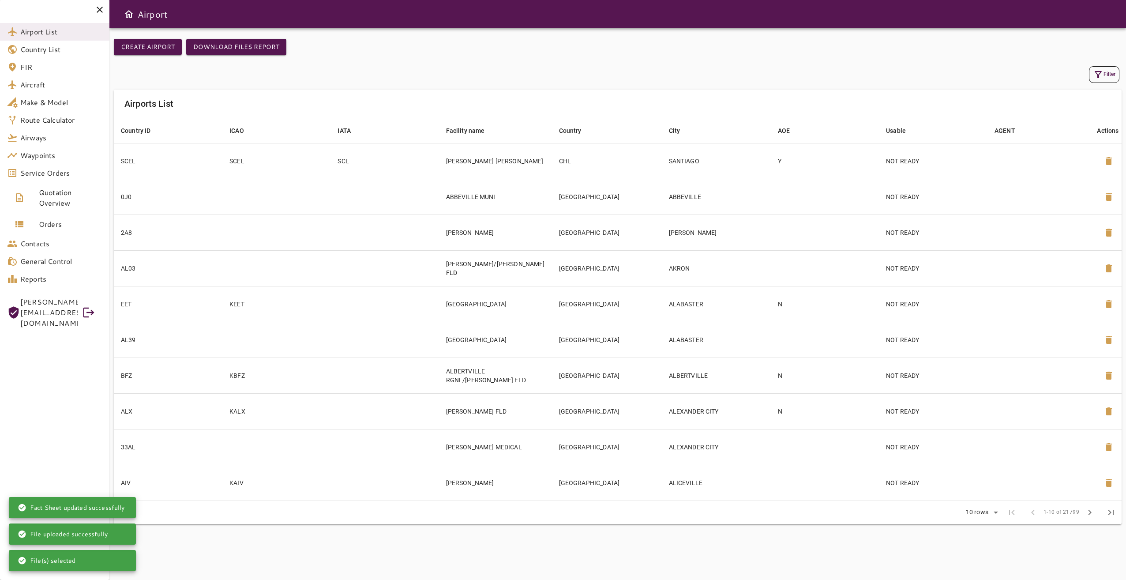
click at [1100, 76] on icon "button" at bounding box center [1098, 74] width 11 height 11
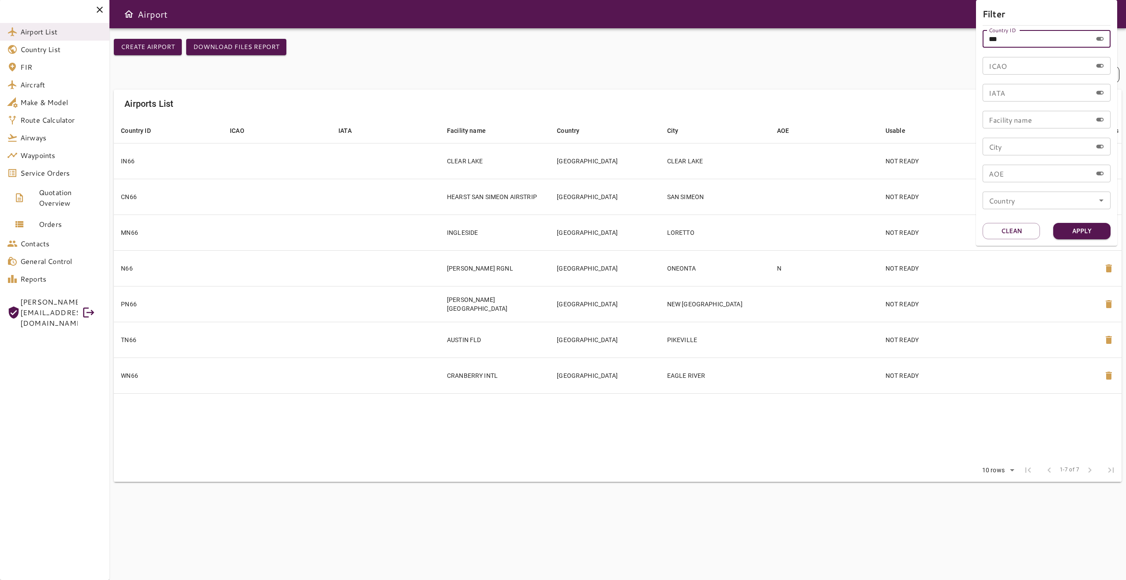
drag, startPoint x: 1009, startPoint y: 39, endPoint x: 949, endPoint y: 38, distance: 59.6
click at [949, 38] on div "Filter Country ID *** Country ID ICAO ICAO IATA IATA Facility name Facility nam…" at bounding box center [563, 290] width 1126 height 580
type input "****"
click at [1085, 223] on button "Apply" at bounding box center [1081, 231] width 57 height 16
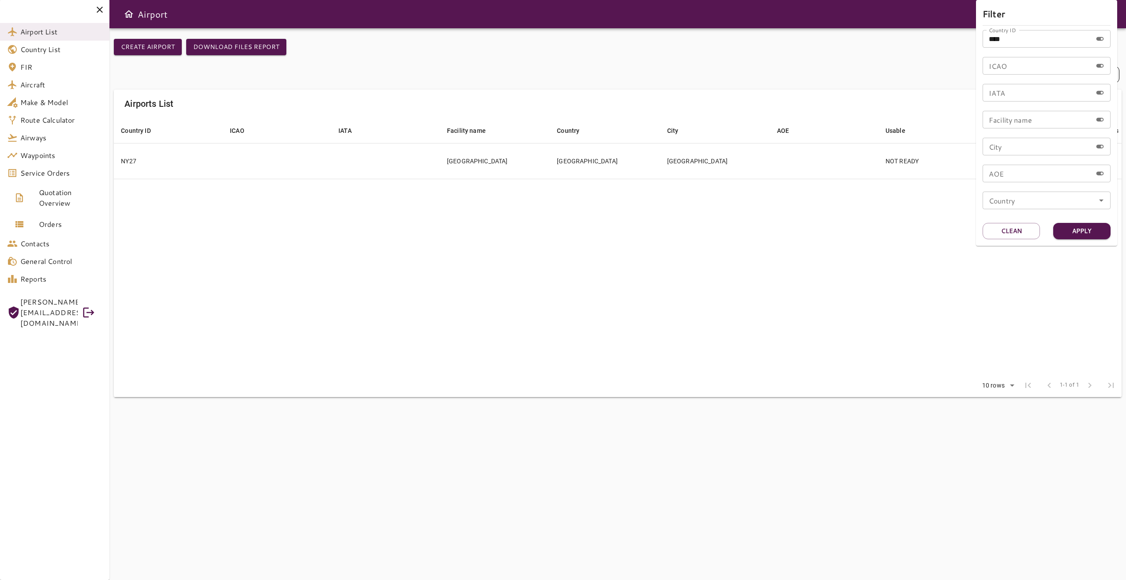
click at [582, 309] on div at bounding box center [563, 290] width 1126 height 580
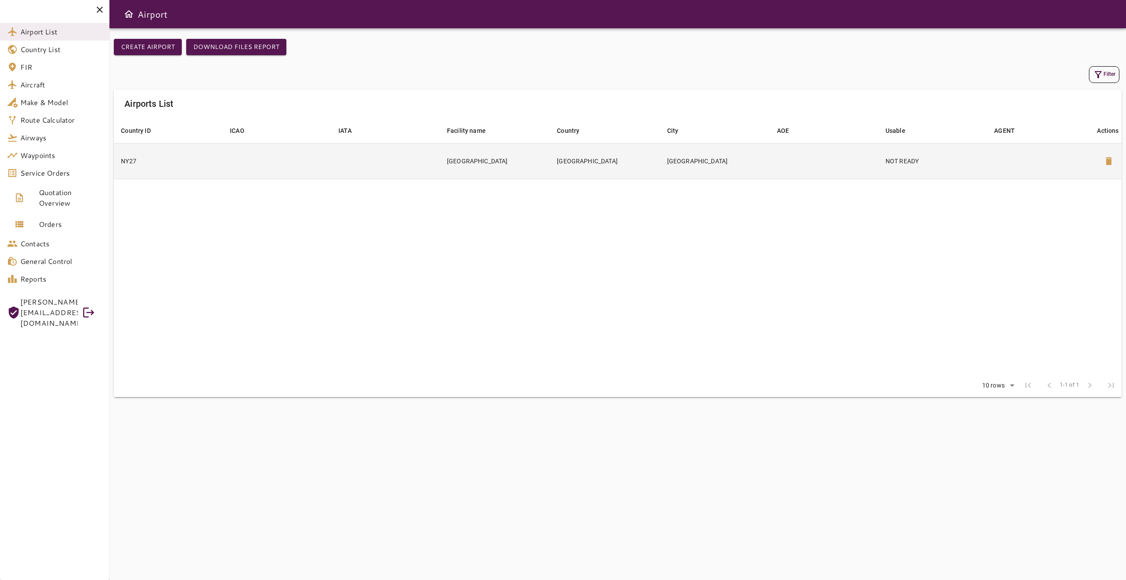
click at [577, 169] on td "[GEOGRAPHIC_DATA]" at bounding box center [605, 161] width 110 height 36
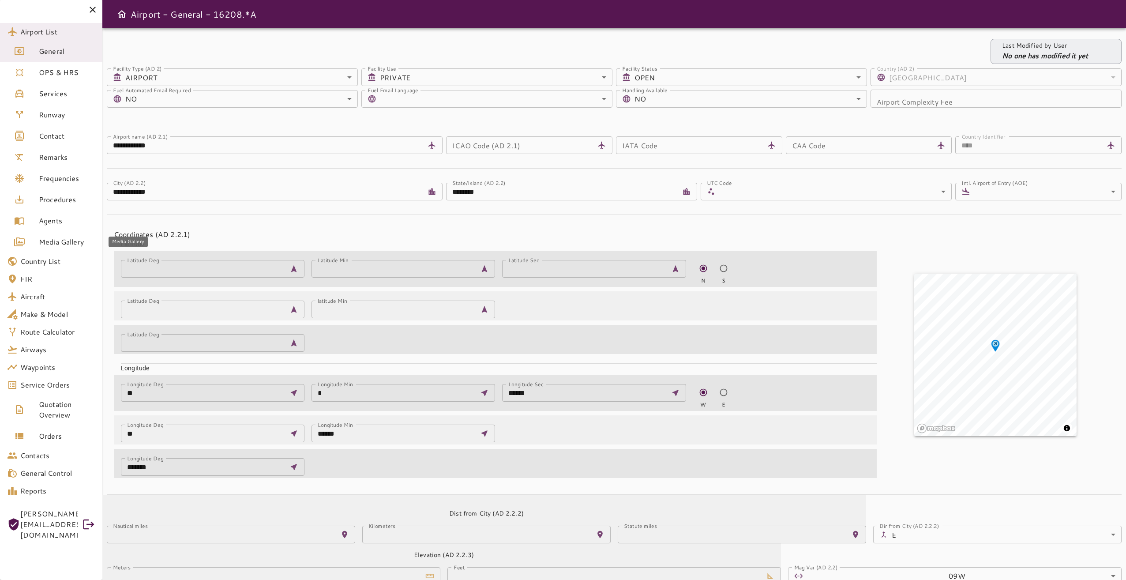
click at [68, 245] on span "Media Gallery" at bounding box center [67, 241] width 56 height 11
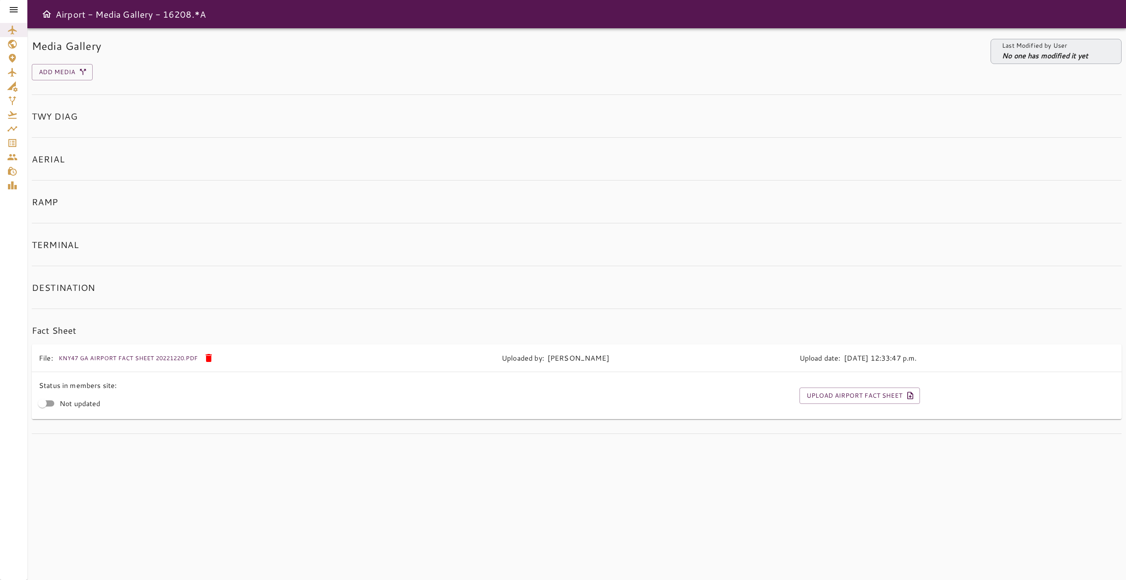
click at [17, 12] on icon at bounding box center [14, 9] width 8 height 5
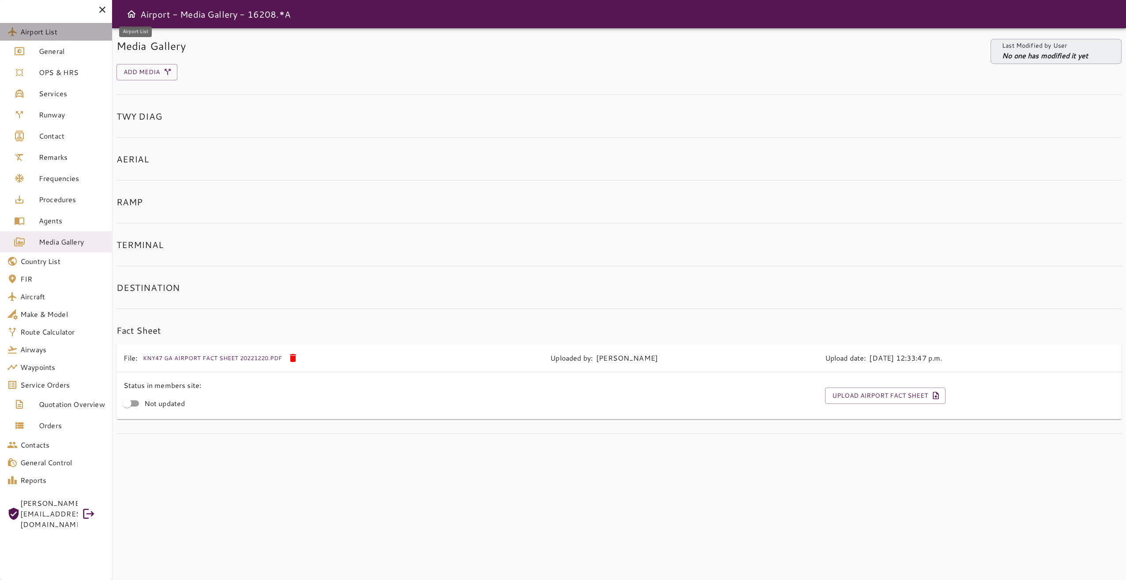
drag, startPoint x: 59, startPoint y: 37, endPoint x: 132, endPoint y: 79, distance: 84.2
click at [59, 37] on span "Airport List" at bounding box center [62, 31] width 85 height 11
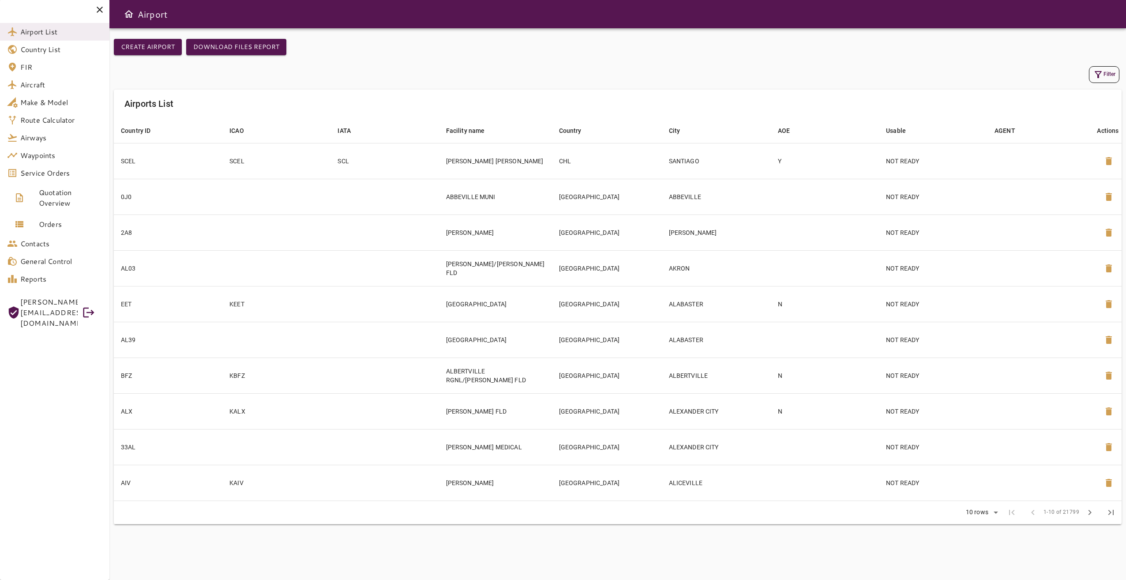
click at [1102, 72] on icon "button" at bounding box center [1098, 74] width 11 height 11
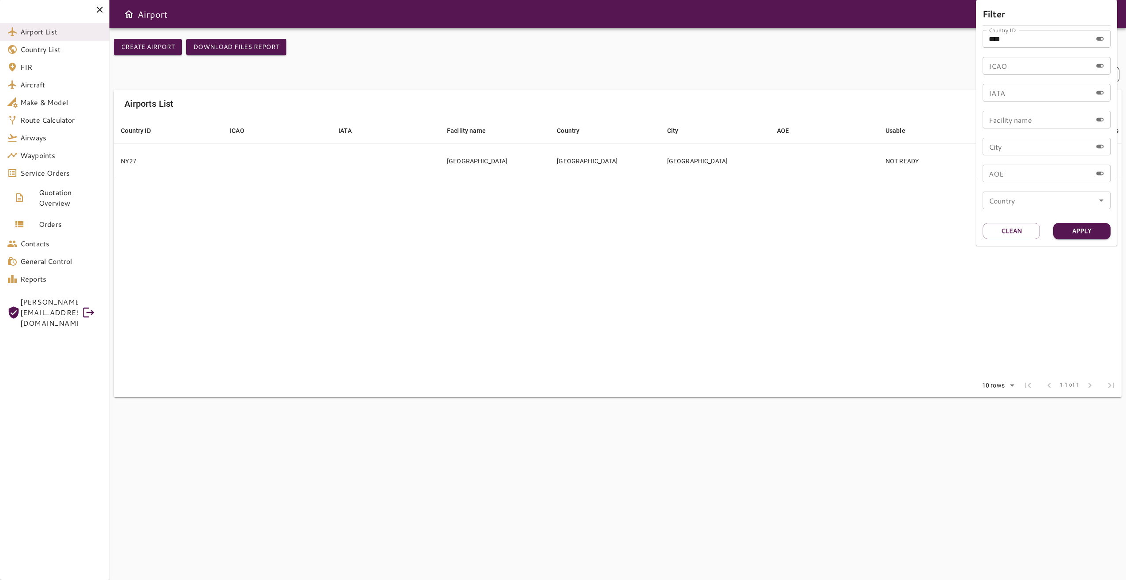
click at [413, 167] on div at bounding box center [563, 290] width 1126 height 580
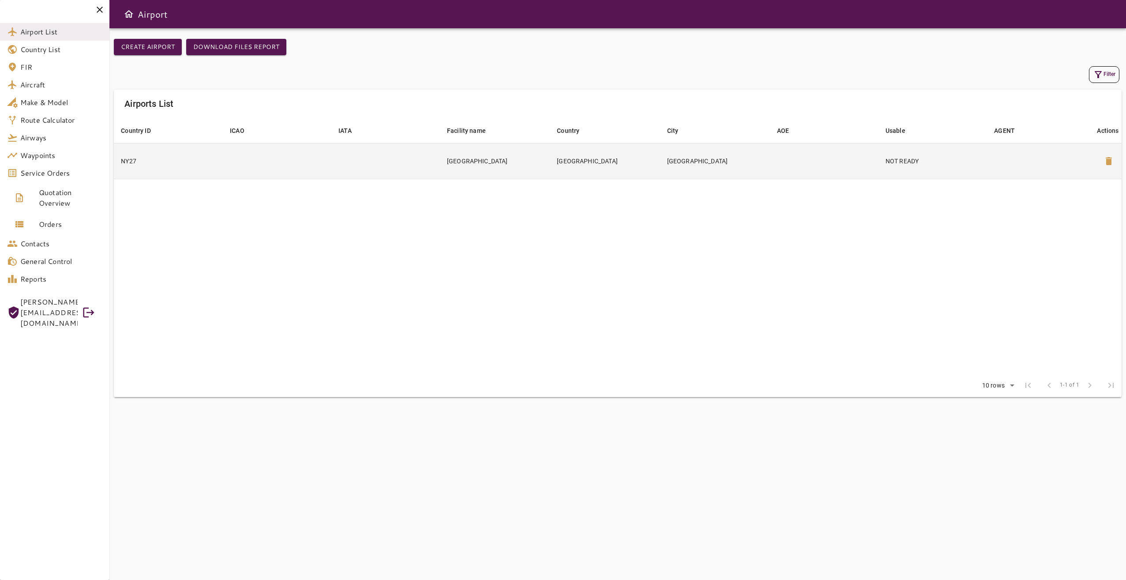
click at [432, 167] on td at bounding box center [385, 161] width 109 height 36
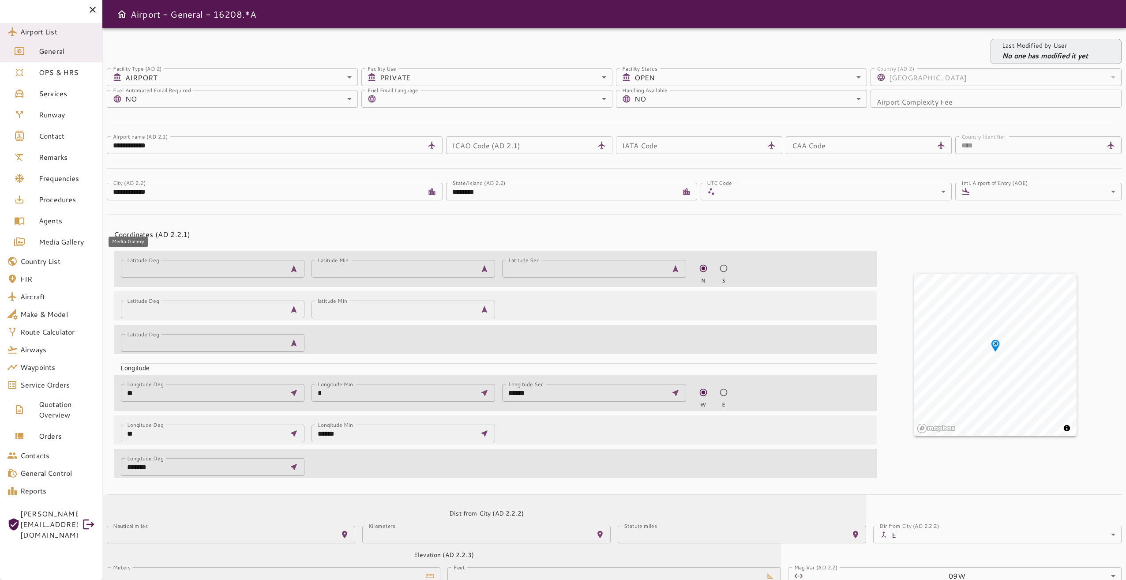
click at [38, 242] on div "Media Gallery" at bounding box center [26, 241] width 25 height 11
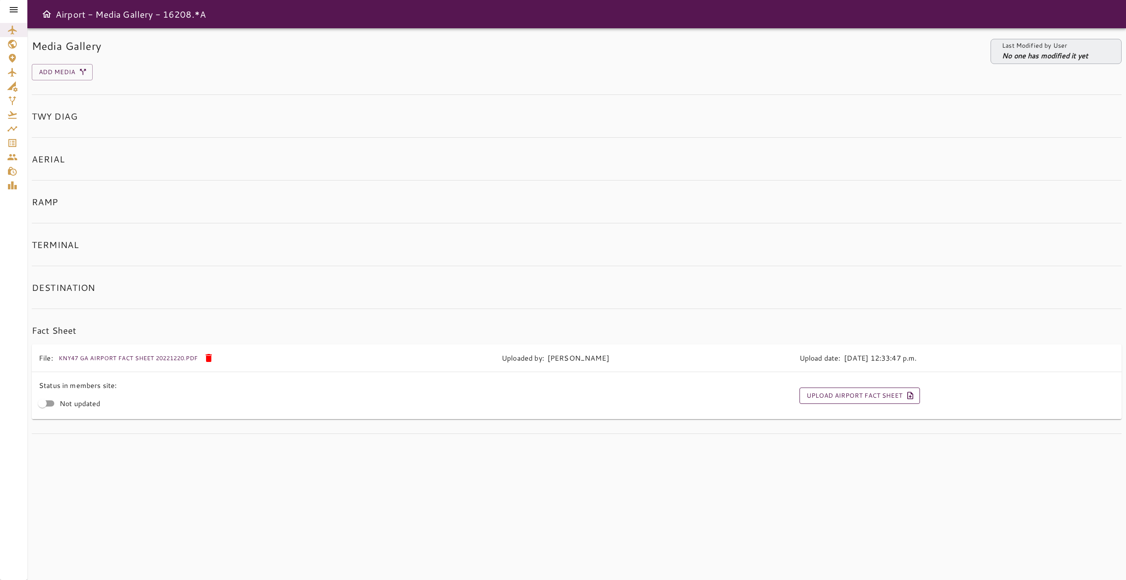
click at [865, 398] on button "Upload Airport Fact Sheet" at bounding box center [859, 395] width 120 height 16
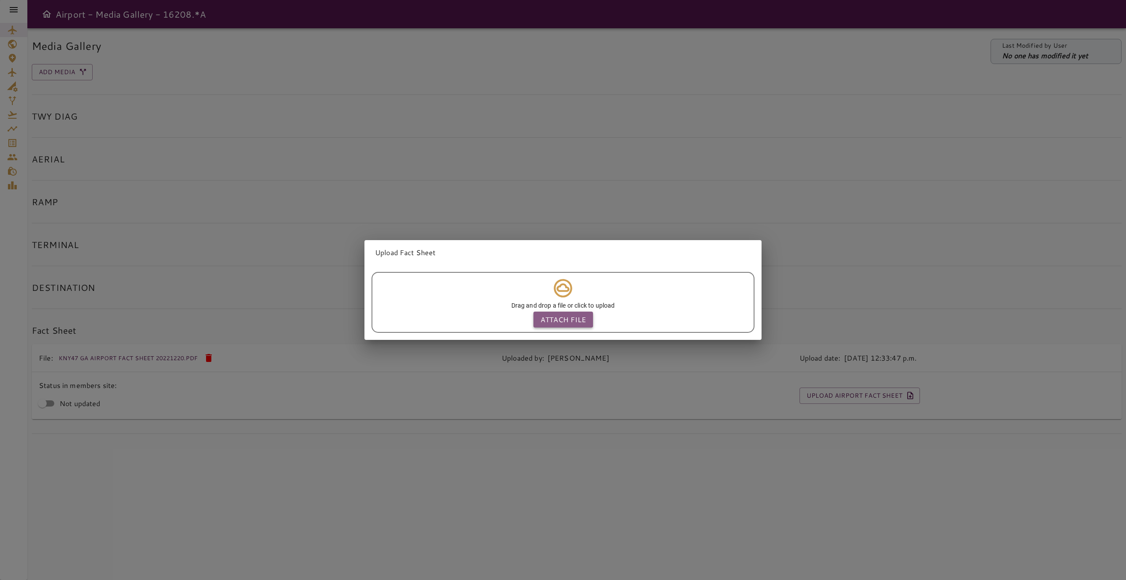
click at [581, 319] on p "Attach file" at bounding box center [562, 319] width 45 height 11
click at [0, 0] on input "Attach file" at bounding box center [0, 0] width 0 height 0
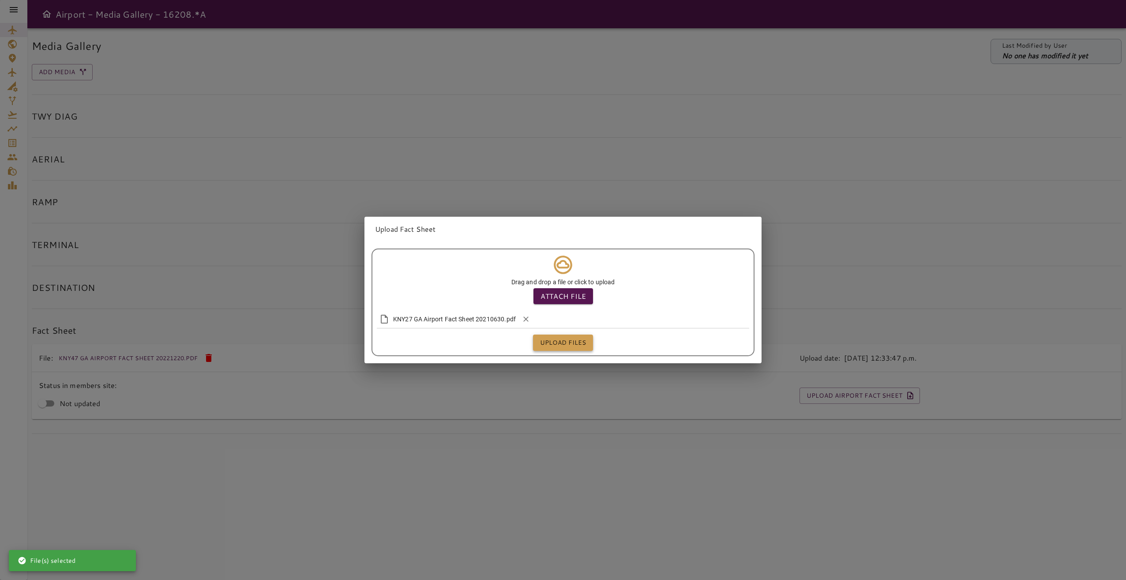
click at [553, 341] on button "Upload files" at bounding box center [563, 342] width 60 height 16
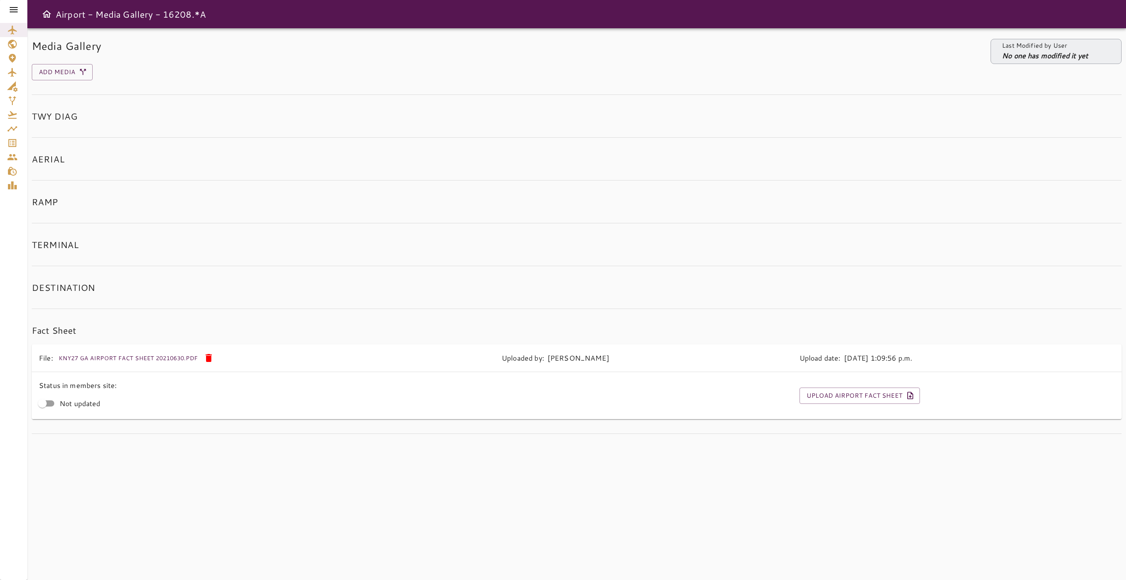
click at [15, 6] on icon at bounding box center [13, 9] width 11 height 11
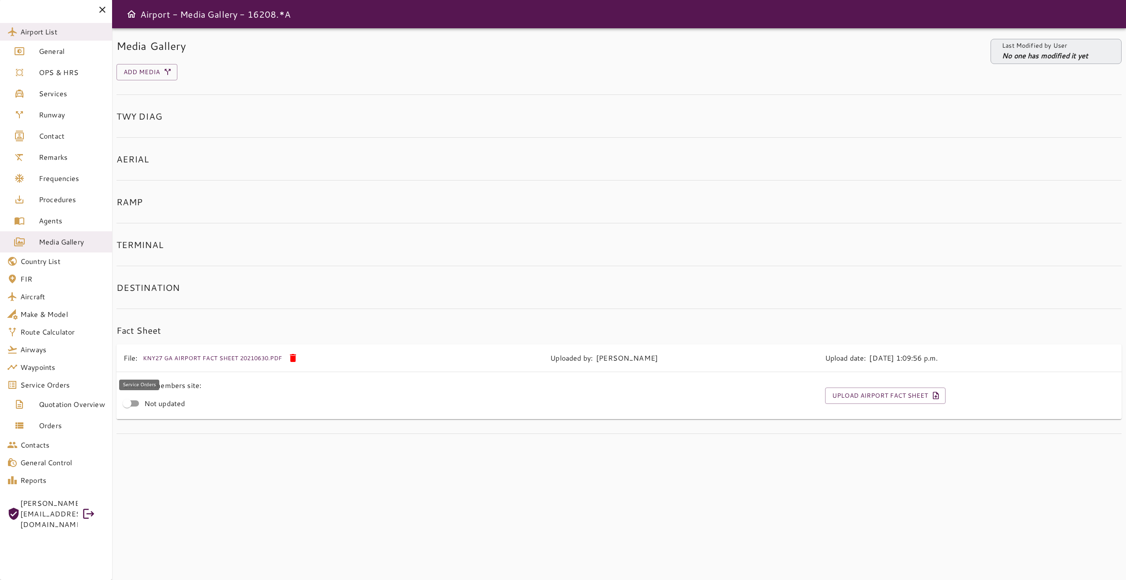
click at [66, 382] on span "Service Orders" at bounding box center [62, 384] width 85 height 11
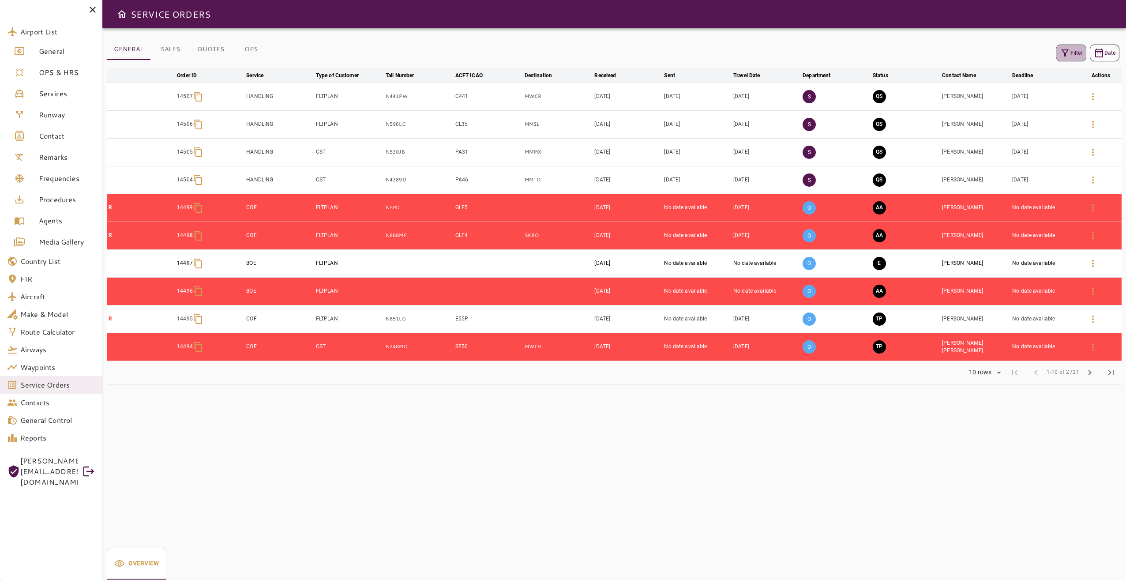
click at [1070, 46] on button "Filter" at bounding box center [1071, 53] width 30 height 17
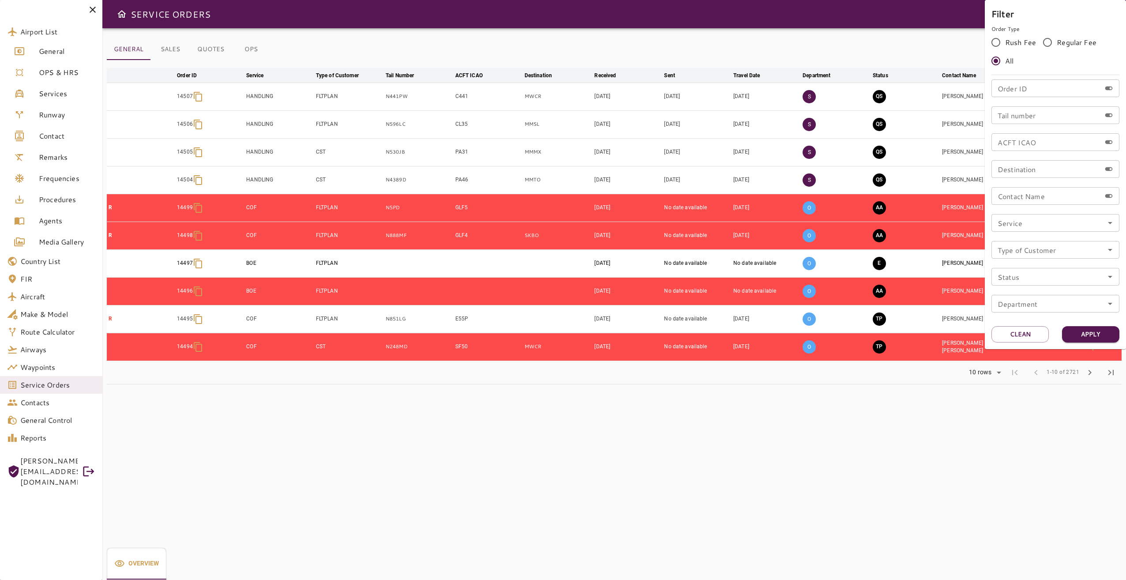
click at [1028, 90] on input "Order ID" at bounding box center [1045, 88] width 109 height 18
type input "*****"
click at [1089, 332] on button "Apply" at bounding box center [1090, 334] width 57 height 16
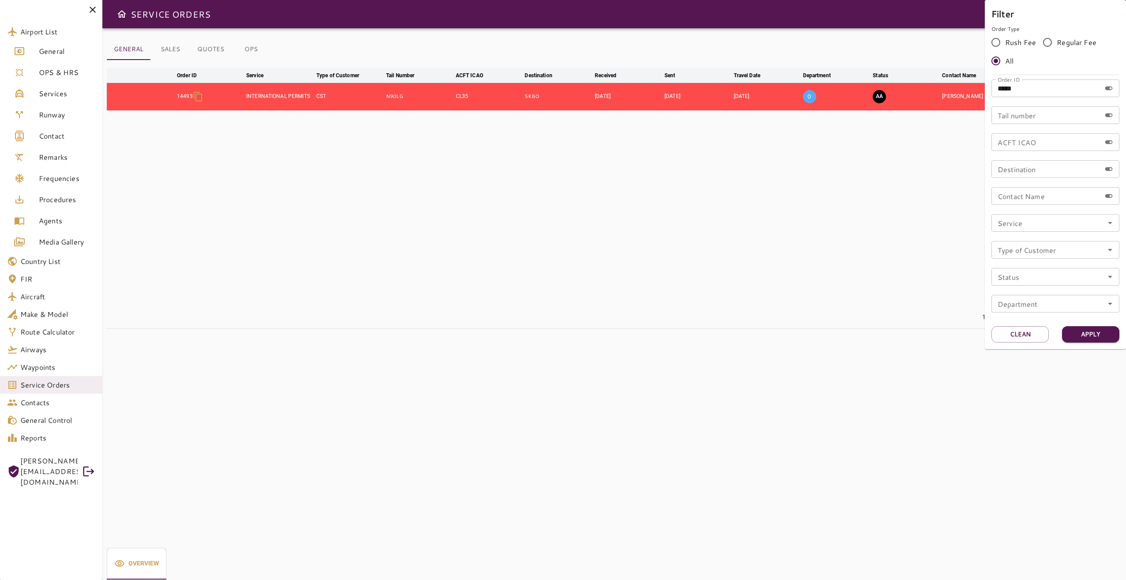
click at [855, 435] on div at bounding box center [563, 290] width 1126 height 580
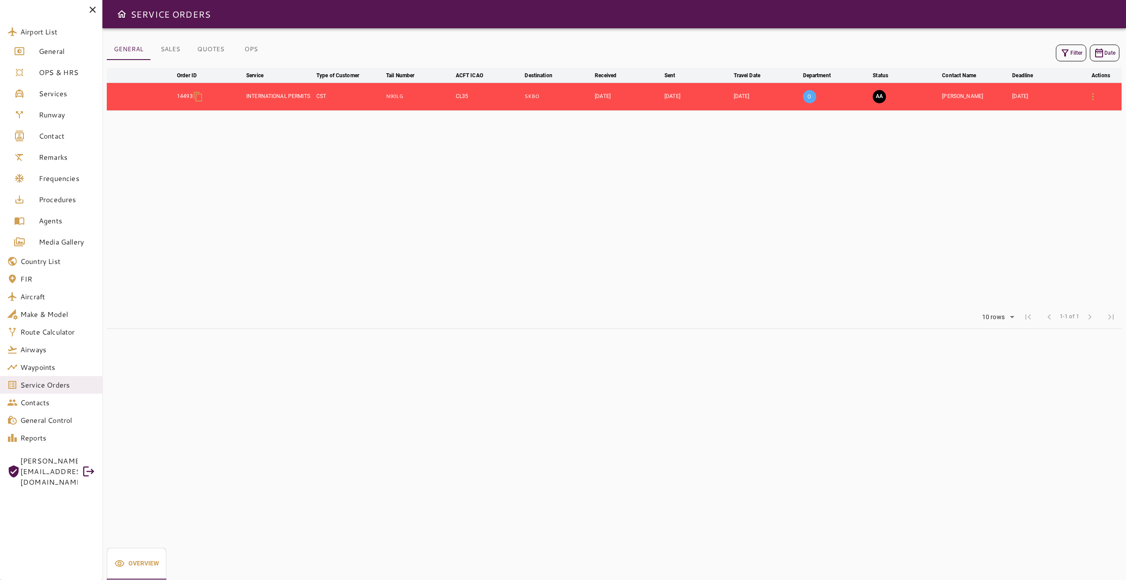
click at [1092, 93] on icon "button" at bounding box center [1093, 96] width 11 height 11
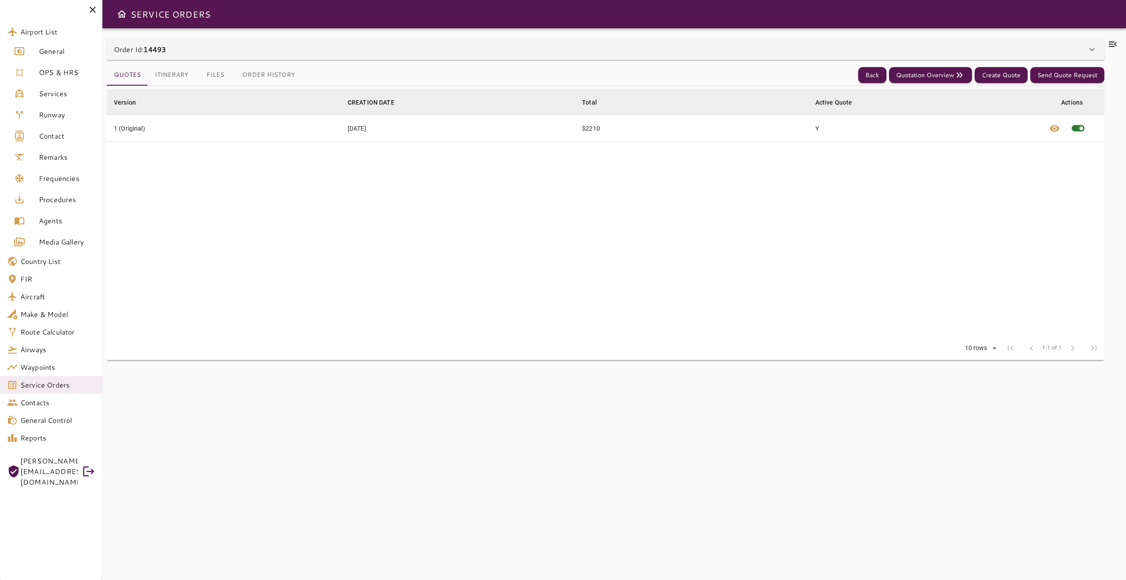
click at [1110, 46] on icon at bounding box center [1113, 43] width 8 height 5
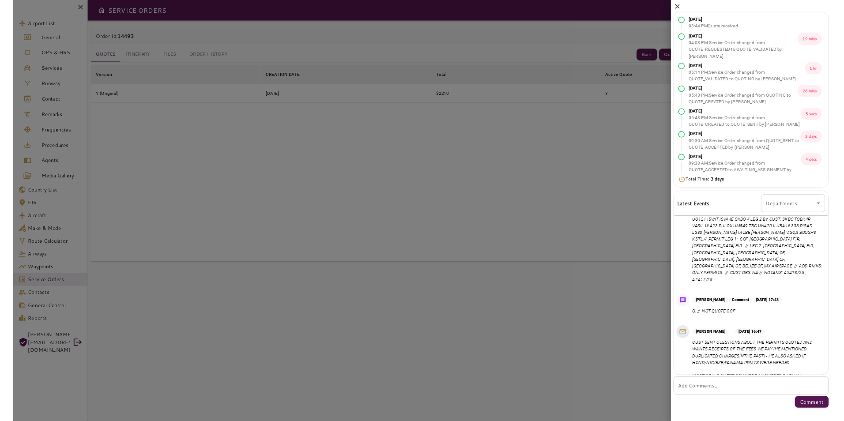
scroll to position [694, 0]
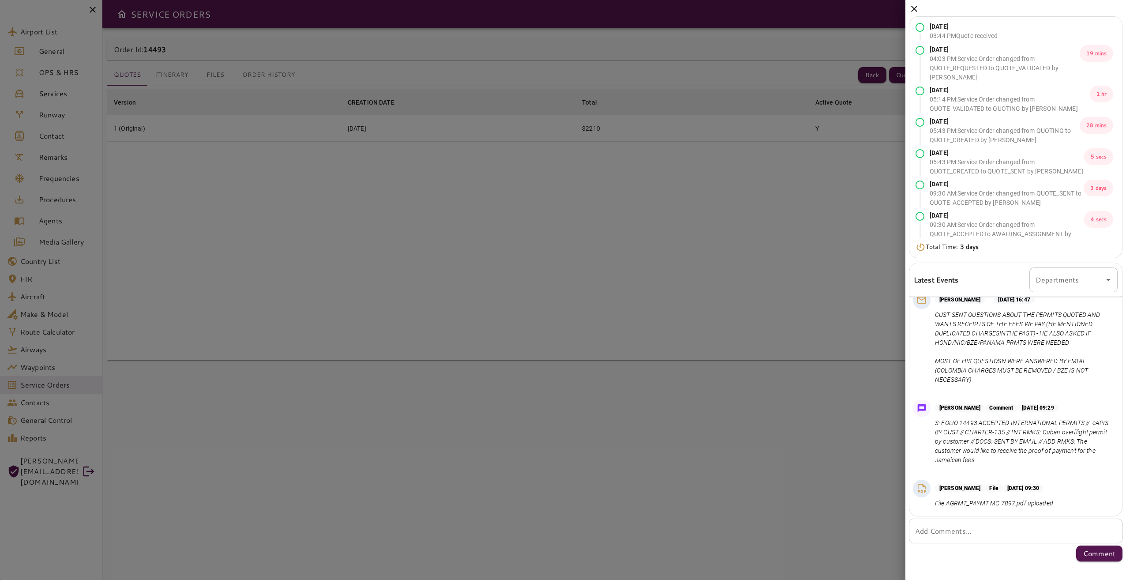
click at [915, 9] on icon at bounding box center [914, 9] width 6 height 6
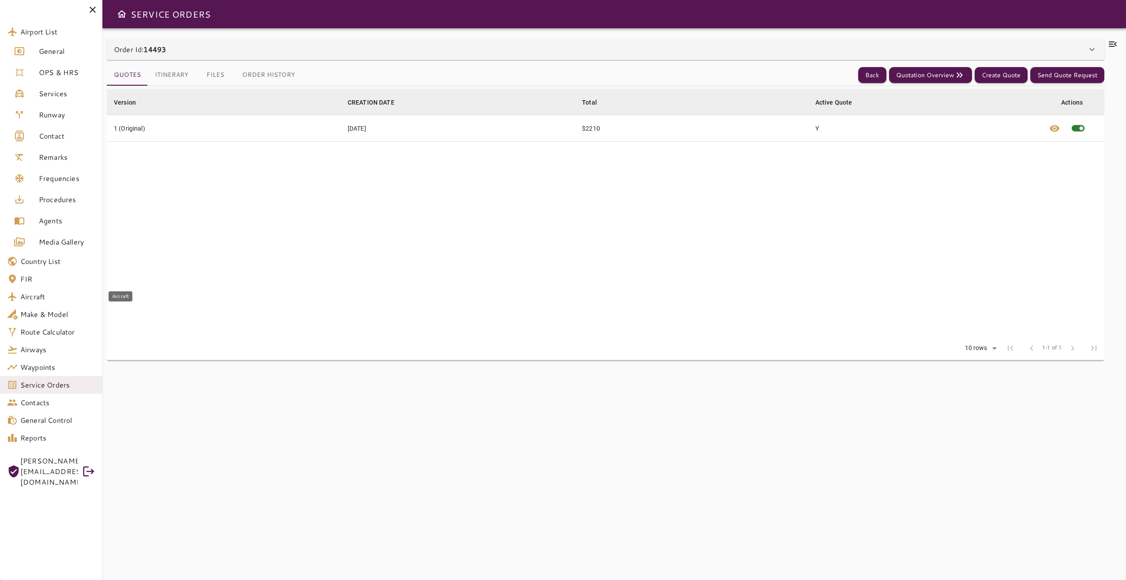
click at [65, 302] on link "Aircraft" at bounding box center [51, 297] width 102 height 18
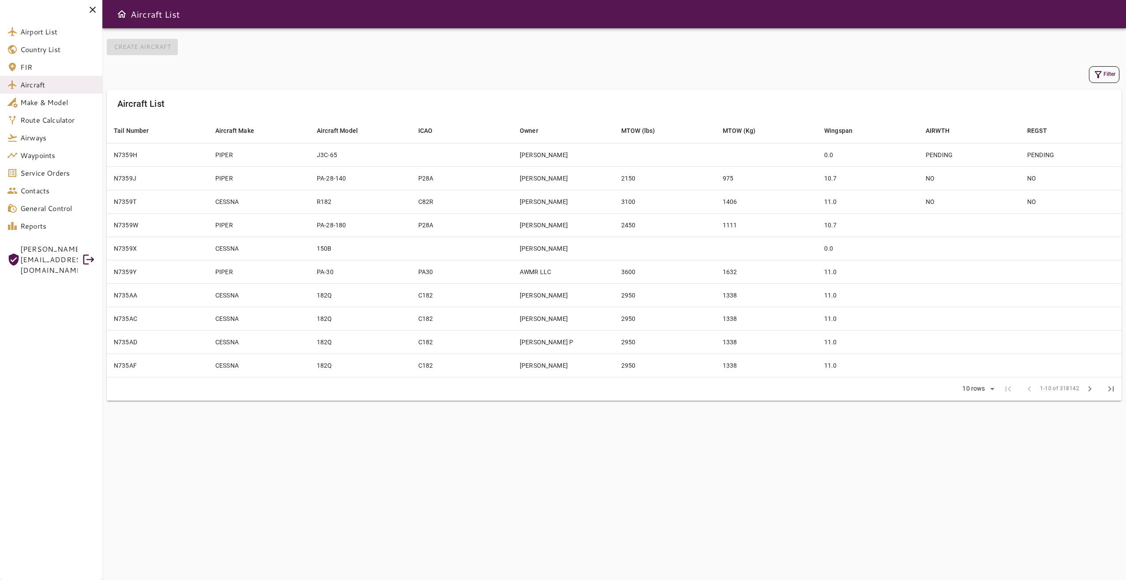
click at [1102, 77] on icon "button" at bounding box center [1098, 74] width 11 height 11
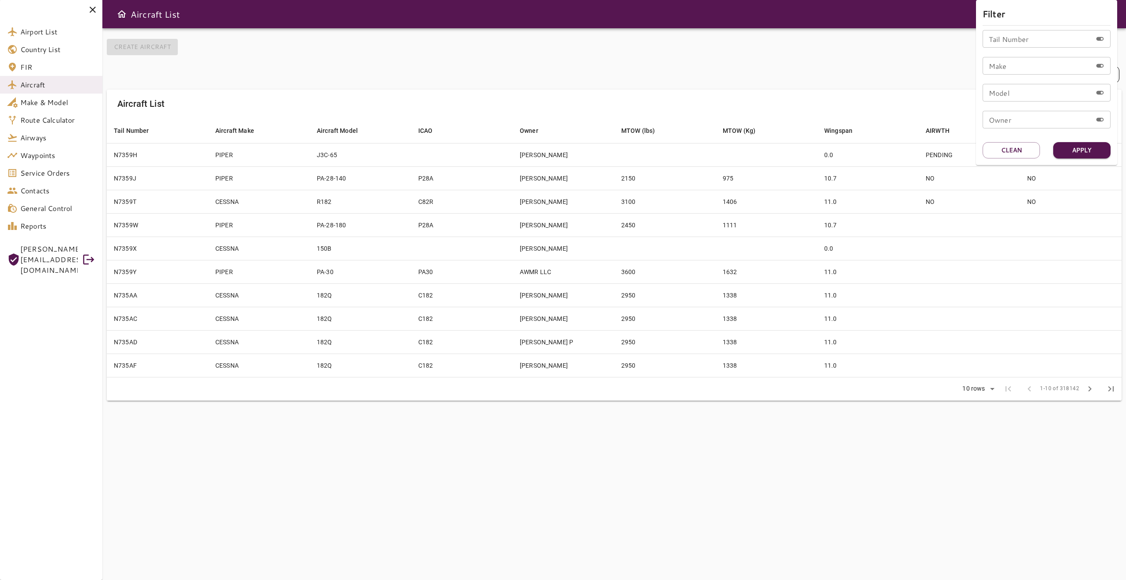
click at [1022, 44] on input "Tail Number" at bounding box center [1037, 39] width 109 height 18
type input "*****"
click at [1104, 148] on button "Apply" at bounding box center [1081, 150] width 57 height 16
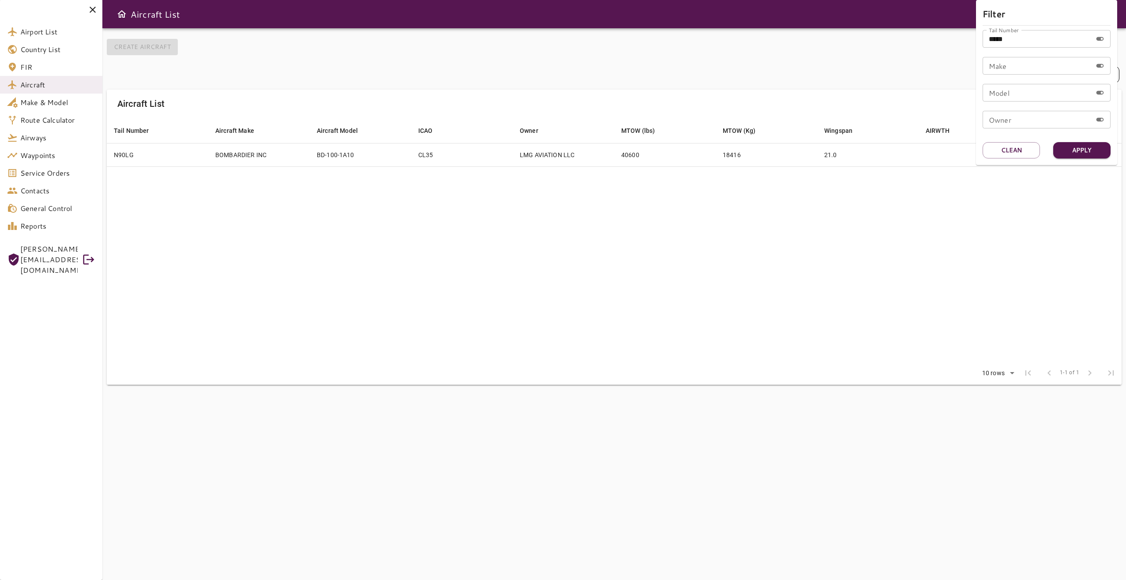
click at [634, 203] on div at bounding box center [563, 290] width 1126 height 580
